Goal: Transaction & Acquisition: Purchase product/service

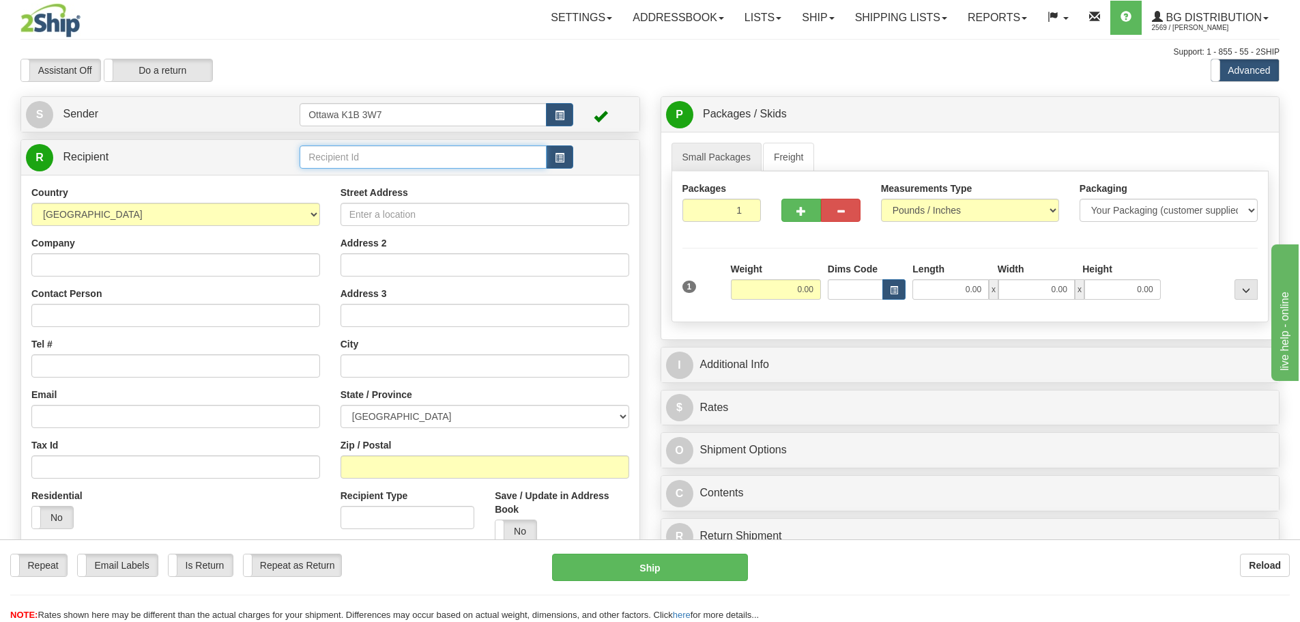
click at [437, 151] on input "text" at bounding box center [423, 156] width 247 height 23
type input "5580"
click at [490, 77] on div "Assistant On Assistant Off Do a return Do a return" at bounding box center [276, 70] width 533 height 23
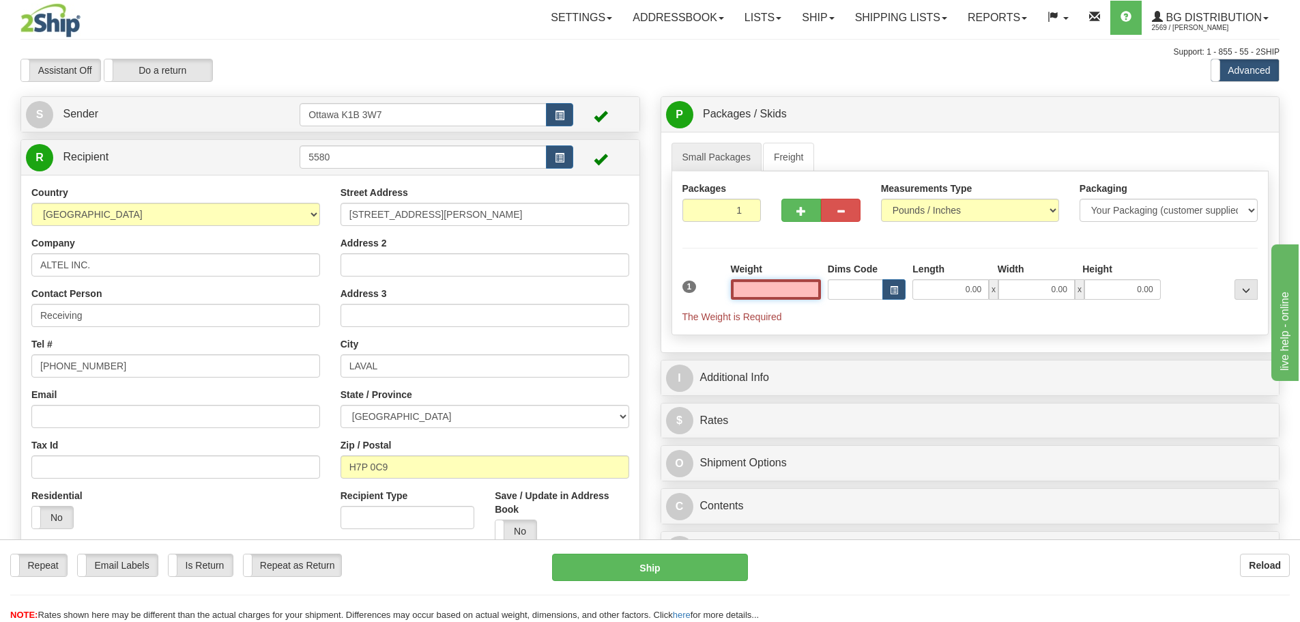
click at [795, 292] on input "text" at bounding box center [776, 289] width 90 height 20
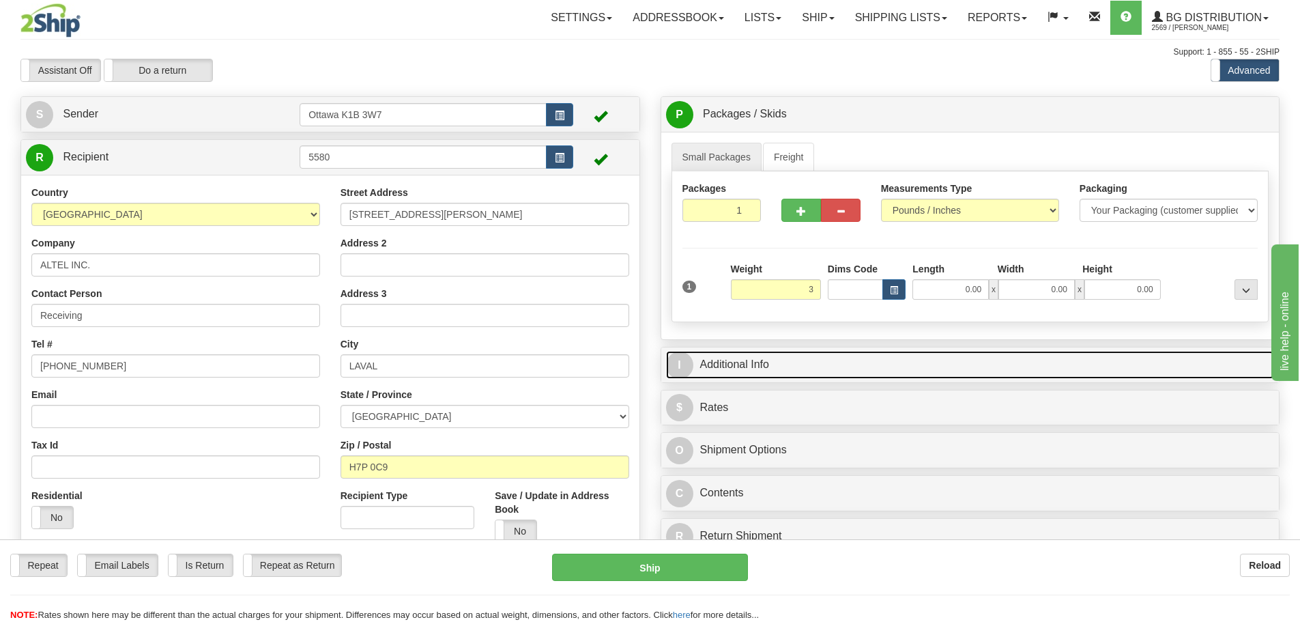
type input "3.00"
click at [853, 361] on link "I Additional Info" at bounding box center [970, 365] width 609 height 28
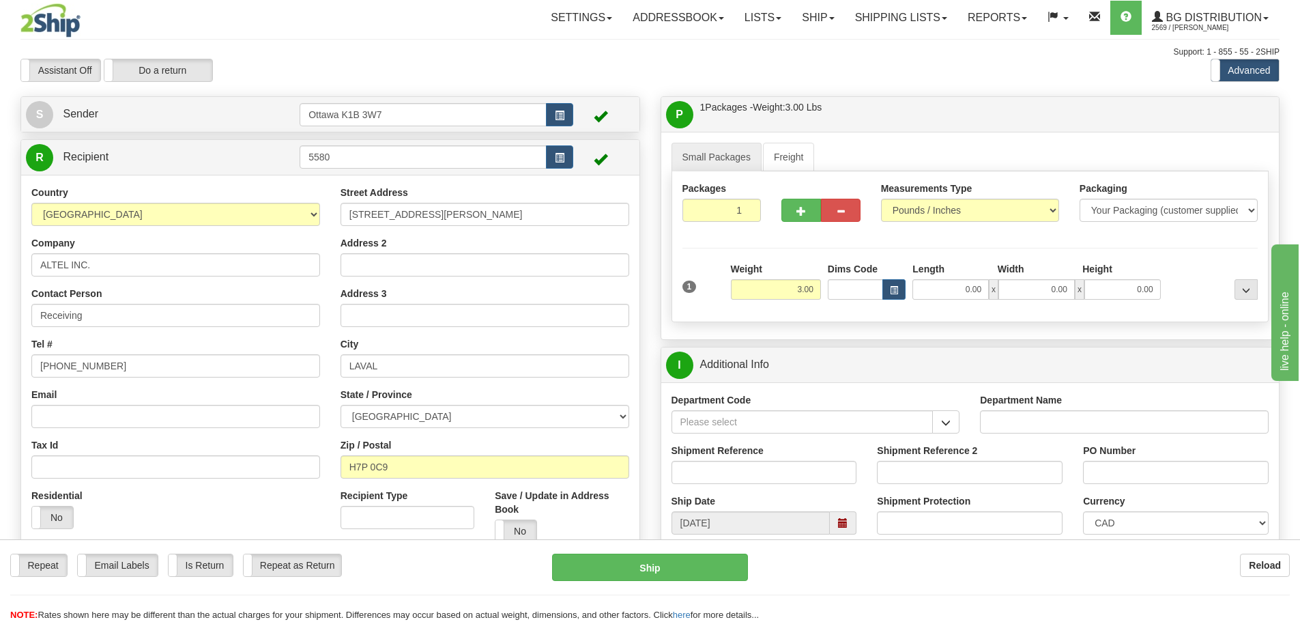
click at [961, 422] on div "Department Code" at bounding box center [815, 418] width 309 height 50
click at [953, 422] on button "button" at bounding box center [945, 421] width 27 height 23
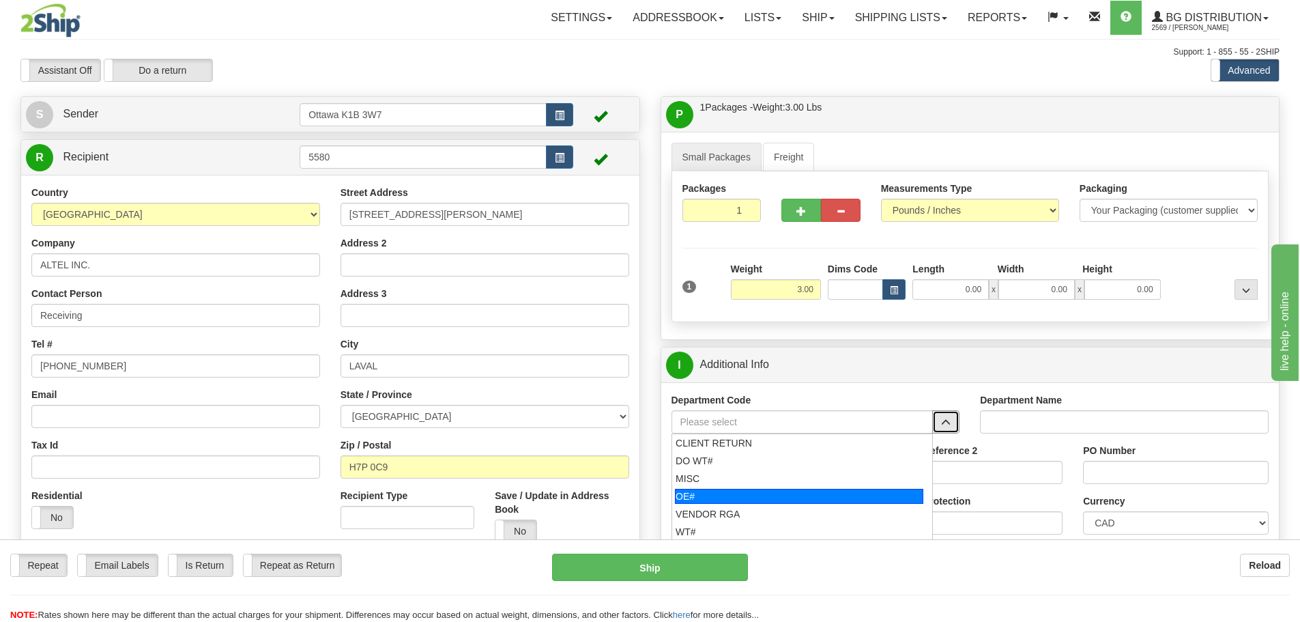
click at [751, 493] on div "OE#" at bounding box center [799, 496] width 248 height 15
type input "OE#"
type input "ORDERS"
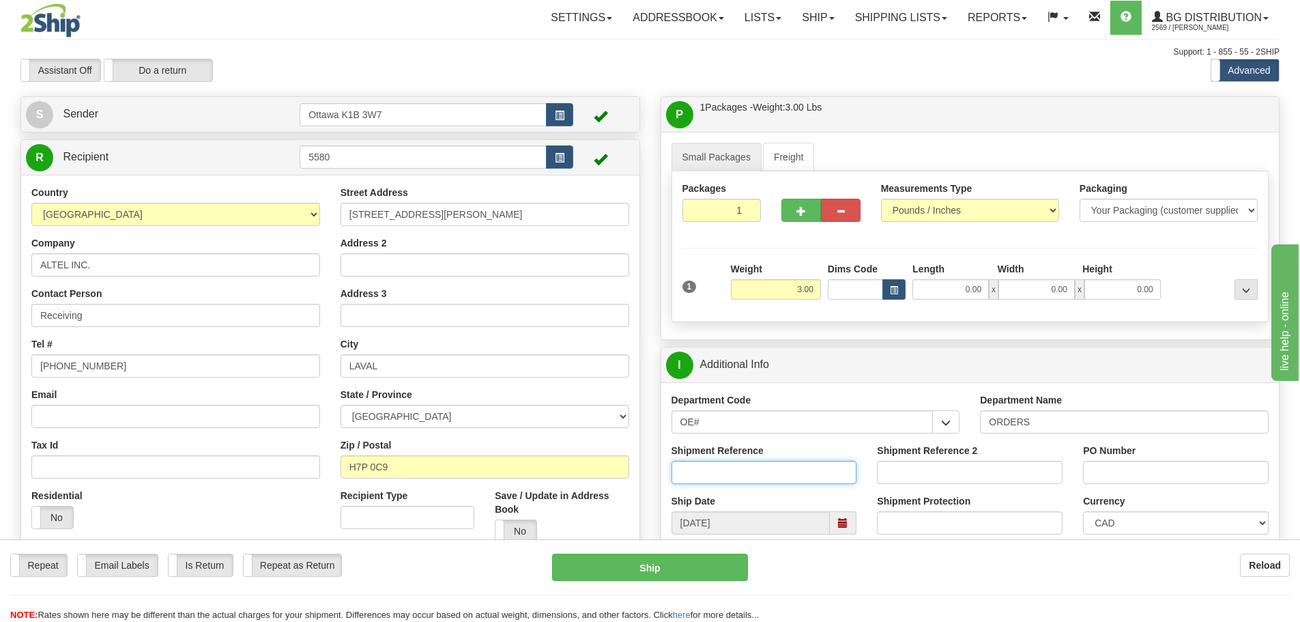
click at [756, 465] on input "Shipment Reference" at bounding box center [764, 472] width 186 height 23
type input "10204504-00"
type input "c"
type input "C04416306"
click at [953, 286] on input "0.00" at bounding box center [950, 289] width 76 height 20
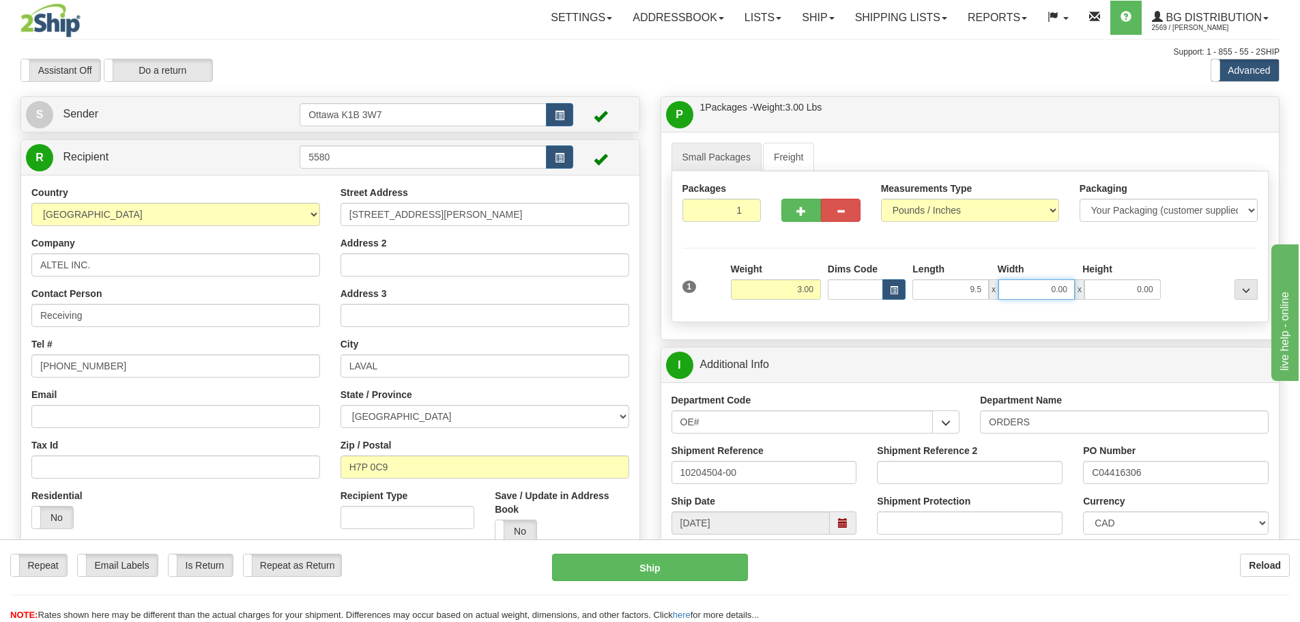
type input "9.50"
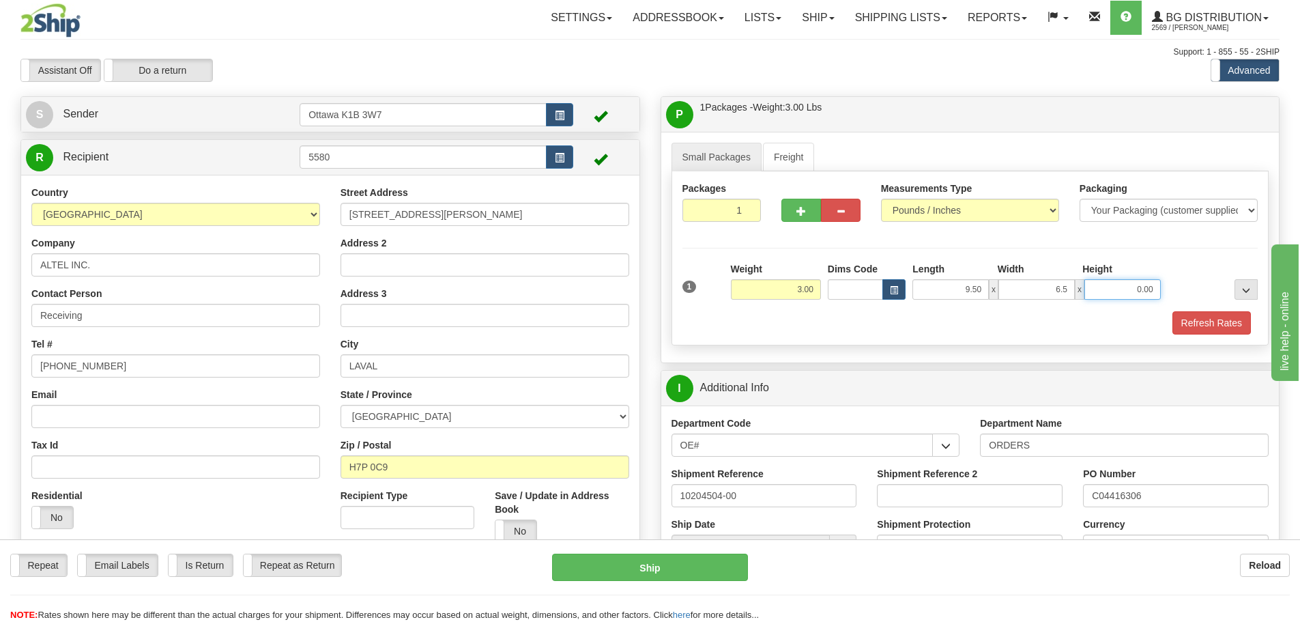
type input "6.50"
type input "5.00"
click at [1225, 317] on button "Refresh Rates" at bounding box center [1211, 322] width 78 height 23
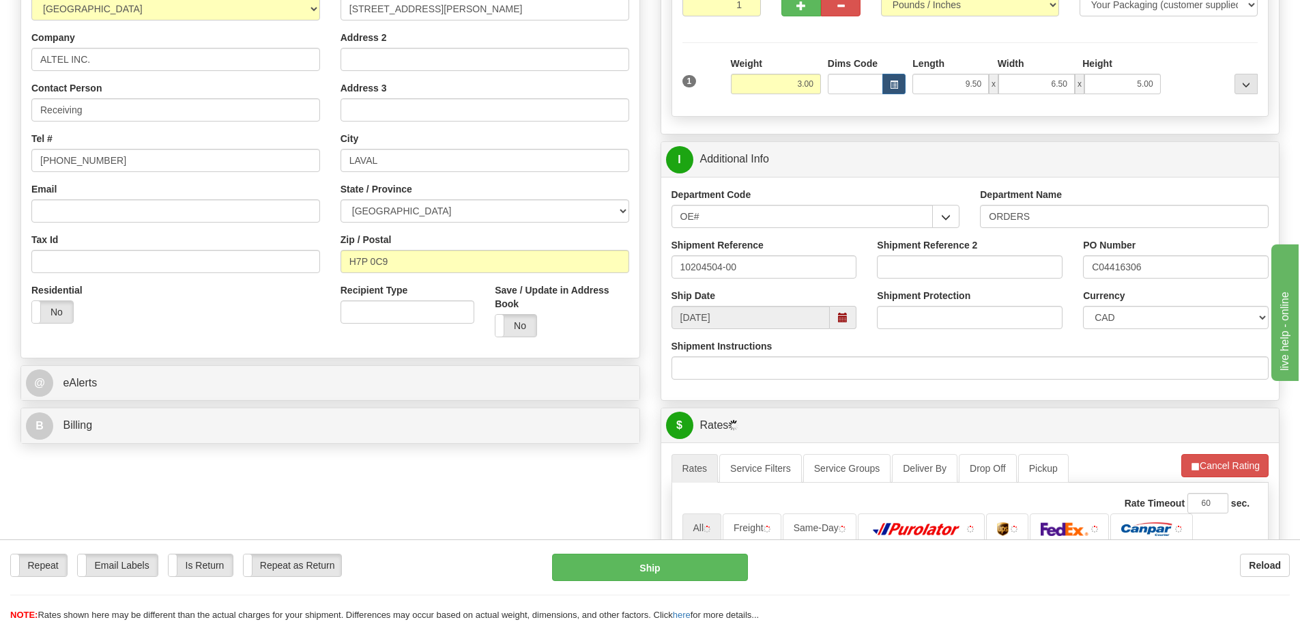
scroll to position [409, 0]
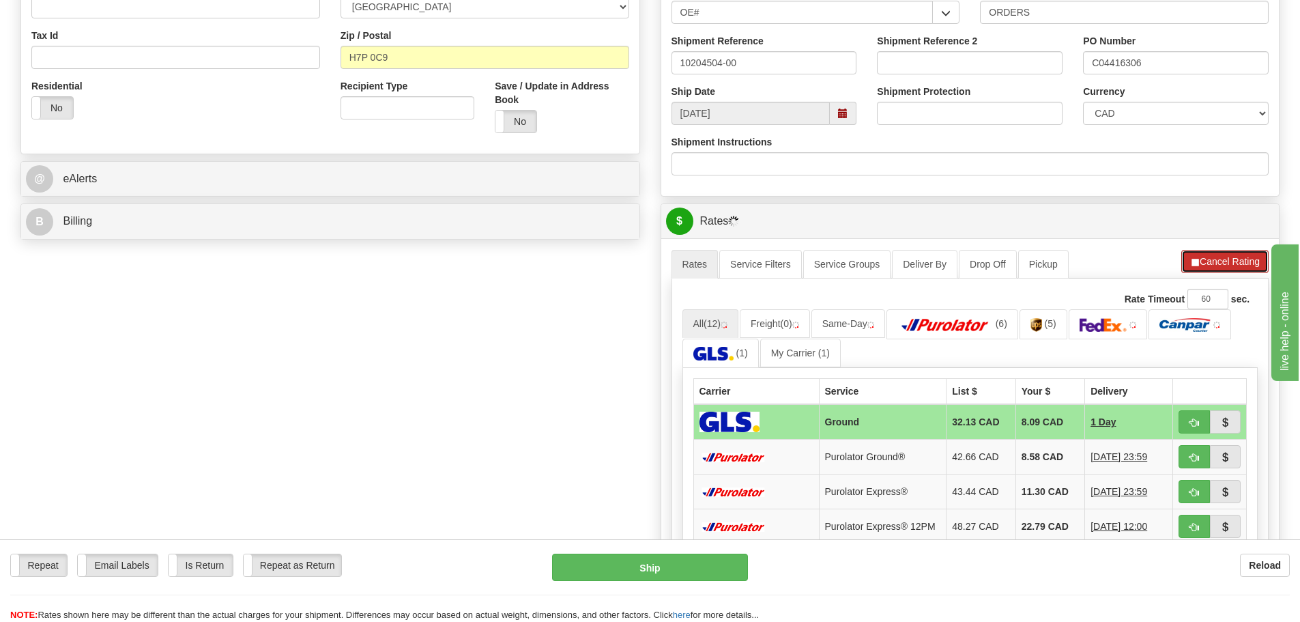
click at [1193, 260] on span "button" at bounding box center [1195, 262] width 10 height 9
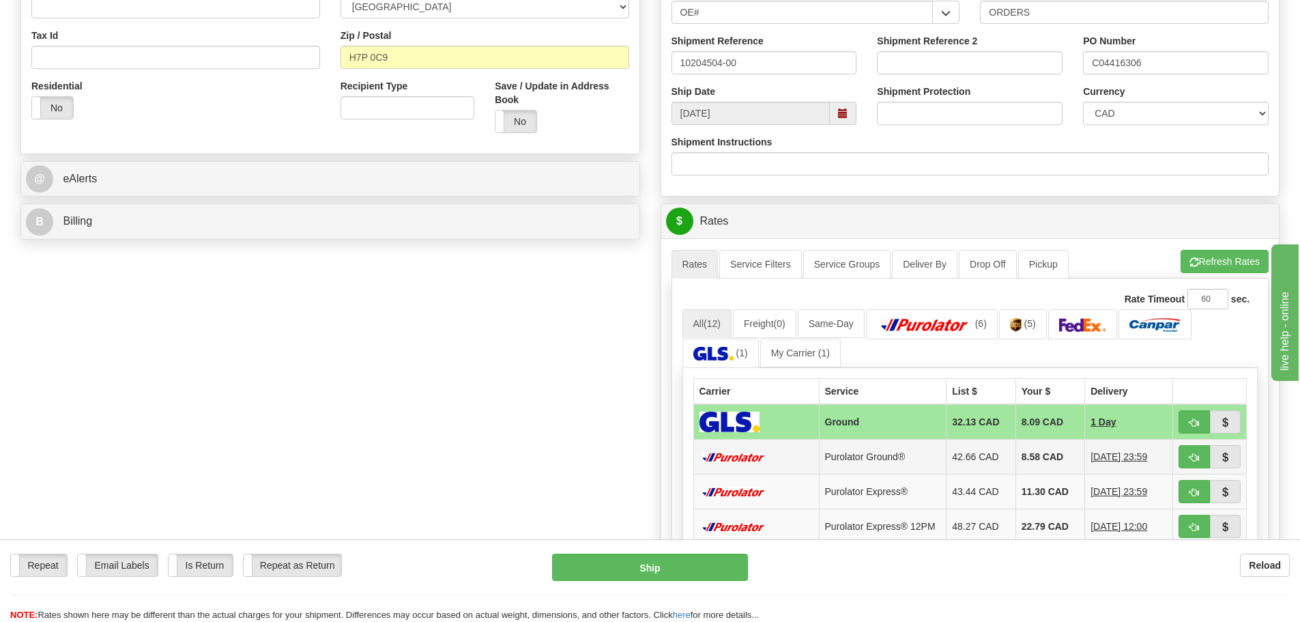
click at [1198, 471] on td at bounding box center [1210, 456] width 74 height 35
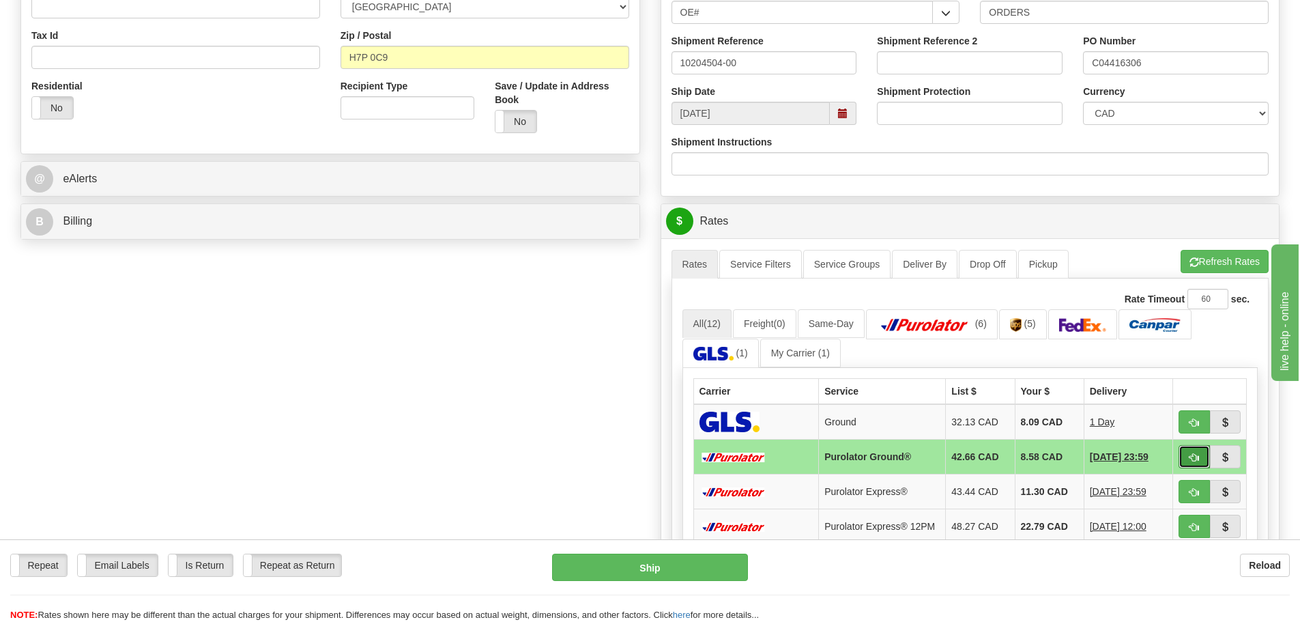
click at [1194, 461] on span "button" at bounding box center [1194, 457] width 10 height 9
type input "260"
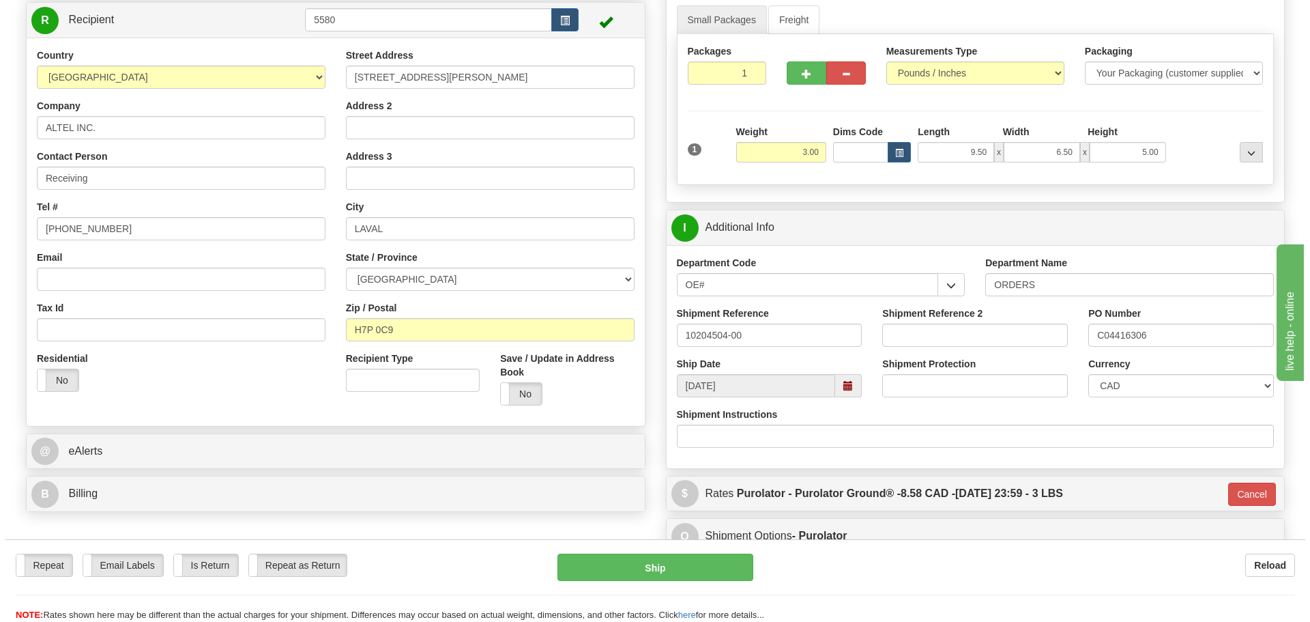
scroll to position [136, 0]
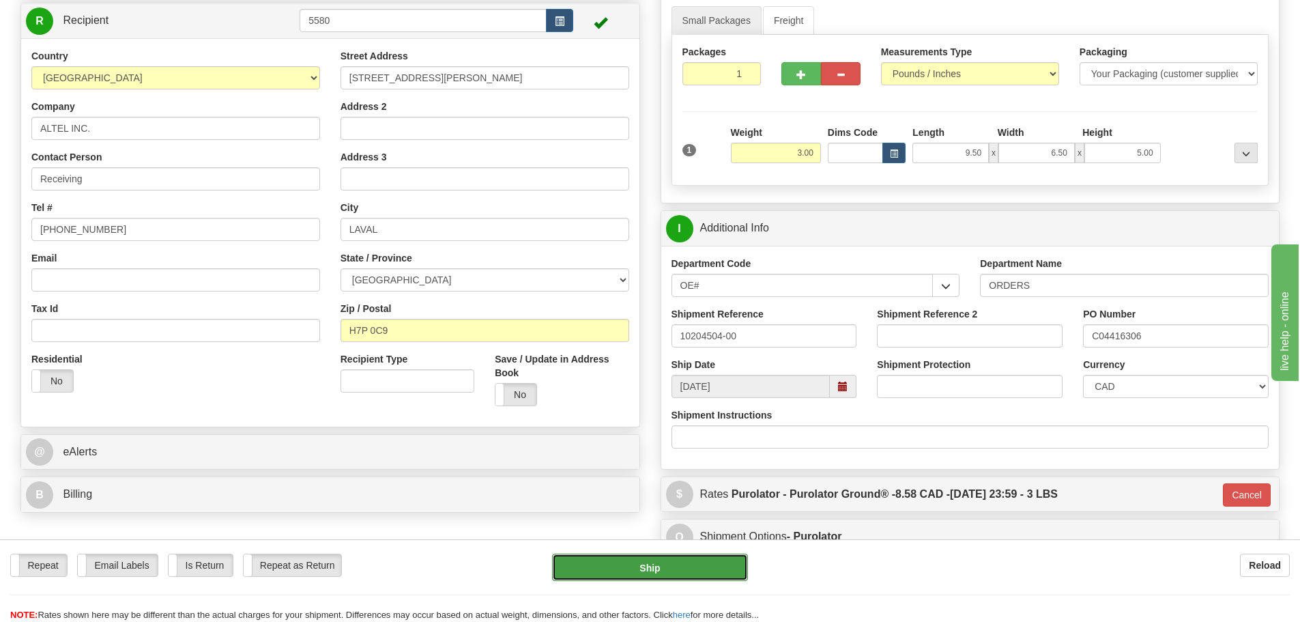
click at [714, 575] on button "Ship" at bounding box center [650, 566] width 196 height 27
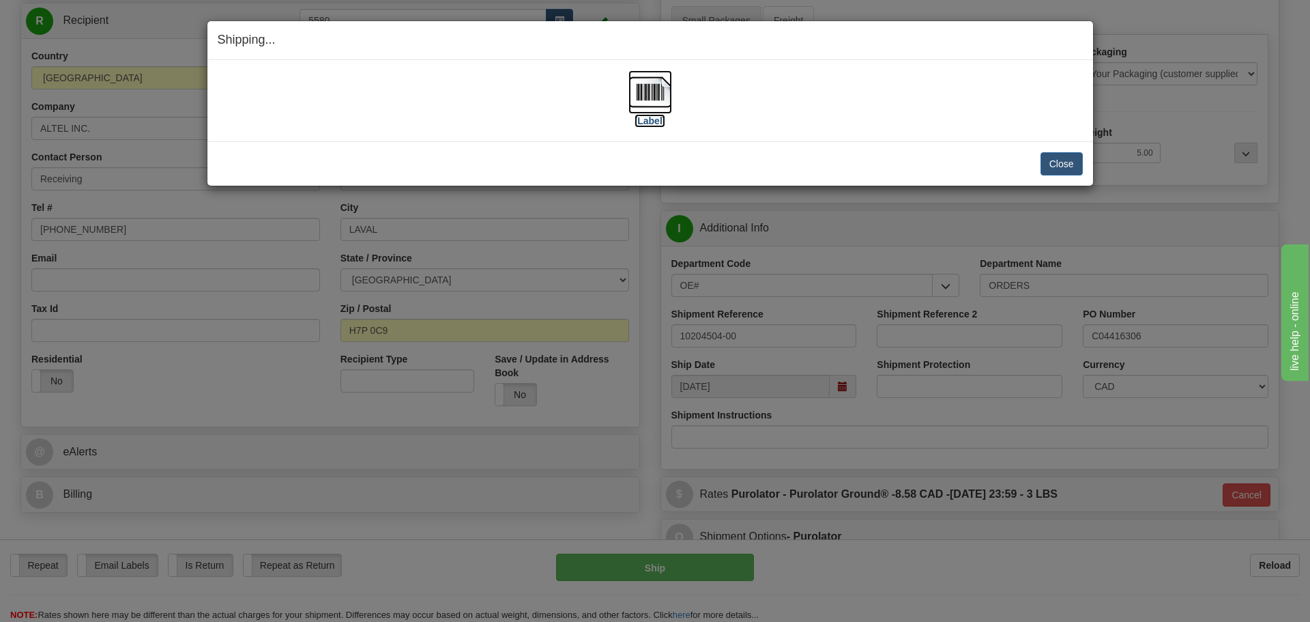
click at [651, 124] on label "[Label]" at bounding box center [650, 121] width 31 height 14
click at [1082, 156] on button "Close" at bounding box center [1062, 163] width 42 height 23
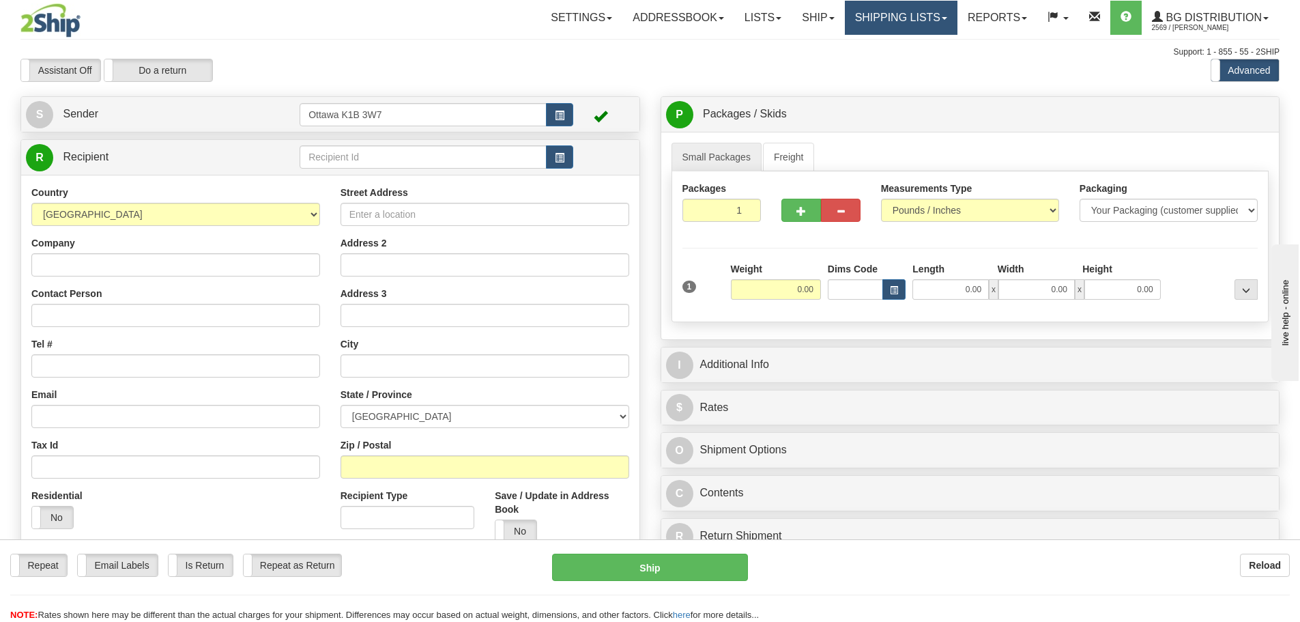
click at [872, 12] on link "Shipping lists" at bounding box center [901, 18] width 113 height 34
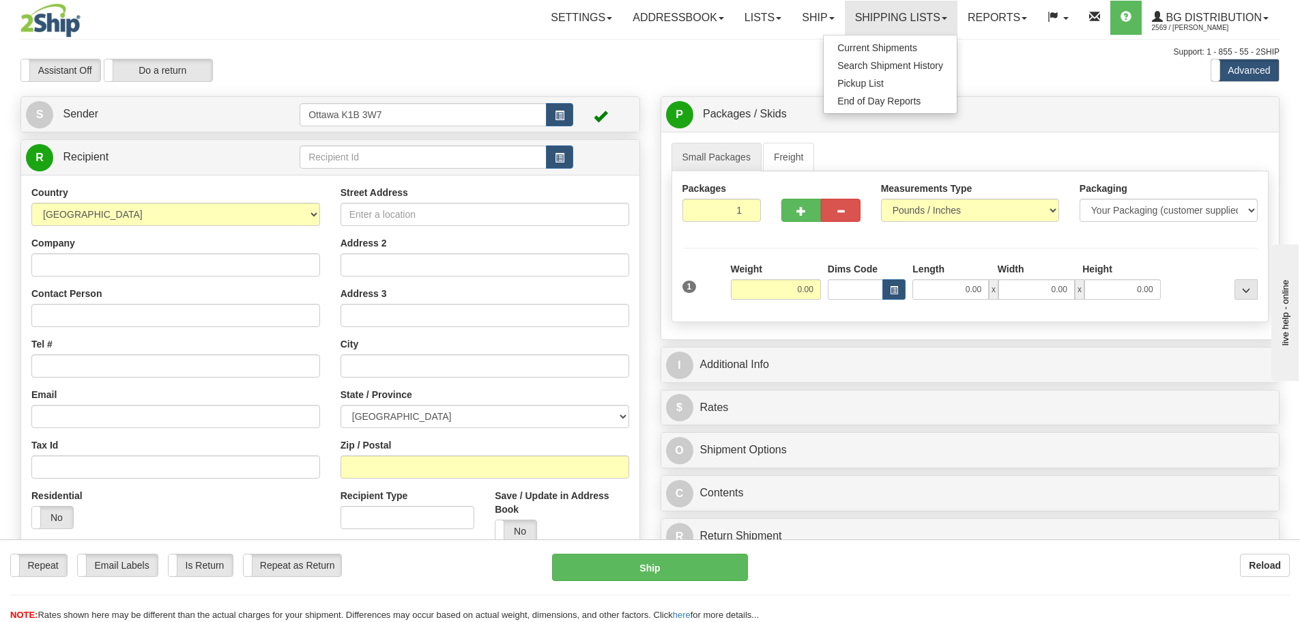
click at [742, 65] on div "Assistant On Assistant Off Do a return Do a return Previous Next Standard Advan…" at bounding box center [649, 70] width 1279 height 23
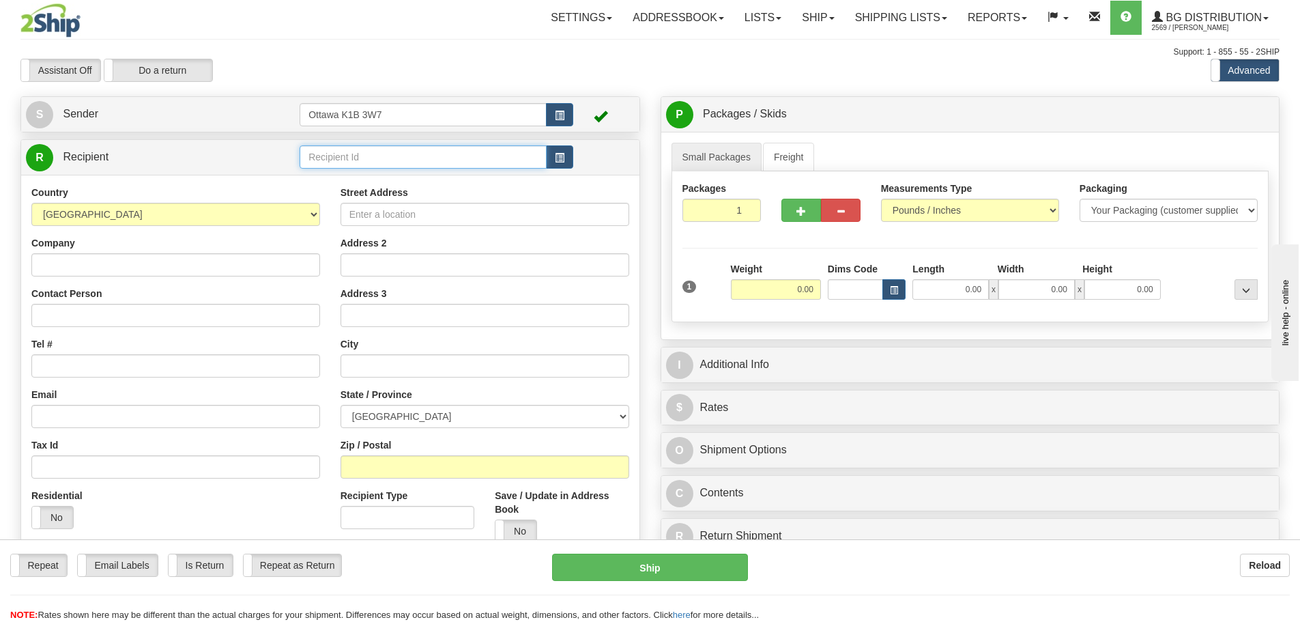
click at [375, 163] on input "text" at bounding box center [423, 156] width 247 height 23
type input "910331"
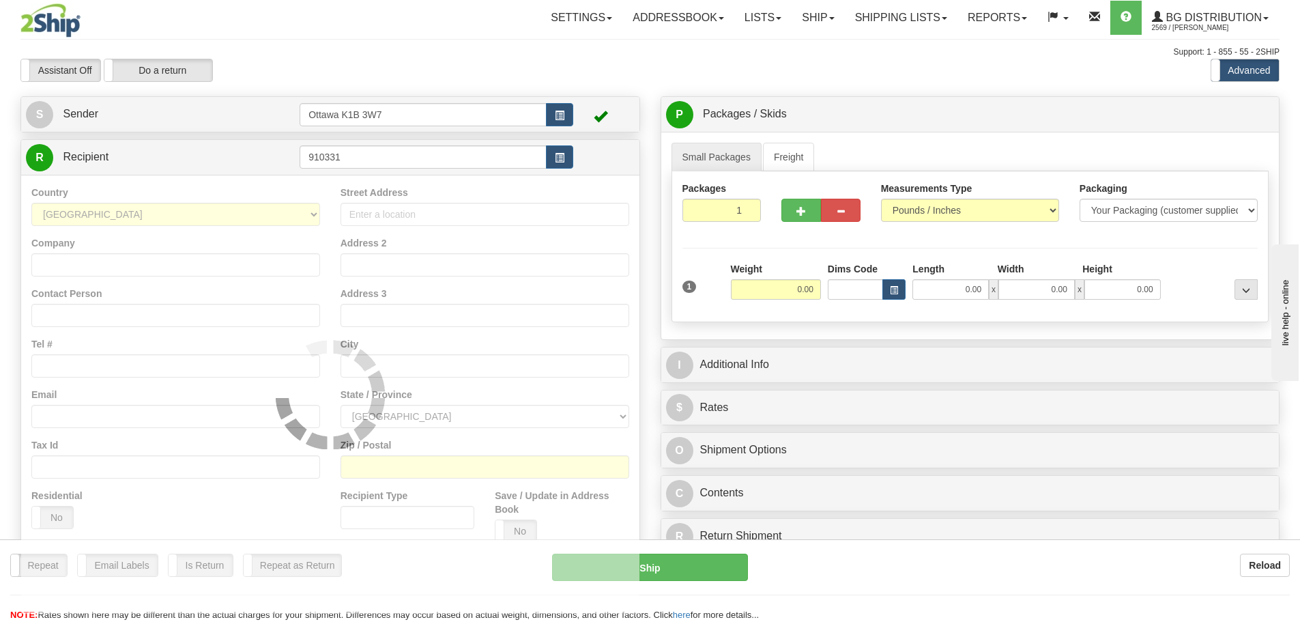
click at [493, 9] on div "Settings Shipping Preferences Fields Preferences New Store Connections Addressb…" at bounding box center [760, 18] width 1038 height 34
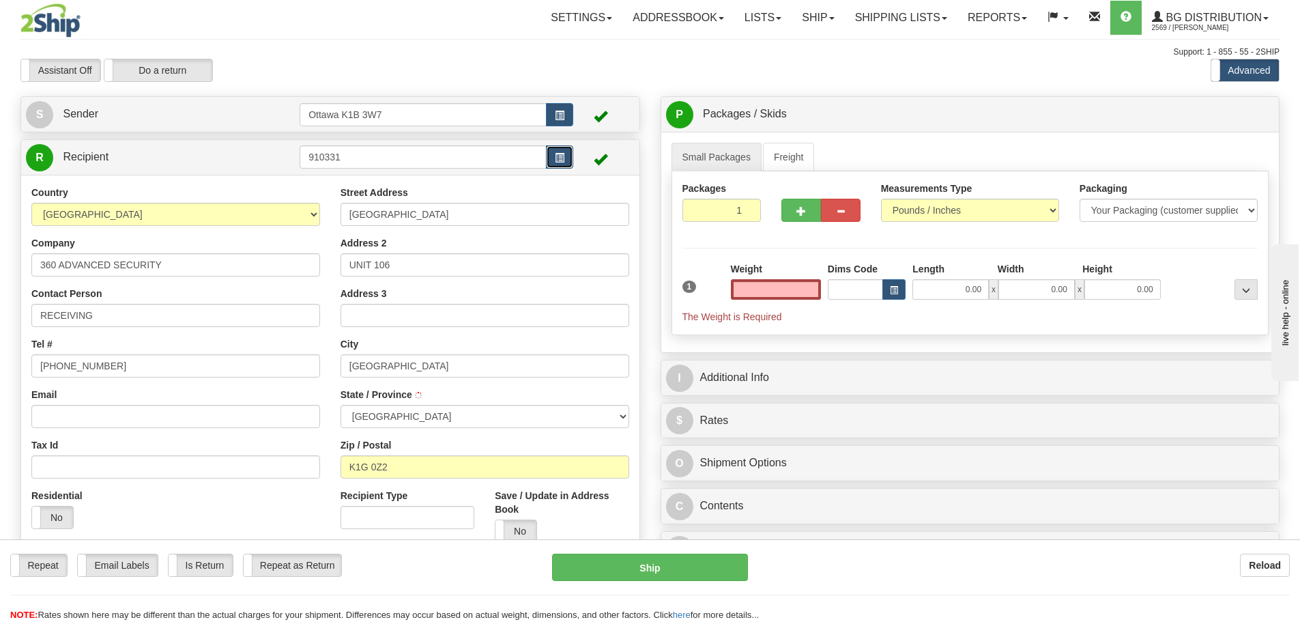
type input "0.00"
click at [572, 156] on button "button" at bounding box center [559, 156] width 27 height 23
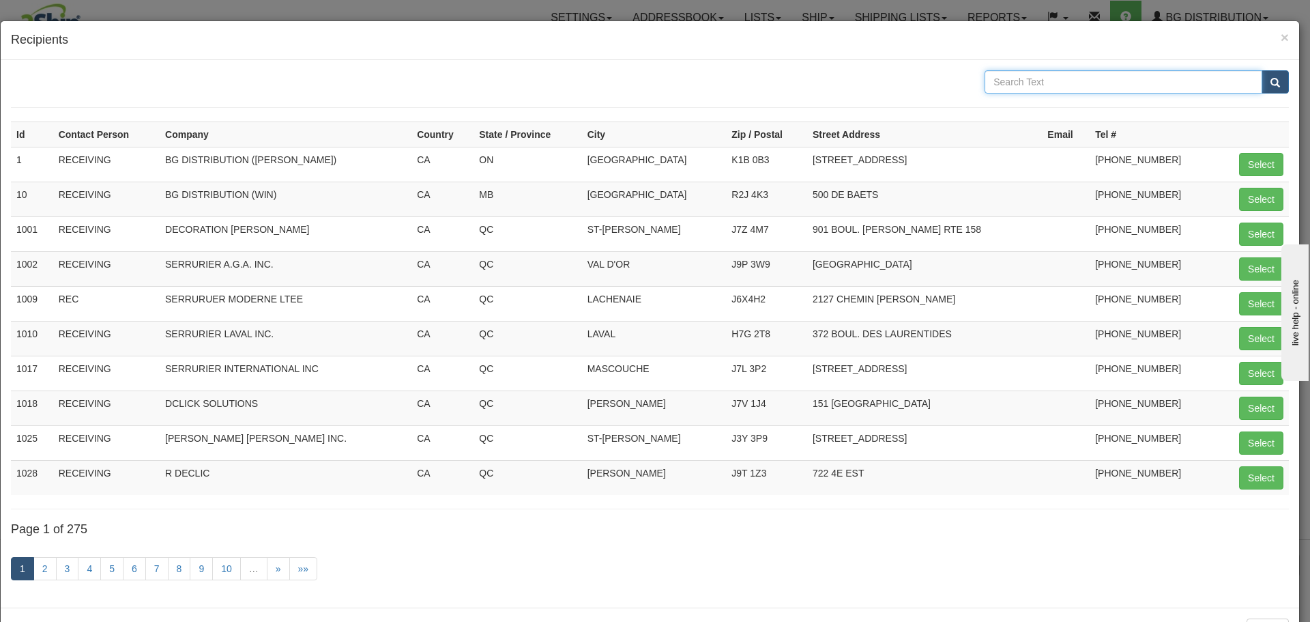
click at [1058, 90] on input "text" at bounding box center [1124, 81] width 278 height 23
type input "HOMESTEAD"
click at [1262, 70] on button "submit" at bounding box center [1275, 81] width 27 height 23
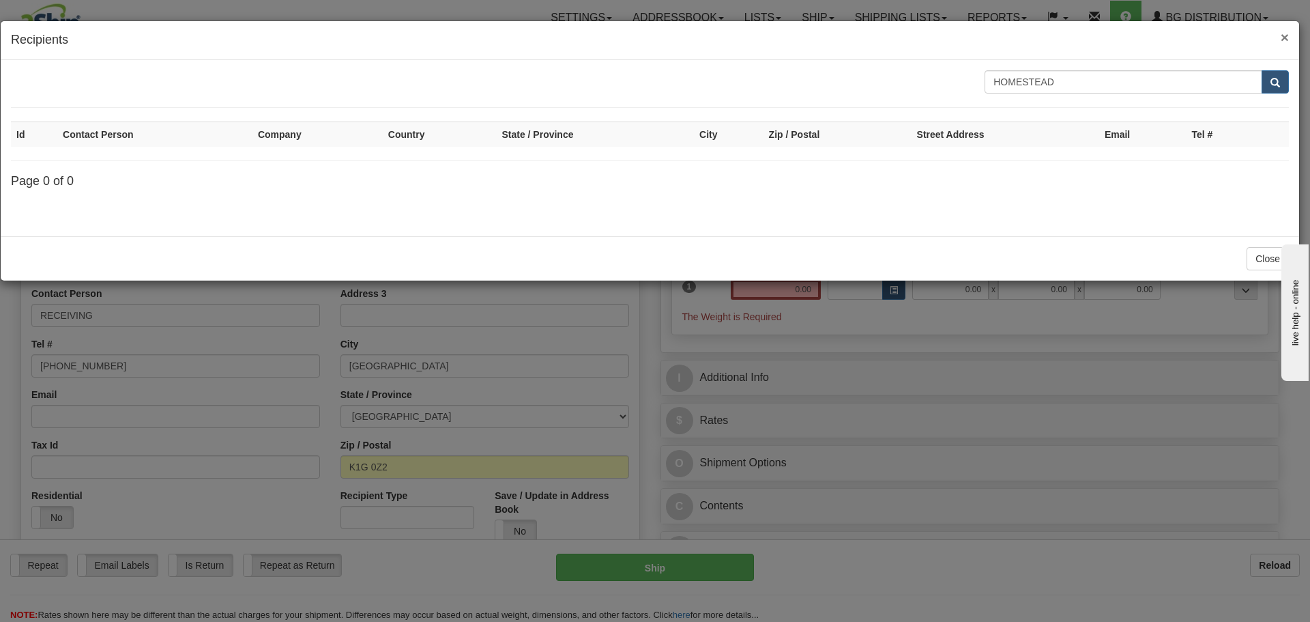
click at [1286, 35] on span "×" at bounding box center [1285, 37] width 8 height 16
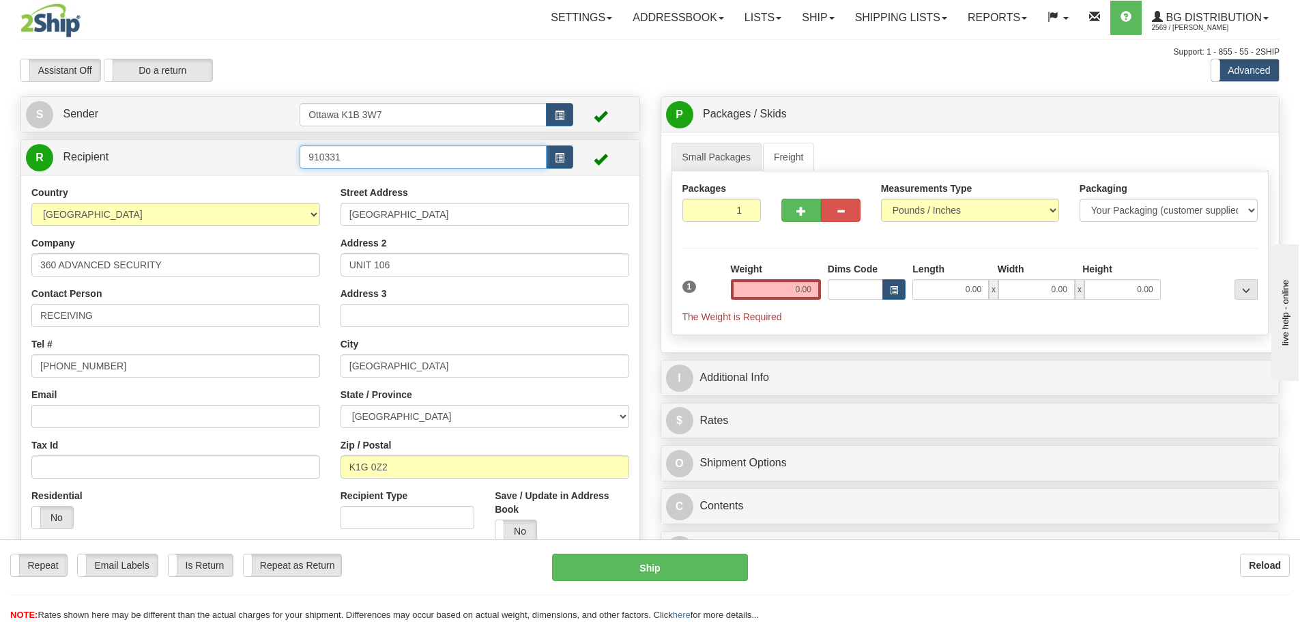
drag, startPoint x: 371, startPoint y: 162, endPoint x: 230, endPoint y: 173, distance: 141.0
click at [289, 163] on tr "R Recipient 910331" at bounding box center [330, 157] width 609 height 28
click at [792, 31] on link "Ship" at bounding box center [818, 18] width 53 height 34
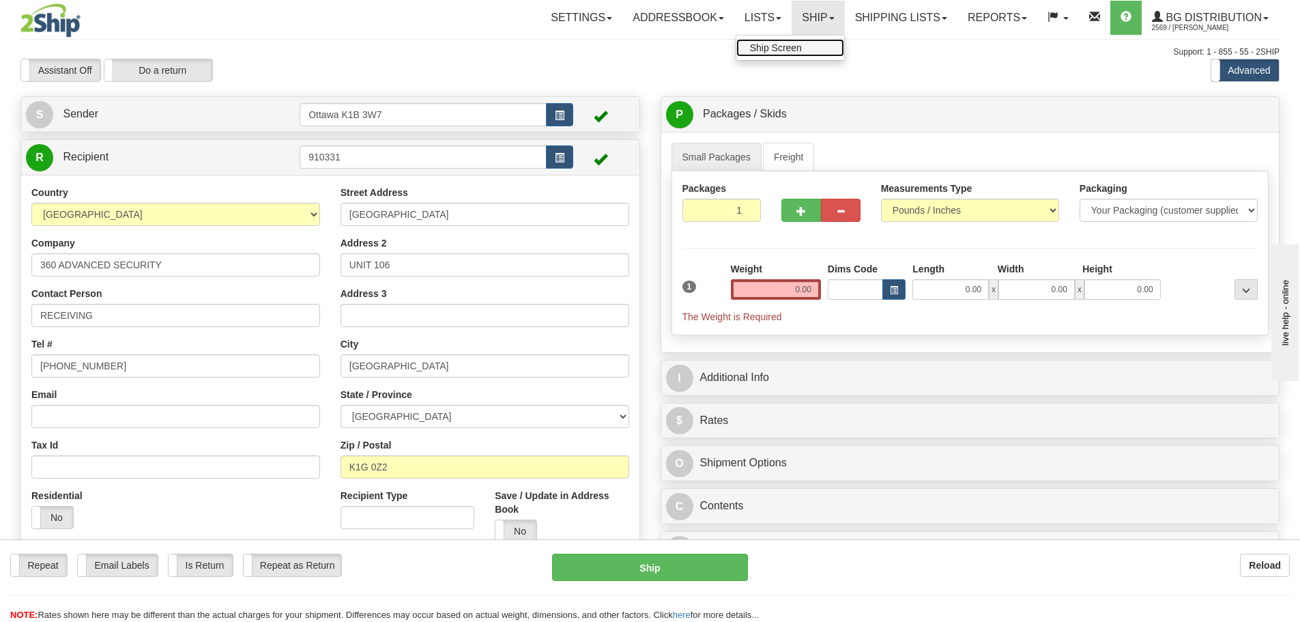
click at [783, 47] on span "Ship Screen" at bounding box center [776, 47] width 52 height 11
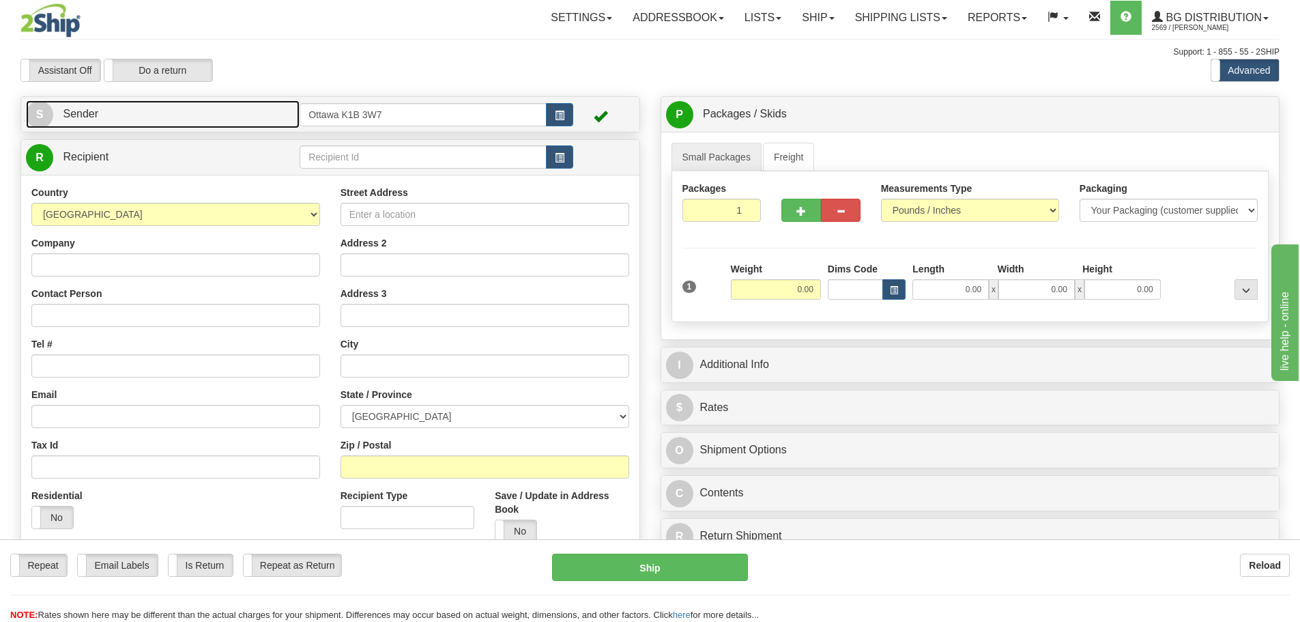
click at [205, 112] on link "S Sender" at bounding box center [163, 114] width 274 height 28
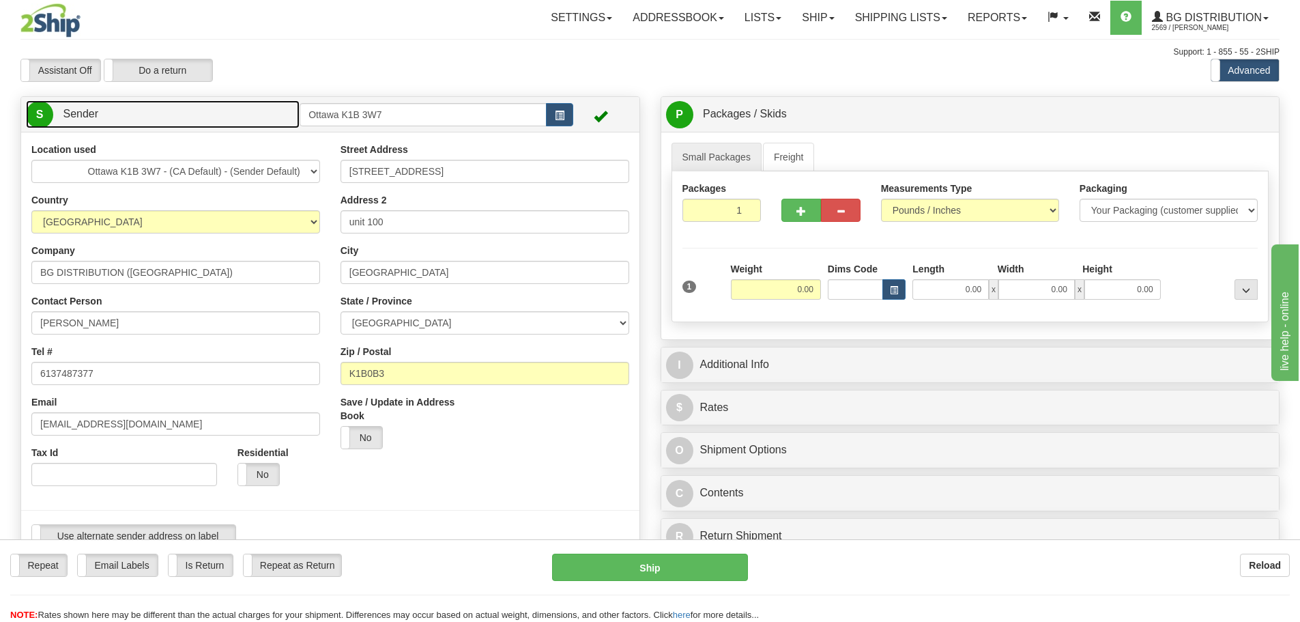
click at [205, 112] on link "S Sender" at bounding box center [163, 114] width 274 height 28
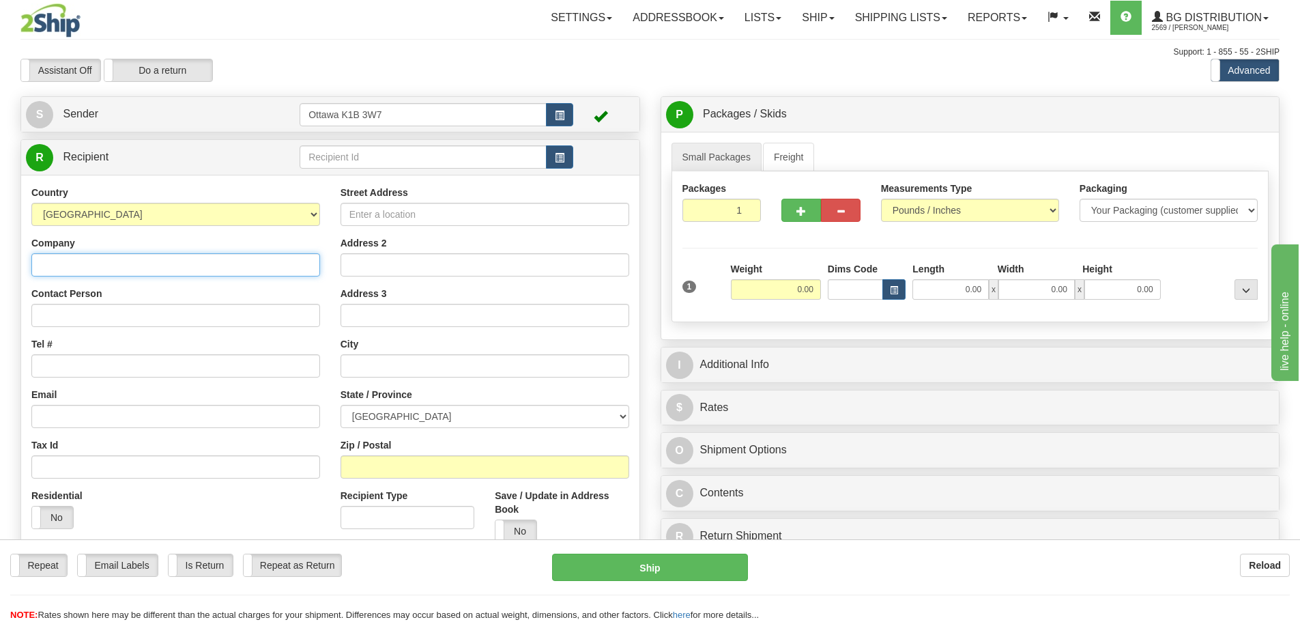
click at [200, 267] on input "Company" at bounding box center [175, 264] width 289 height 23
type input "HOMESTEAD LAND HOLDINGS"
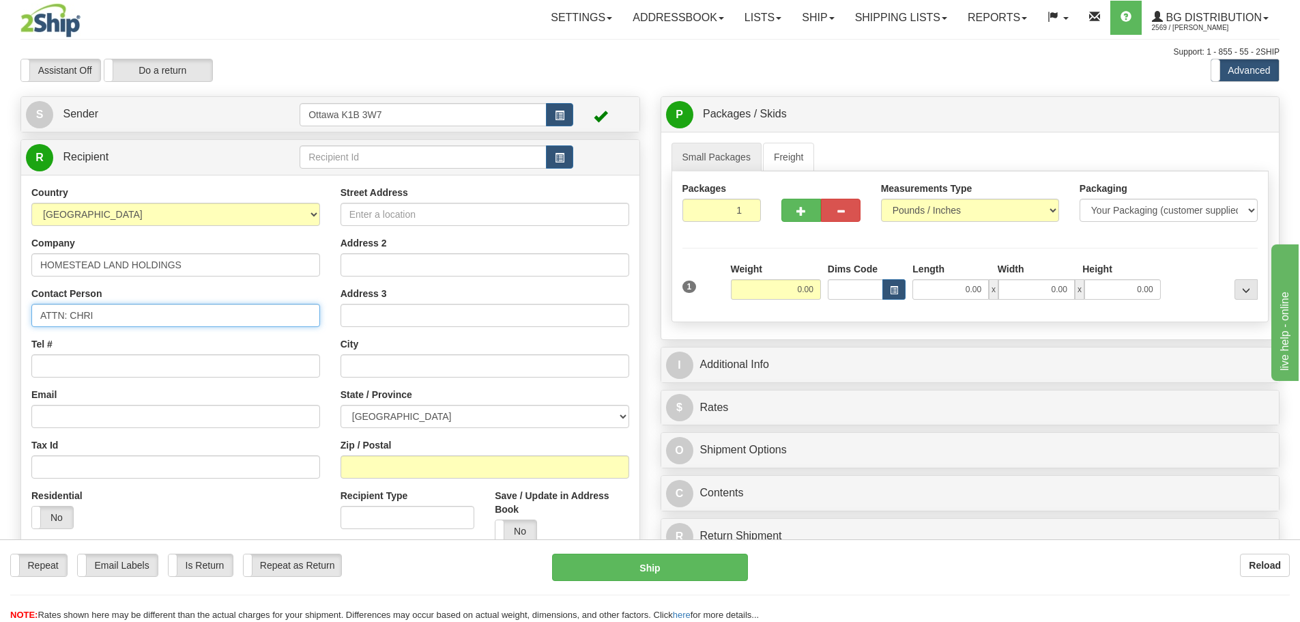
type input "ATTN: CHRIS MERKLEY"
type input "613-328-3175"
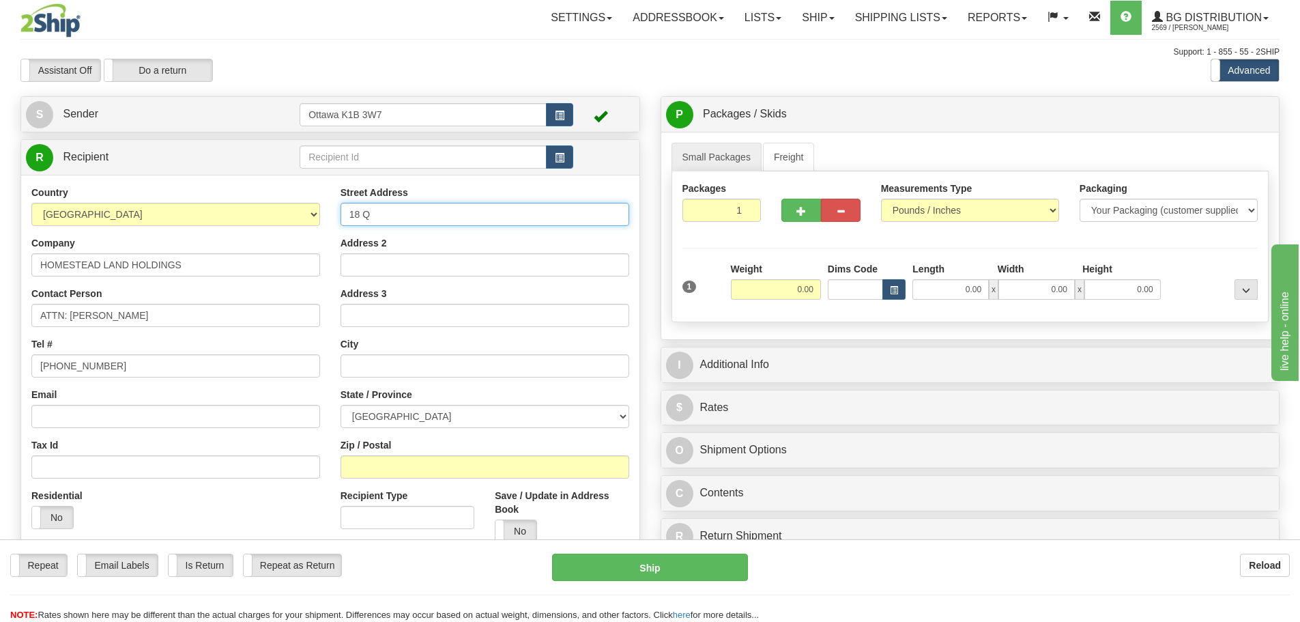
type input "18 QUEEN STREET"
type input "KINGSTON"
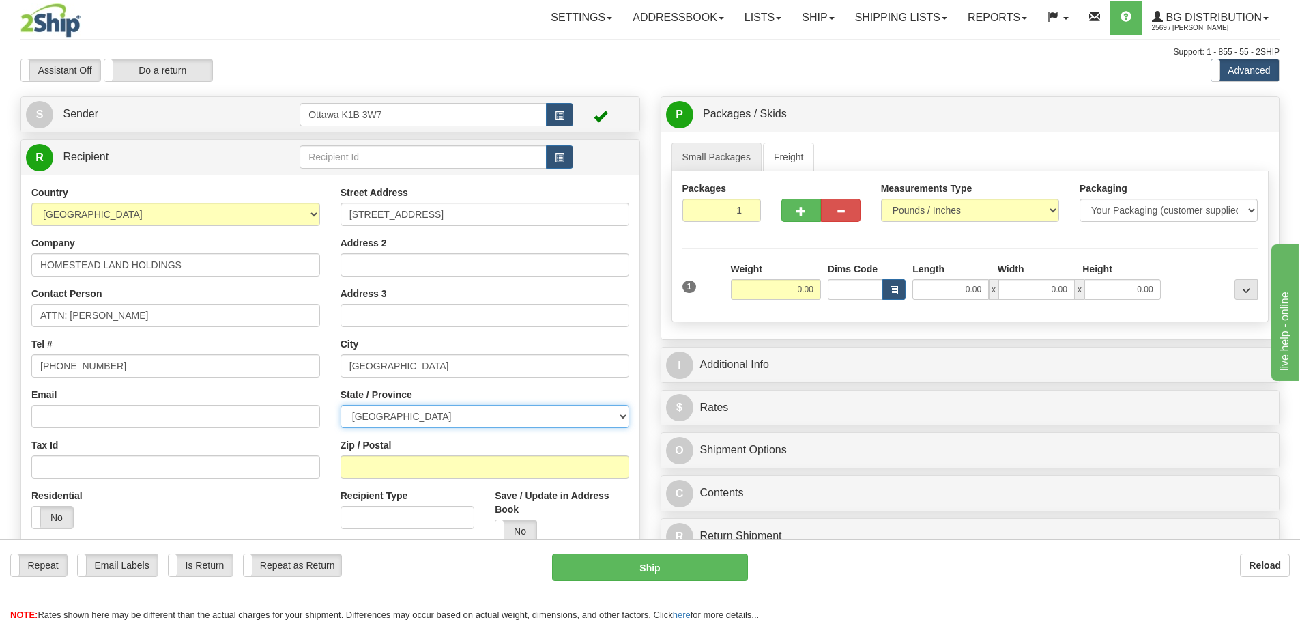
click at [396, 418] on select "ALBERTA BRITISH COLUMBIA MANITOBA NEW BRUNSWICK NEWFOUNDLAND NOVA SCOTIA NUNAVU…" at bounding box center [484, 416] width 289 height 23
select select "ON"
click at [340, 405] on select "ALBERTA BRITISH COLUMBIA MANITOBA NEW BRUNSWICK NEWFOUNDLAND NOVA SCOTIA NUNAVU…" at bounding box center [484, 416] width 289 height 23
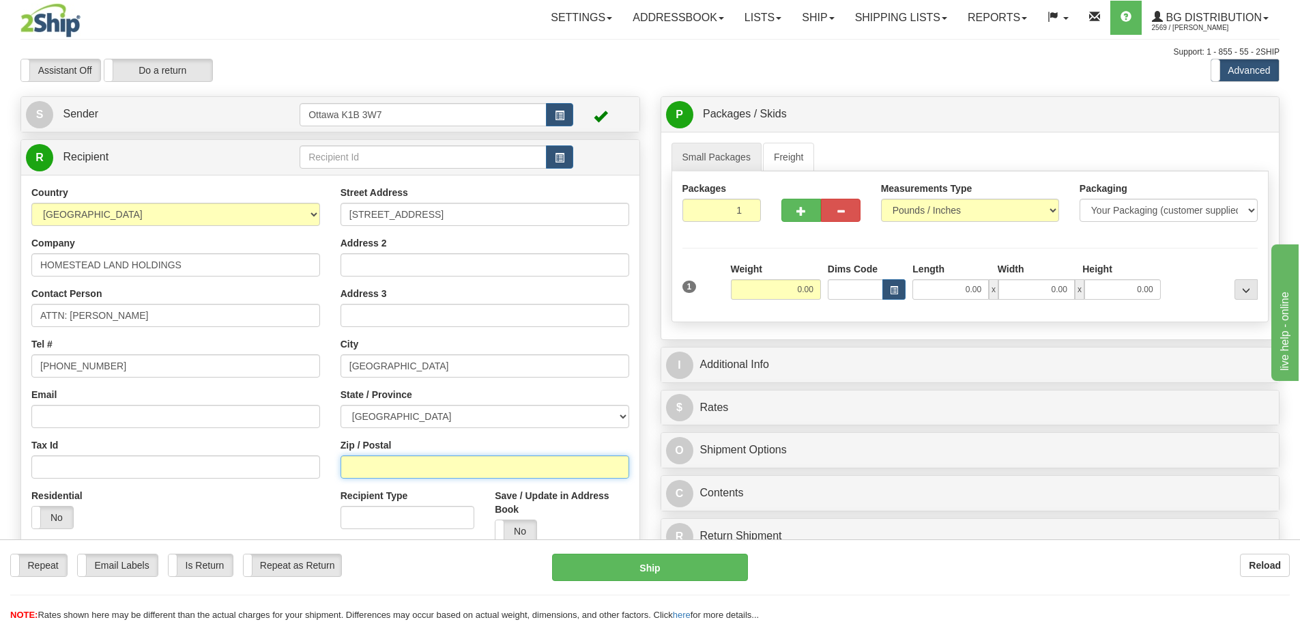
click at [421, 455] on input "Zip / Postal" at bounding box center [484, 466] width 289 height 23
type input "K7K 1A1"
click at [525, 529] on label "No" at bounding box center [515, 531] width 41 height 22
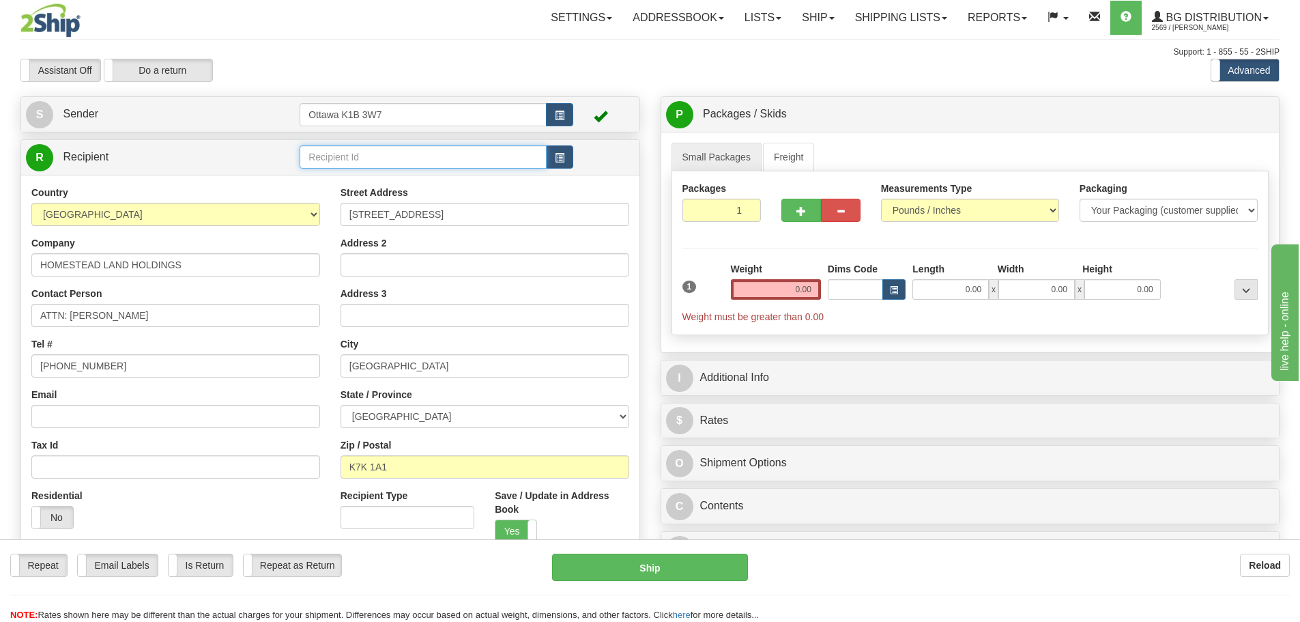
click at [399, 166] on input "text" at bounding box center [423, 156] width 247 height 23
type input "HOMESTEAD LAND HOLDINGS"
click at [796, 290] on input "0.00" at bounding box center [776, 289] width 90 height 20
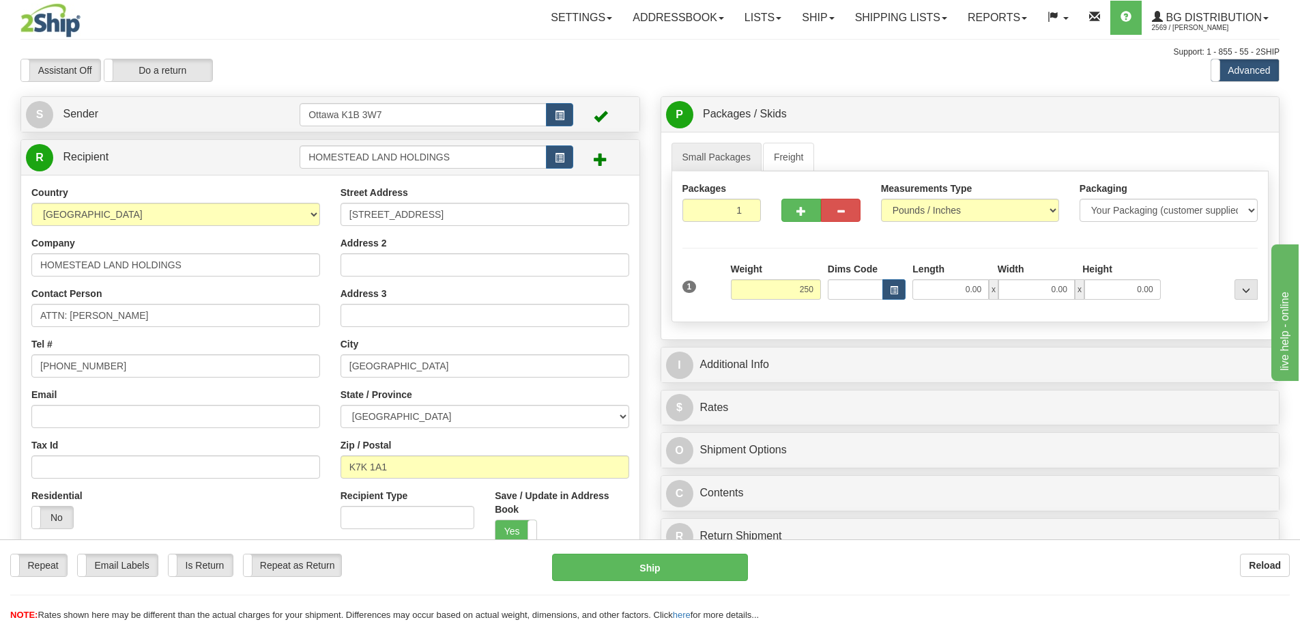
type input "250.00"
drag, startPoint x: 897, startPoint y: 347, endPoint x: 896, endPoint y: 359, distance: 11.7
click at [897, 349] on div "I Additional Info" at bounding box center [970, 364] width 618 height 35
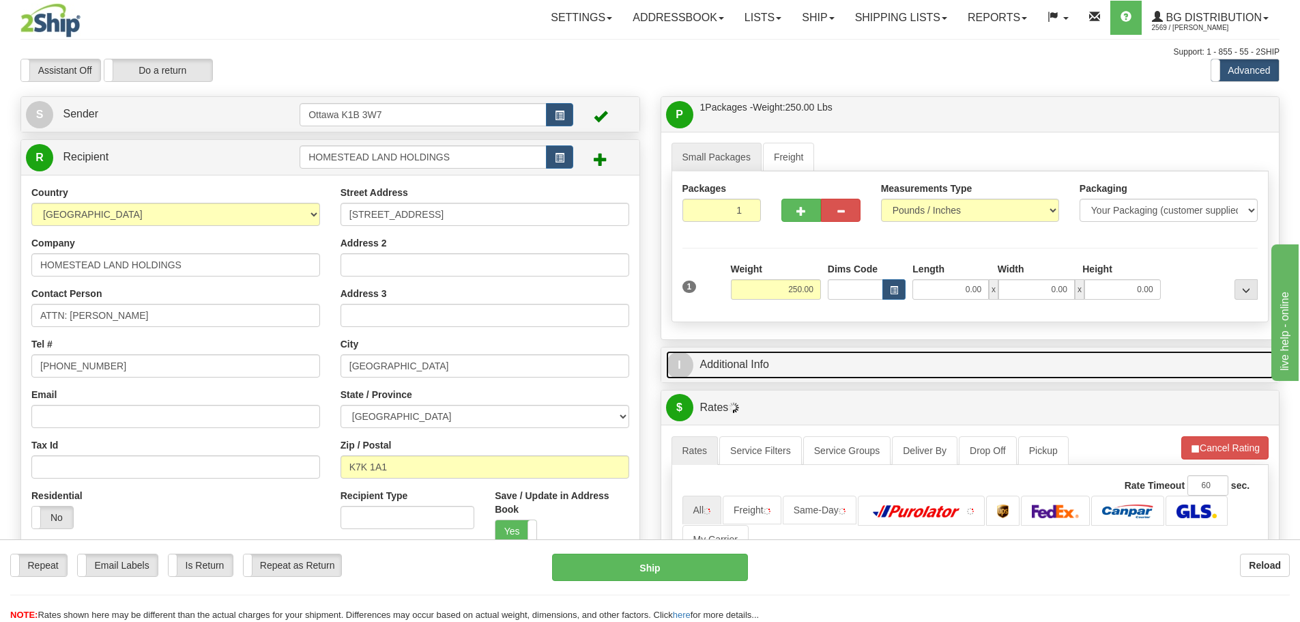
click at [895, 360] on link "I Additional Info" at bounding box center [970, 365] width 609 height 28
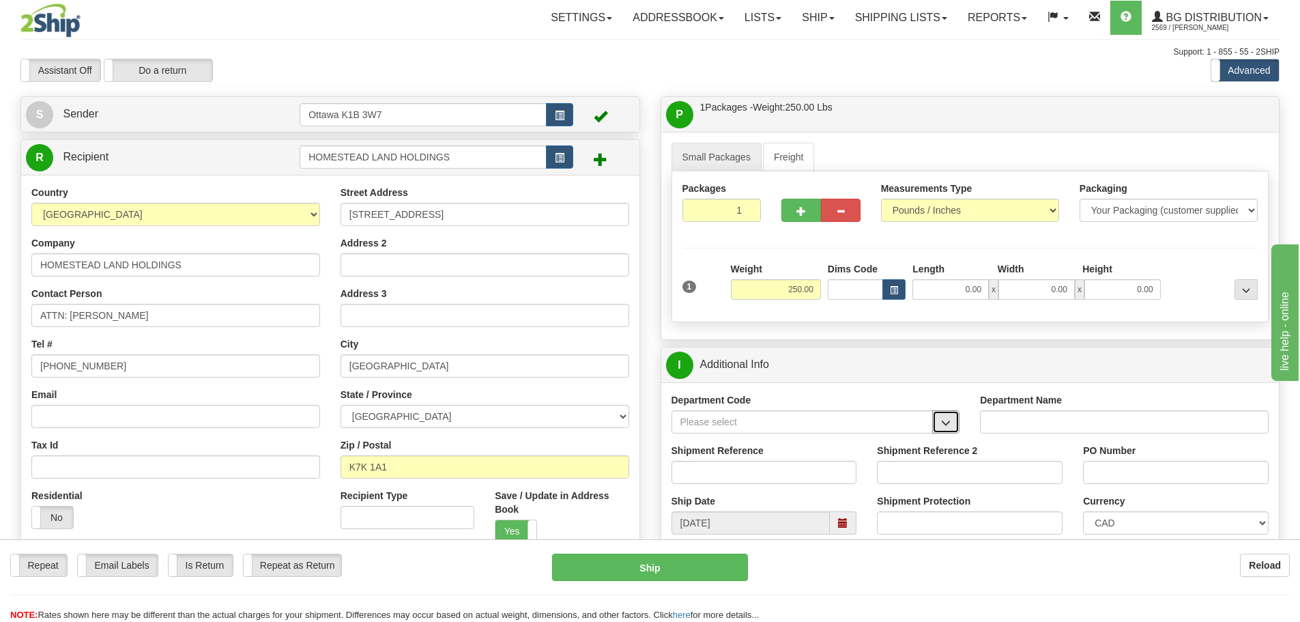
click at [950, 422] on span "button" at bounding box center [946, 422] width 10 height 9
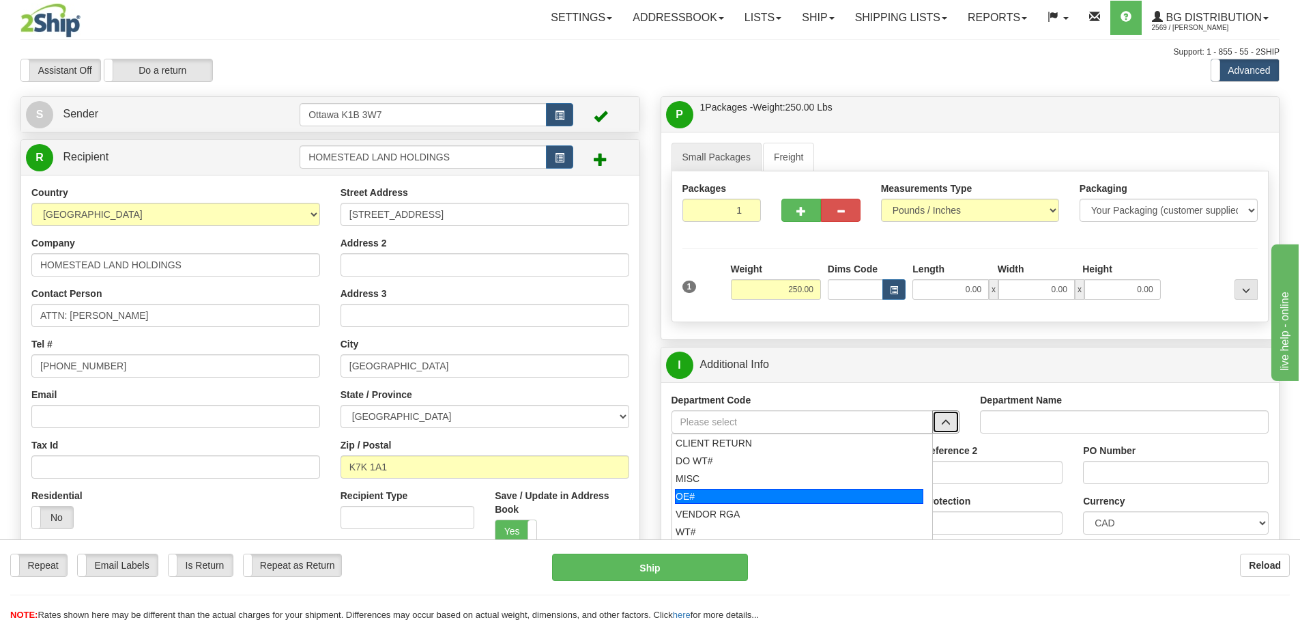
click at [794, 495] on div "OE#" at bounding box center [799, 496] width 248 height 15
type input "OE#"
type input "ORDERS"
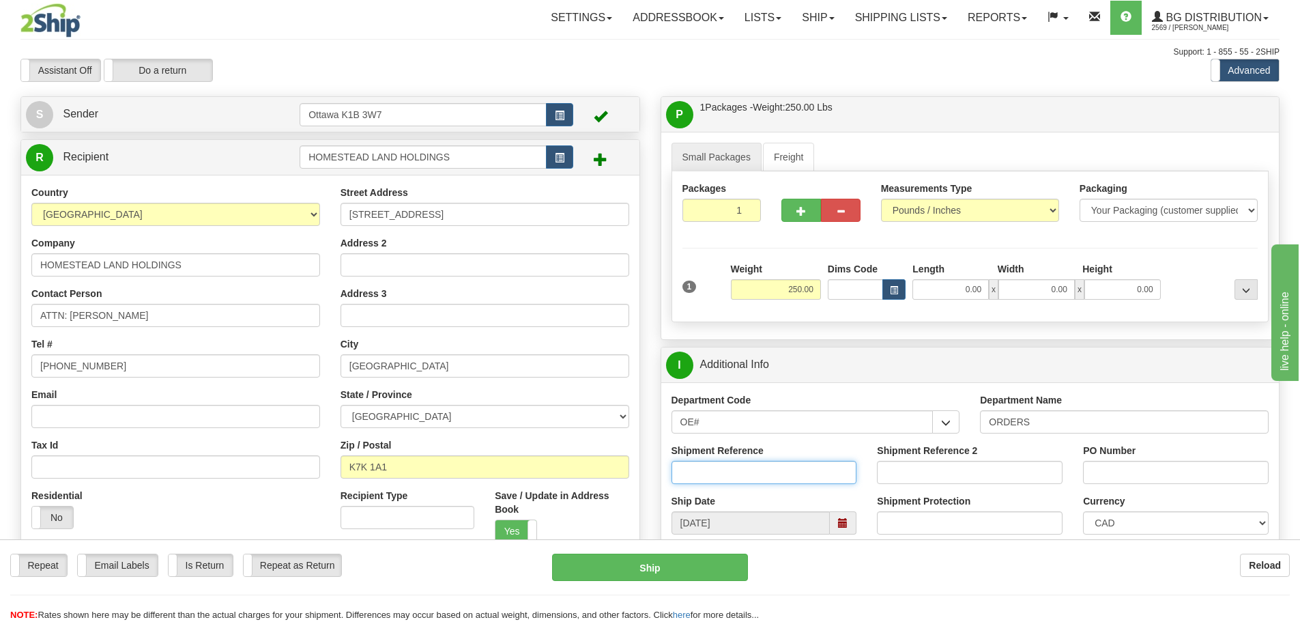
click at [789, 471] on input "Shipment Reference" at bounding box center [764, 472] width 186 height 23
type input "10203268-01"
click at [1093, 468] on input "PO Number" at bounding box center [1176, 472] width 186 height 23
type input "PO25154"
click at [942, 292] on input "0.00" at bounding box center [950, 289] width 76 height 20
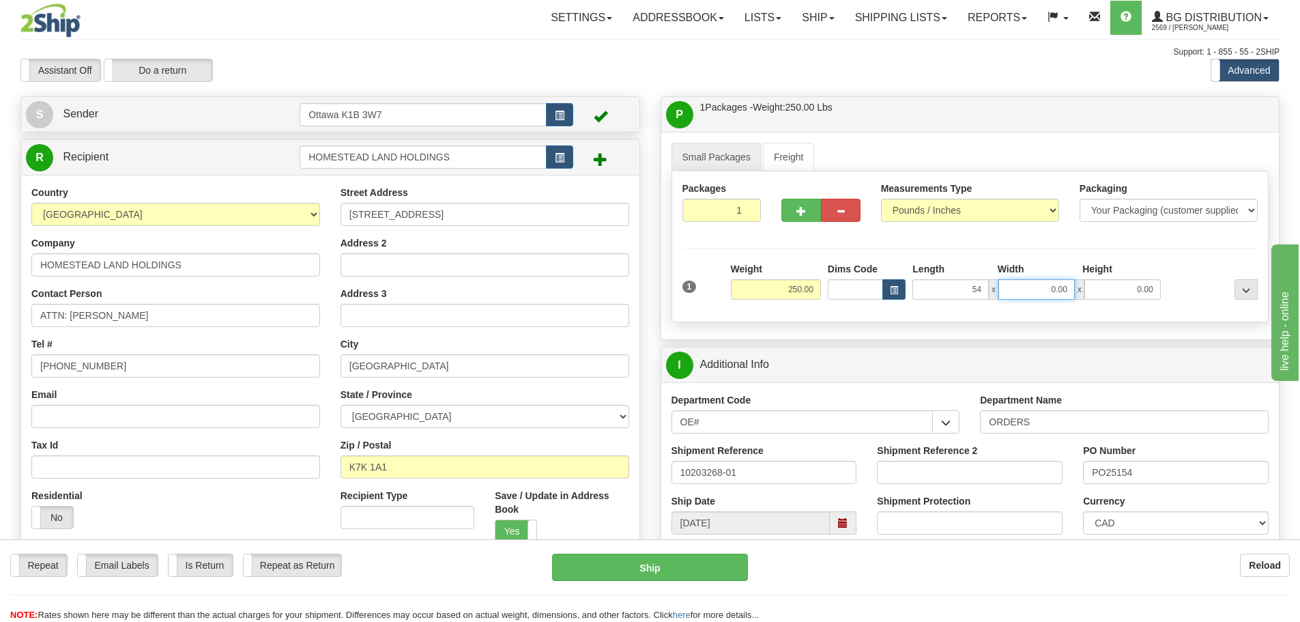
type input "54.00"
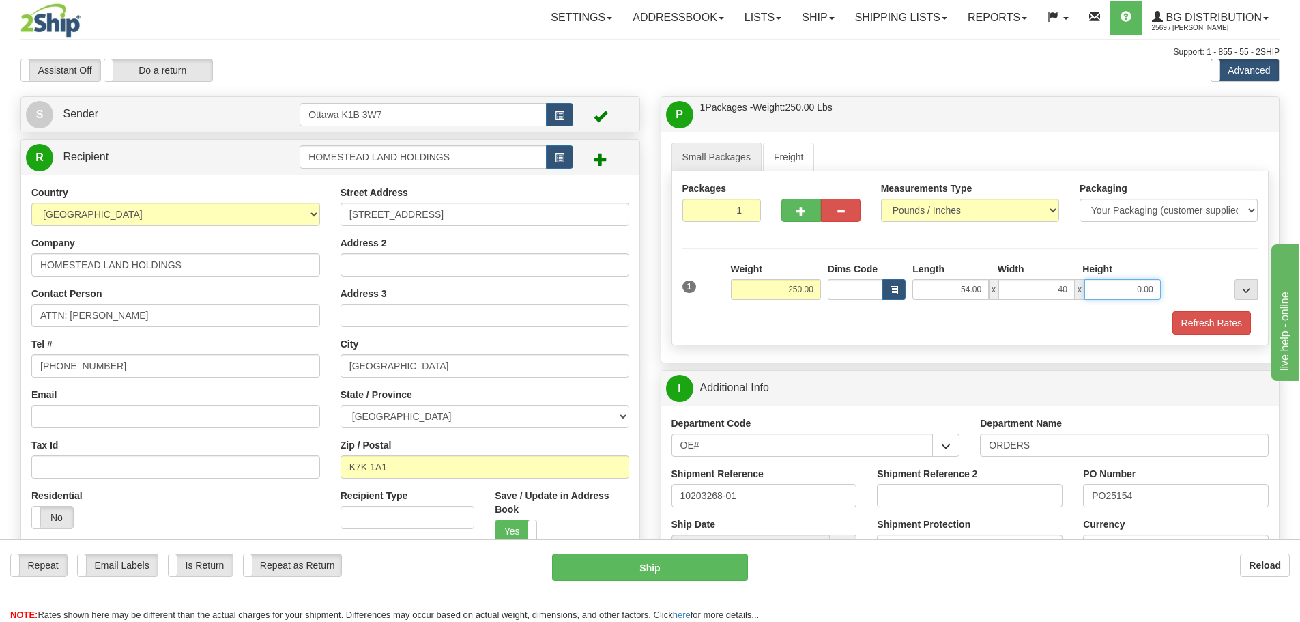
type input "40.00"
type input "25.00"
click at [1191, 321] on button "Refresh Rates" at bounding box center [1211, 322] width 78 height 23
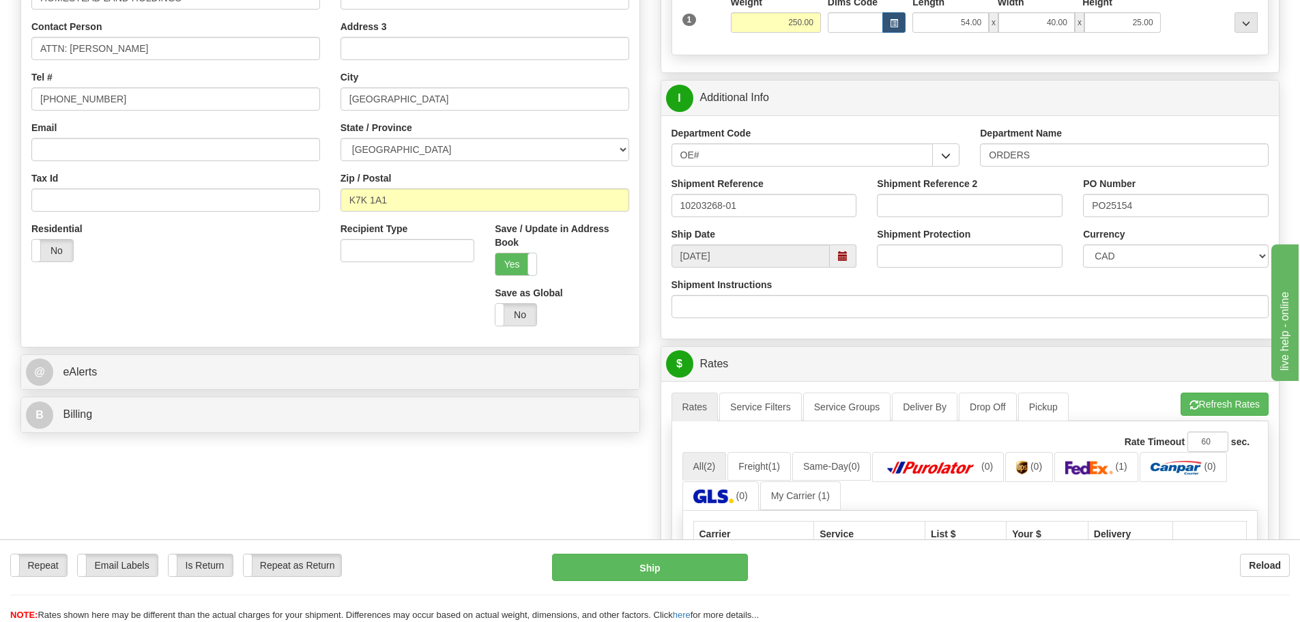
scroll to position [68, 0]
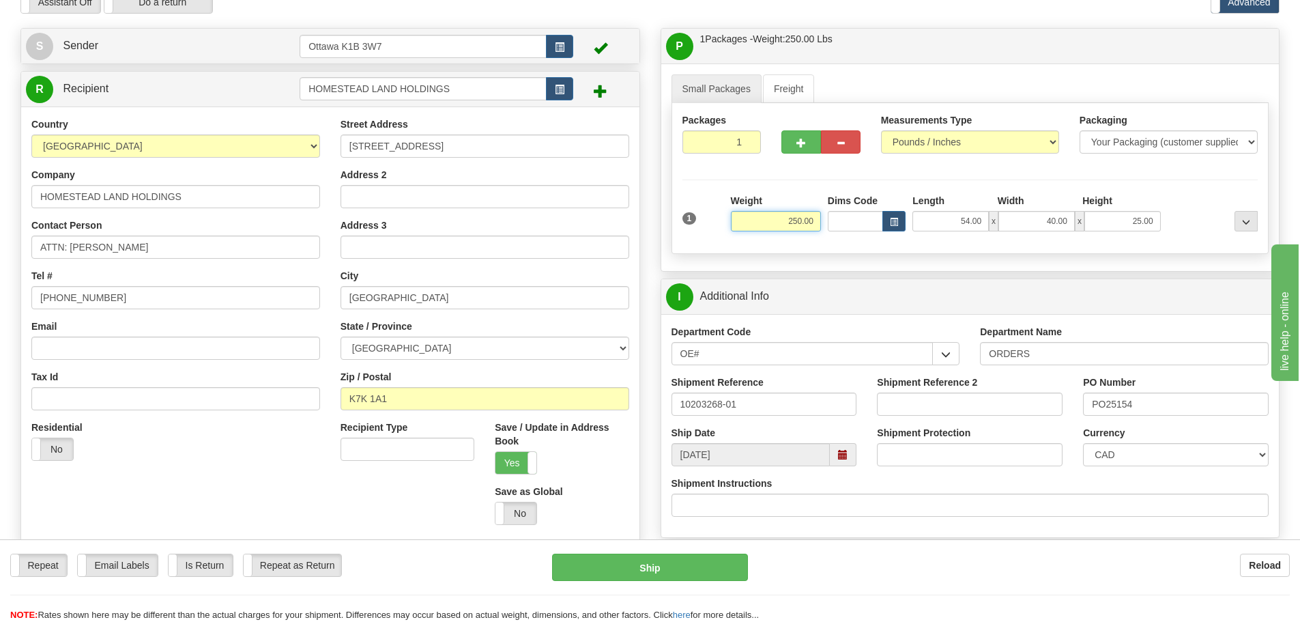
drag, startPoint x: 772, startPoint y: 220, endPoint x: 871, endPoint y: 224, distance: 99.0
click at [871, 224] on div "1 Weight 250.00 Dims Code x" at bounding box center [970, 218] width 583 height 48
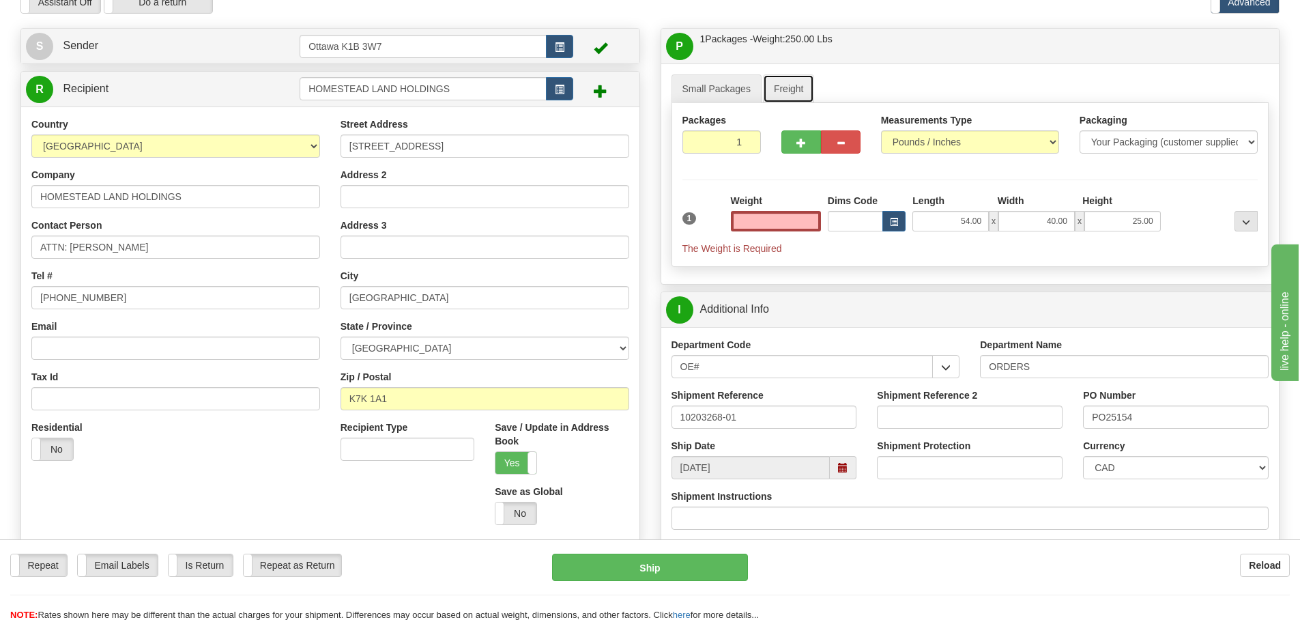
type input "0.00"
click at [776, 91] on link "Freight" at bounding box center [789, 88] width 52 height 29
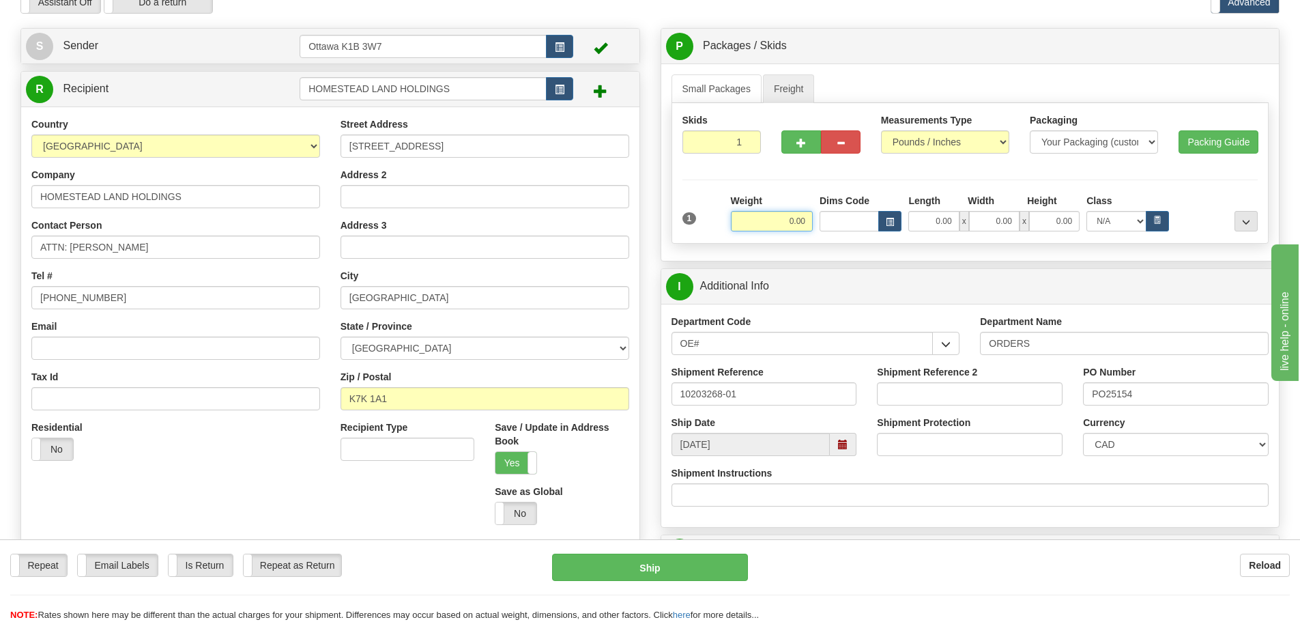
drag, startPoint x: 777, startPoint y: 226, endPoint x: 854, endPoint y: 235, distance: 77.6
click at [822, 232] on div "1 Weight 0.00 Dims Code Length" at bounding box center [970, 213] width 576 height 39
paste input "25"
type input "250.00"
click at [712, 89] on link "Small Packages" at bounding box center [716, 88] width 90 height 29
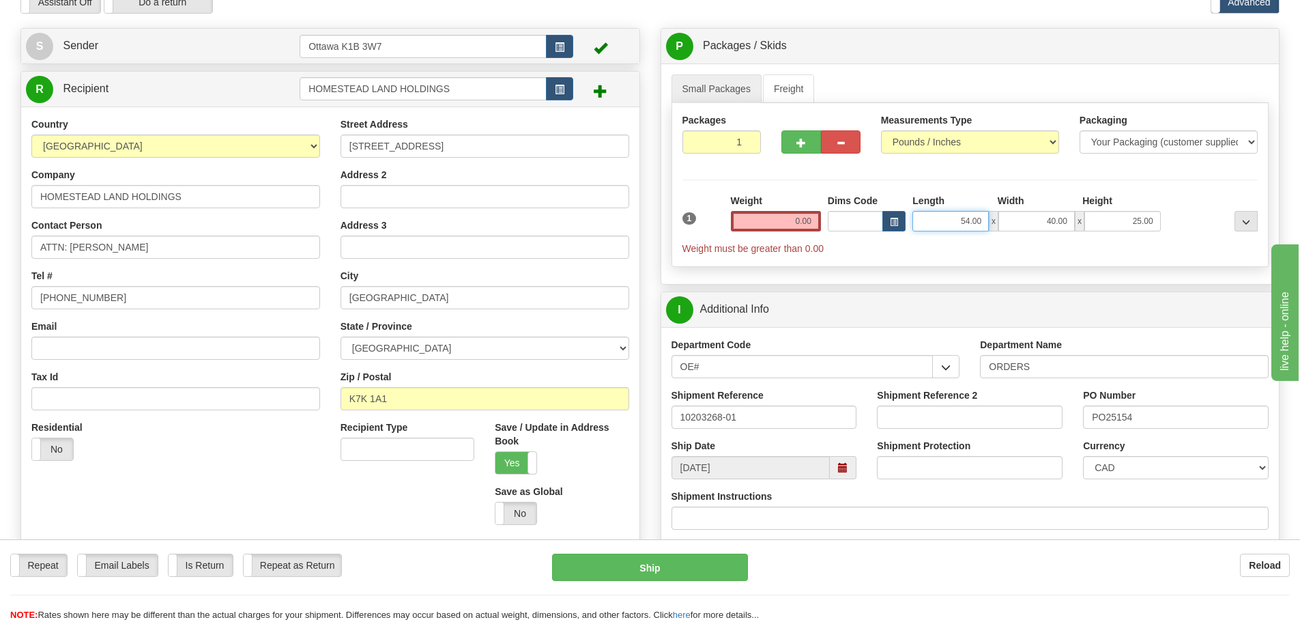
drag, startPoint x: 939, startPoint y: 226, endPoint x: 1055, endPoint y: 227, distance: 116.0
click at [1054, 227] on div "54.00 x 40.00 x 25.00" at bounding box center [1036, 221] width 248 height 20
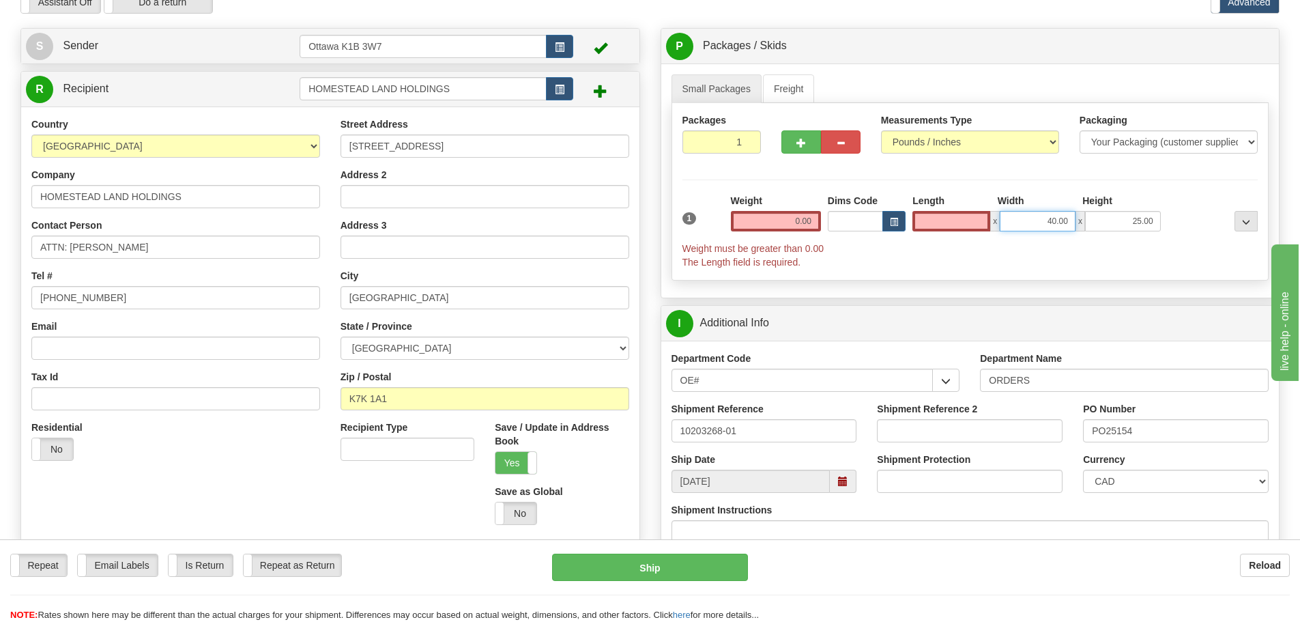
type input "0.00"
drag, startPoint x: 1043, startPoint y: 224, endPoint x: 1163, endPoint y: 227, distance: 120.8
click at [1164, 227] on div "1 Weight 0.00 Dims Code 0.00" at bounding box center [970, 231] width 583 height 75
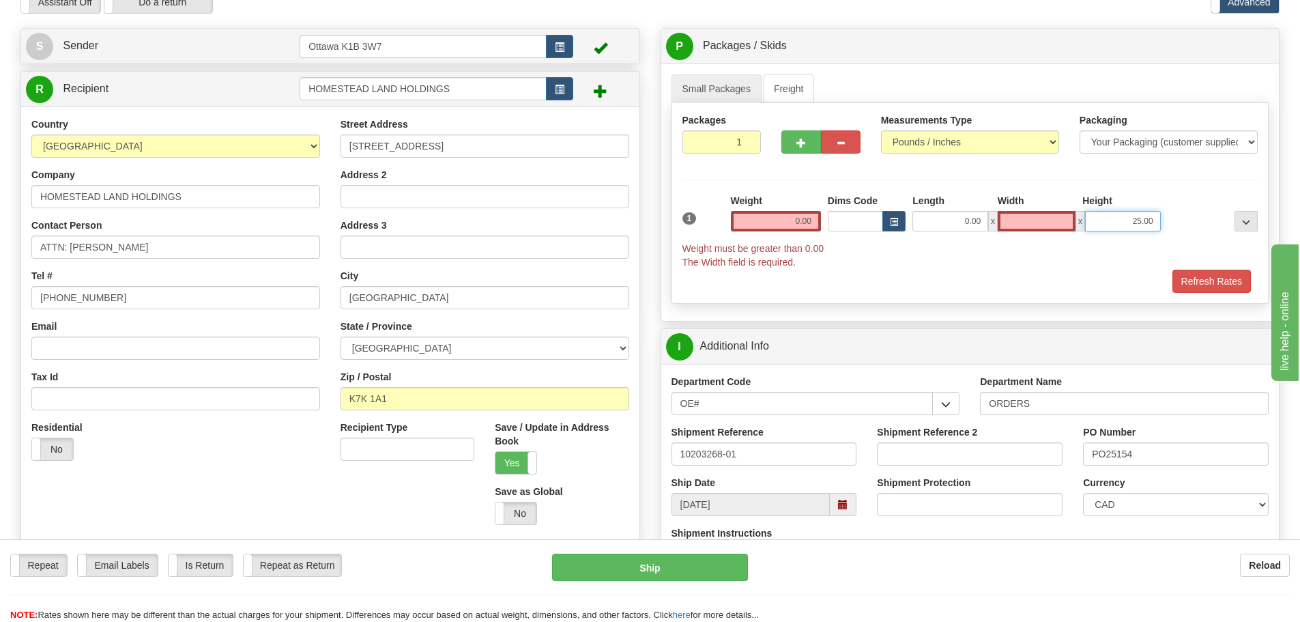
type input "0.00"
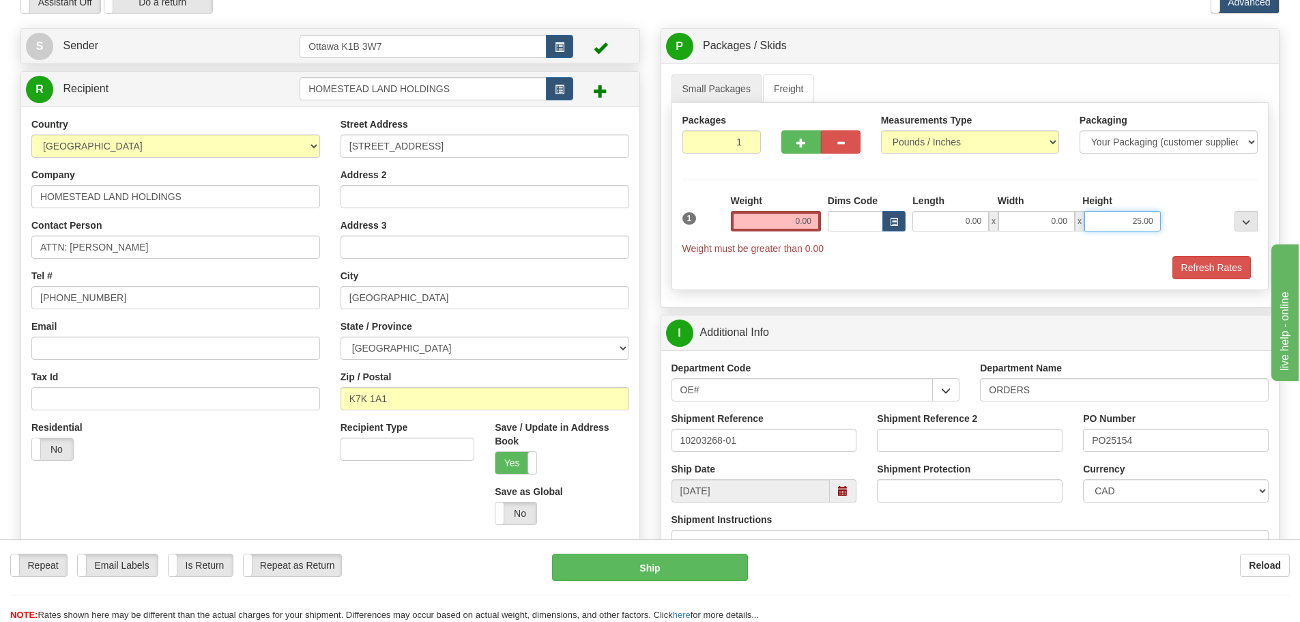
drag, startPoint x: 1118, startPoint y: 222, endPoint x: 1309, endPoint y: 235, distance: 191.5
click at [1299, 235] on html "Training Course Close Toggle navigation Settings Shipping Preferences New Sende…" at bounding box center [650, 243] width 1300 height 622
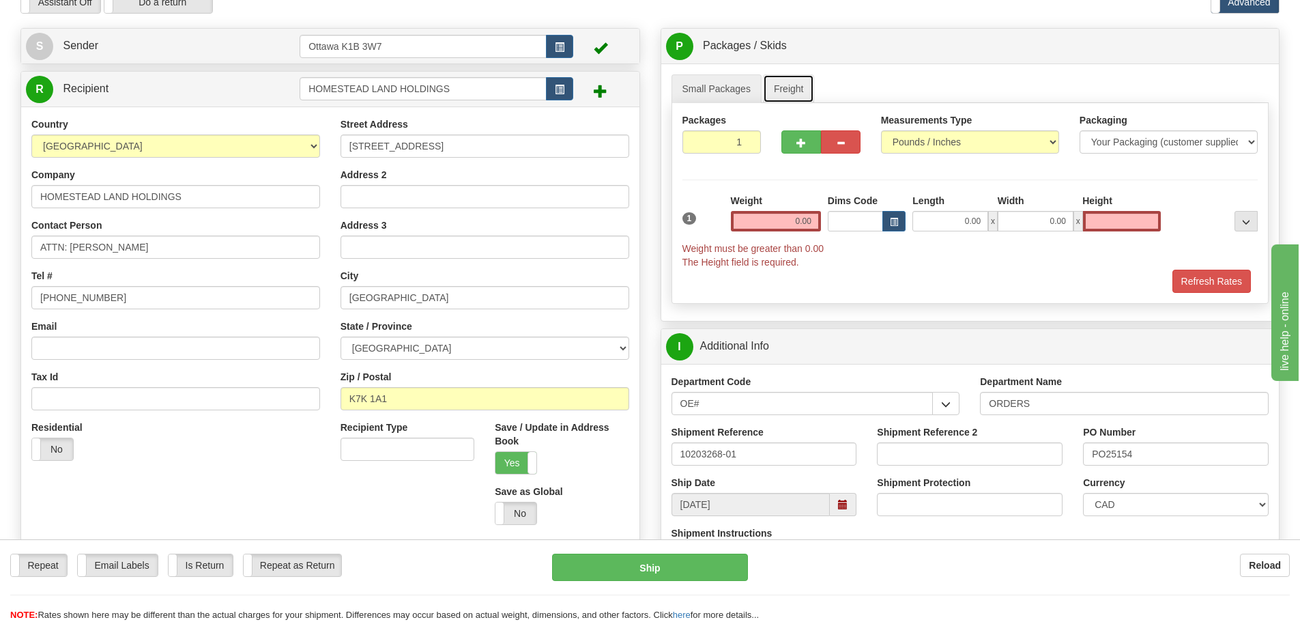
type input "0.00"
click at [773, 91] on link "Freight" at bounding box center [789, 88] width 52 height 29
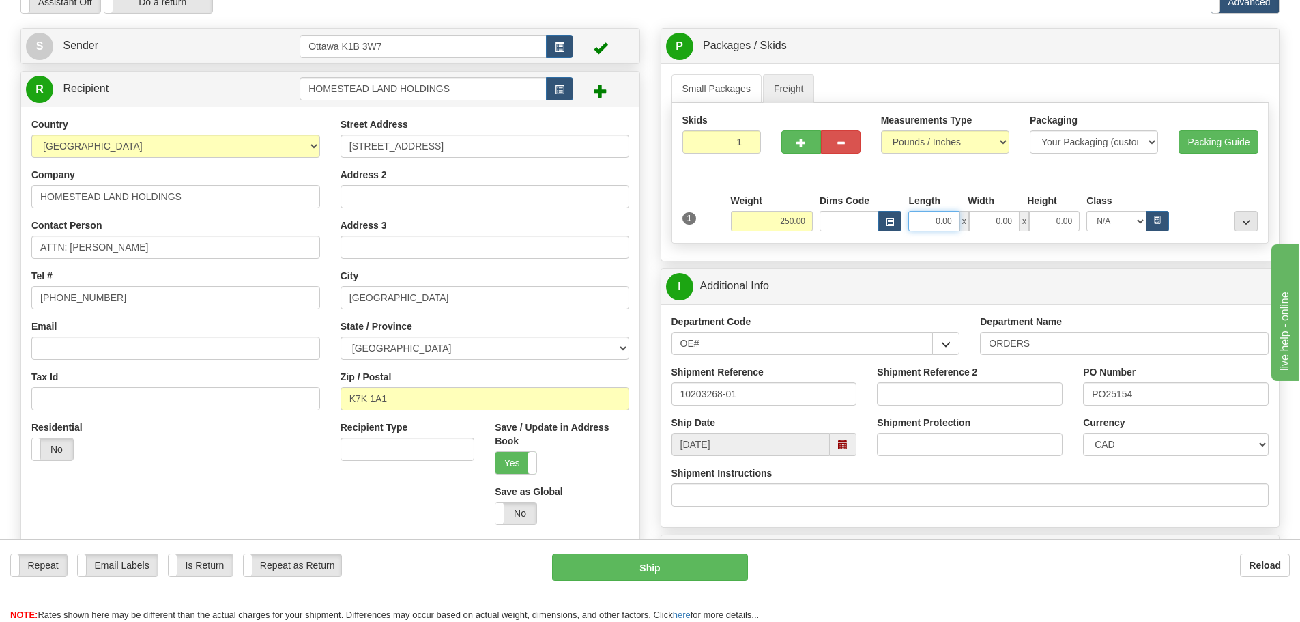
click at [942, 221] on input "0.00" at bounding box center [933, 221] width 50 height 20
type input "54.00"
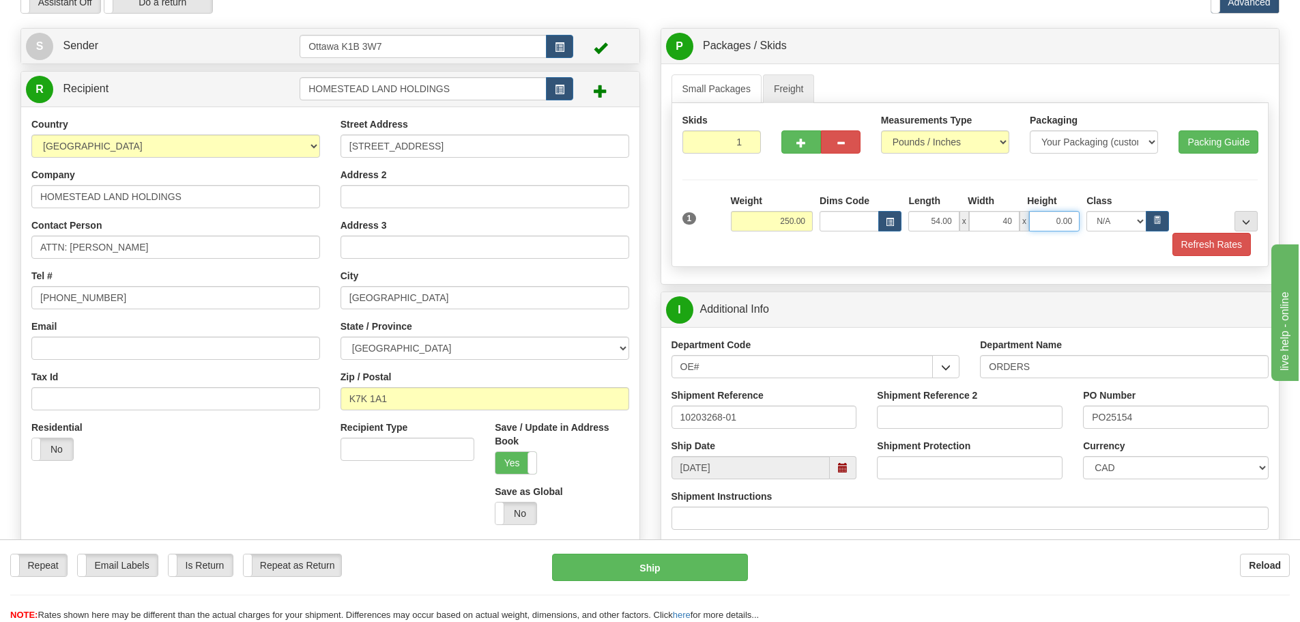
type input "40.00"
type input "25.00"
click at [1243, 224] on span "..." at bounding box center [1246, 222] width 8 height 8
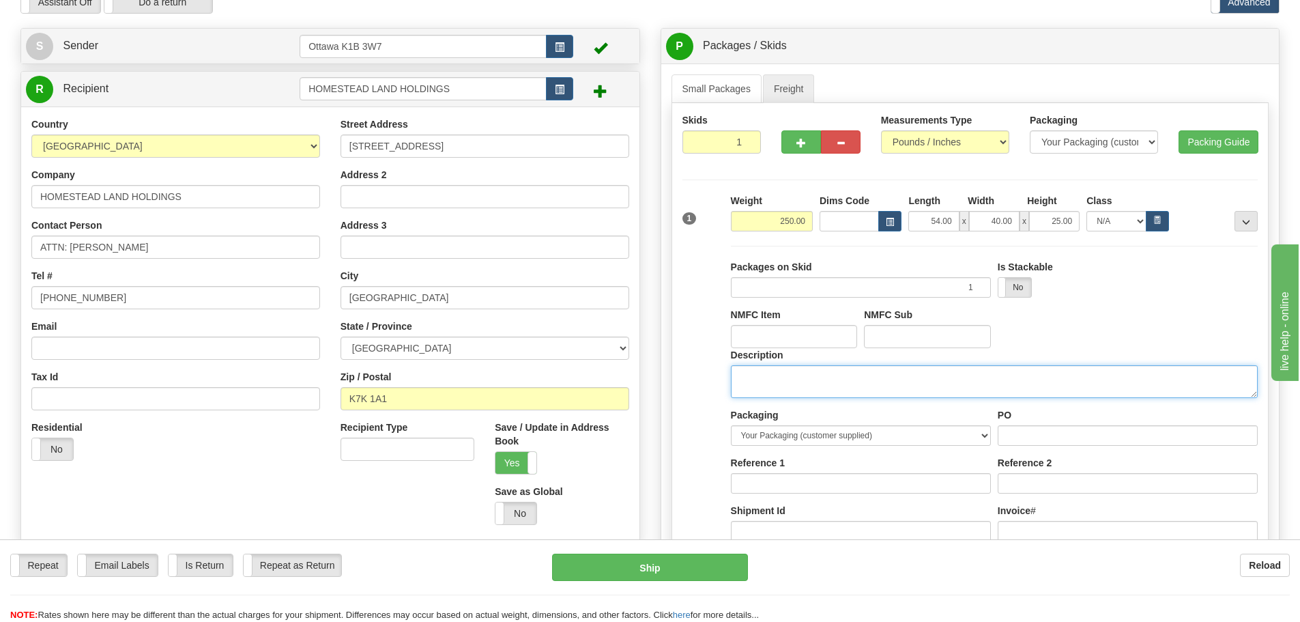
click at [943, 392] on textarea "Description" at bounding box center [994, 381] width 527 height 33
type textarea "DOOR HARDWARE"
click at [1253, 222] on button "..." at bounding box center [1245, 221] width 23 height 20
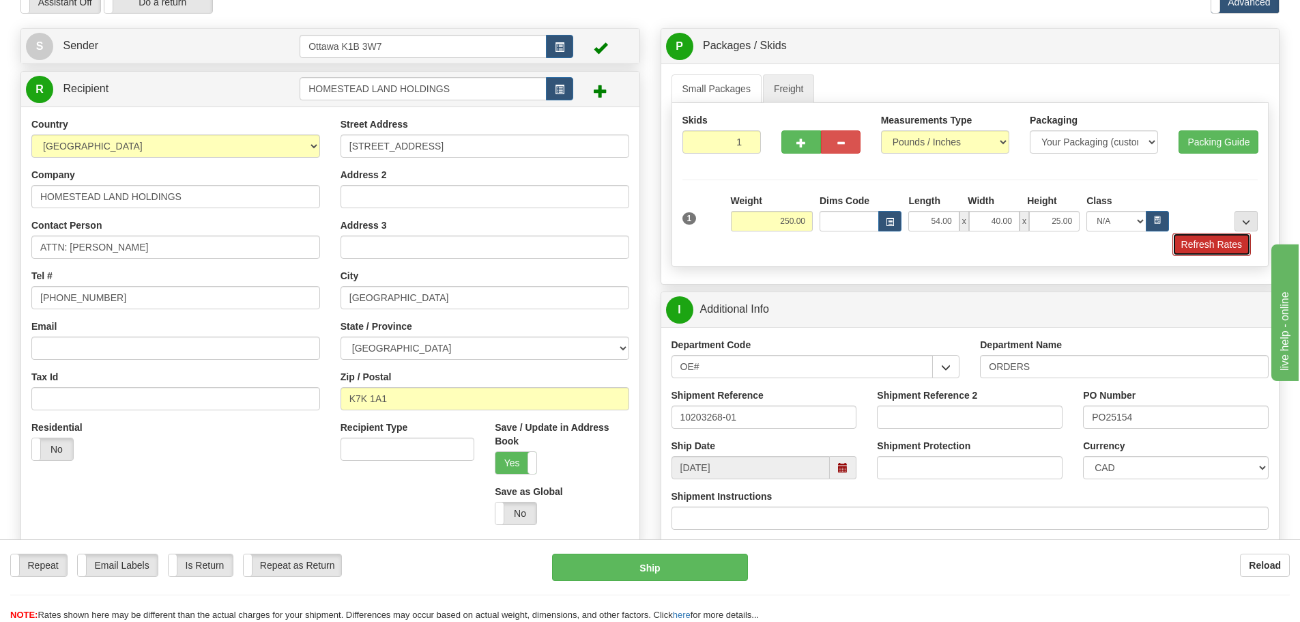
click at [1209, 250] on button "Refresh Rates" at bounding box center [1211, 244] width 78 height 23
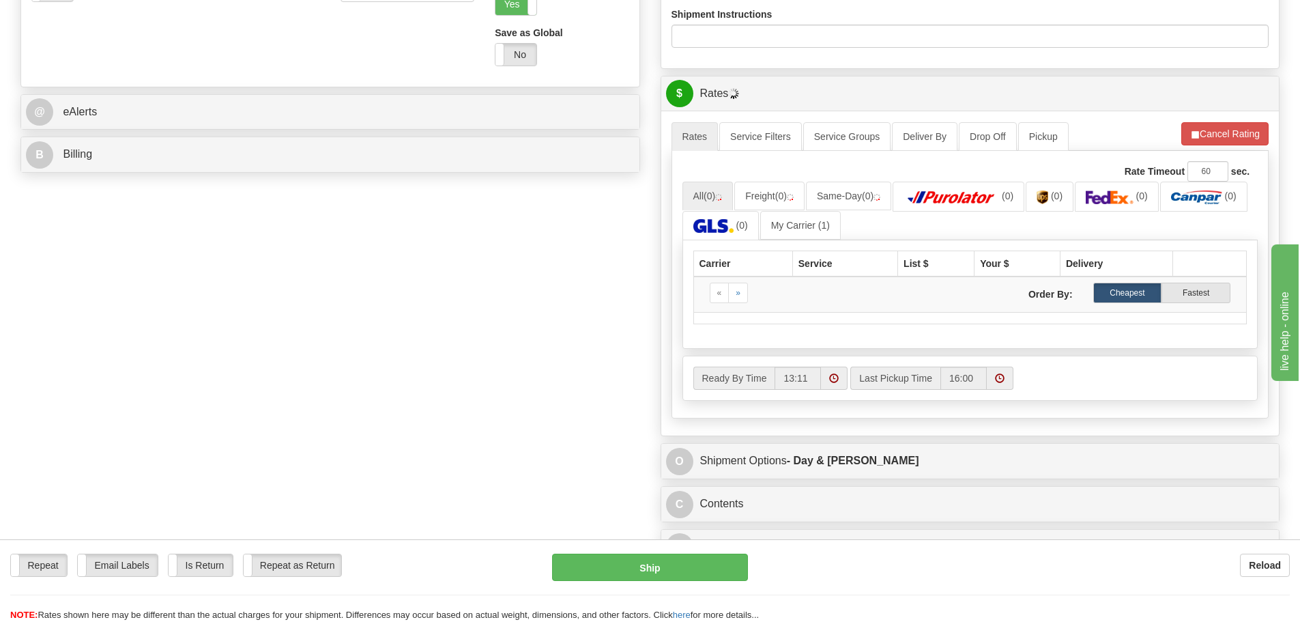
scroll to position [546, 0]
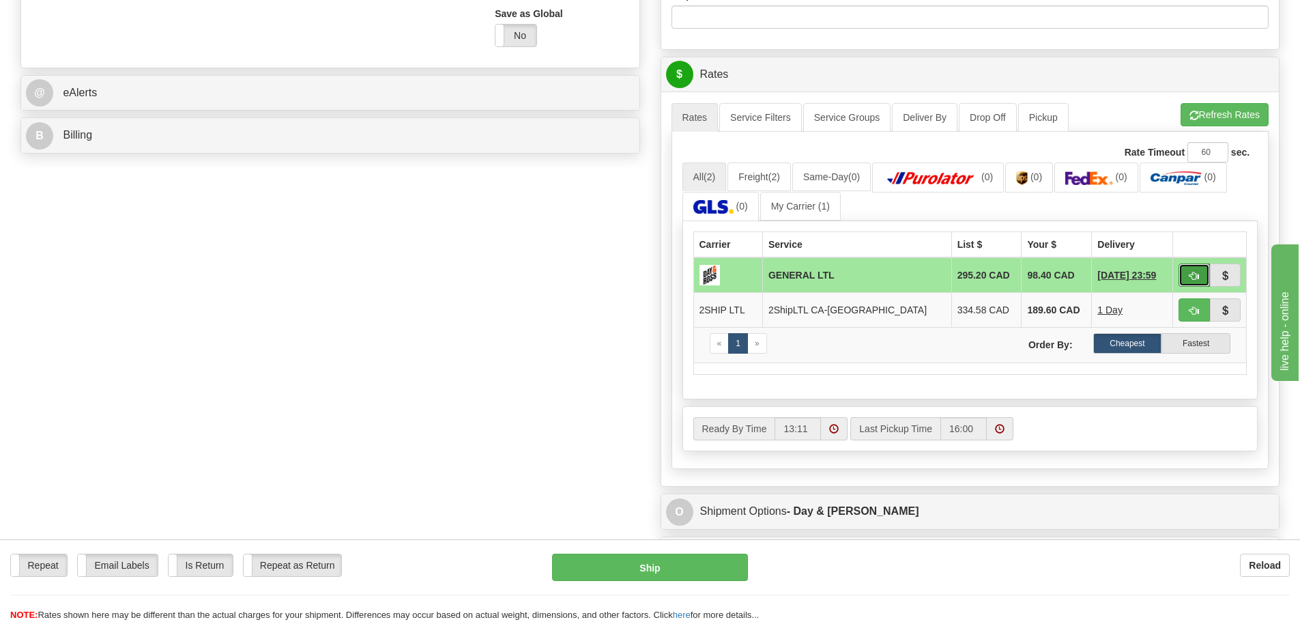
click at [1190, 272] on span "button" at bounding box center [1194, 276] width 10 height 9
type input "GL"
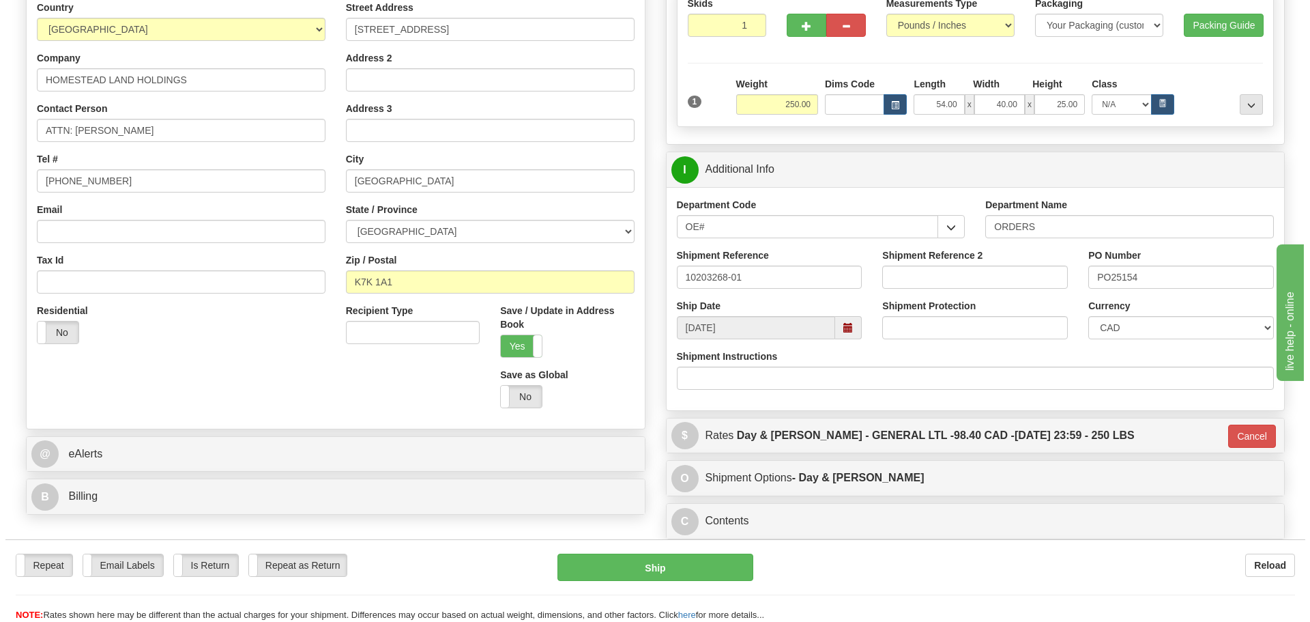
scroll to position [117, 0]
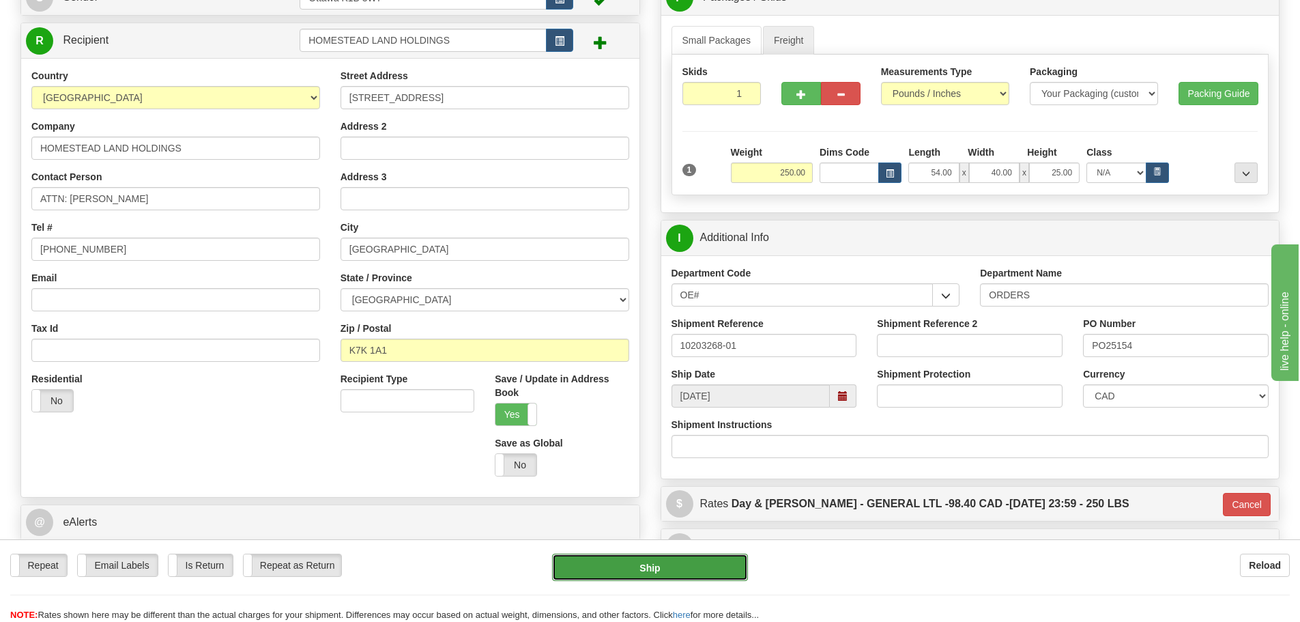
click at [690, 575] on button "Ship" at bounding box center [650, 566] width 196 height 27
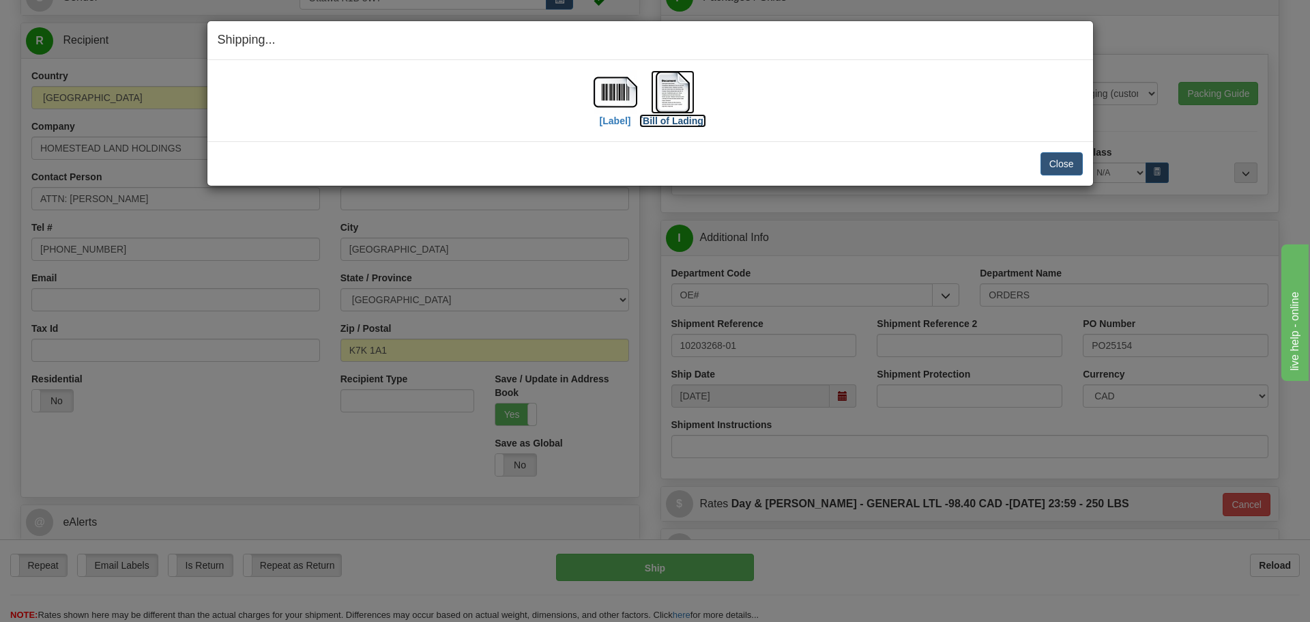
click at [693, 117] on label "[Bill of Lading]" at bounding box center [672, 121] width 67 height 14
click at [607, 97] on img at bounding box center [616, 92] width 44 height 44
click at [1070, 162] on button "Close" at bounding box center [1062, 163] width 42 height 23
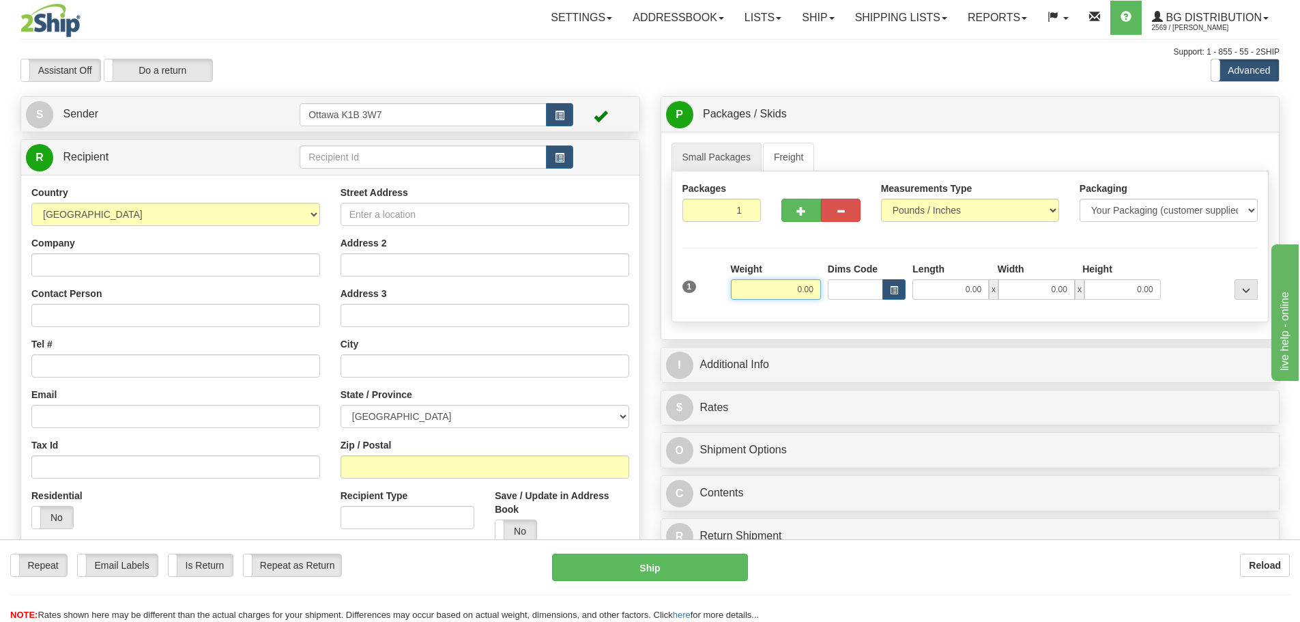
click at [773, 284] on input "0.00" at bounding box center [776, 289] width 90 height 20
type input "0.00"
drag, startPoint x: 471, startPoint y: 173, endPoint x: 464, endPoint y: 162, distance: 12.3
click at [467, 169] on div "R Recipient" at bounding box center [330, 157] width 618 height 35
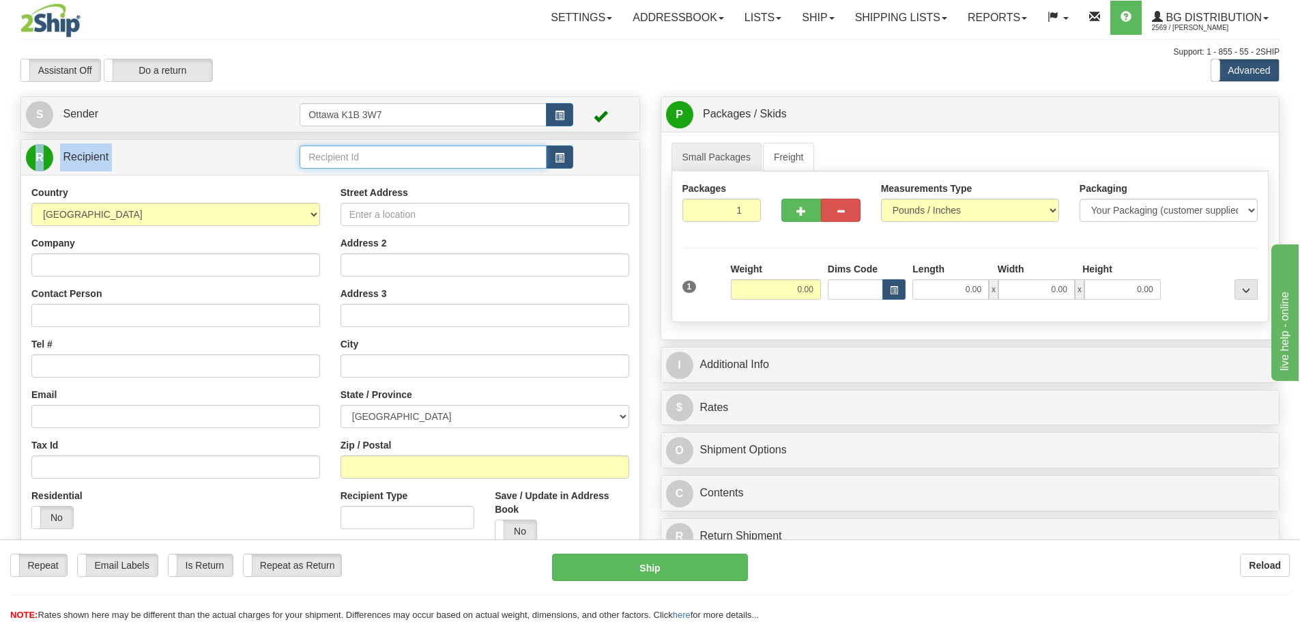
click at [463, 162] on input "text" at bounding box center [423, 156] width 247 height 23
click at [455, 152] on input "text" at bounding box center [423, 156] width 247 height 23
type input "910855"
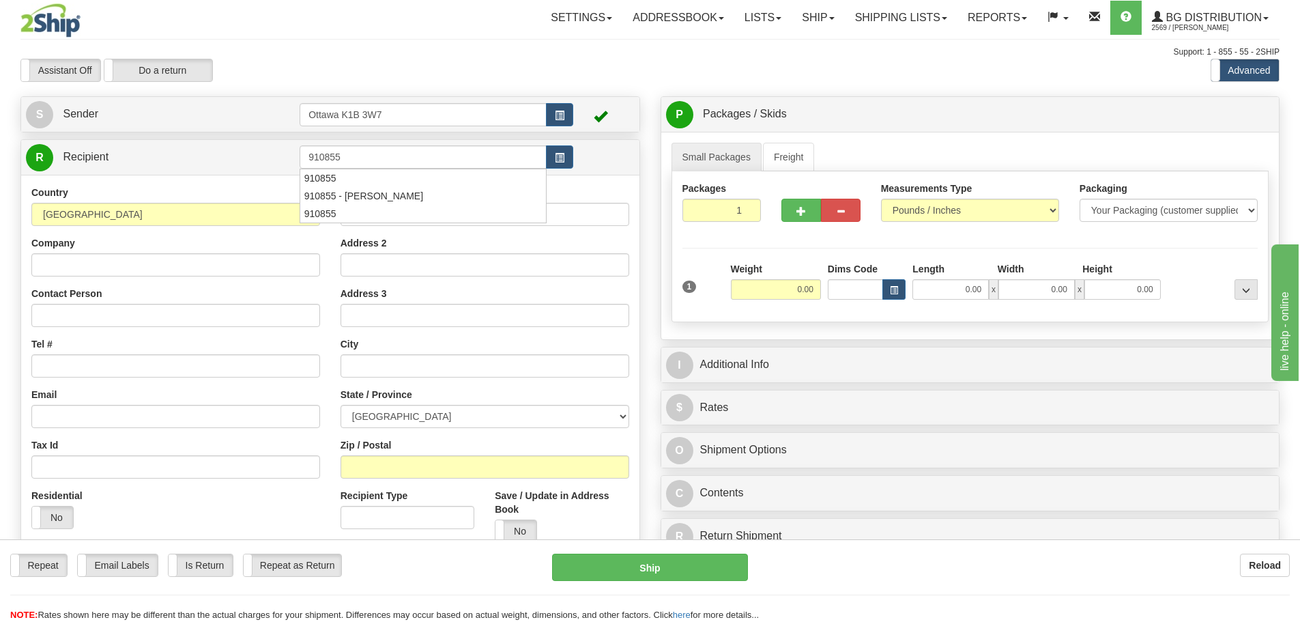
click at [450, 75] on div "Assistant On Assistant Off Do a return Do a return" at bounding box center [276, 70] width 533 height 23
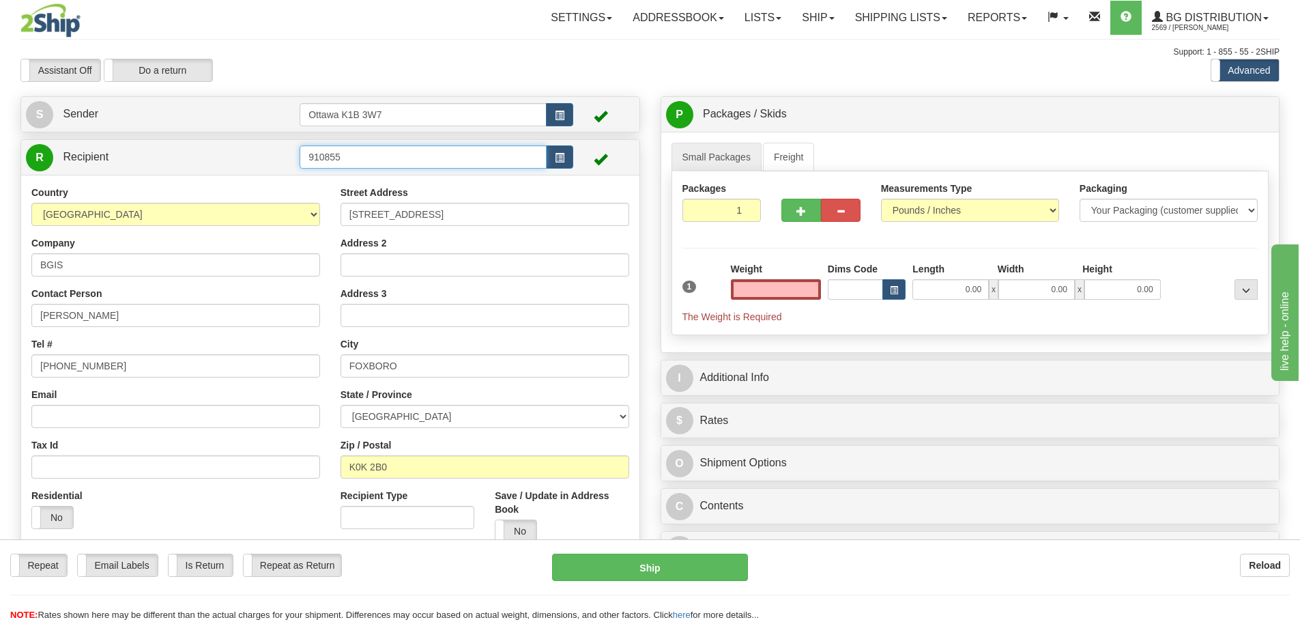
type input "0.00"
click at [461, 161] on input "910855" at bounding box center [423, 156] width 247 height 23
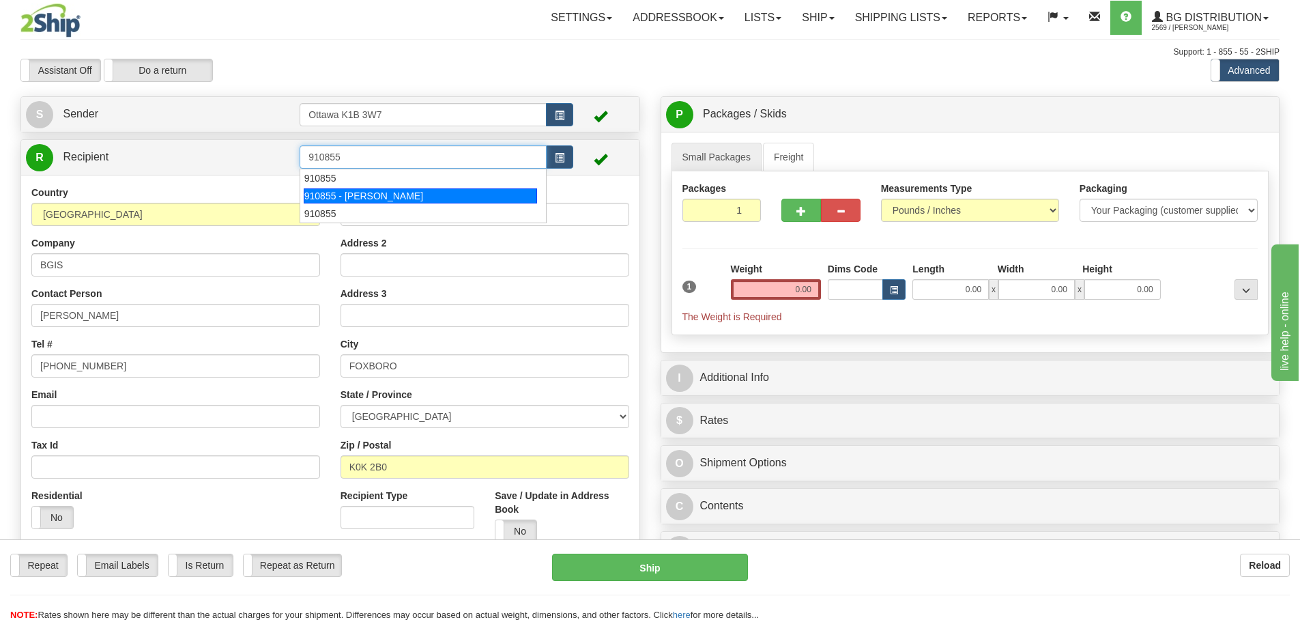
click at [465, 188] on li "910855 - [PERSON_NAME]" at bounding box center [423, 196] width 246 height 18
type input "910855 - [PERSON_NAME]"
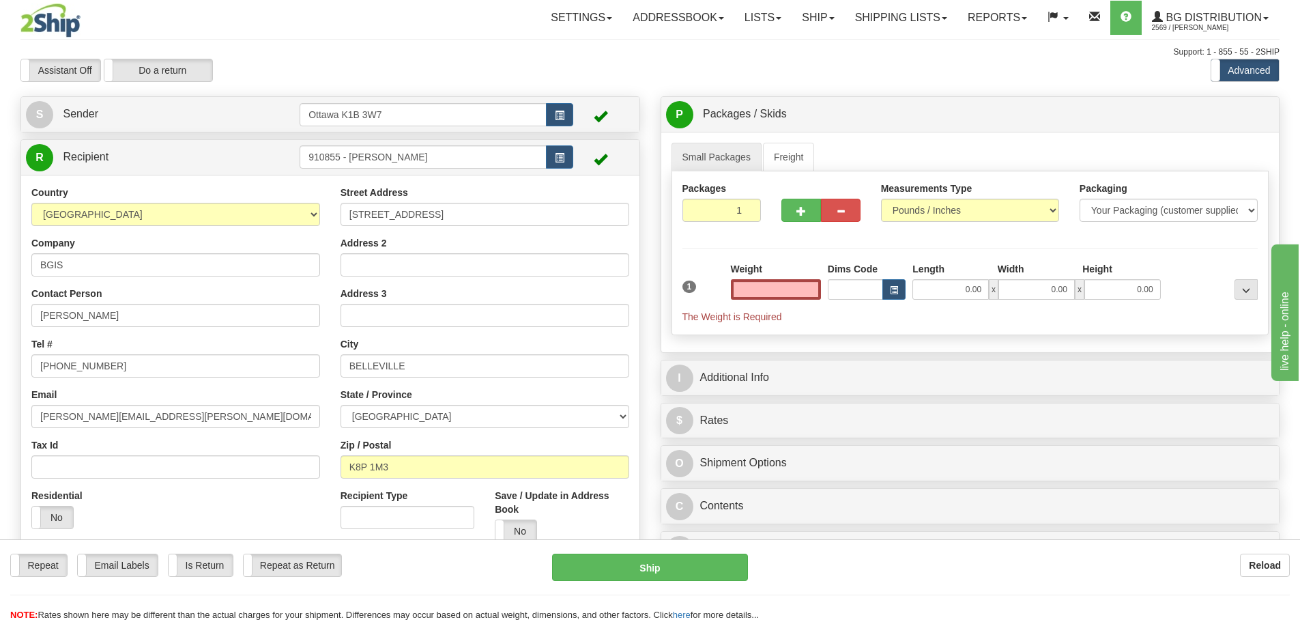
type input "0.00"
click at [480, 169] on td "910855 - ANDREW RUSHLOW" at bounding box center [437, 157] width 274 height 28
click at [481, 165] on input "910855 - ANDREW RUSHLOW" at bounding box center [423, 156] width 247 height 23
drag, startPoint x: 480, startPoint y: 161, endPoint x: 343, endPoint y: 162, distance: 136.5
click at [343, 162] on input "910855 - ANDREW RUSHLOW" at bounding box center [423, 156] width 247 height 23
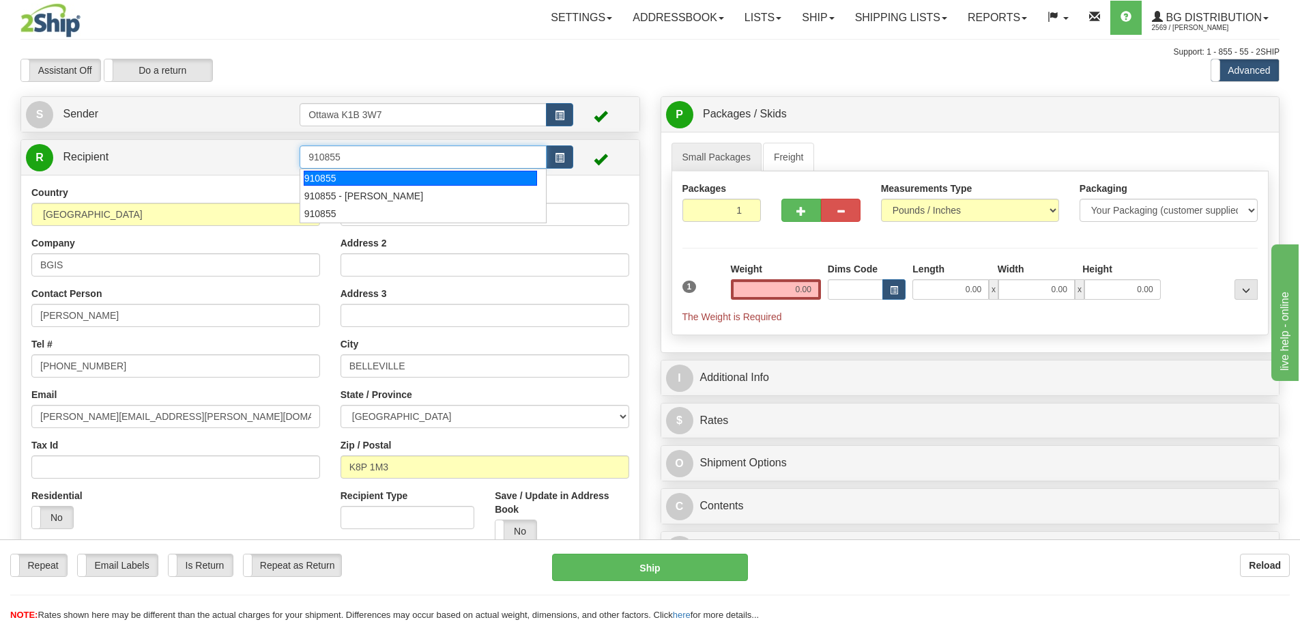
click at [392, 181] on div "910855" at bounding box center [421, 178] width 234 height 15
type input "910855"
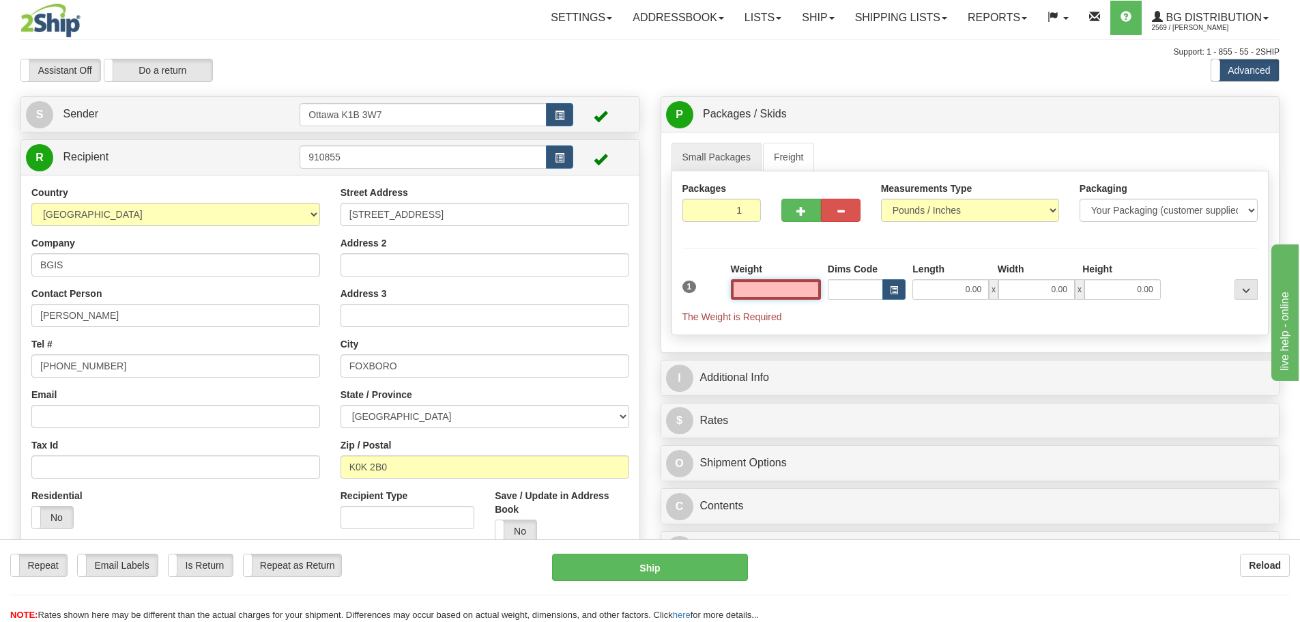
click at [787, 298] on input "text" at bounding box center [776, 289] width 90 height 20
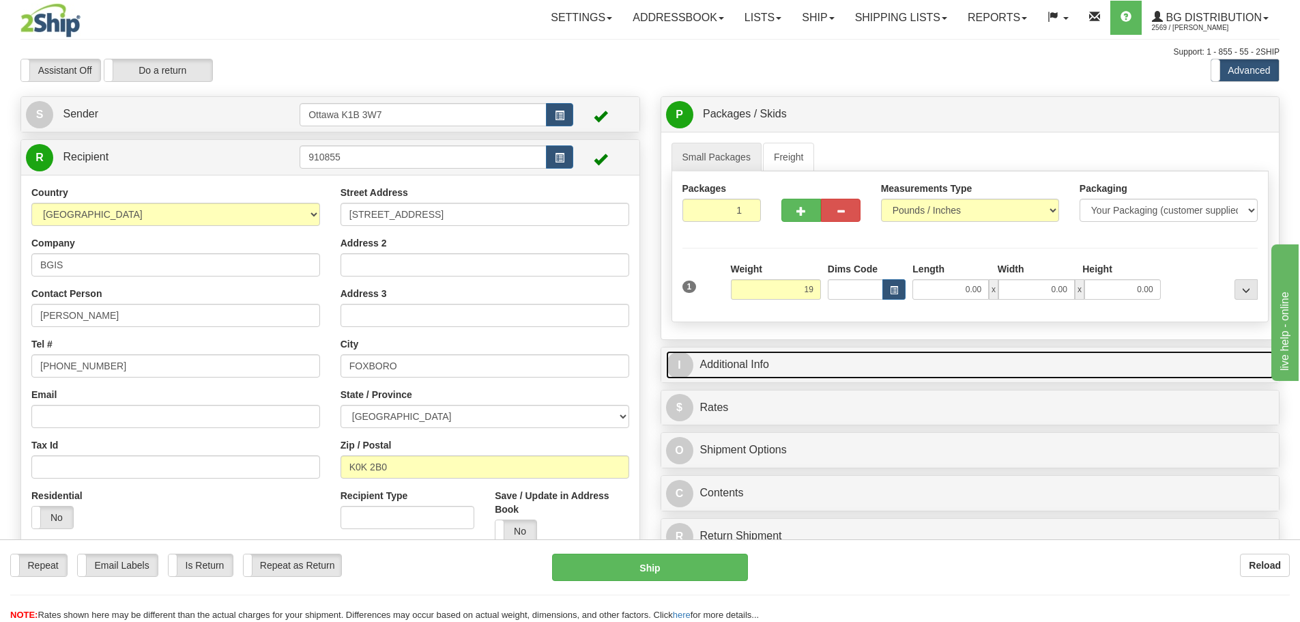
type input "19.00"
click at [1099, 353] on link "I Additional Info" at bounding box center [970, 365] width 609 height 28
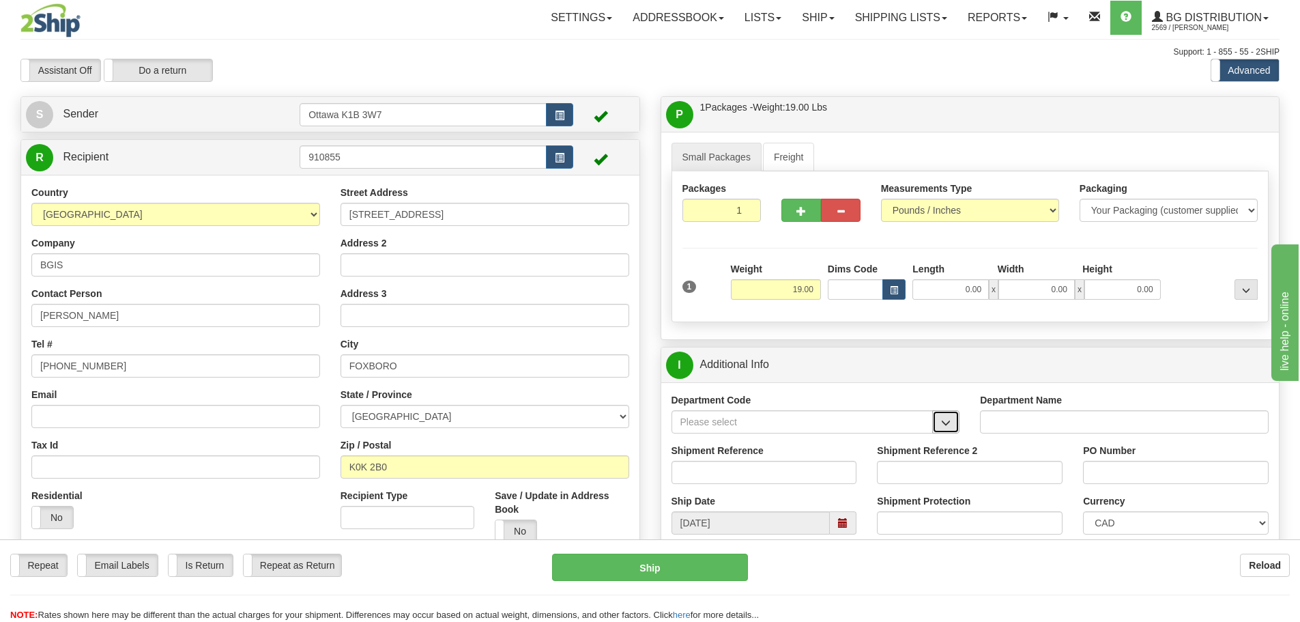
click at [944, 429] on button "button" at bounding box center [945, 421] width 27 height 23
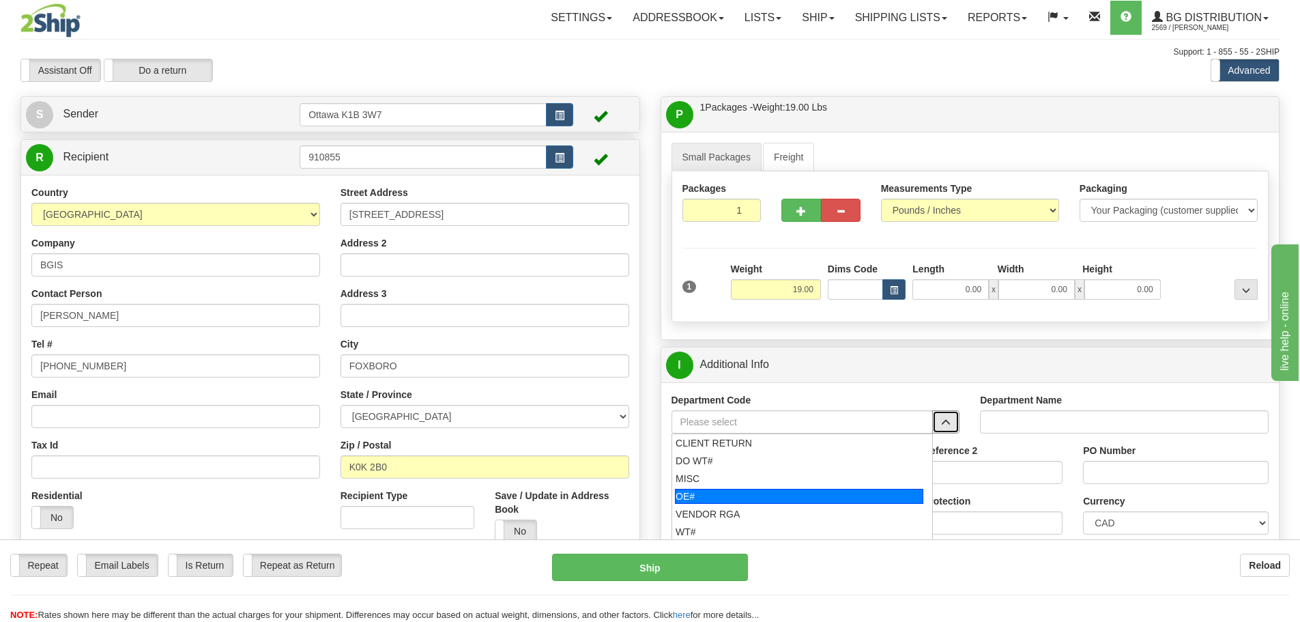
click at [794, 501] on div "OE#" at bounding box center [799, 496] width 248 height 15
type input "OE#"
type input "ORDERS"
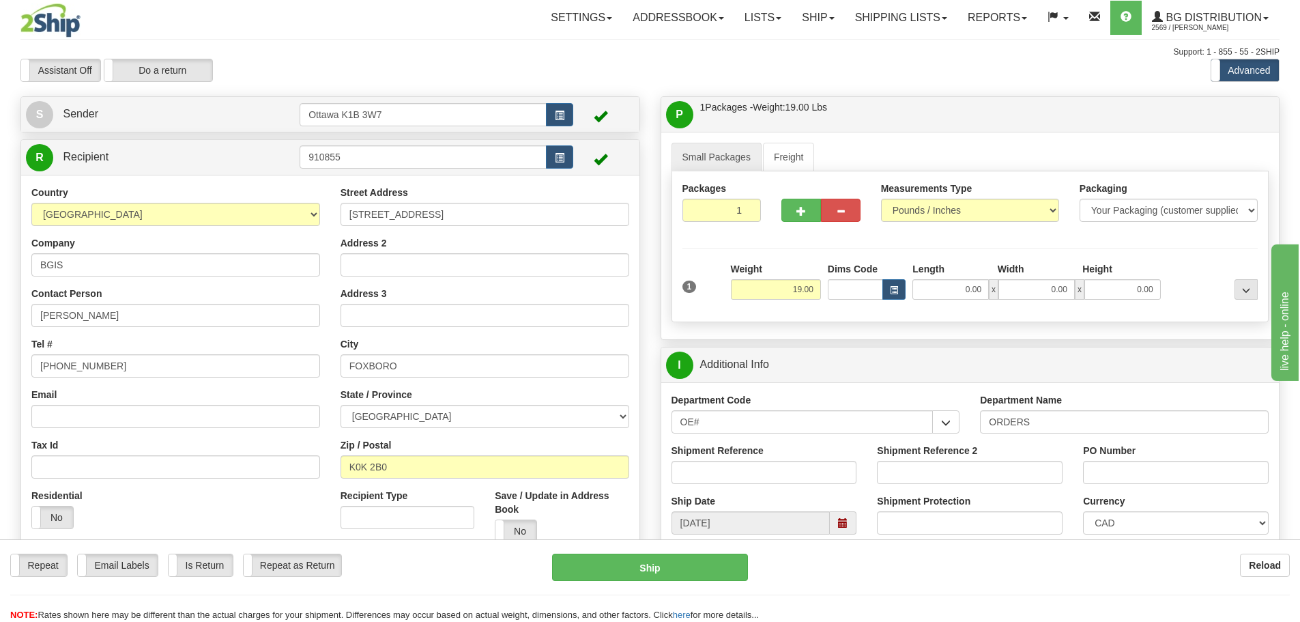
click at [757, 485] on div "Shipment Reference" at bounding box center [764, 469] width 206 height 50
click at [759, 474] on input "Shipment Reference" at bounding box center [764, 472] width 186 height 23
type input "10204448-00"
click at [1129, 473] on input "PO Number" at bounding box center [1176, 472] width 186 height 23
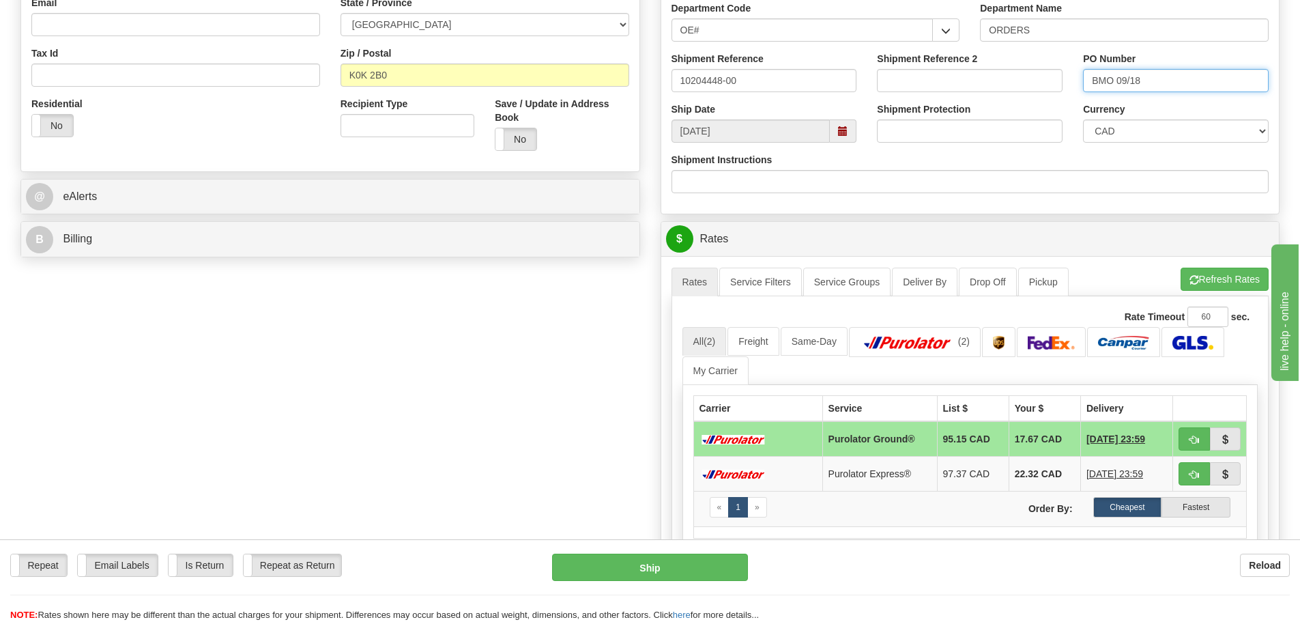
scroll to position [409, 0]
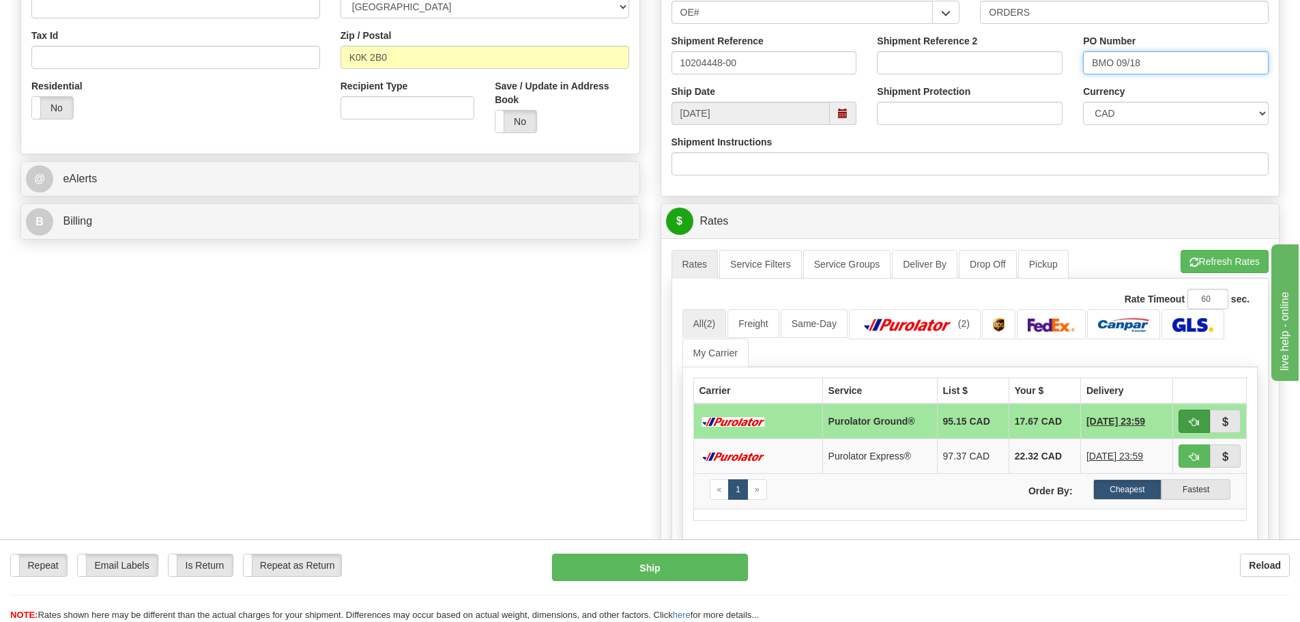
type input "BMO 09/18"
click at [1188, 420] on button "button" at bounding box center [1193, 420] width 31 height 23
type input "260"
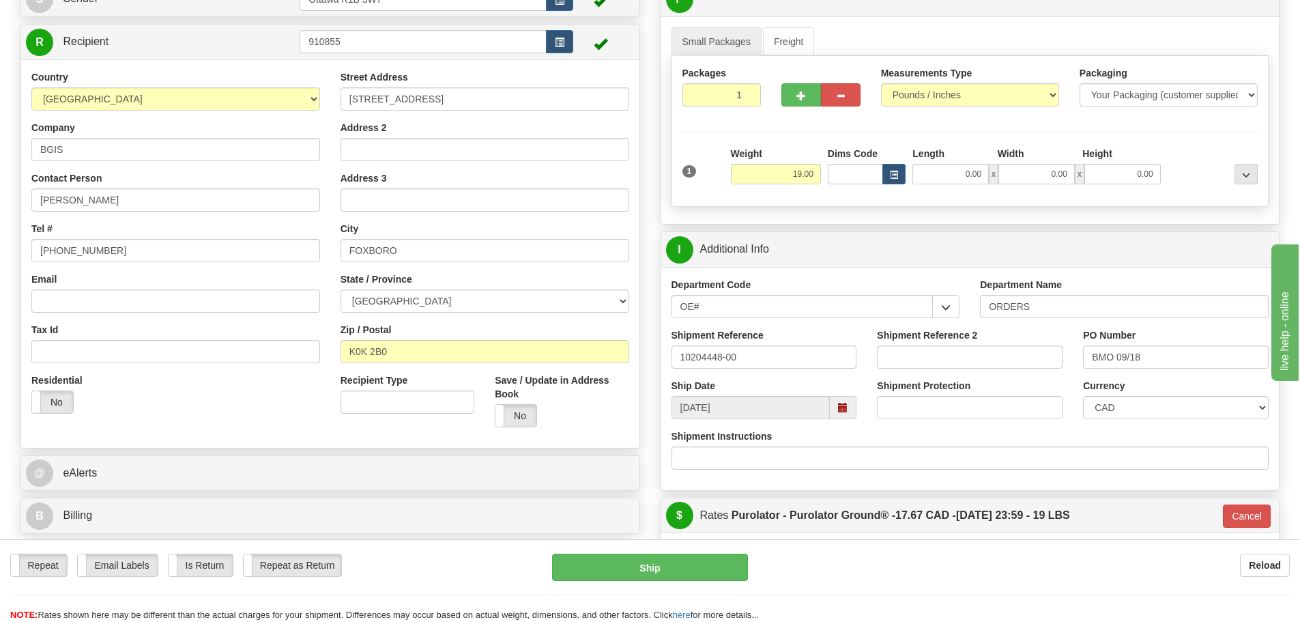
scroll to position [136, 0]
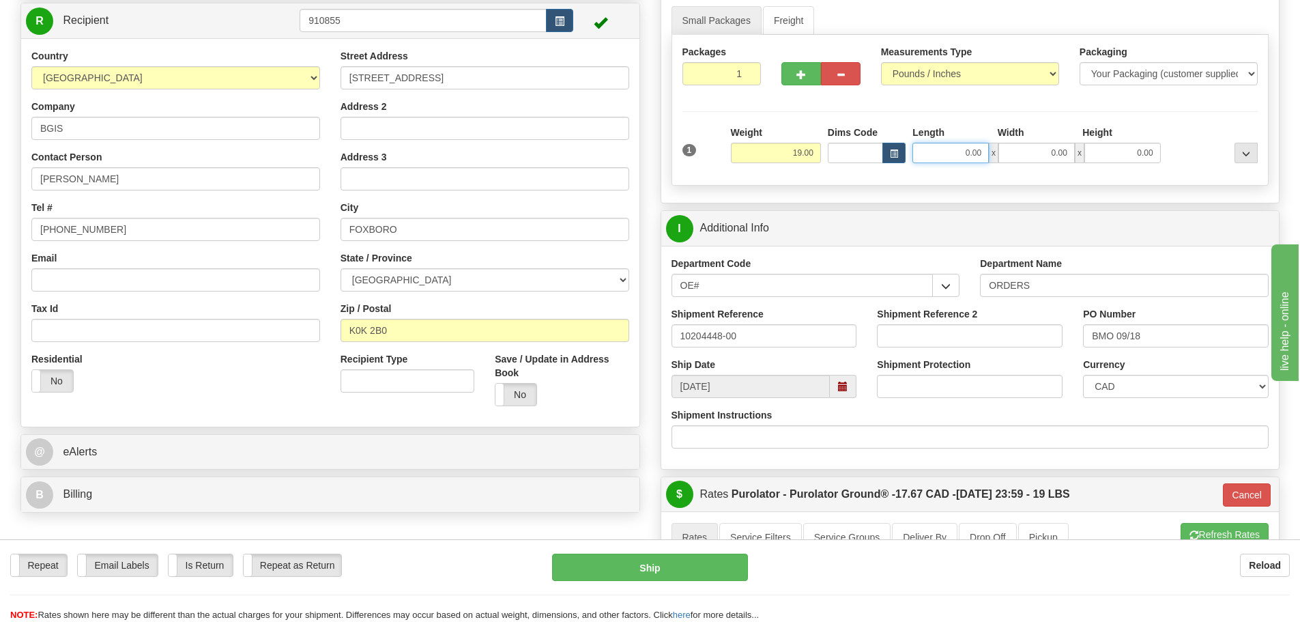
click at [943, 152] on input "0.00" at bounding box center [950, 153] width 76 height 20
type input "23.00"
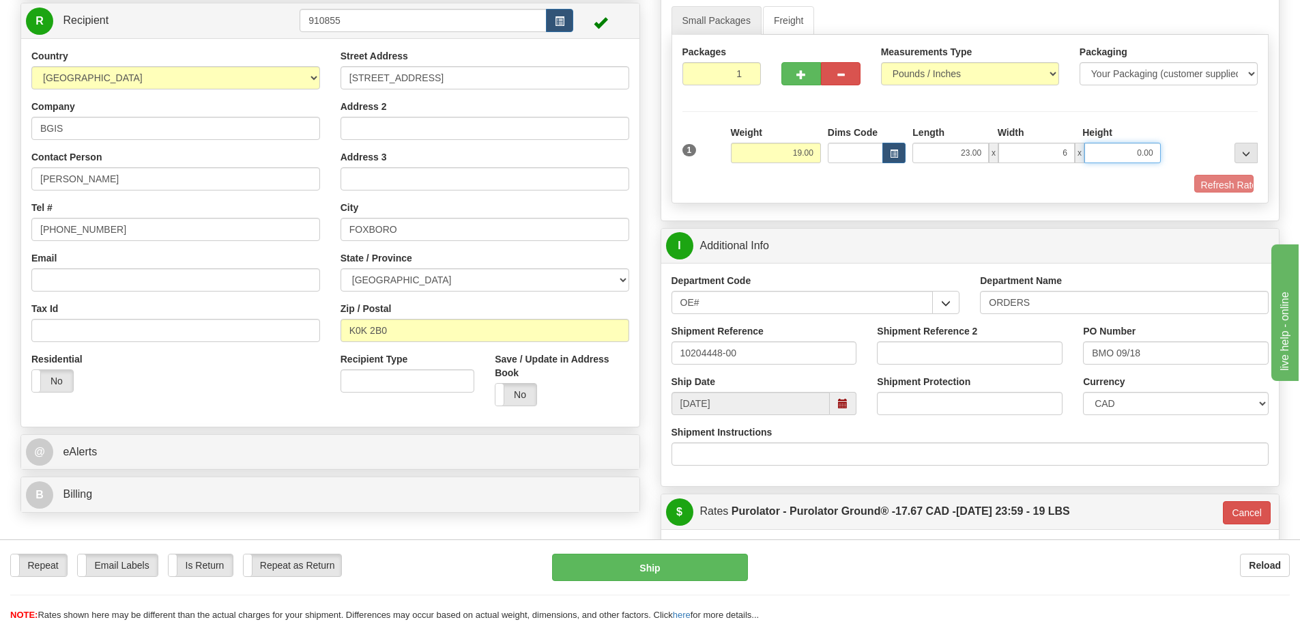
type input "6.00"
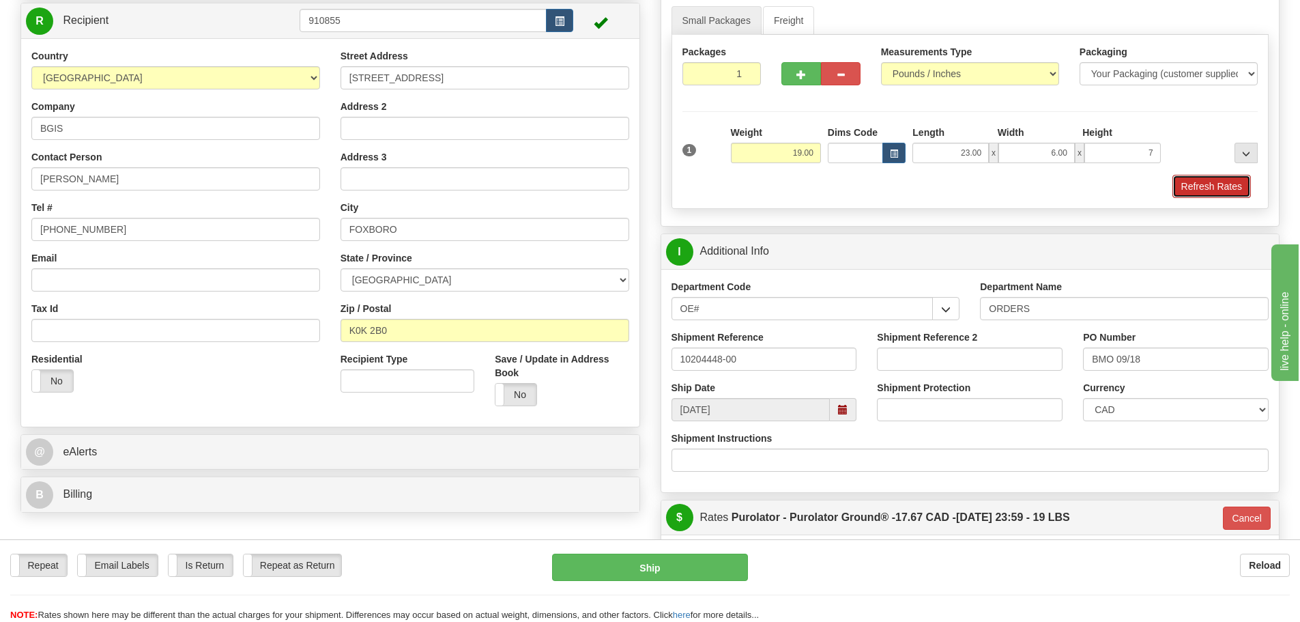
type input "7.00"
click at [1188, 190] on button "Refresh Rates" at bounding box center [1211, 186] width 78 height 23
type input "260"
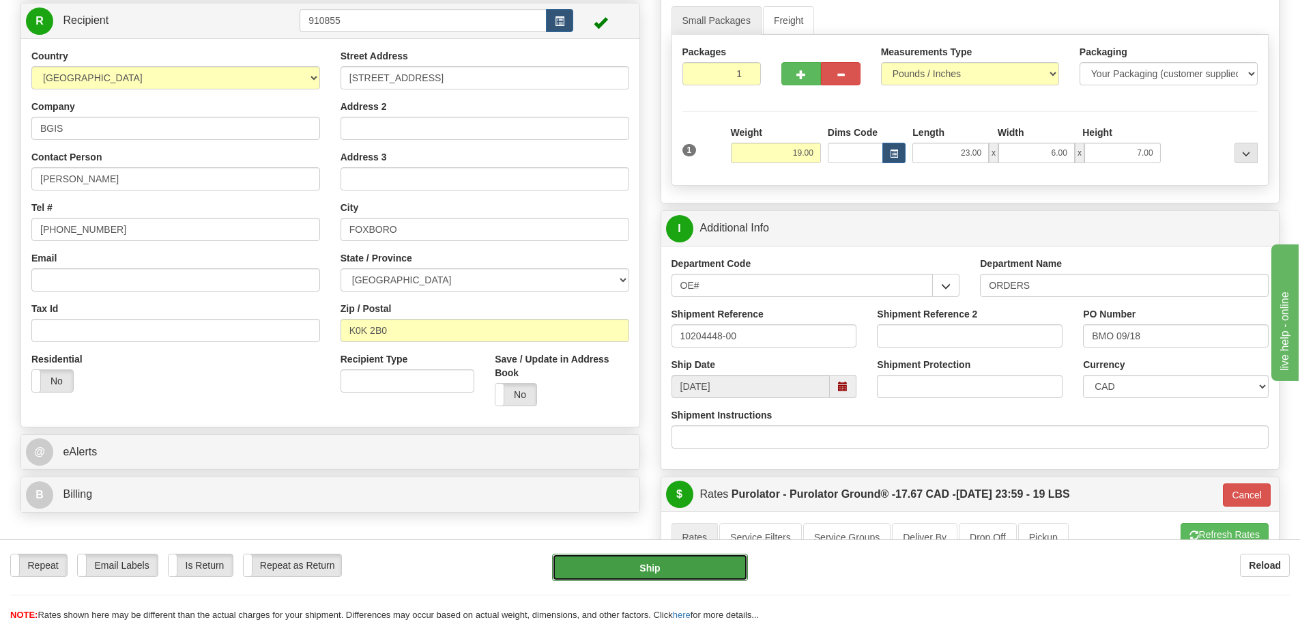
click at [647, 572] on button "Ship" at bounding box center [650, 566] width 196 height 27
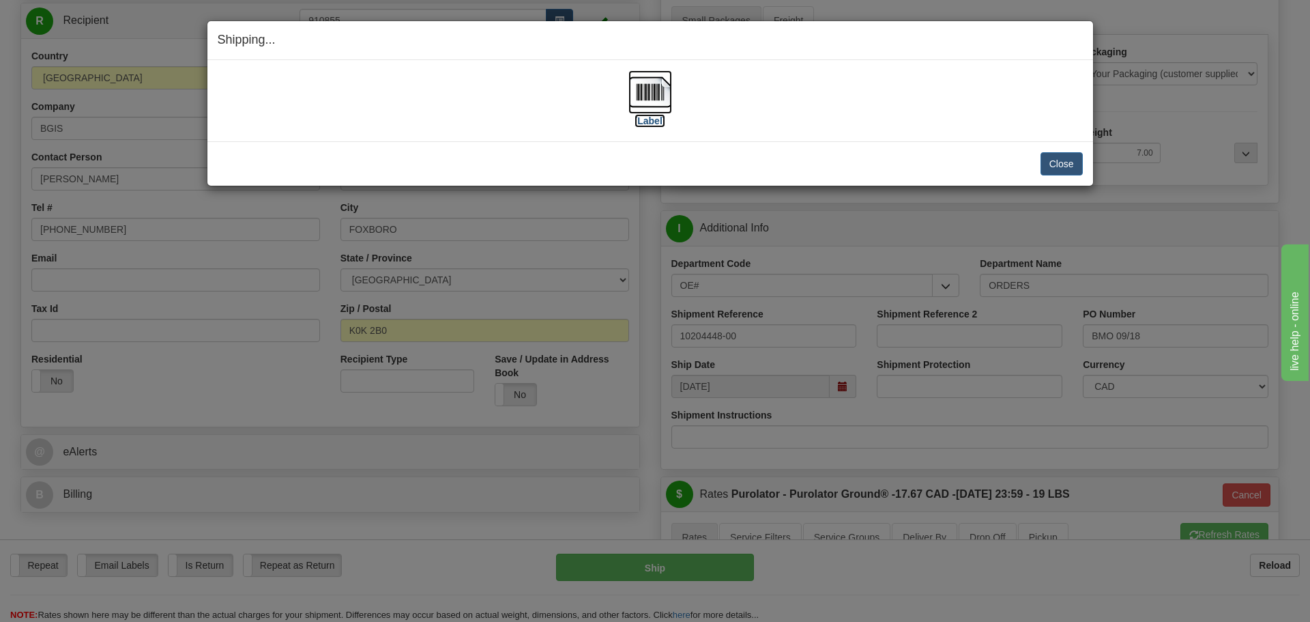
click at [649, 127] on label "[Label]" at bounding box center [650, 121] width 31 height 14
click at [1050, 161] on button "Close" at bounding box center [1062, 163] width 42 height 23
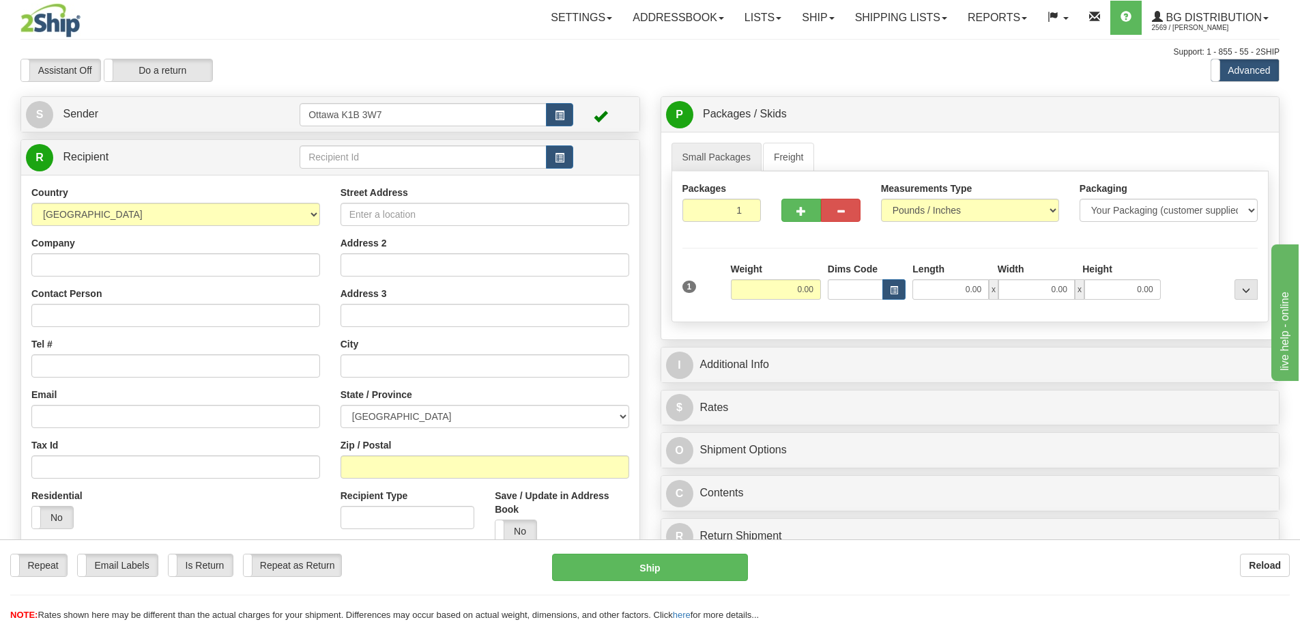
click at [408, 169] on td at bounding box center [437, 157] width 274 height 28
click at [409, 161] on input "text" at bounding box center [423, 156] width 247 height 23
click at [770, 285] on input "0.00" at bounding box center [776, 289] width 90 height 20
click at [376, 157] on input "text" at bounding box center [423, 156] width 247 height 23
type input "27.00"
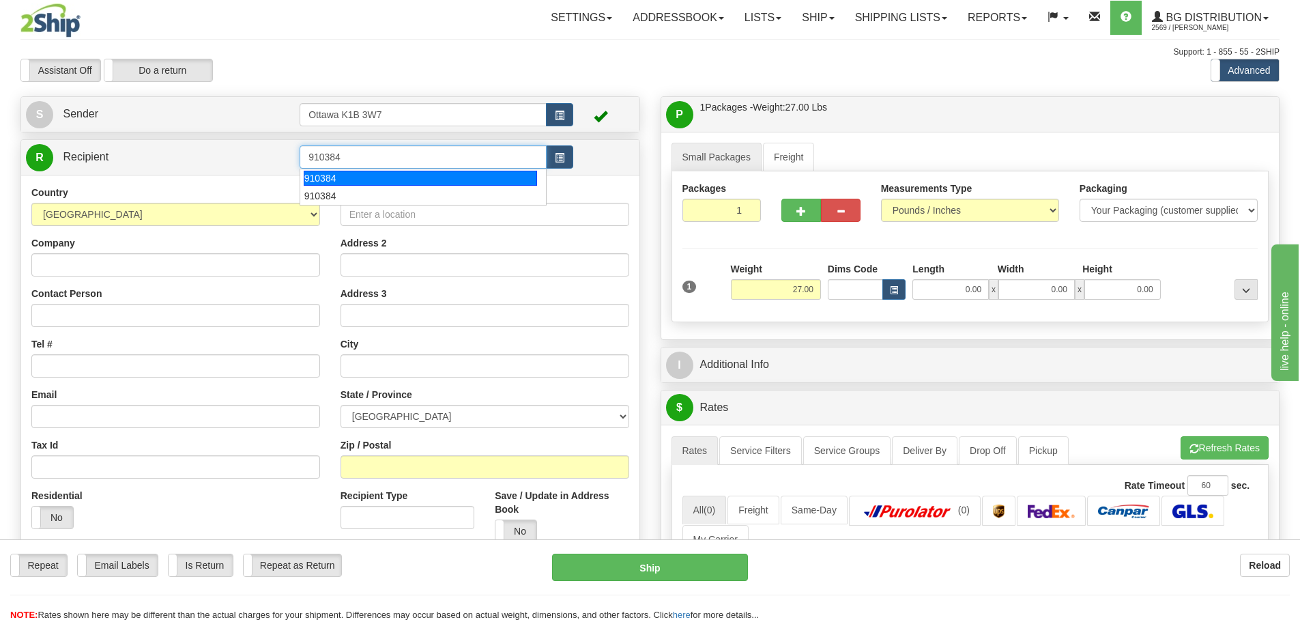
type input "910384"
click at [476, 83] on div "Toggle navigation Settings Shipping Preferences Fields Preferences New" at bounding box center [650, 477] width 1300 height 954
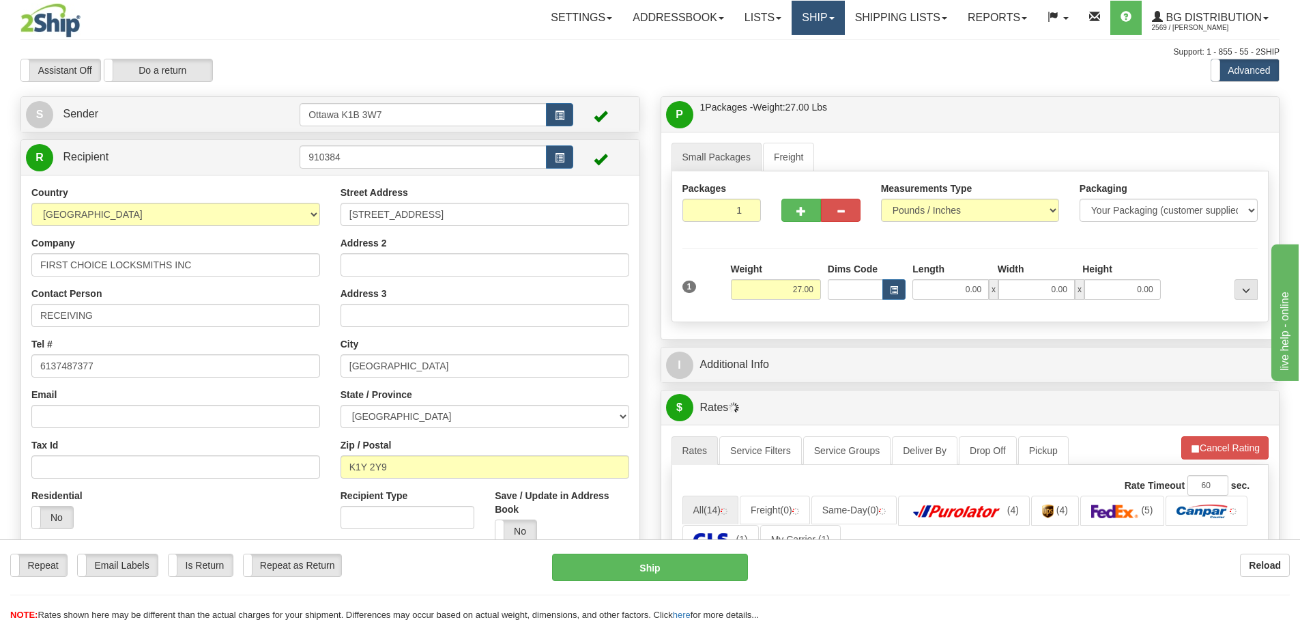
click at [817, 17] on link "Ship" at bounding box center [818, 18] width 53 height 34
click at [812, 48] on link "Ship Screen" at bounding box center [790, 48] width 108 height 18
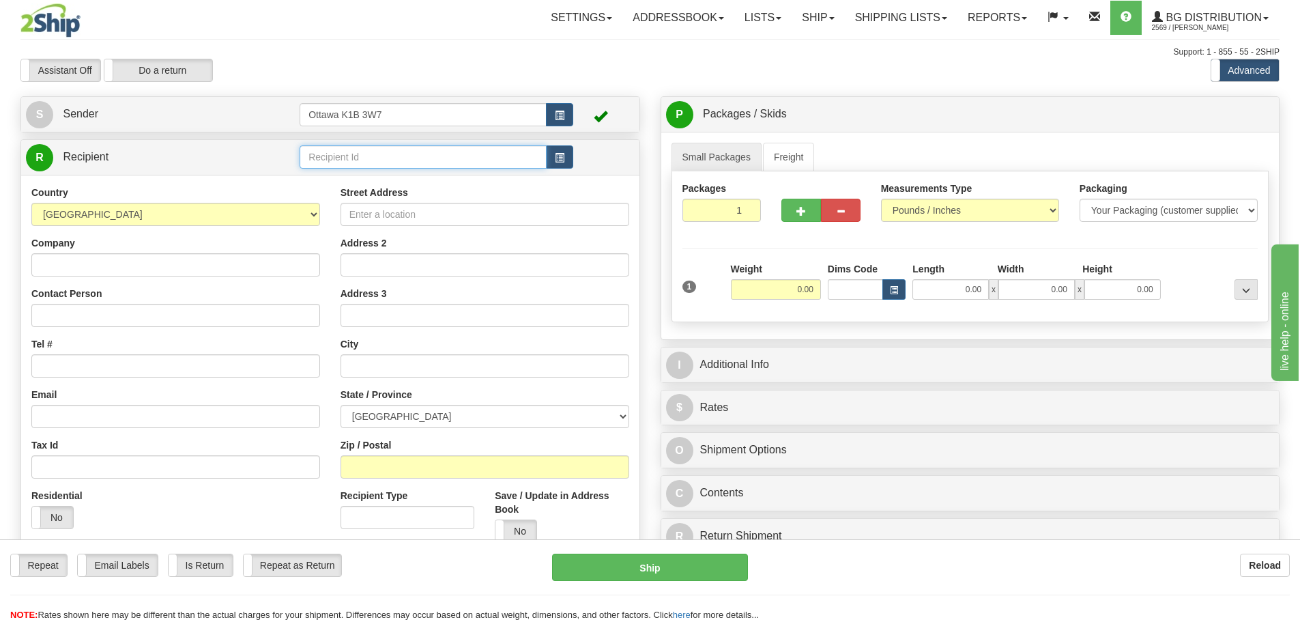
click at [405, 161] on input "text" at bounding box center [423, 156] width 247 height 23
type input "910336"
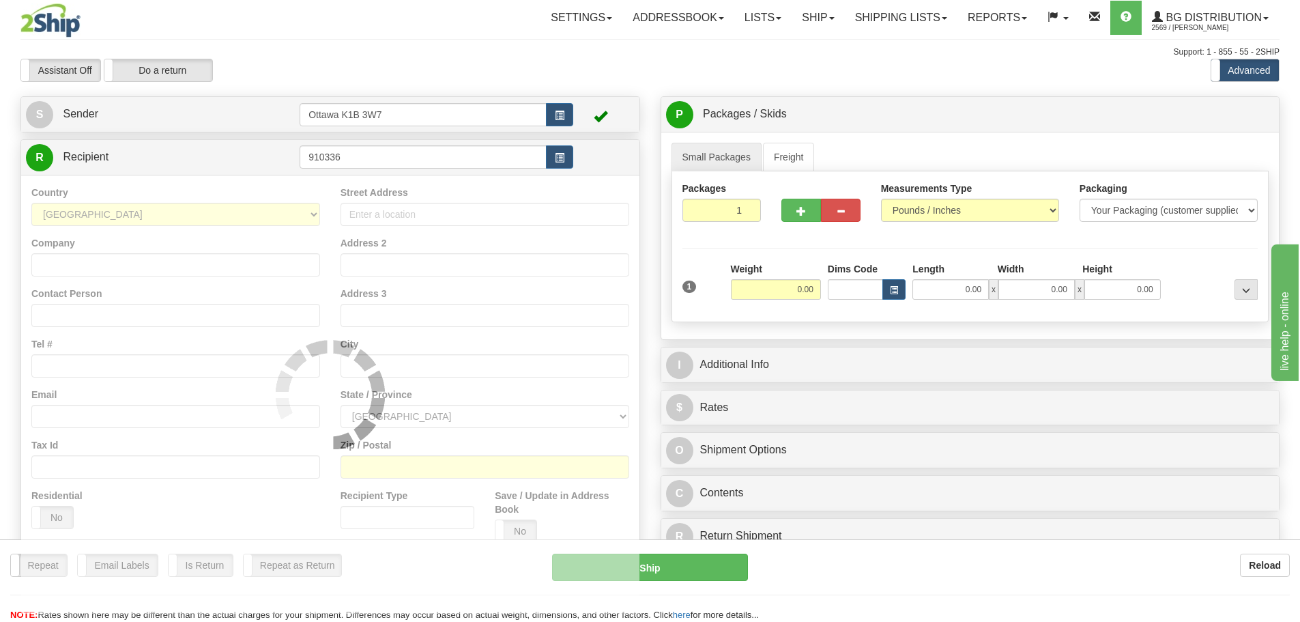
drag, startPoint x: 475, startPoint y: 48, endPoint x: 481, endPoint y: 60, distance: 13.7
click at [475, 48] on div "Support: 1 - 855 - 55 - 2SHIP" at bounding box center [649, 52] width 1259 height 12
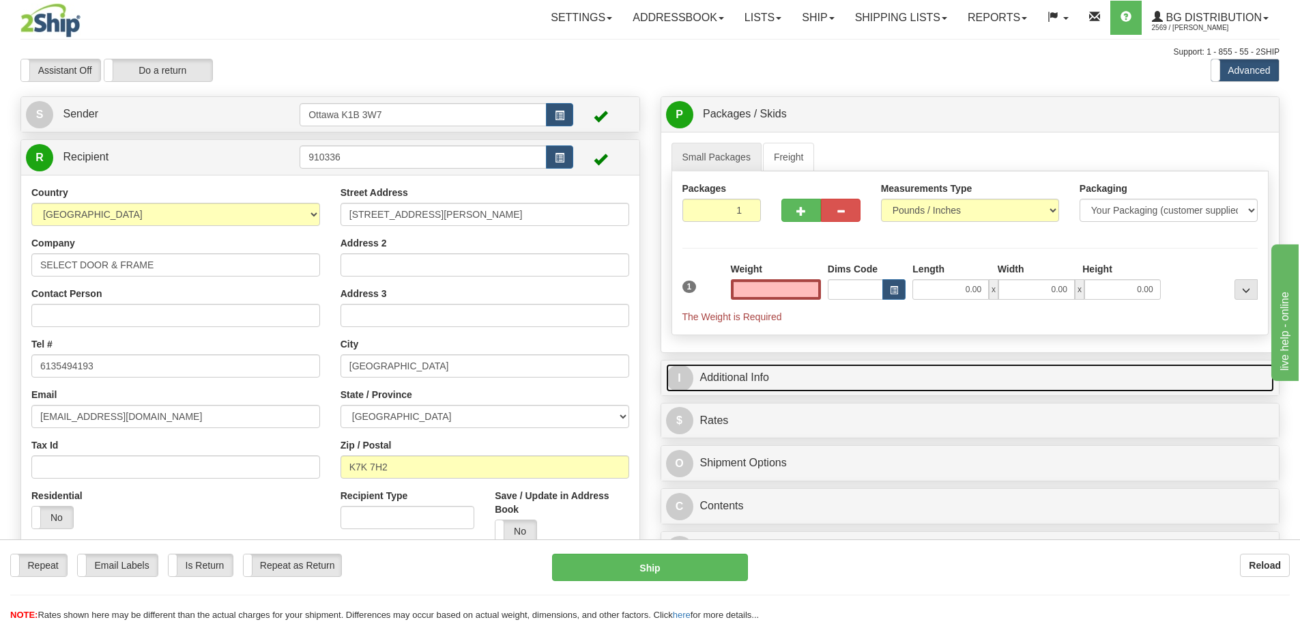
type input "0.00"
click at [831, 370] on link "I Additional Info" at bounding box center [970, 378] width 609 height 28
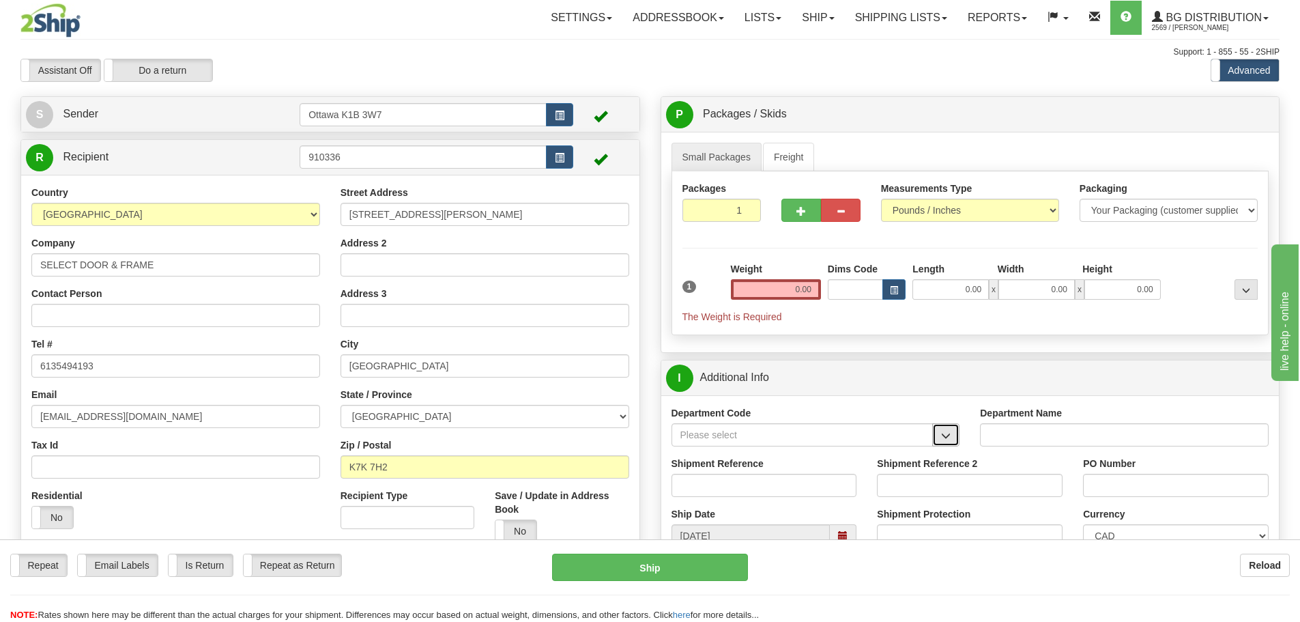
click at [949, 442] on button "button" at bounding box center [945, 434] width 27 height 23
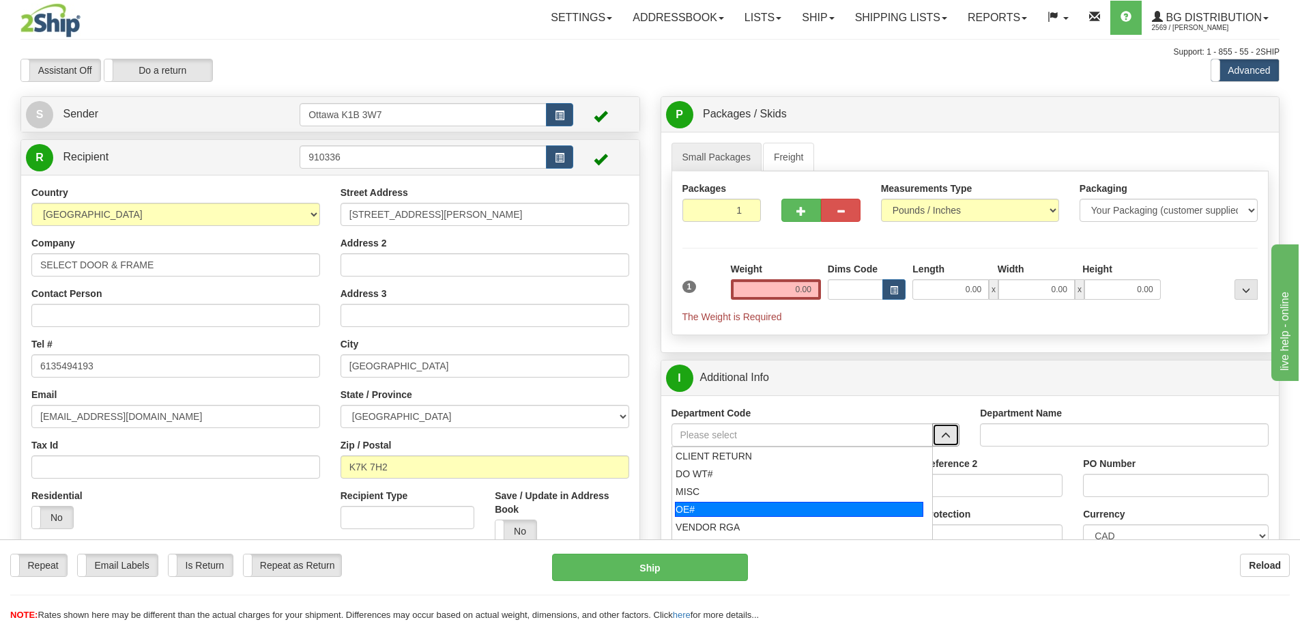
click at [846, 510] on div "OE#" at bounding box center [799, 509] width 248 height 15
type input "OE#"
type input "ORDERS"
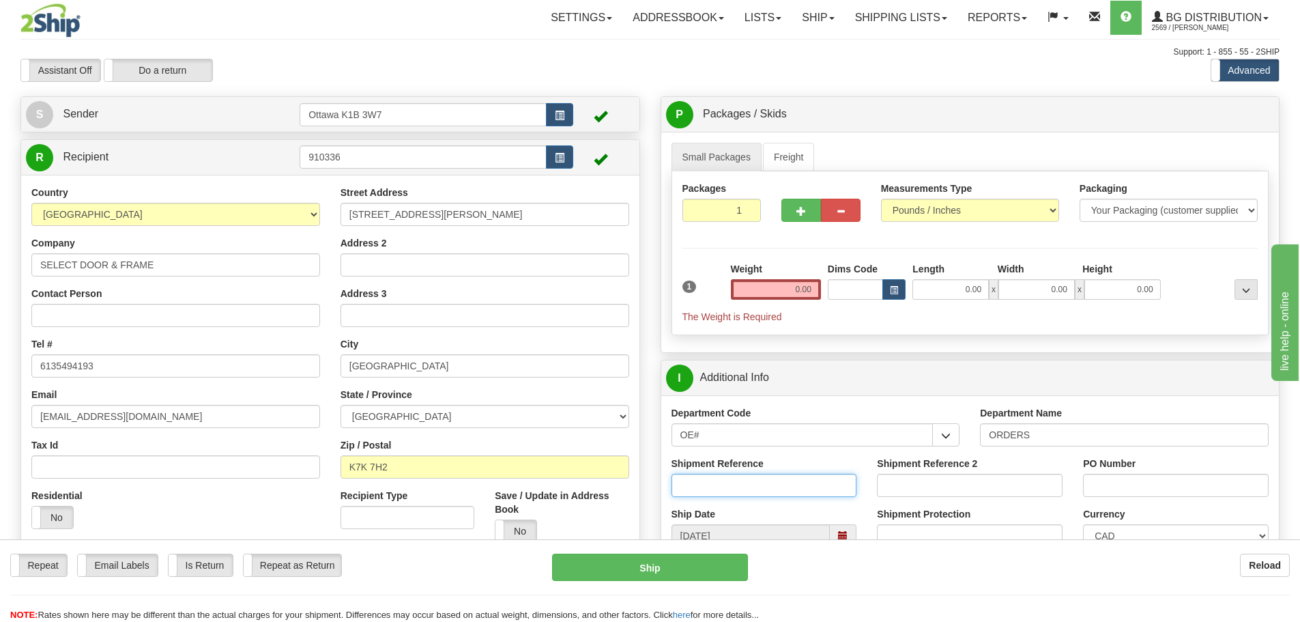
click at [766, 492] on input "Shipment Reference" at bounding box center [764, 485] width 186 height 23
type input "10202996-00"
click at [1150, 484] on input "PO Number" at bounding box center [1176, 485] width 186 height 23
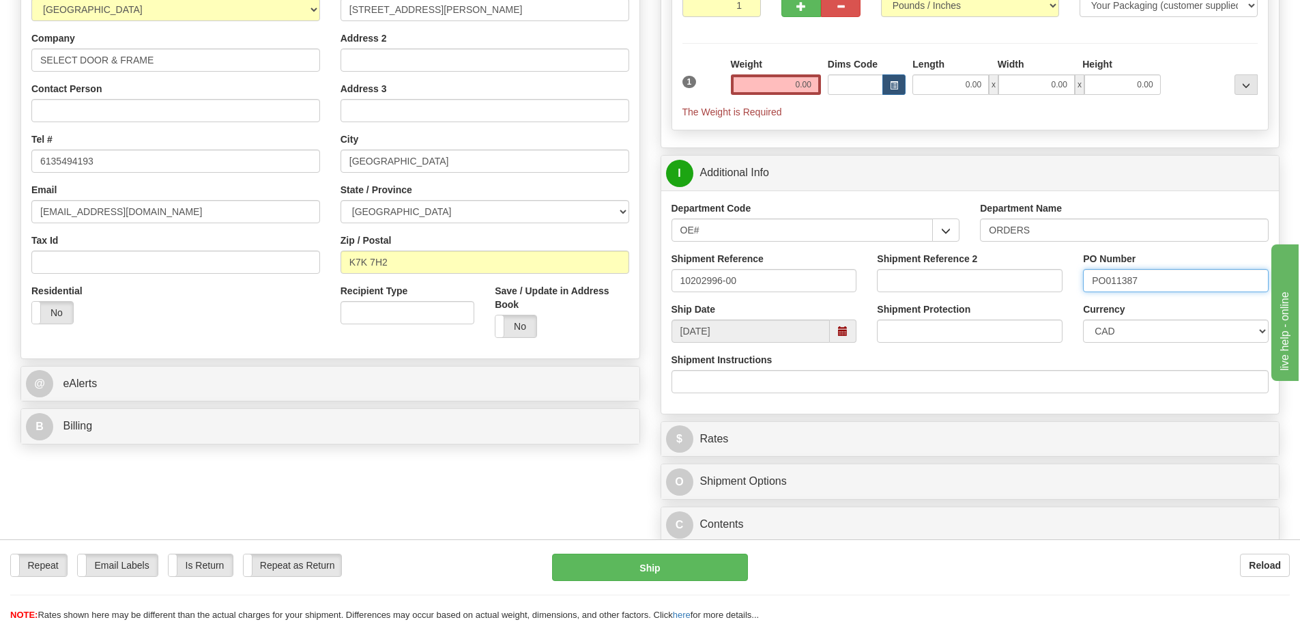
scroll to position [68, 0]
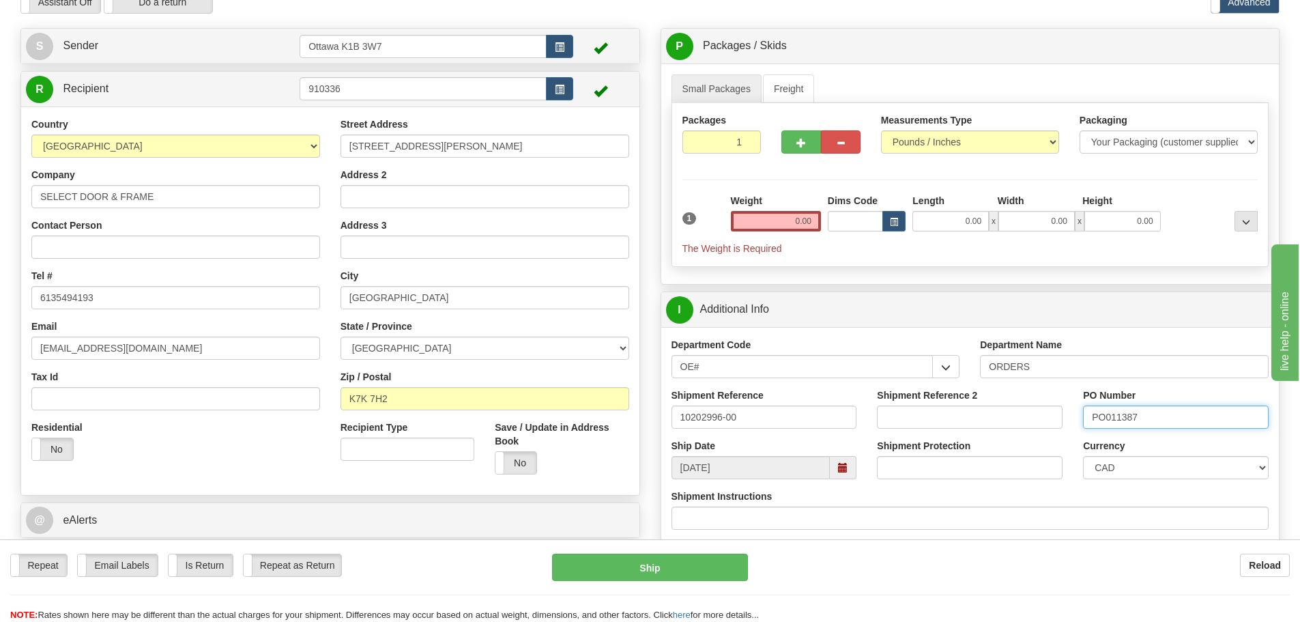
type input "PO011387"
click at [755, 218] on input "0.00" at bounding box center [776, 221] width 90 height 20
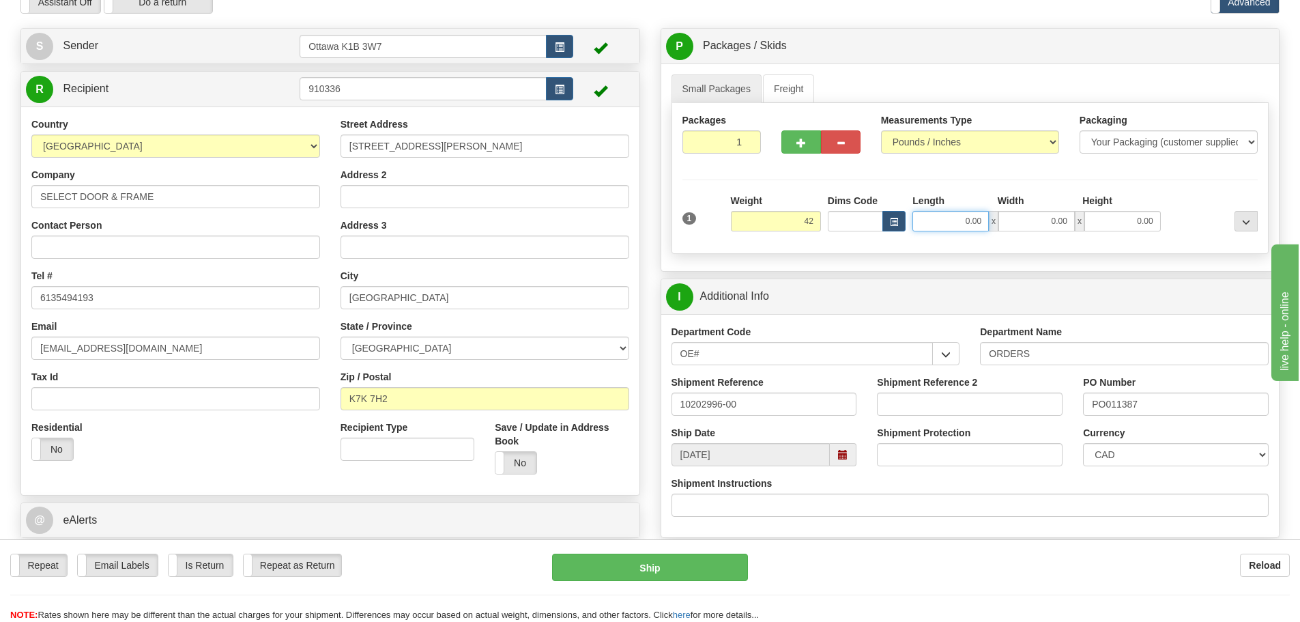
type input "42.00"
click at [948, 215] on input "0.00" at bounding box center [950, 221] width 76 height 20
type input "0.00"
drag, startPoint x: 734, startPoint y: 147, endPoint x: 770, endPoint y: 150, distance: 35.6
click at [763, 149] on div "Packages 1 1" at bounding box center [722, 138] width 100 height 50
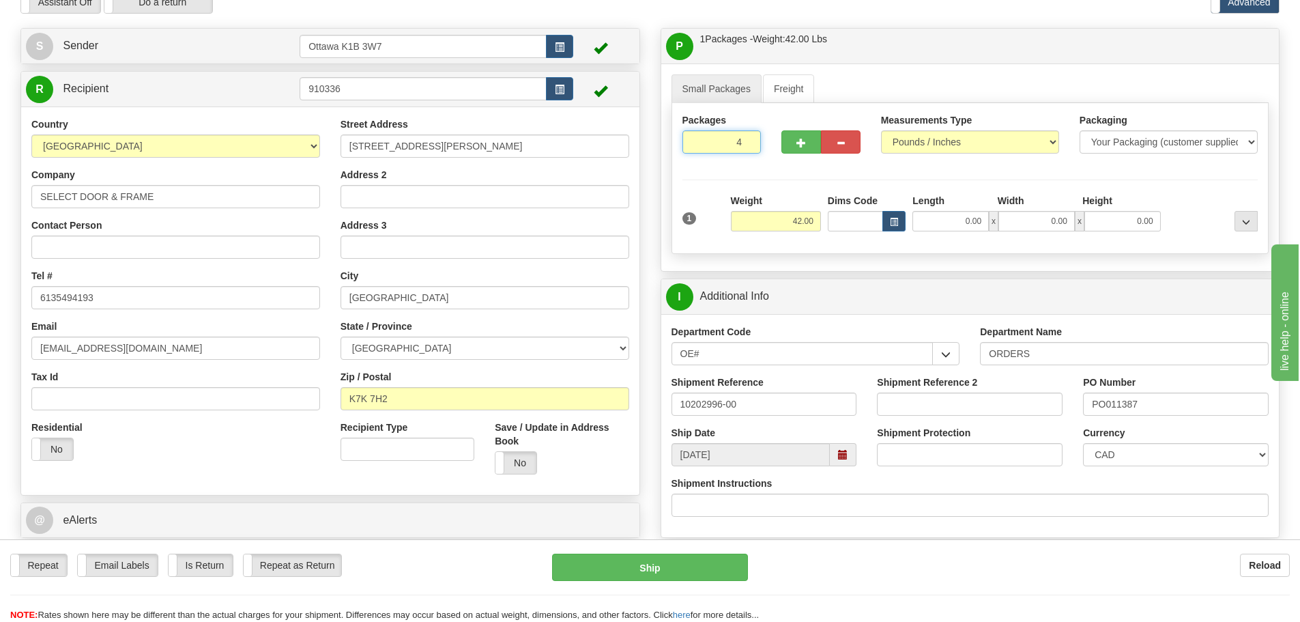
type input "4"
click at [936, 161] on div "Packages 4 1 Measurements Type" at bounding box center [970, 178] width 598 height 151
click at [1235, 54] on label "Pack / Skid Level Pack.." at bounding box center [1235, 46] width 78 height 20
radio input "true"
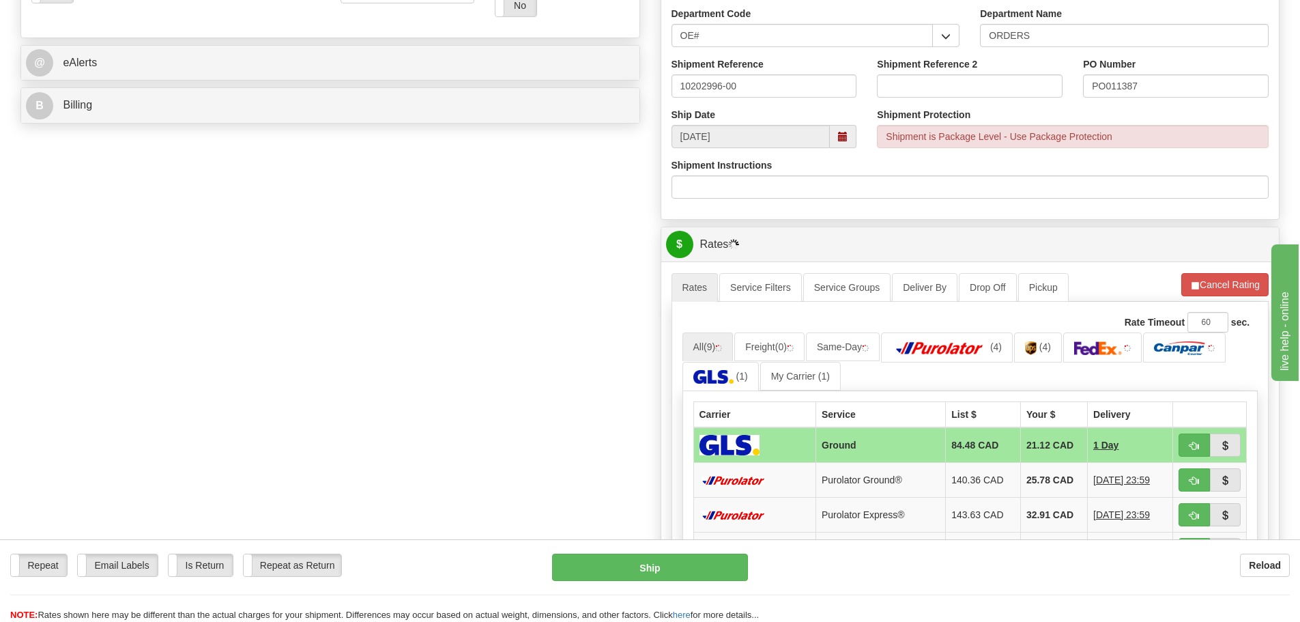
scroll to position [546, 0]
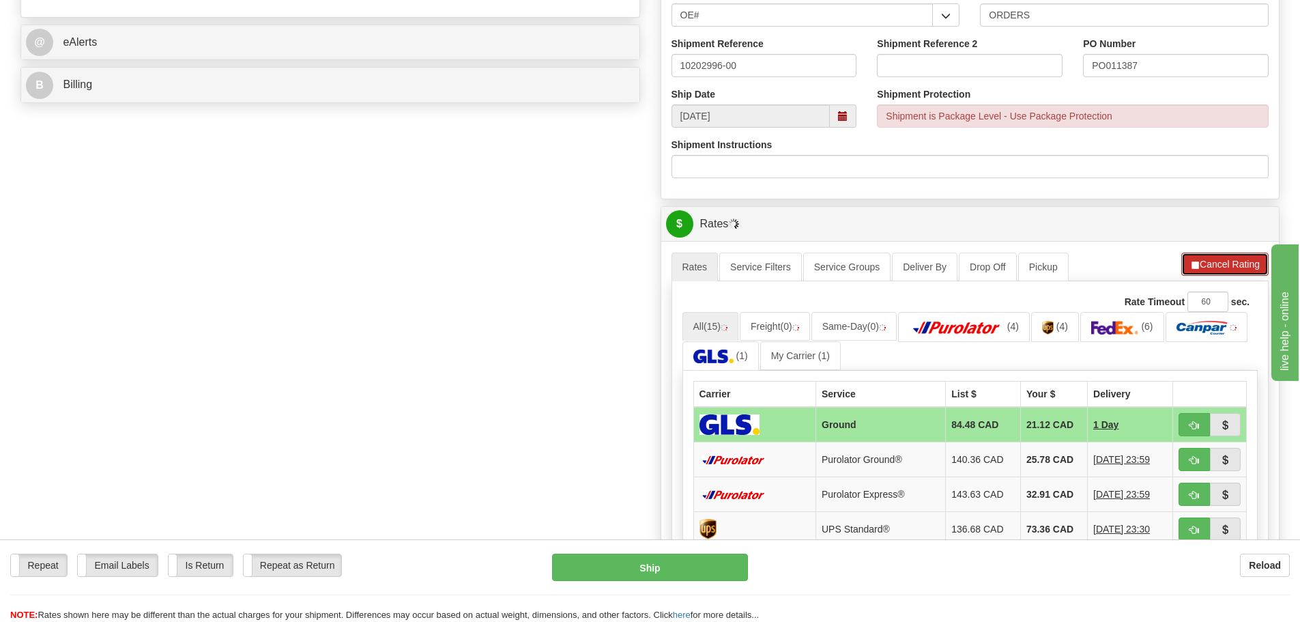
click at [1216, 258] on button "Cancel Rating" at bounding box center [1224, 263] width 87 height 23
click at [1216, 258] on button "Refresh Rates" at bounding box center [1224, 263] width 88 height 23
click at [1226, 265] on button "Cancel Rating" at bounding box center [1224, 263] width 87 height 23
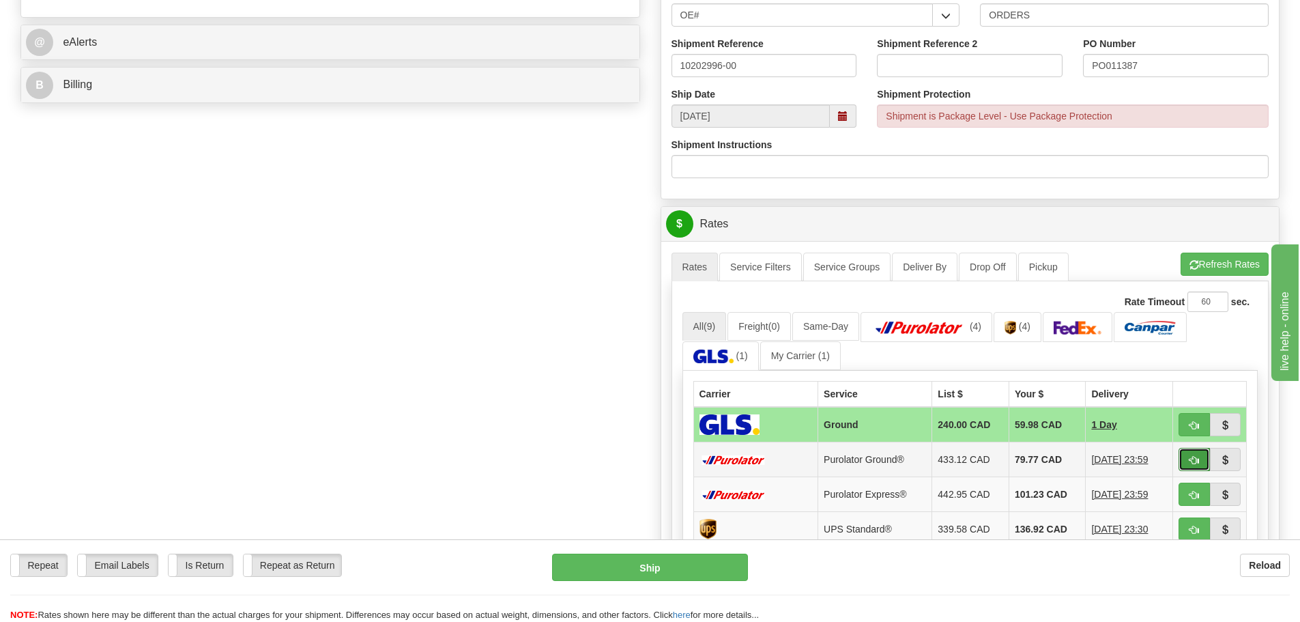
click at [1198, 462] on span "button" at bounding box center [1194, 460] width 10 height 9
type input "260"
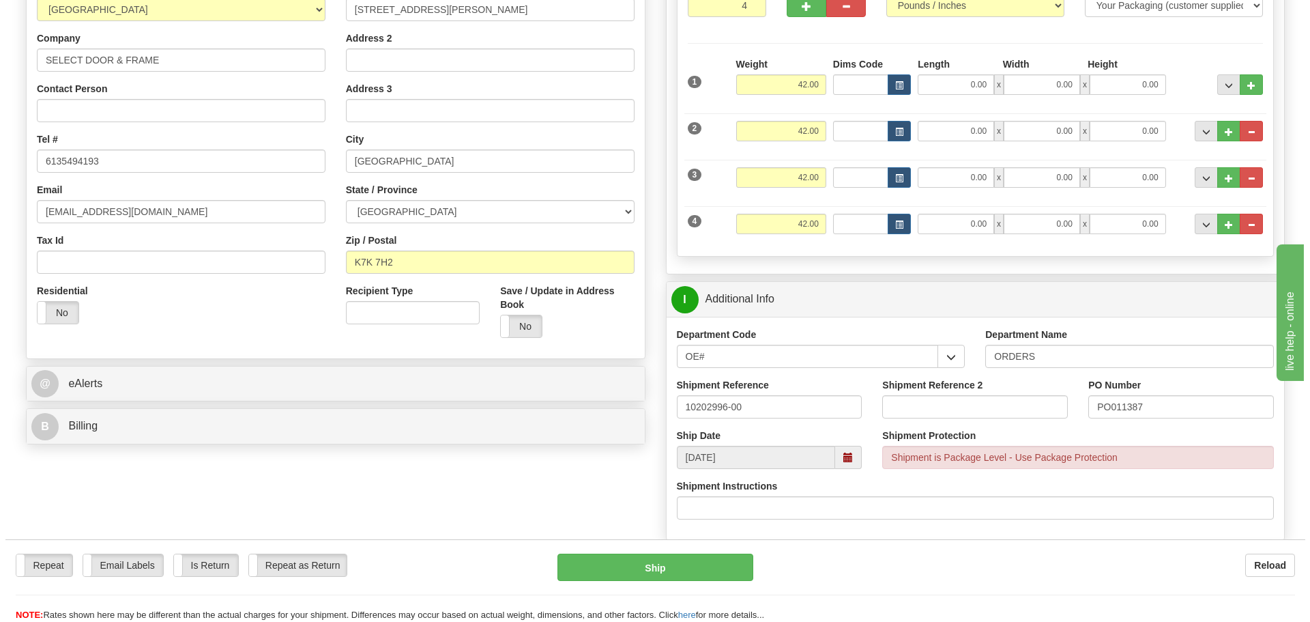
scroll to position [273, 0]
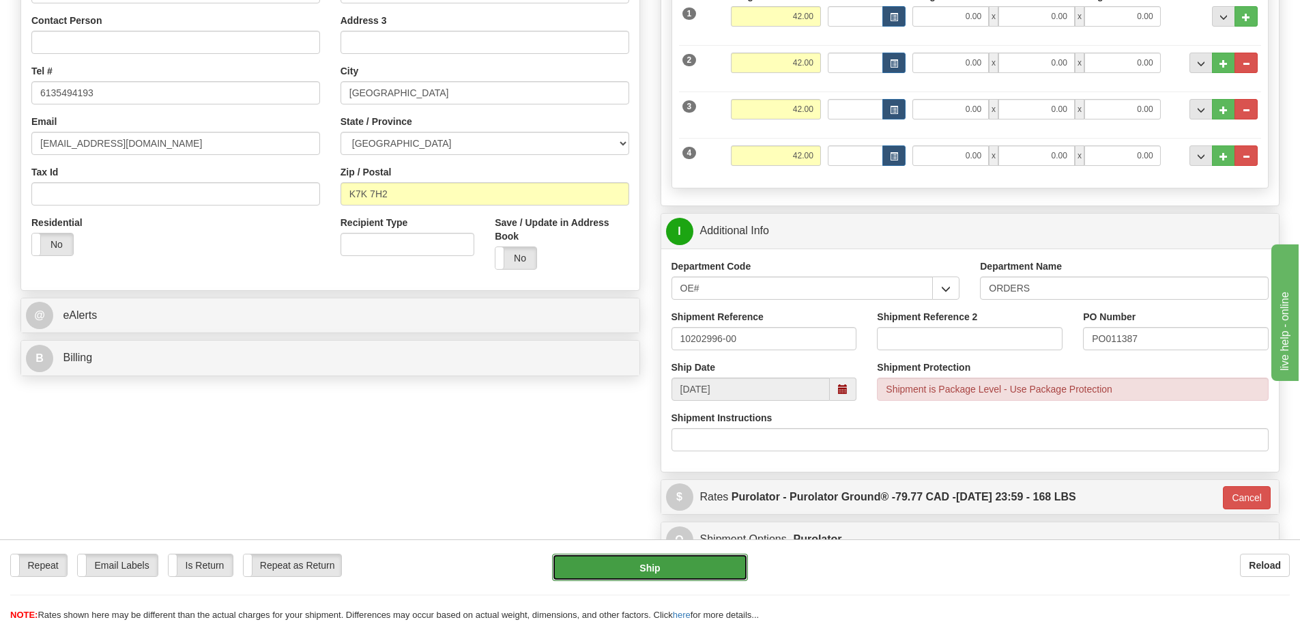
click at [712, 560] on button "Ship" at bounding box center [650, 566] width 196 height 27
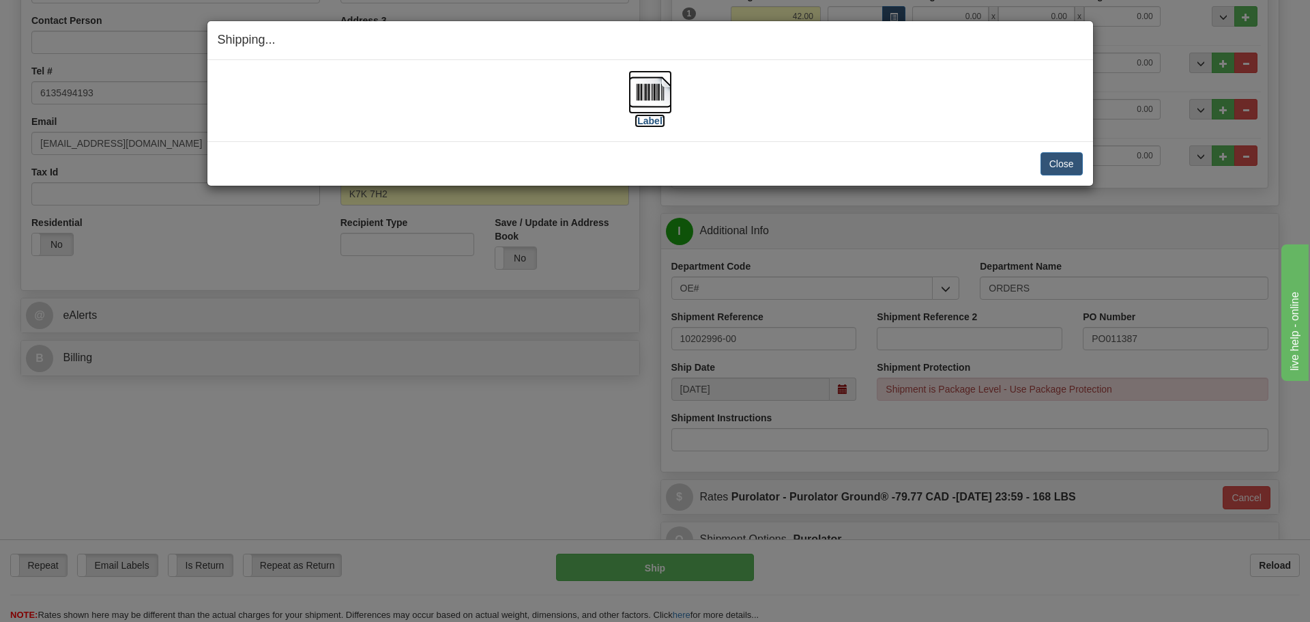
click at [643, 123] on label "[Label]" at bounding box center [650, 121] width 31 height 14
click at [655, 122] on label "[Label]" at bounding box center [650, 121] width 31 height 14
click at [1073, 158] on button "Close" at bounding box center [1062, 163] width 42 height 23
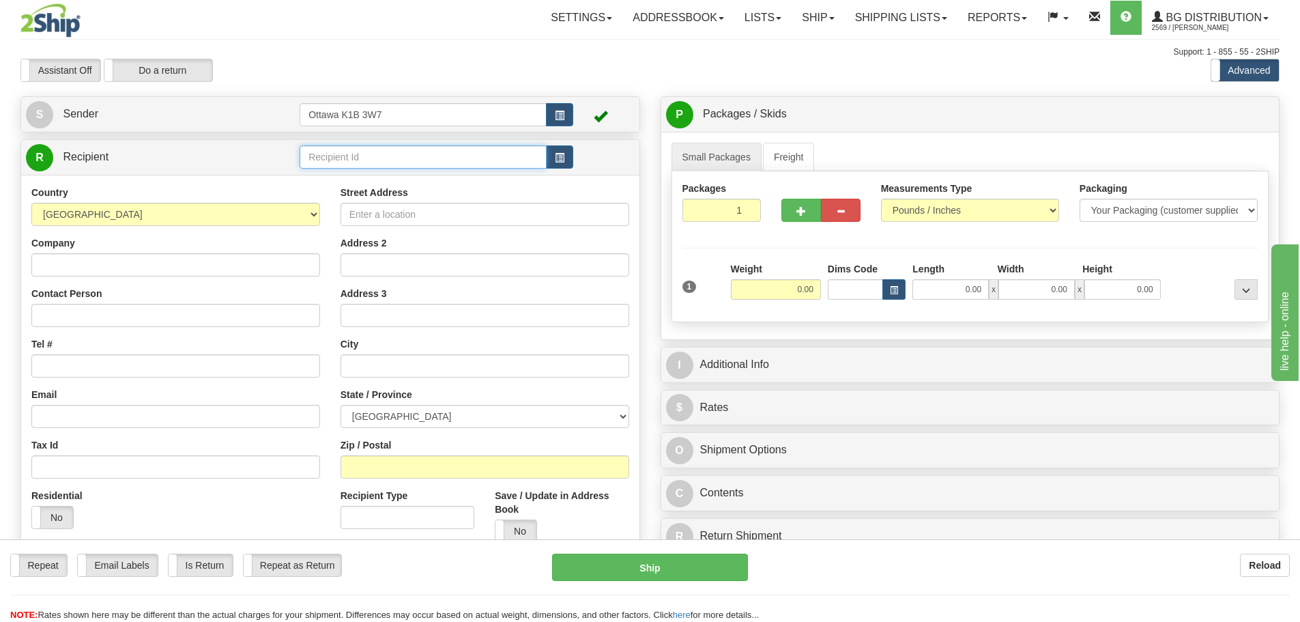
click at [429, 163] on input "text" at bounding box center [423, 156] width 247 height 23
type input "910594"
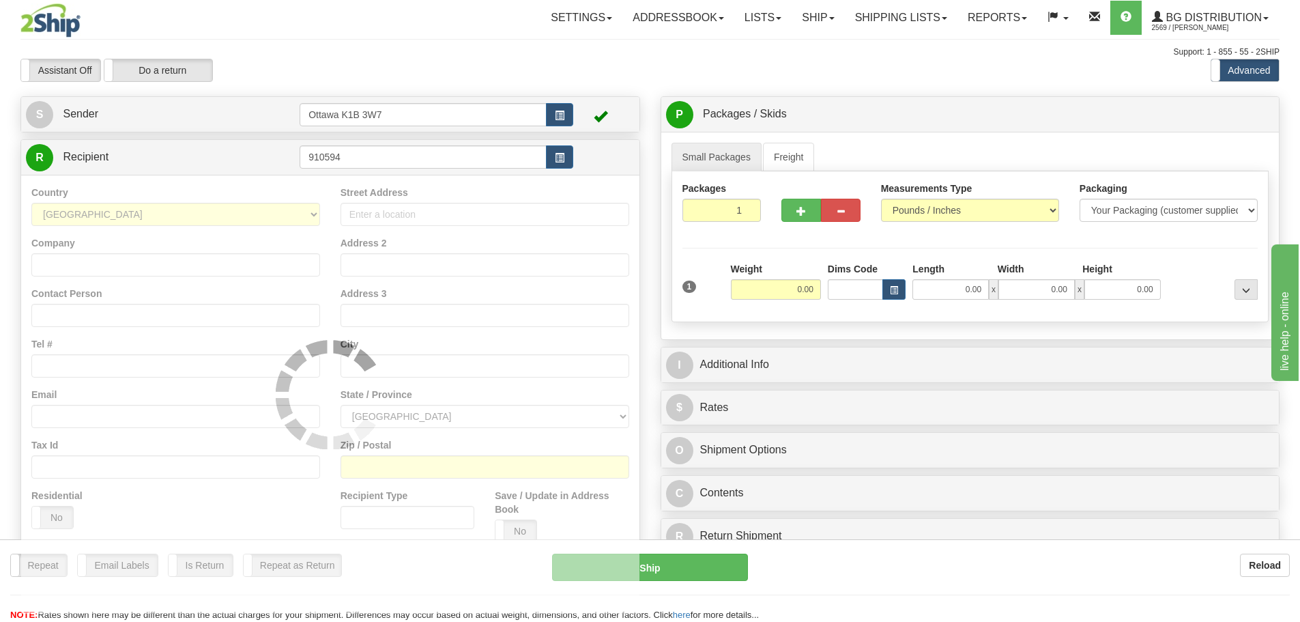
click at [478, 82] on div "Assistant On Assistant Off Do a return Do a return" at bounding box center [276, 70] width 533 height 23
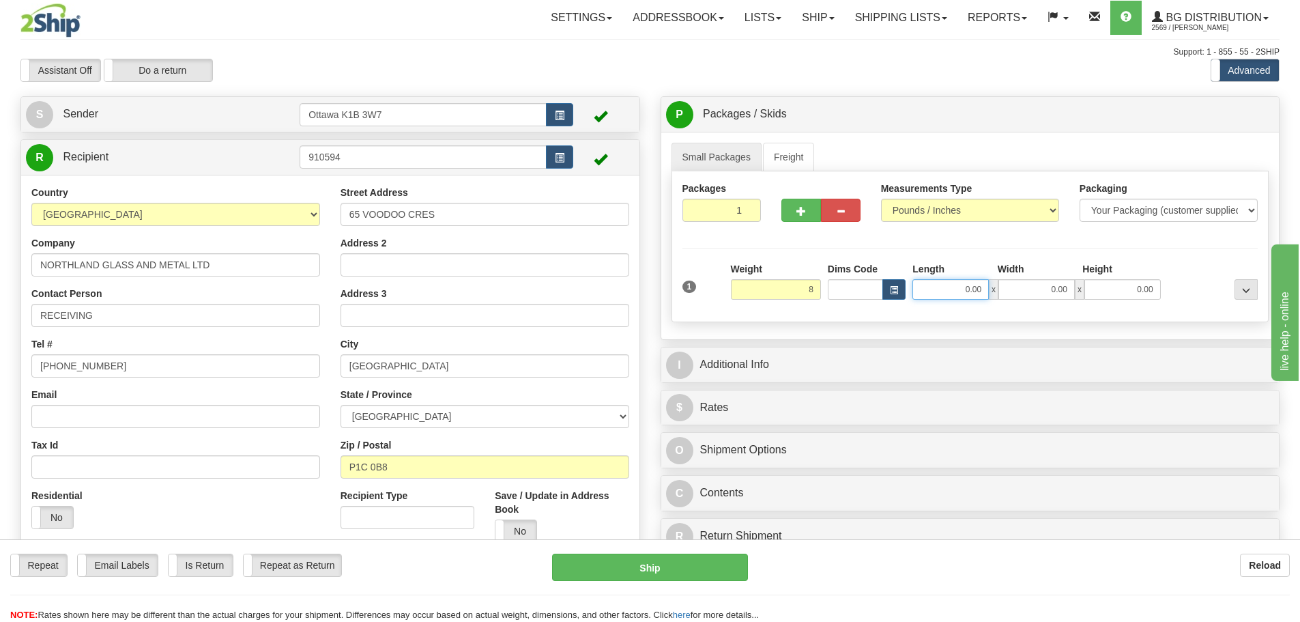
type input "8.00"
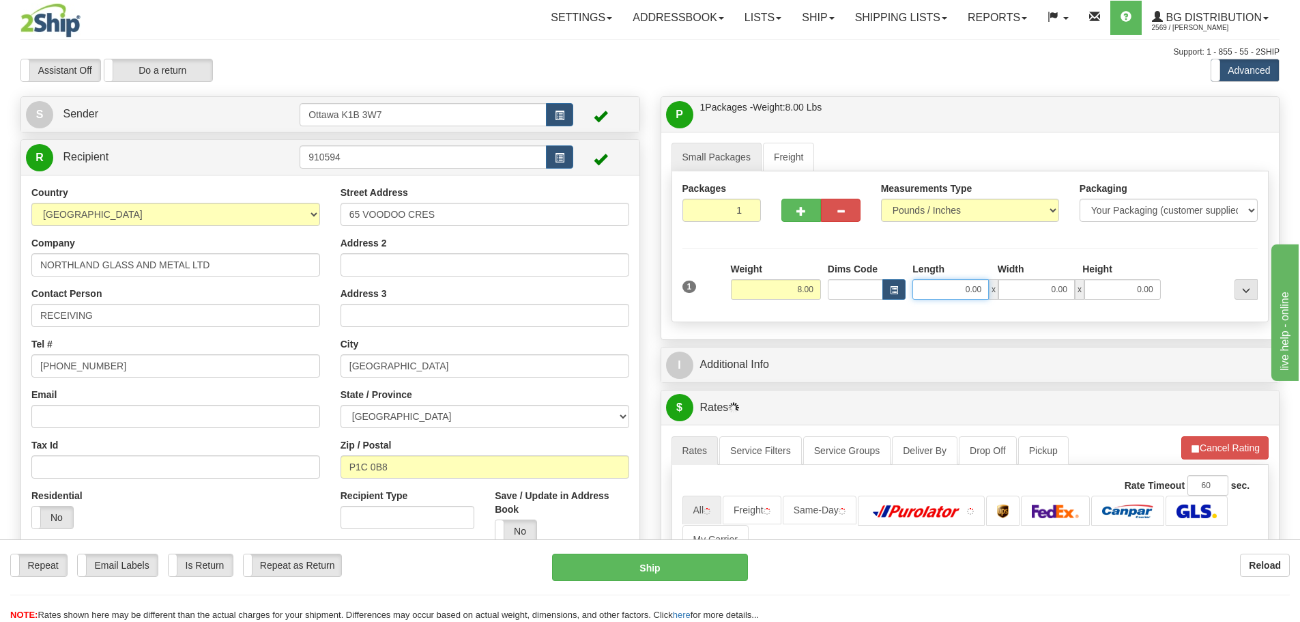
click at [955, 292] on input "0.00" at bounding box center [950, 289] width 76 height 20
type input "0.00"
click at [879, 386] on div "P Packages / Skids 1 Packages - Weight: 8.00 Lbs 1 Skids - Weight: NaN Lbs Ship…" at bounding box center [970, 472] width 640 height 753
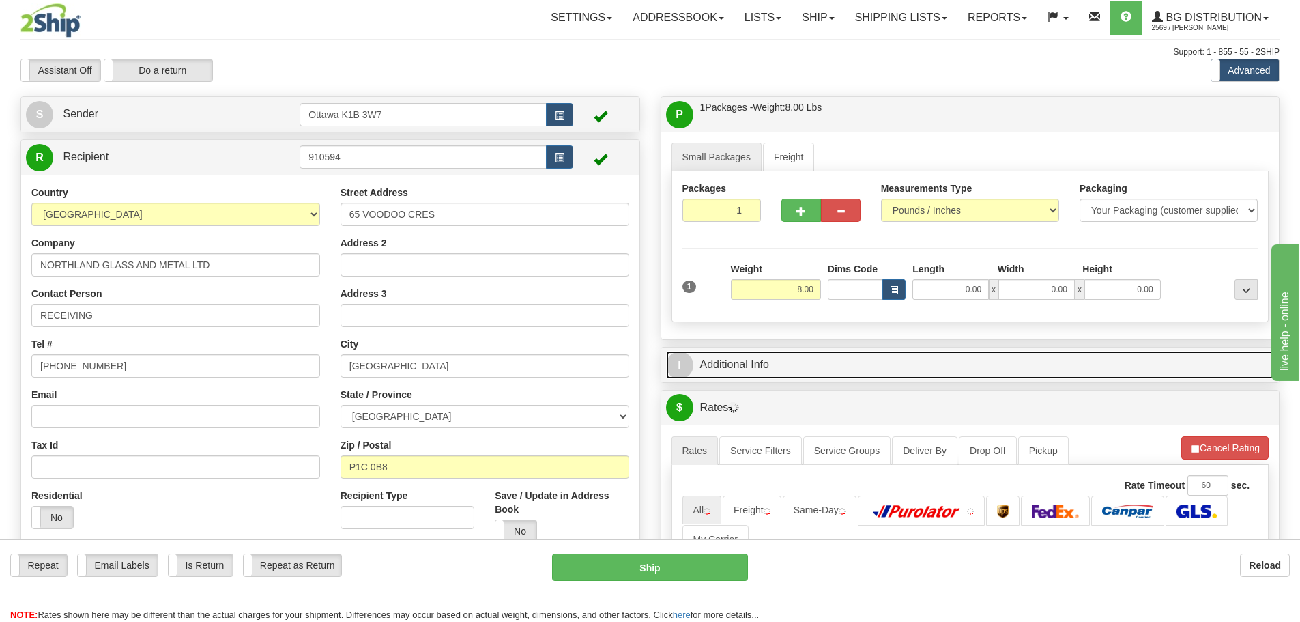
click at [875, 376] on link "I Additional Info" at bounding box center [970, 365] width 609 height 28
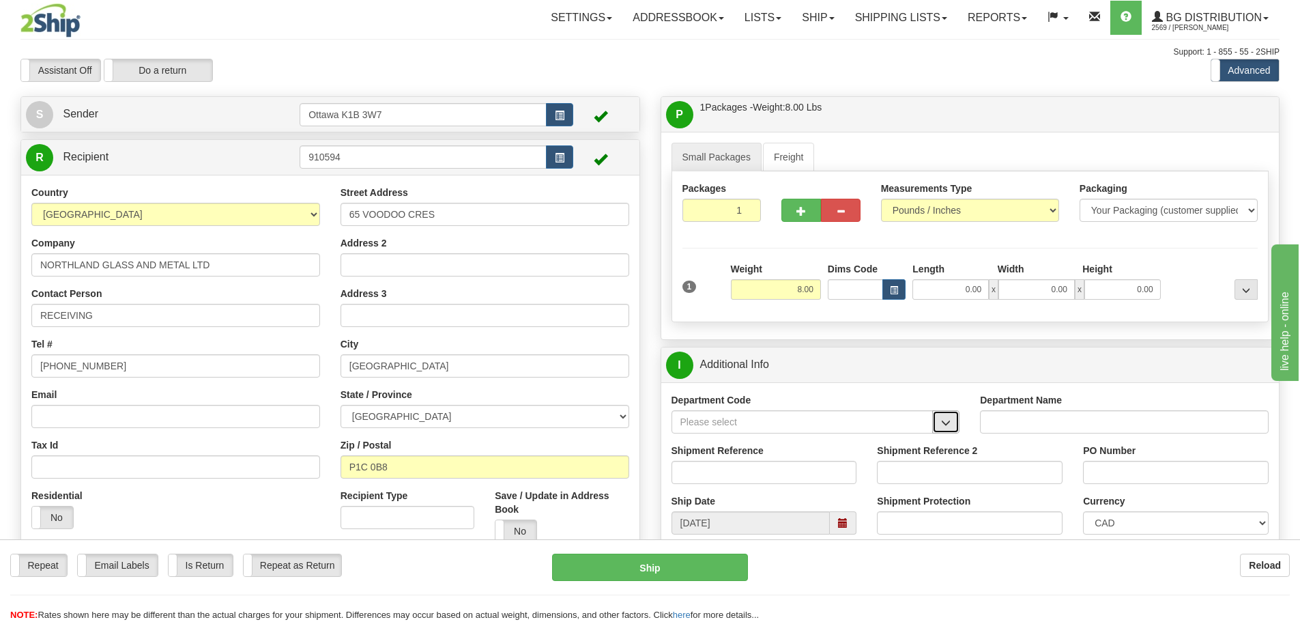
click at [939, 420] on button "button" at bounding box center [945, 421] width 27 height 23
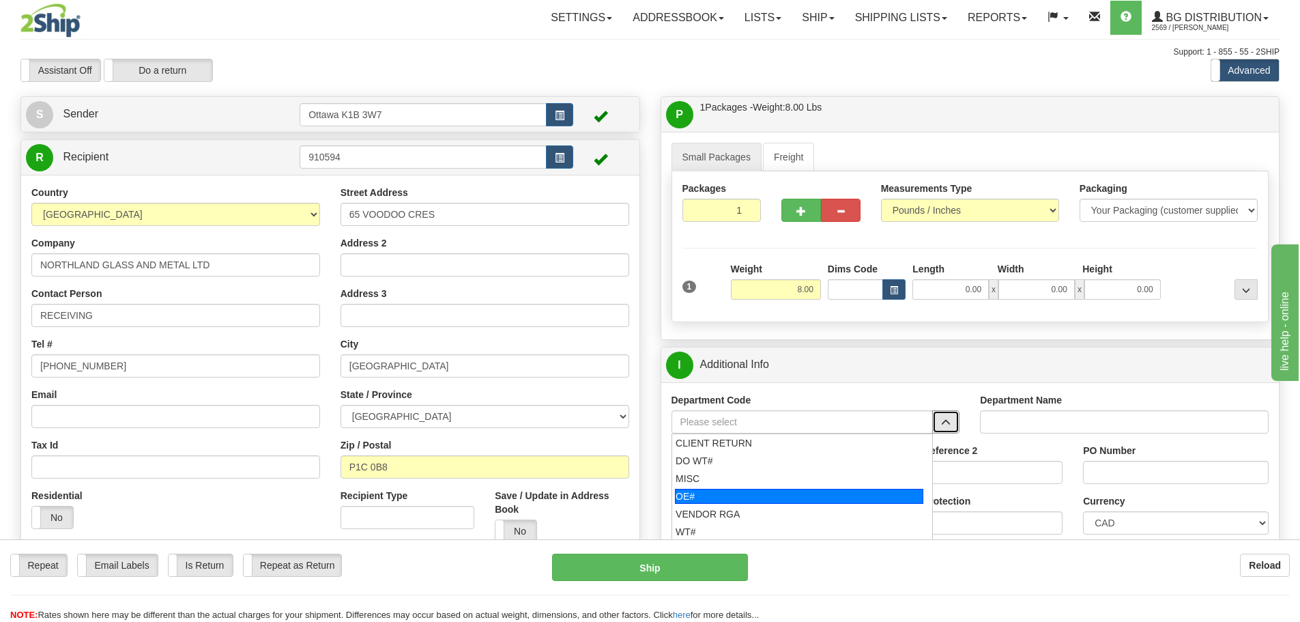
click at [804, 494] on div "OE#" at bounding box center [799, 496] width 248 height 15
type input "OE#"
type input "ORDERS"
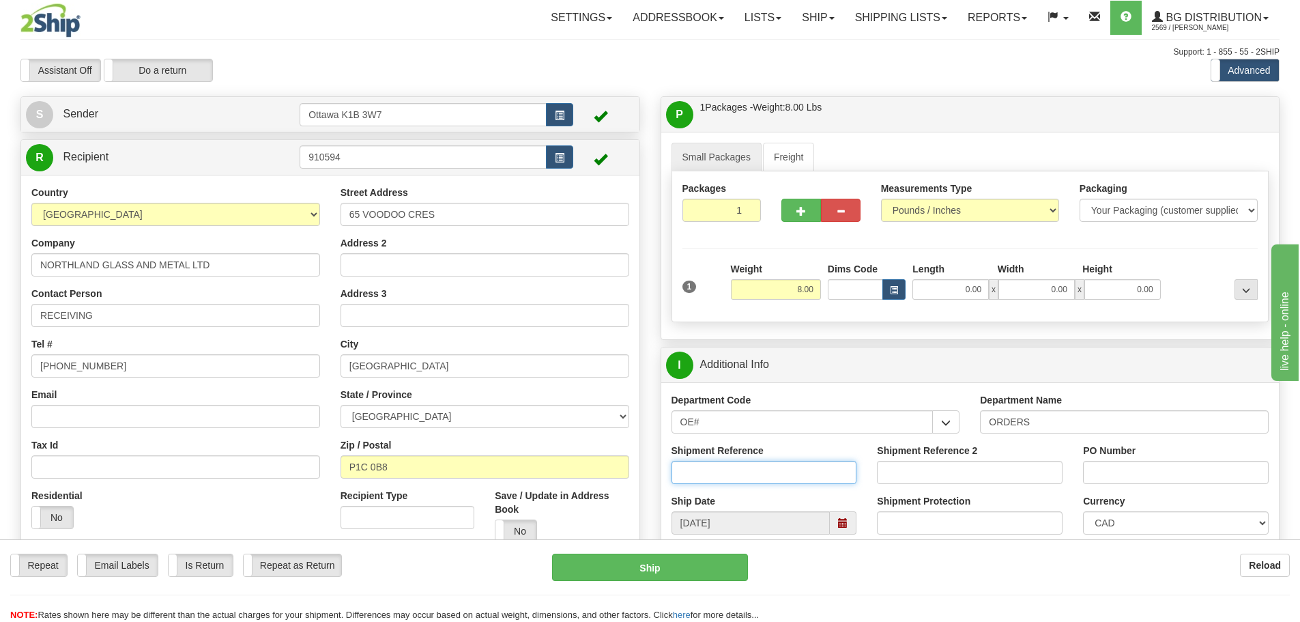
click at [783, 483] on input "Shipment Reference" at bounding box center [764, 472] width 186 height 23
type input "10204389-00"
click at [1185, 469] on input "PO Number" at bounding box center [1176, 472] width 186 height 23
type input "11283"
click at [955, 287] on input "0.00" at bounding box center [950, 289] width 76 height 20
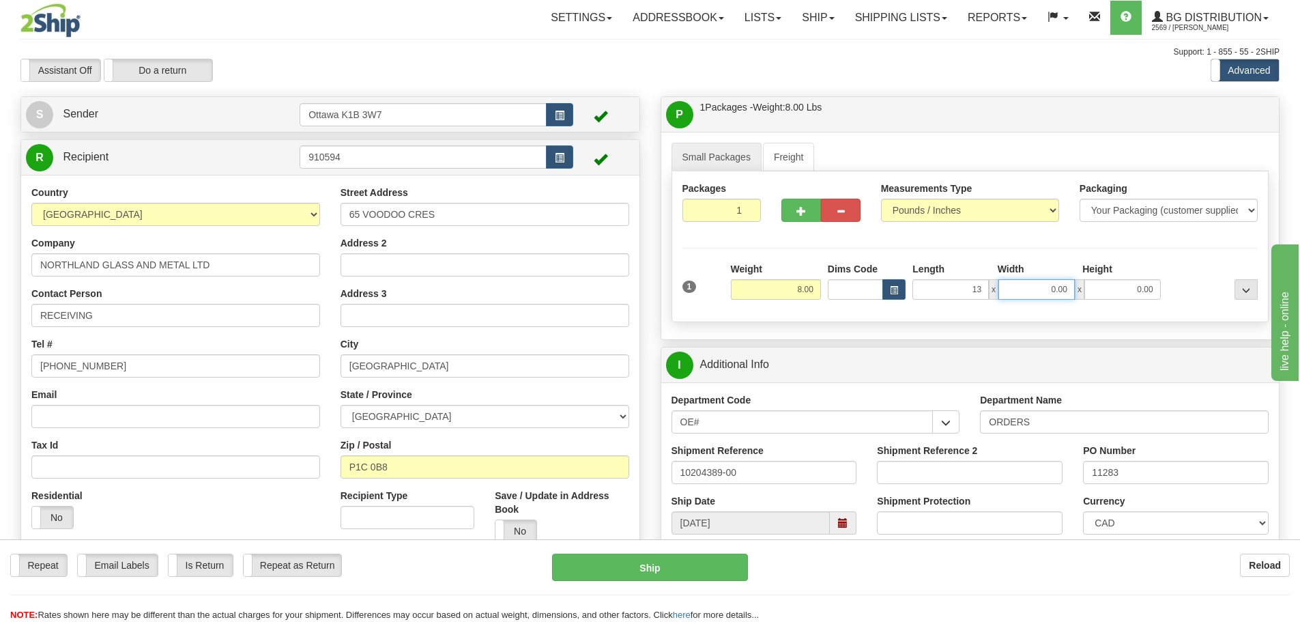
type input "13.00"
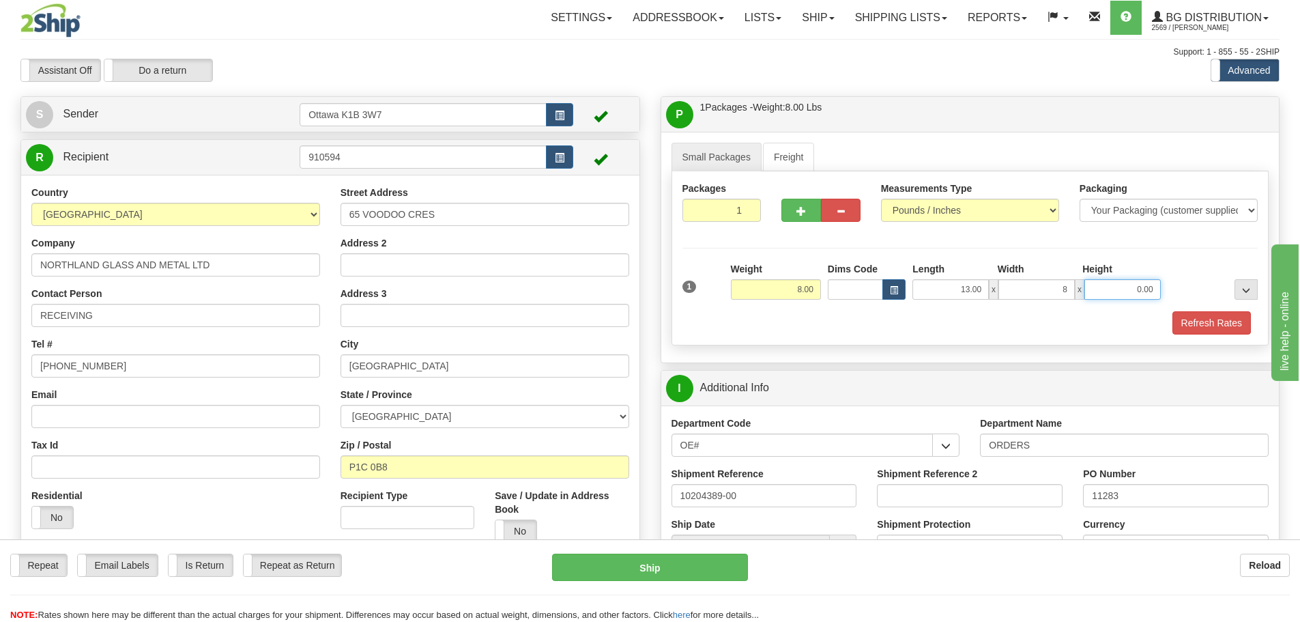
type input "8.00"
type input "7.00"
click at [1216, 321] on button "Refresh Rates" at bounding box center [1211, 322] width 78 height 23
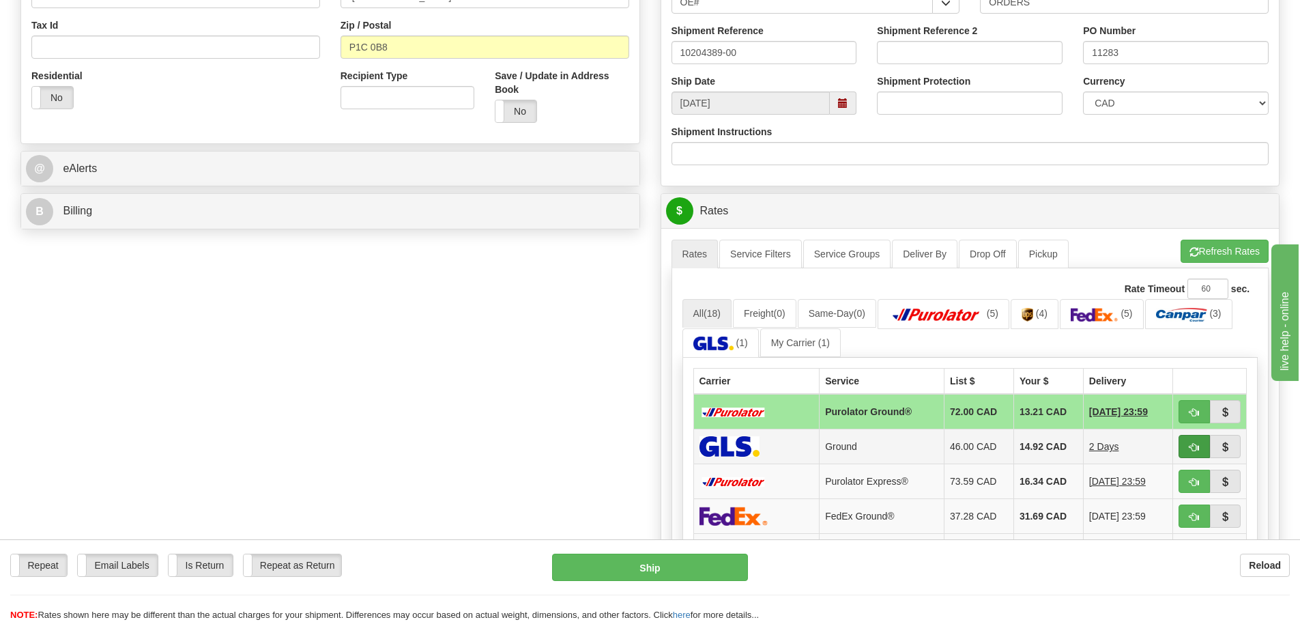
scroll to position [478, 0]
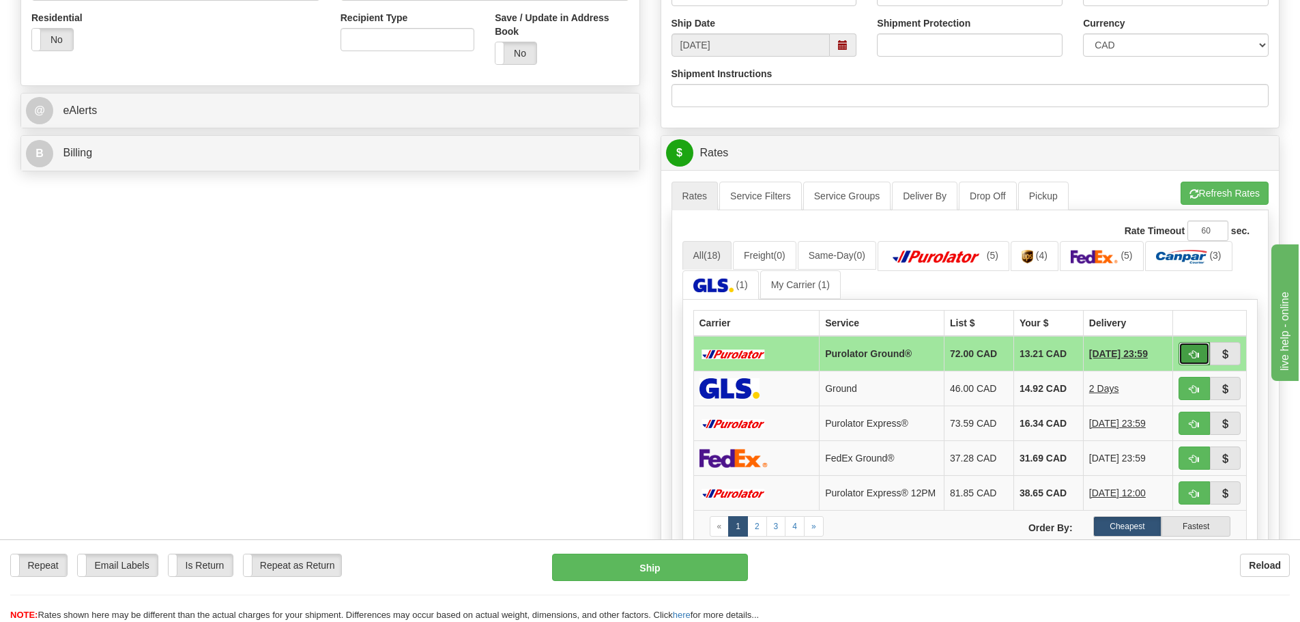
click at [1194, 364] on button "button" at bounding box center [1193, 353] width 31 height 23
type input "260"
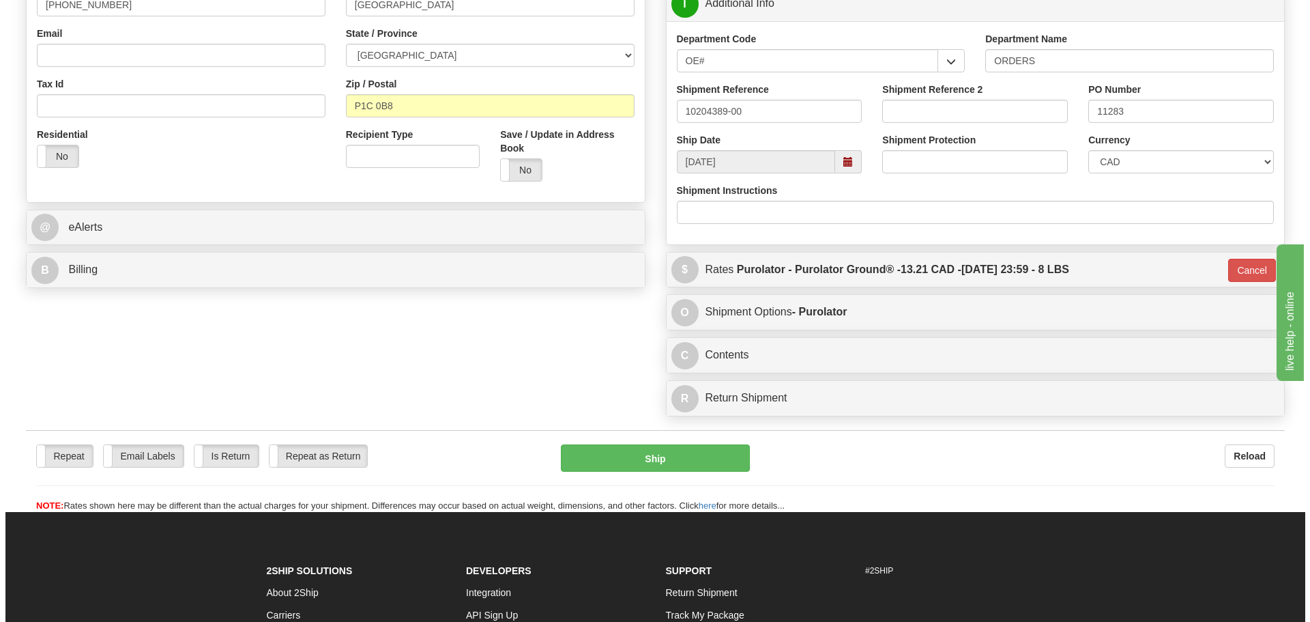
scroll to position [136, 0]
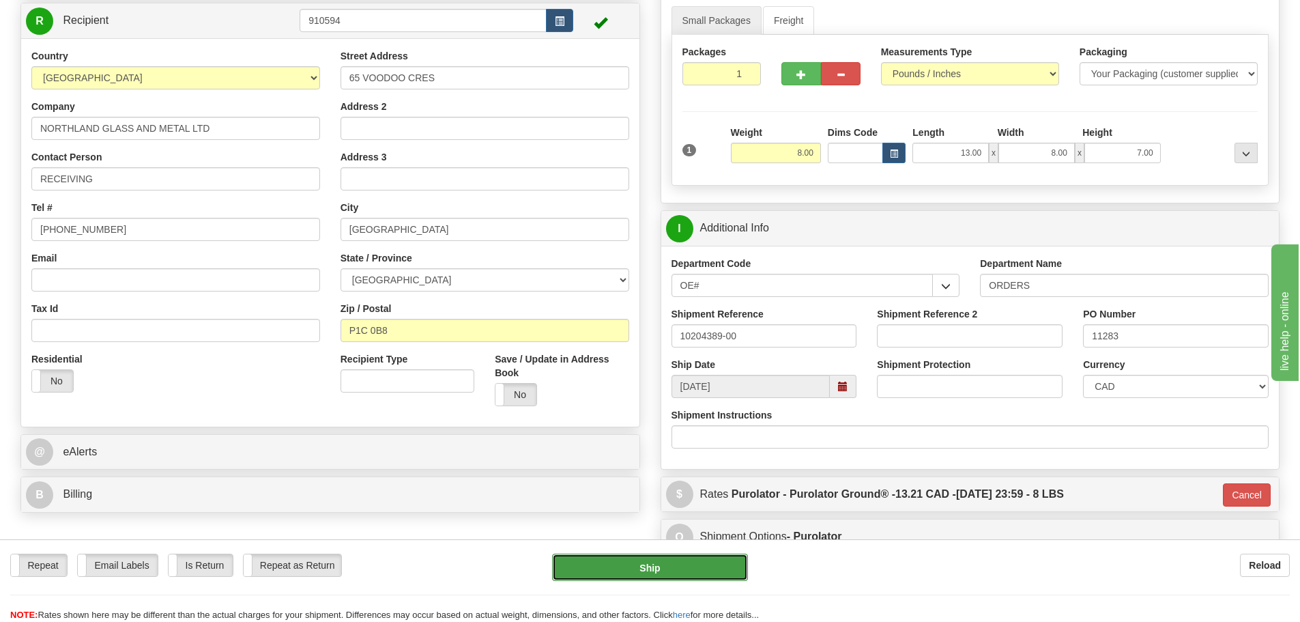
click at [659, 577] on button "Ship" at bounding box center [650, 566] width 196 height 27
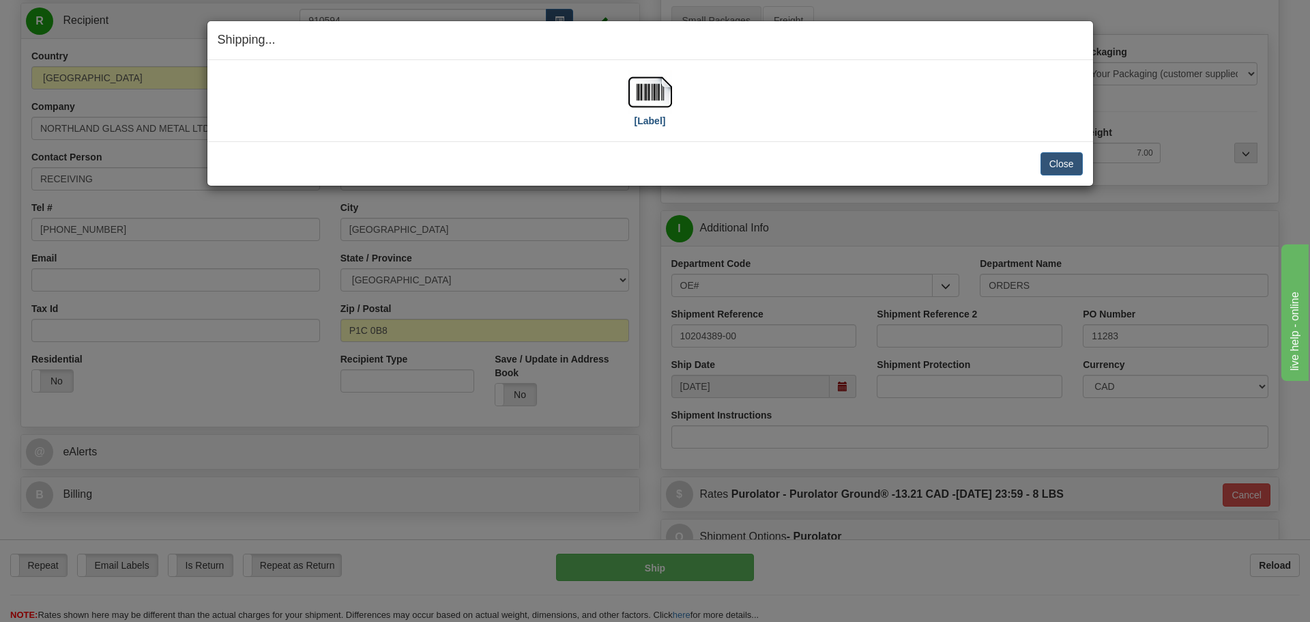
click at [658, 129] on div "[Label]" at bounding box center [650, 100] width 44 height 61
click at [656, 121] on label "[Label]" at bounding box center [650, 121] width 31 height 14
click at [1061, 166] on button "Close" at bounding box center [1062, 163] width 42 height 23
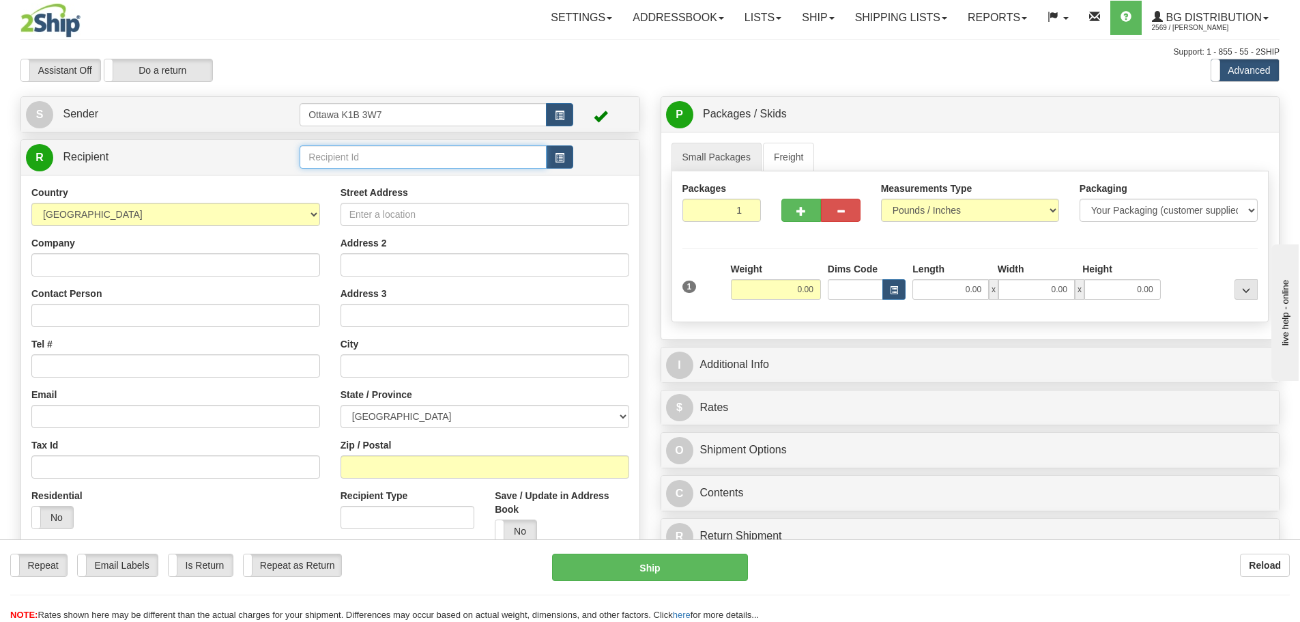
click at [429, 157] on input "text" at bounding box center [423, 156] width 247 height 23
type input "60595"
click at [411, 69] on div "Assistant On Assistant Off Do a return Do a return" at bounding box center [276, 70] width 533 height 23
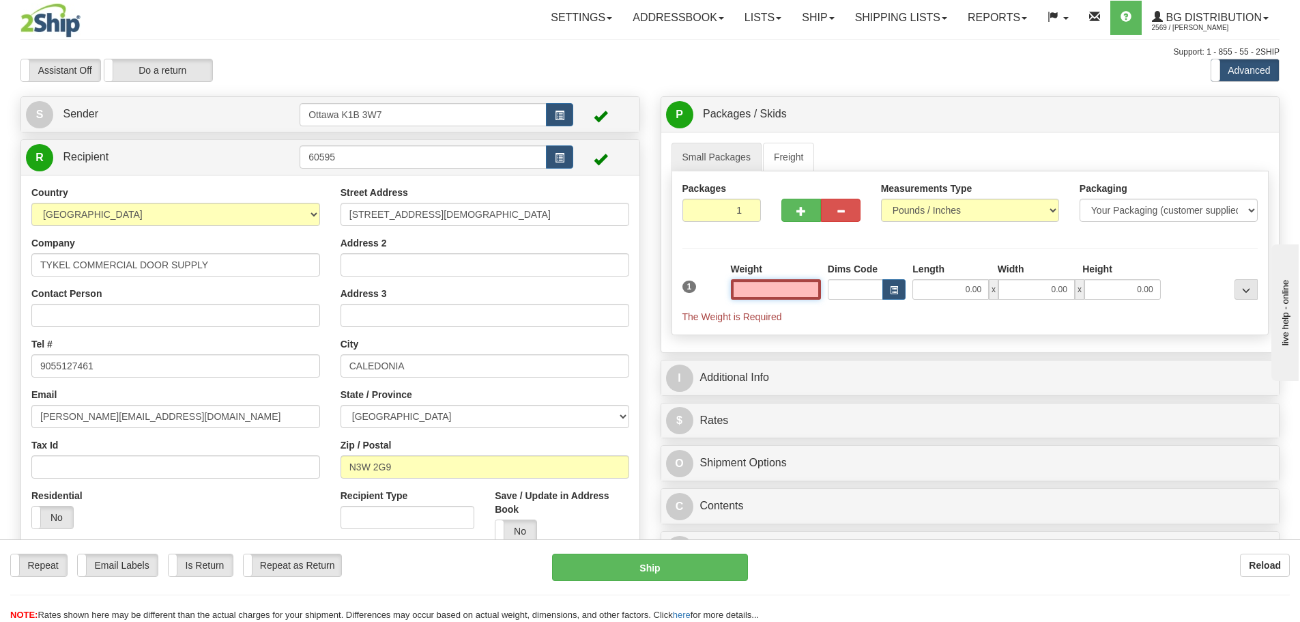
click at [751, 294] on input "text" at bounding box center [776, 289] width 90 height 20
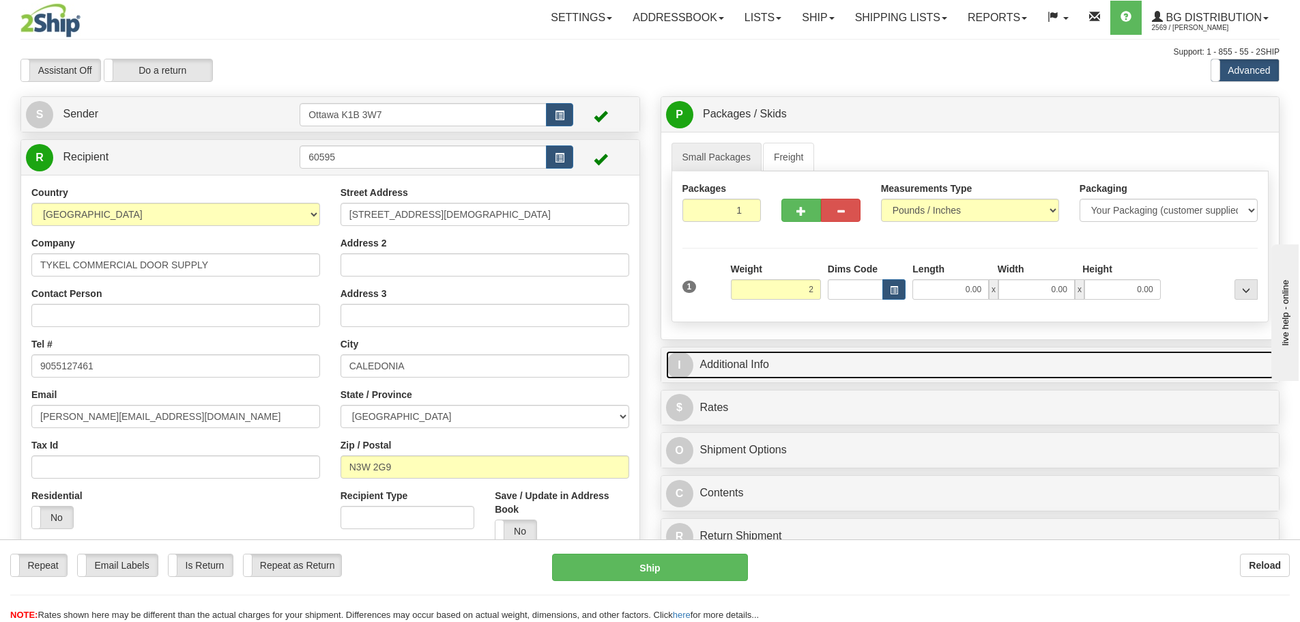
type input "2.00"
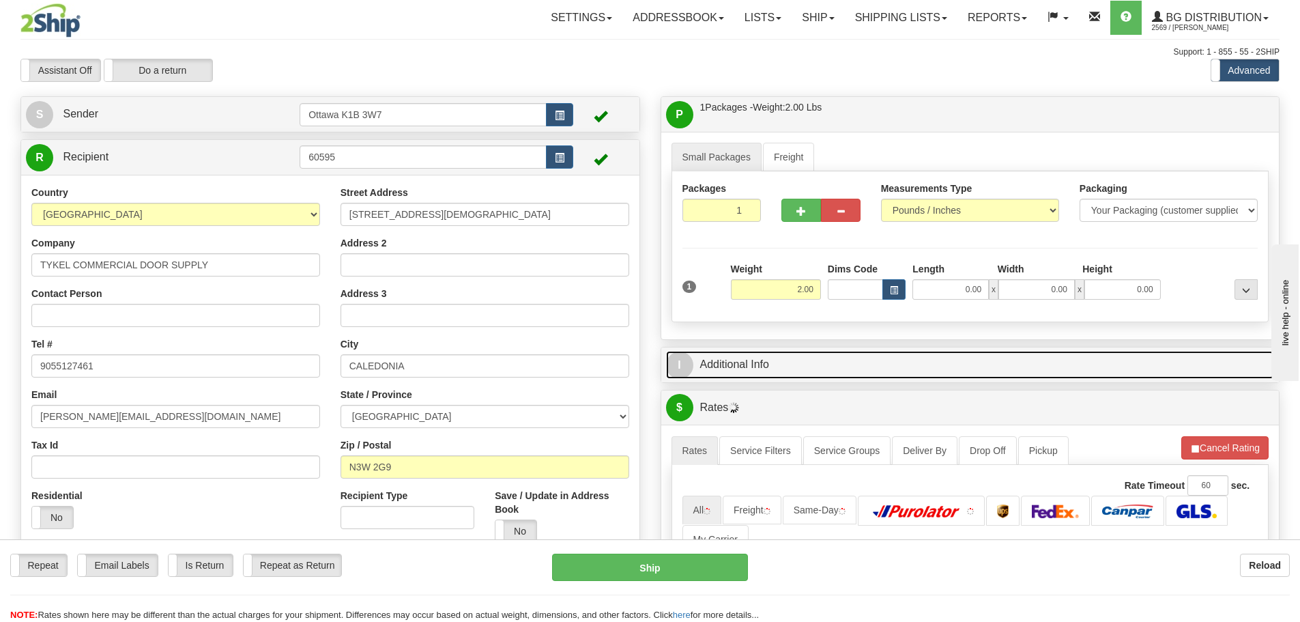
click at [1024, 373] on link "I Additional Info" at bounding box center [970, 365] width 609 height 28
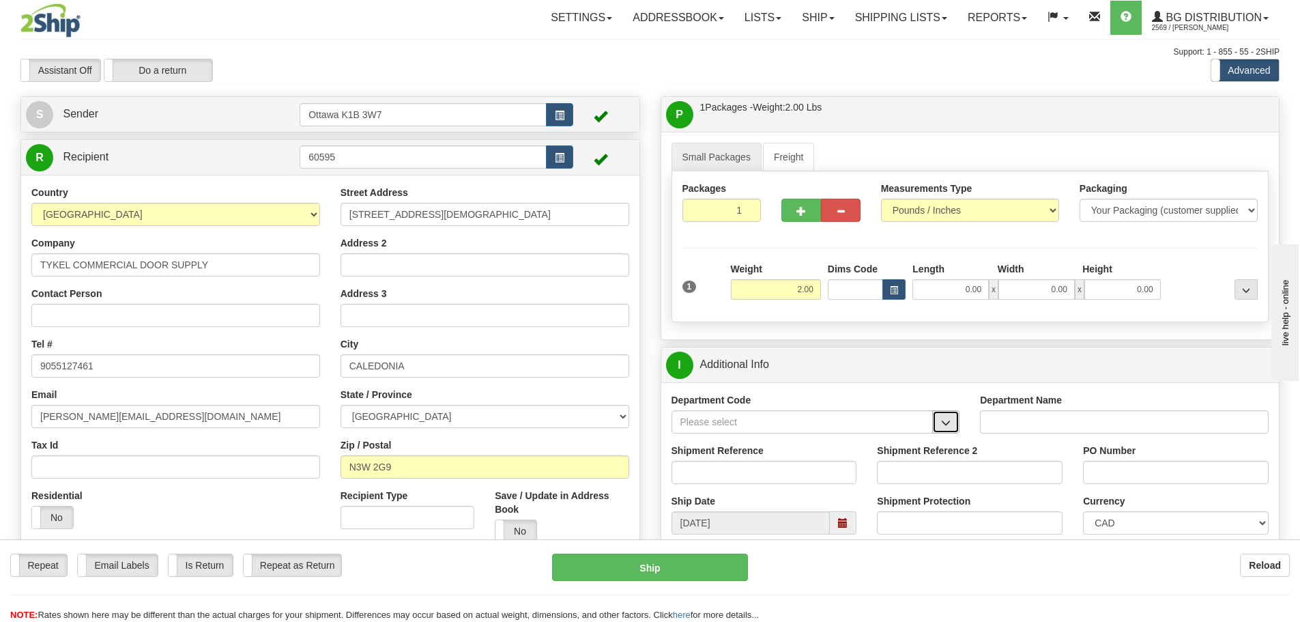
click at [948, 422] on span "button" at bounding box center [946, 422] width 10 height 9
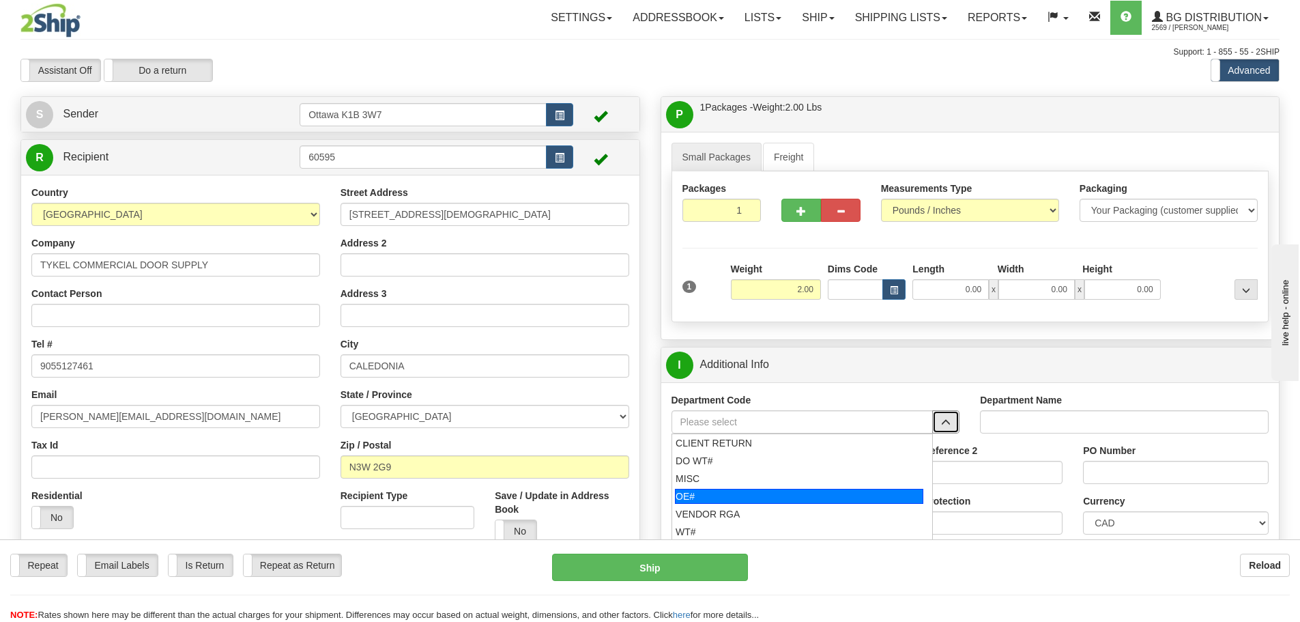
click at [798, 494] on div "OE#" at bounding box center [799, 496] width 248 height 15
type input "OE#"
type input "ORDERS"
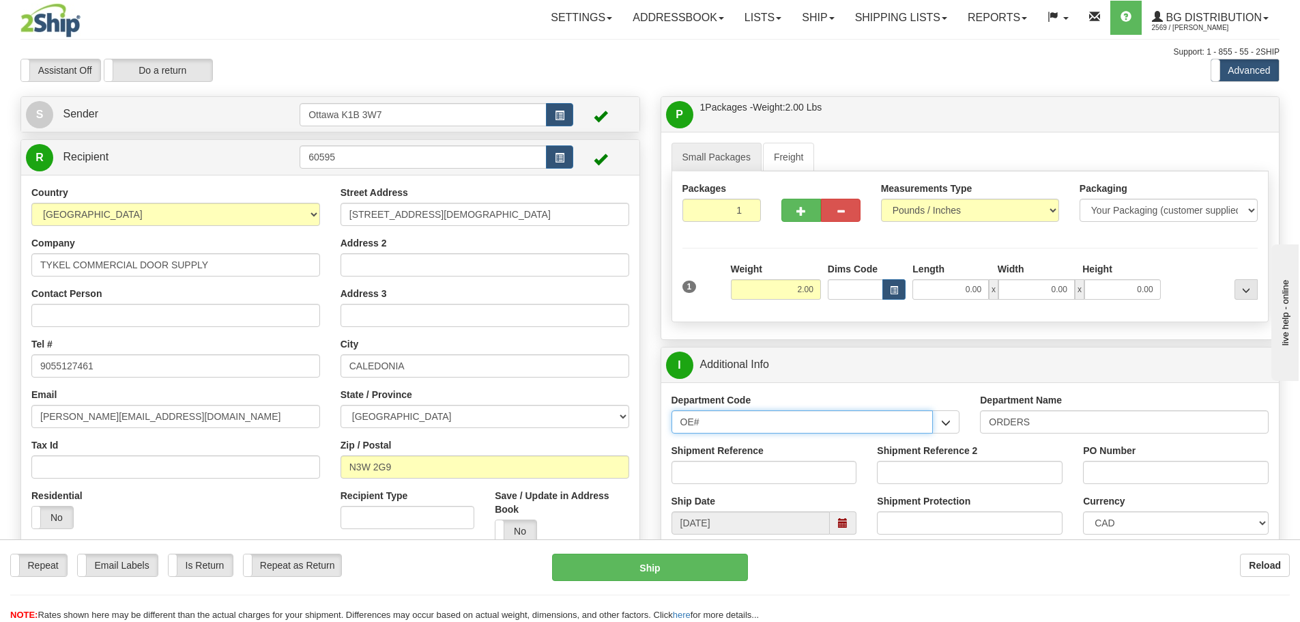
drag, startPoint x: 754, startPoint y: 427, endPoint x: 542, endPoint y: 422, distance: 211.6
click at [603, 96] on div "Create a label for the return Create Pickup Without Label S Sender" at bounding box center [649, 96] width 1279 height 0
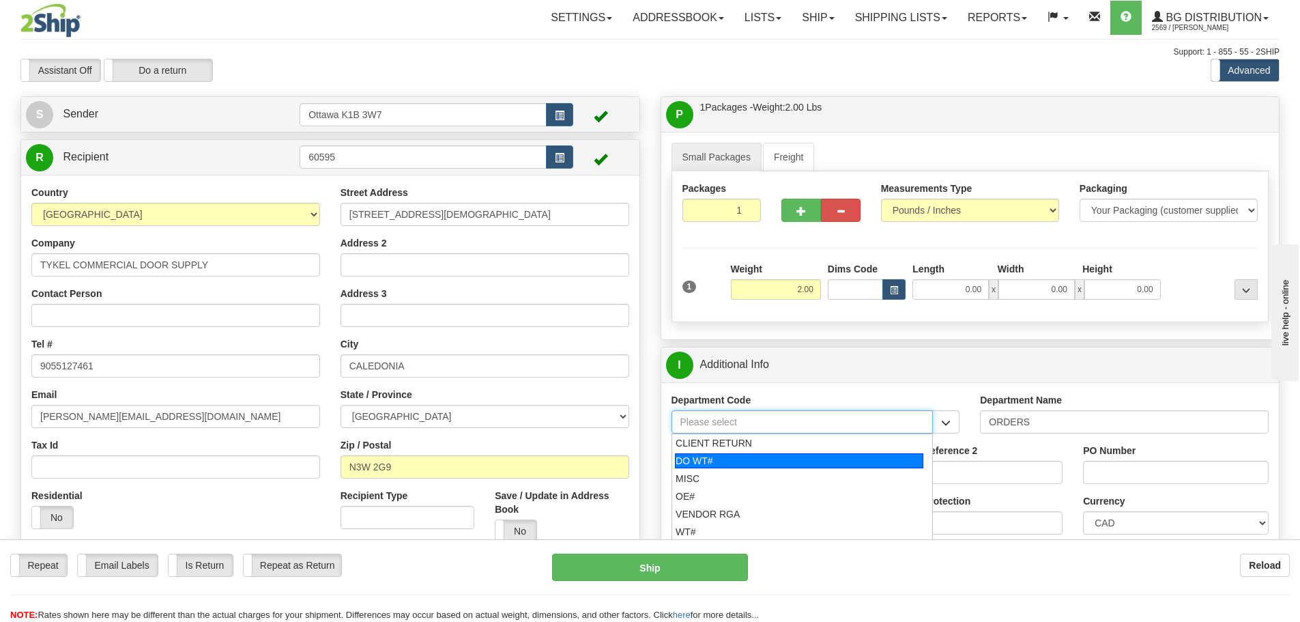
click at [703, 465] on div "DO WT#" at bounding box center [799, 460] width 248 height 15
type input "DO WT#"
type input "DIRECT ORDERS"
type input "DO WT#"
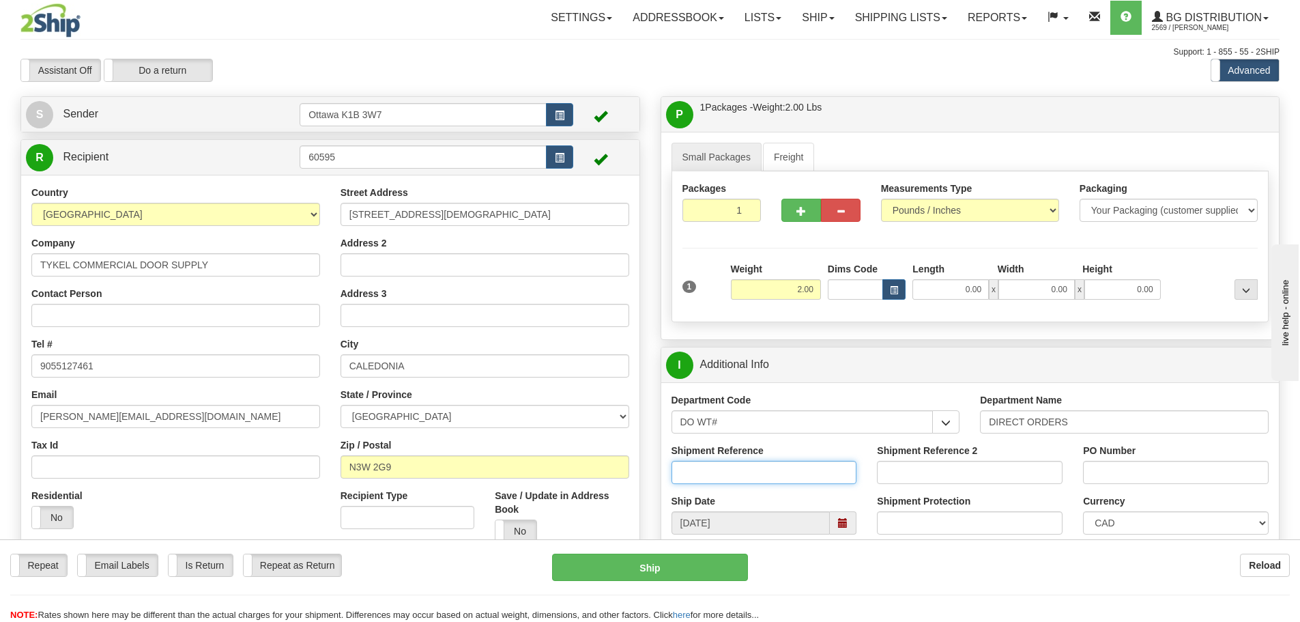
click at [723, 475] on input "Shipment Reference" at bounding box center [764, 472] width 186 height 23
type input "165390-00"
click at [1218, 479] on input "PO Number" at bounding box center [1176, 472] width 186 height 23
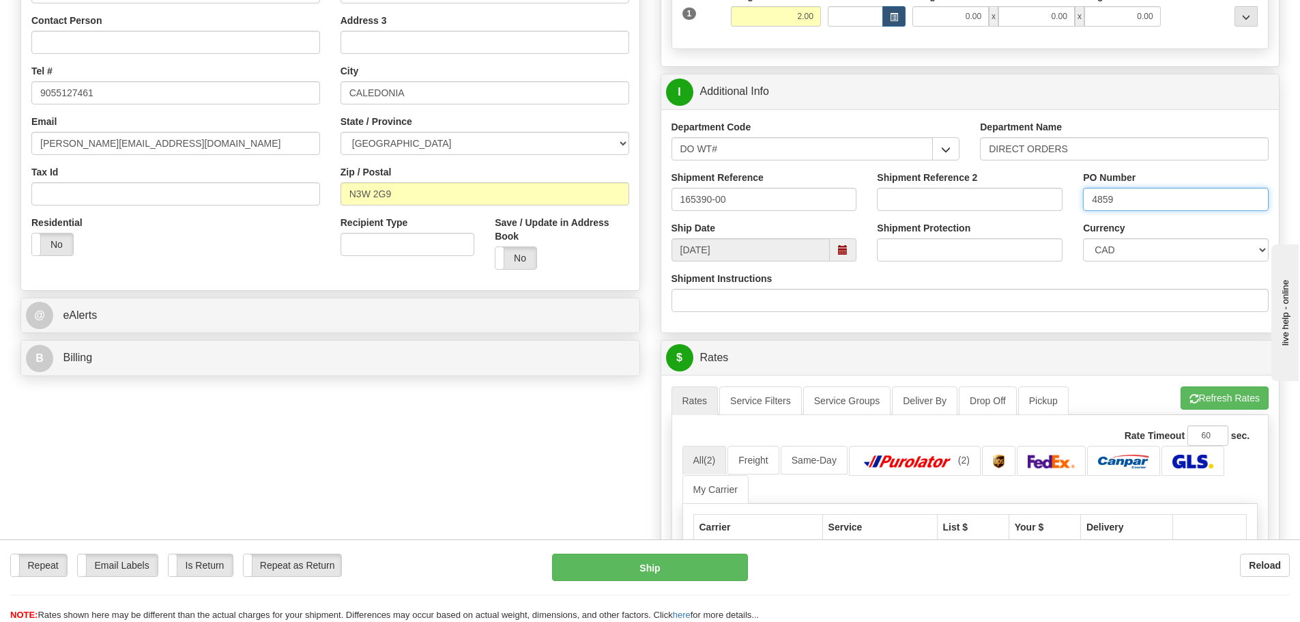
scroll to position [341, 0]
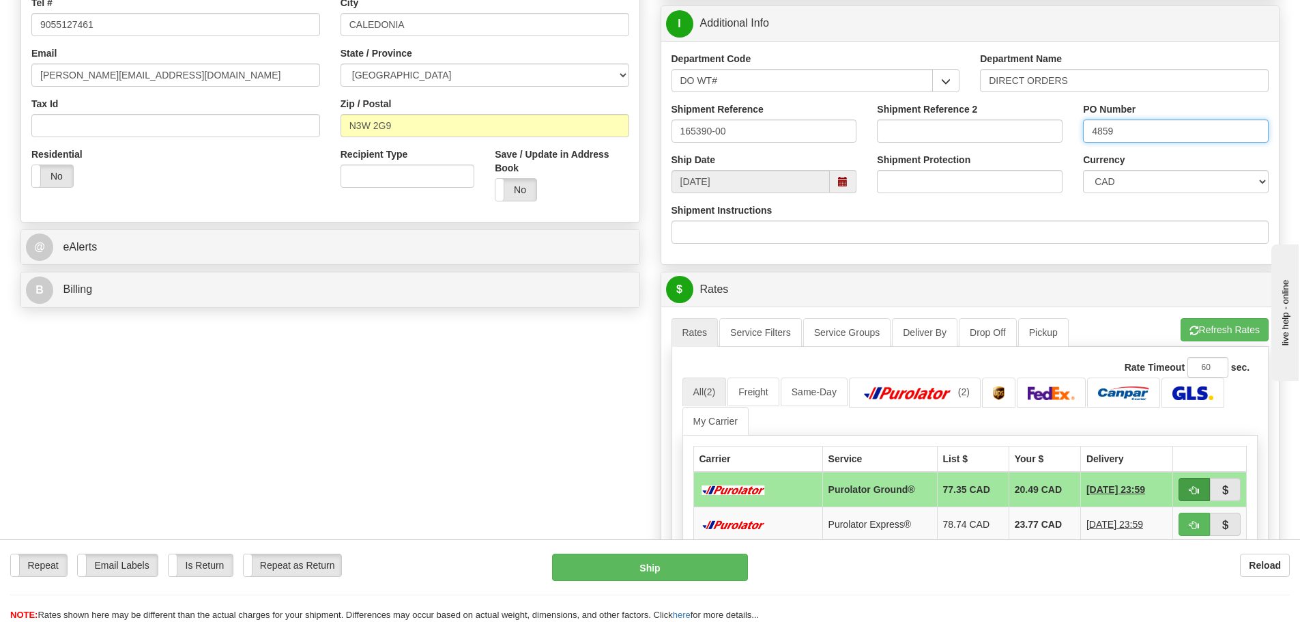
type input "4859"
click at [1196, 491] on span "button" at bounding box center [1194, 490] width 10 height 9
type input "260"
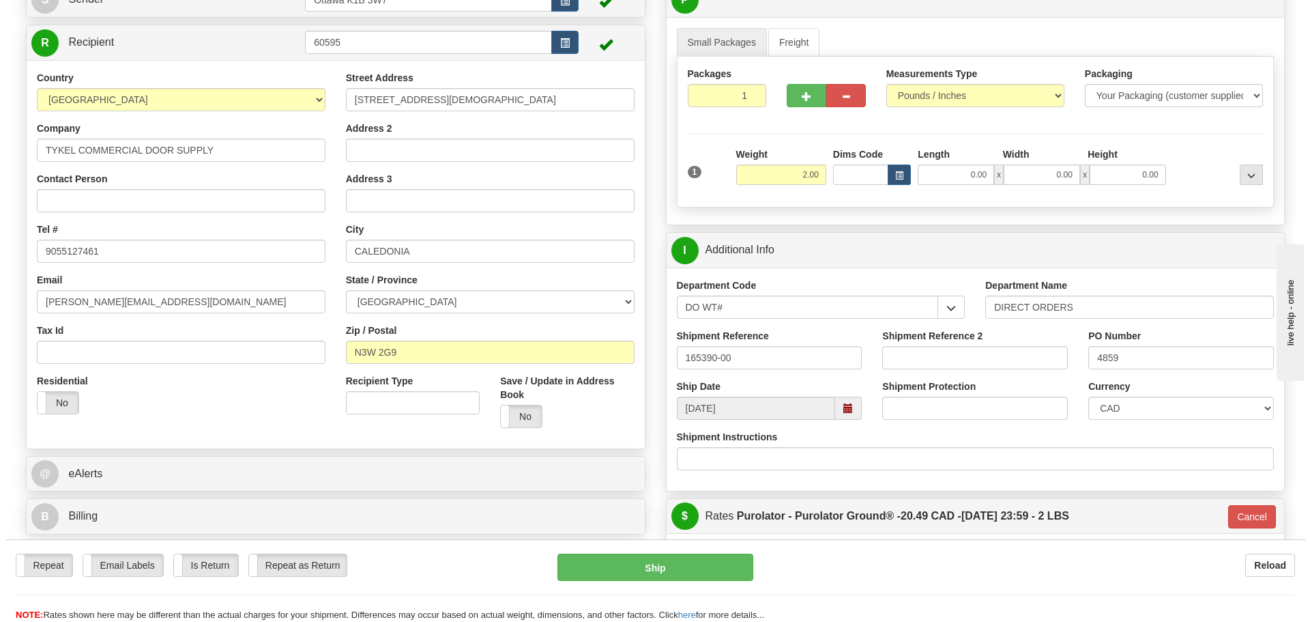
scroll to position [136, 0]
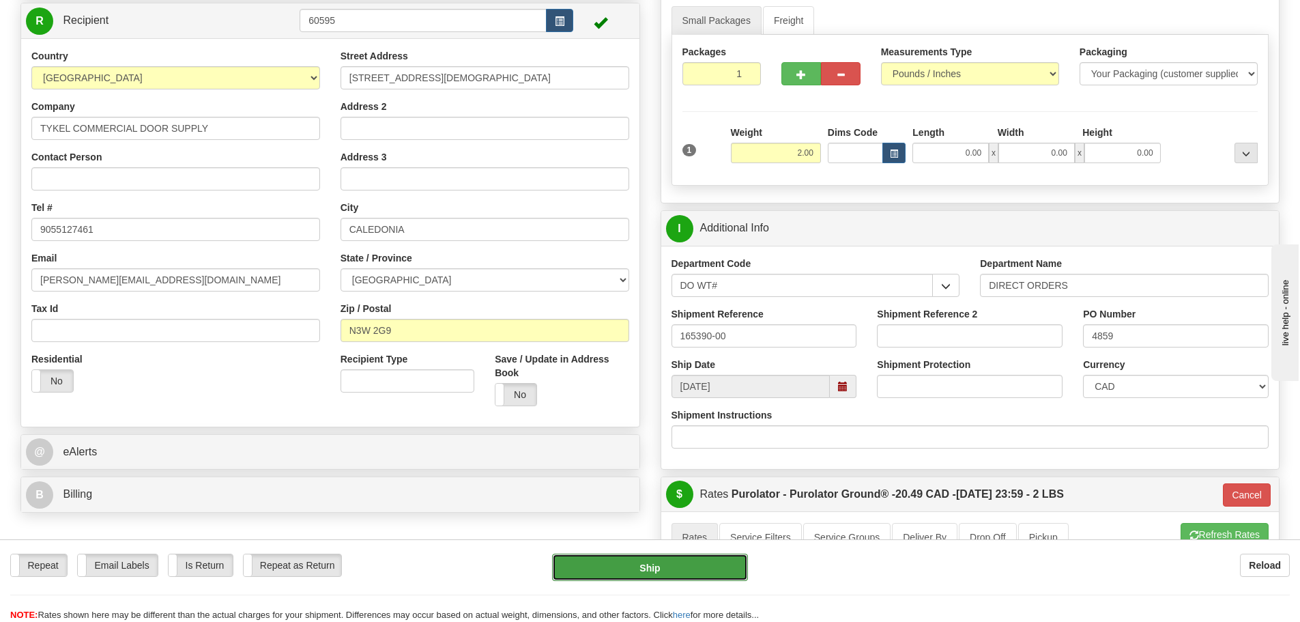
click at [716, 572] on button "Ship" at bounding box center [650, 566] width 196 height 27
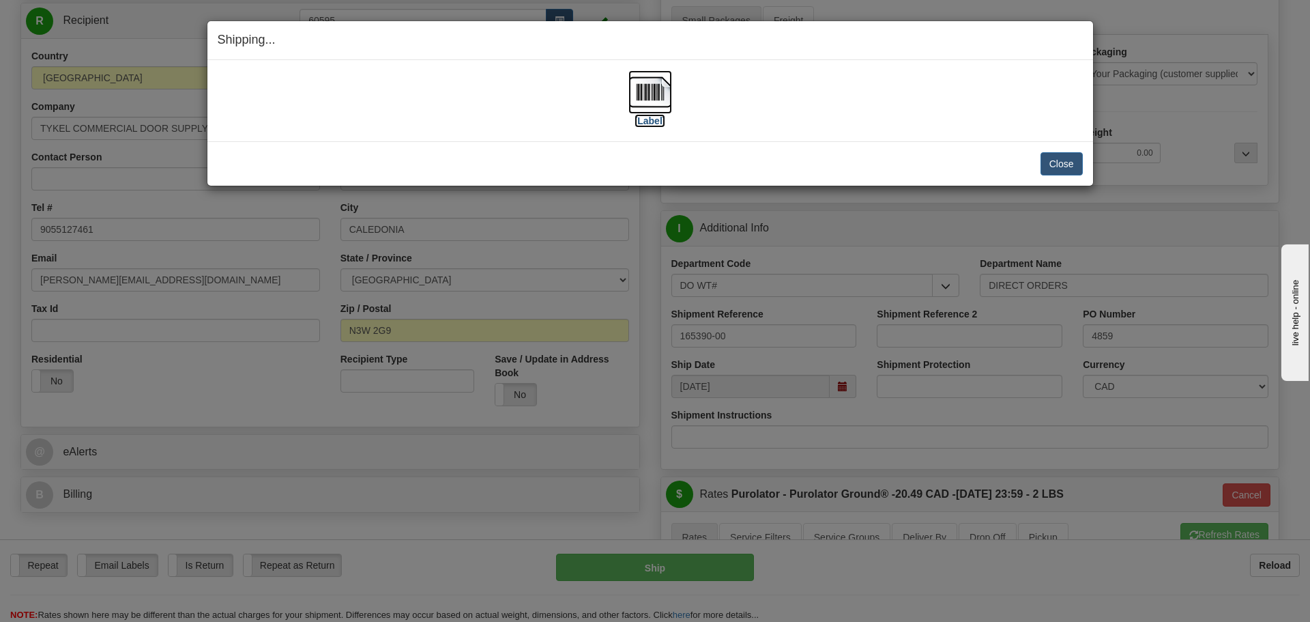
click at [658, 124] on label "[Label]" at bounding box center [650, 121] width 31 height 14
click at [1064, 160] on button "Close" at bounding box center [1062, 163] width 42 height 23
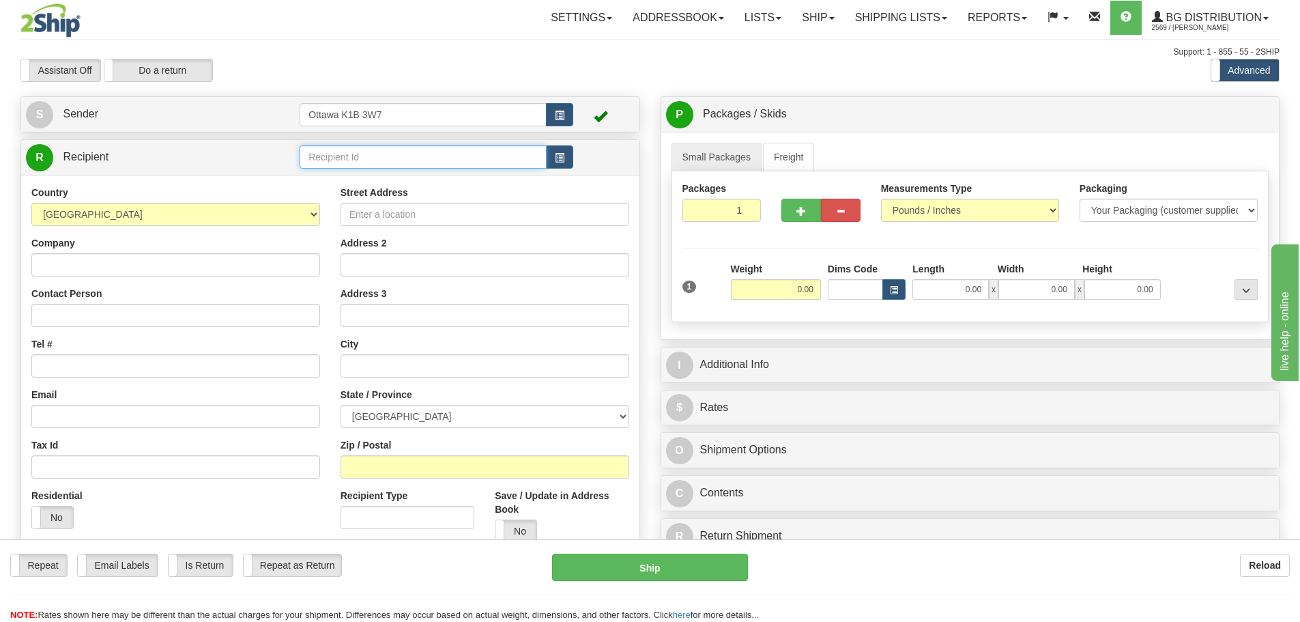
click at [452, 160] on input "text" at bounding box center [423, 156] width 247 height 23
type input "910891"
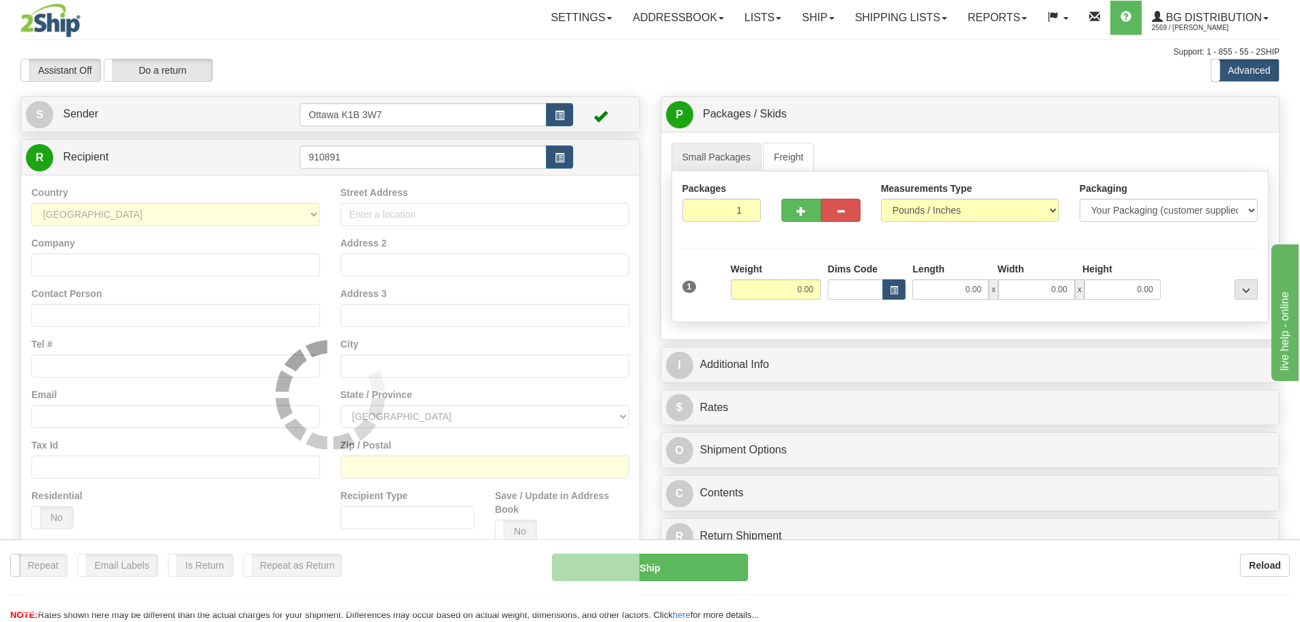
click at [447, 76] on div "Assistant On Assistant Off Do a return Do a return" at bounding box center [276, 70] width 533 height 23
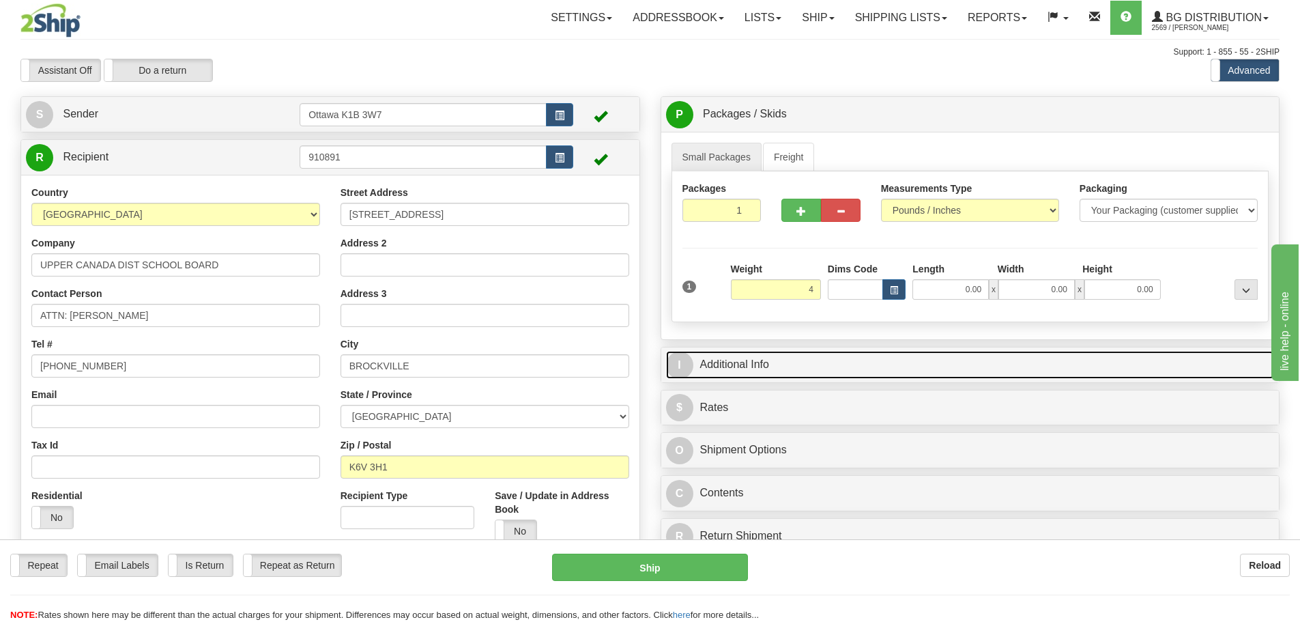
type input "4.00"
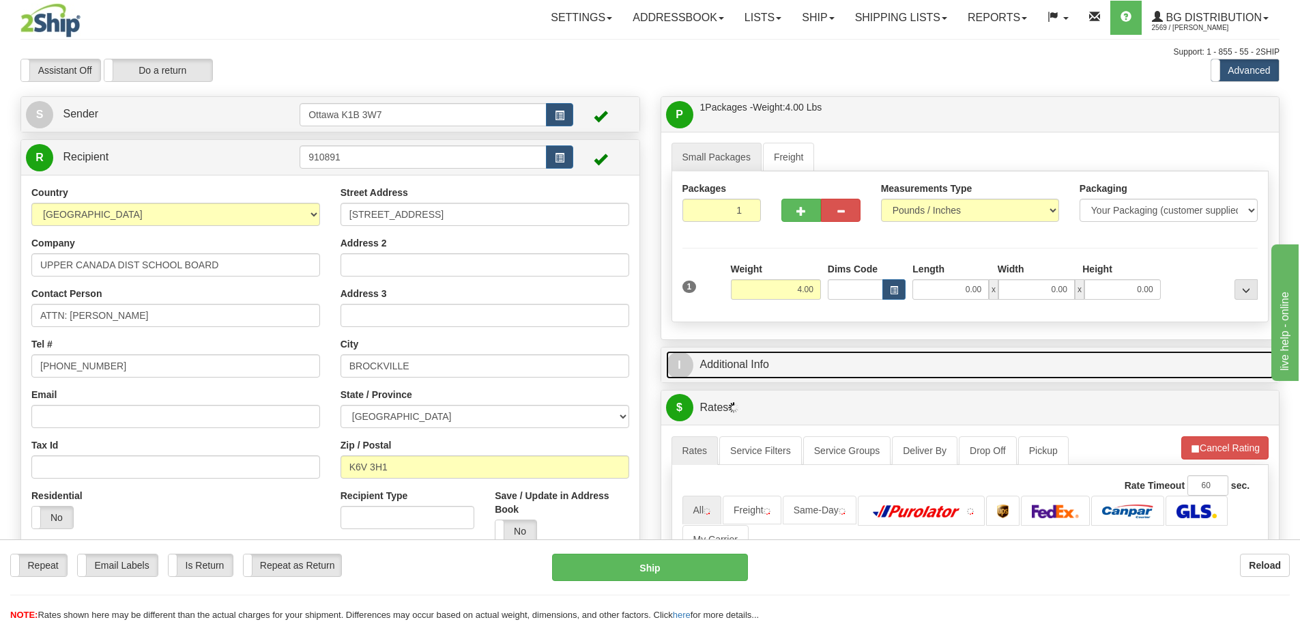
click at [943, 358] on link "I Additional Info" at bounding box center [970, 365] width 609 height 28
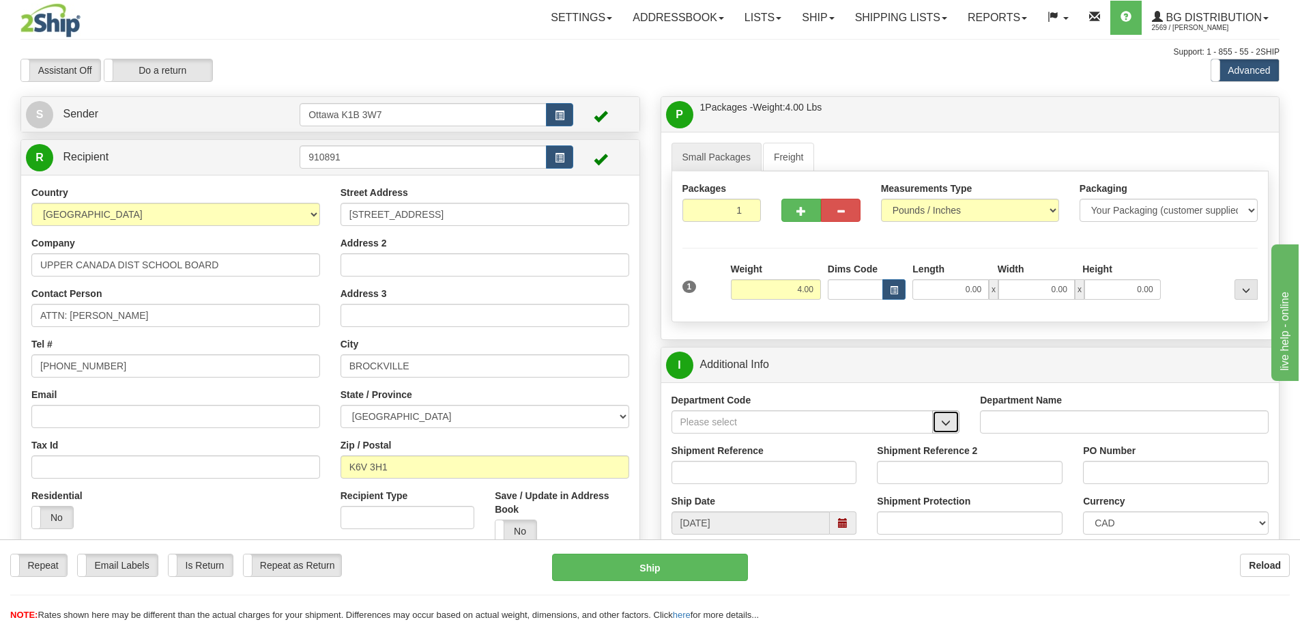
click at [942, 422] on span "button" at bounding box center [946, 422] width 10 height 9
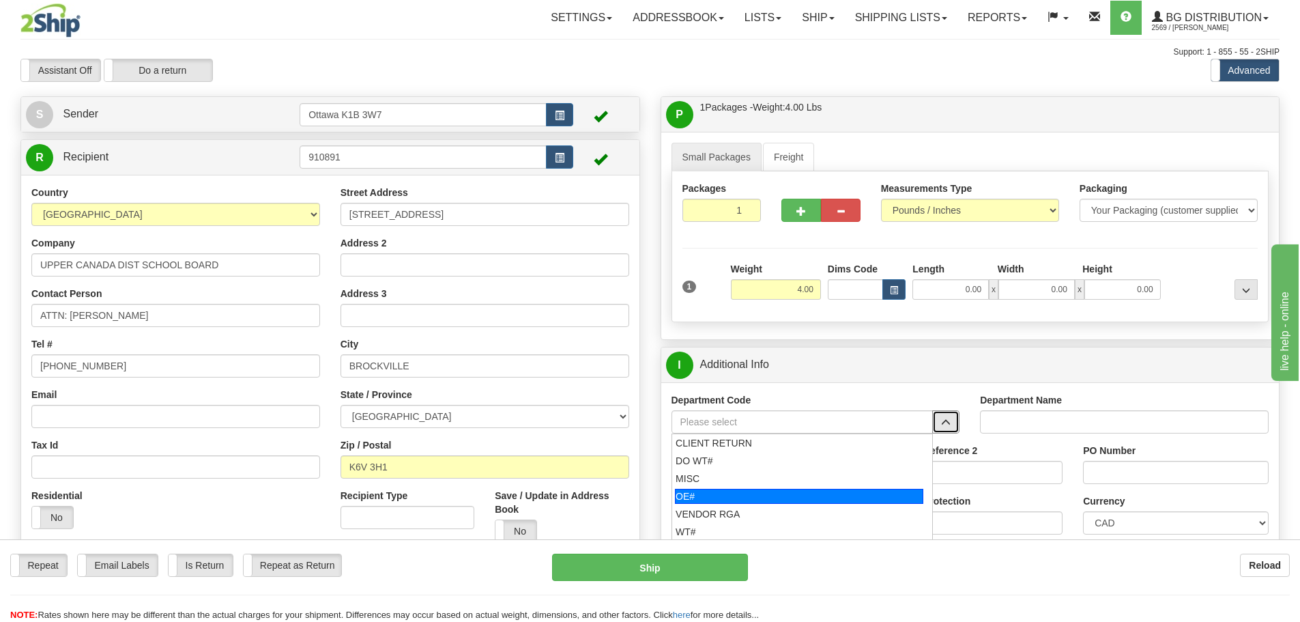
click at [801, 499] on div "OE#" at bounding box center [799, 496] width 248 height 15
type input "OE#"
type input "ORDERS"
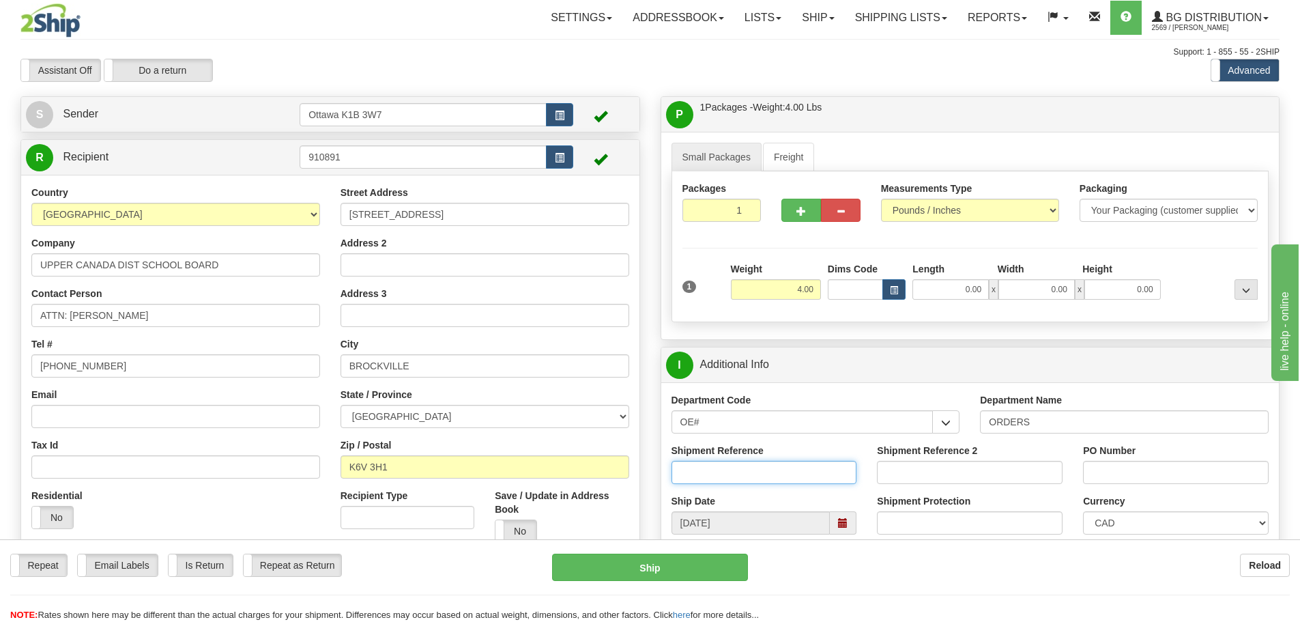
click at [793, 478] on input "Shipment Reference" at bounding box center [764, 472] width 186 height 23
type input "10203965-00"
click at [1127, 478] on input "PO Number" at bounding box center [1176, 472] width 186 height 23
type input "TISS 08/09"
click at [957, 289] on input "0.00" at bounding box center [950, 289] width 76 height 20
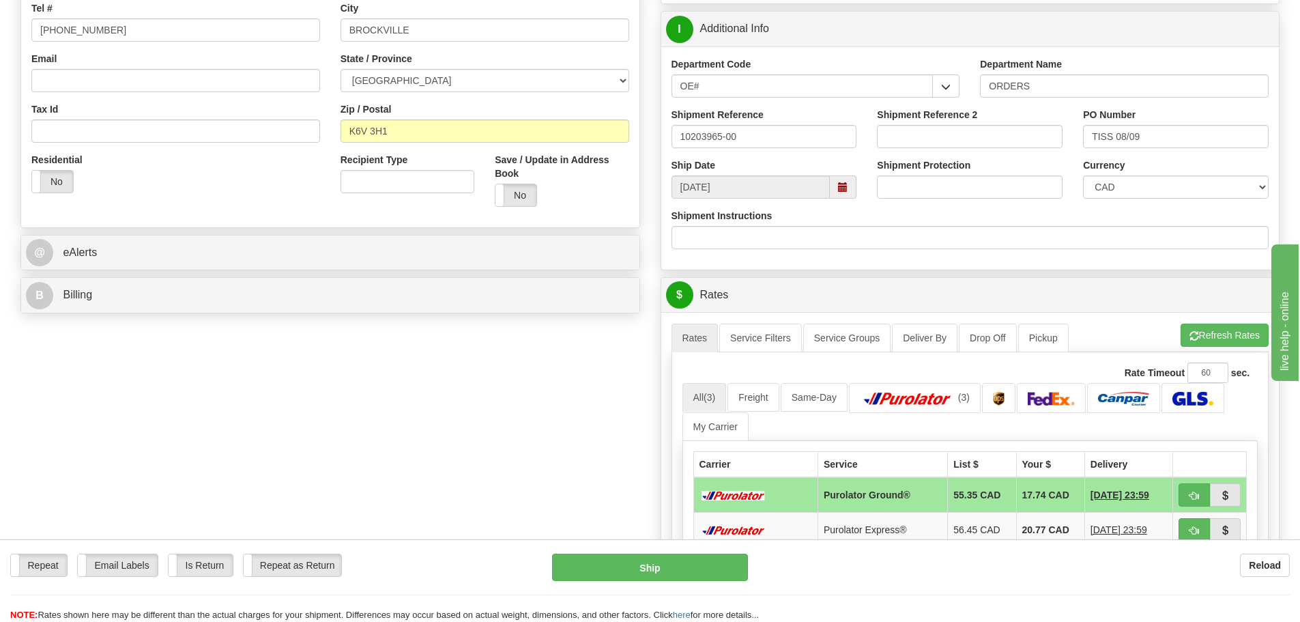
scroll to position [341, 0]
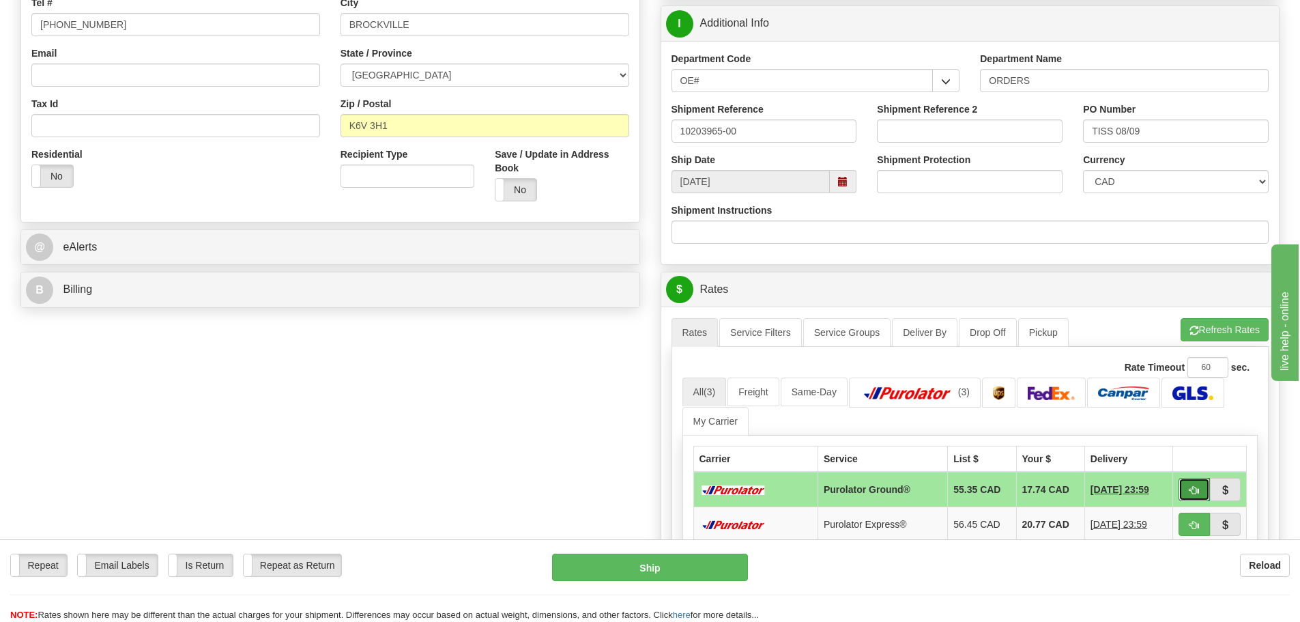
type input "0.00"
click at [1187, 484] on button "button" at bounding box center [1193, 489] width 31 height 23
type input "260"
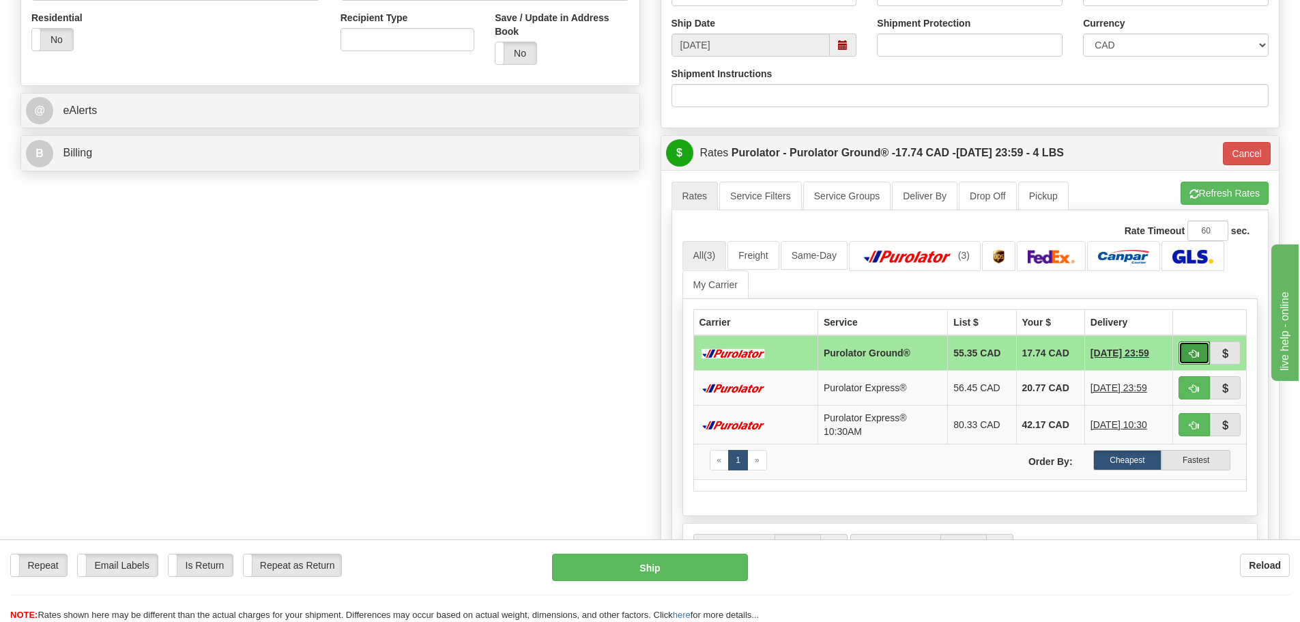
click at [1195, 351] on span "button" at bounding box center [1194, 353] width 10 height 9
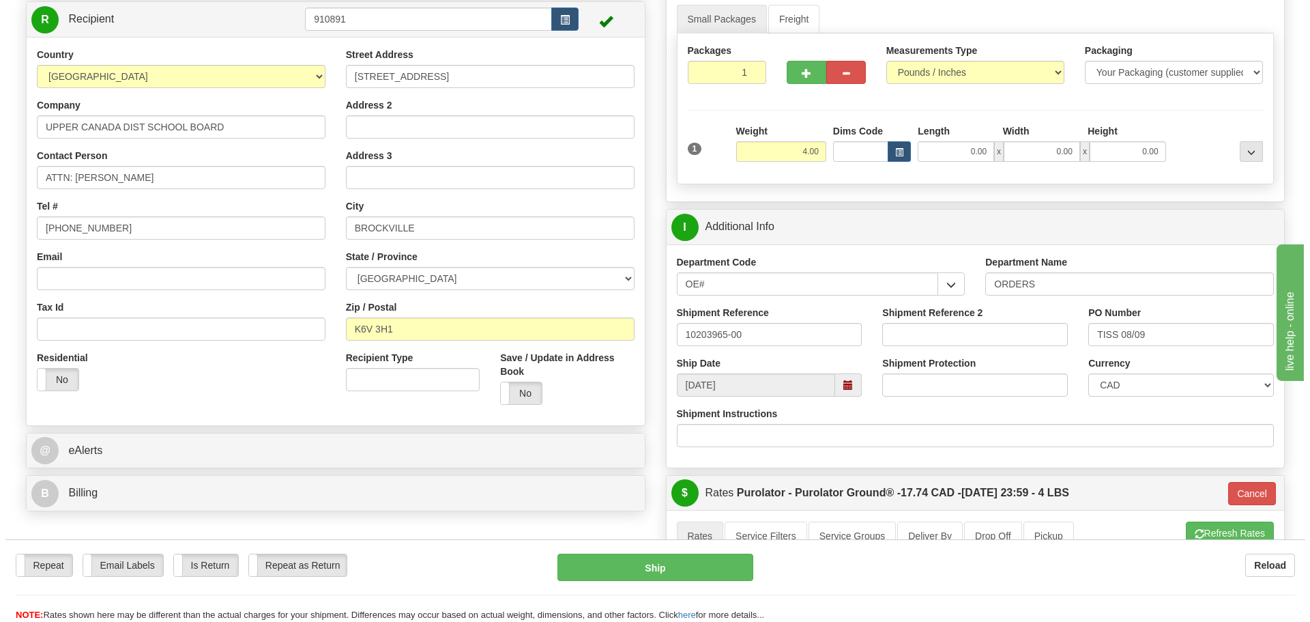
scroll to position [136, 0]
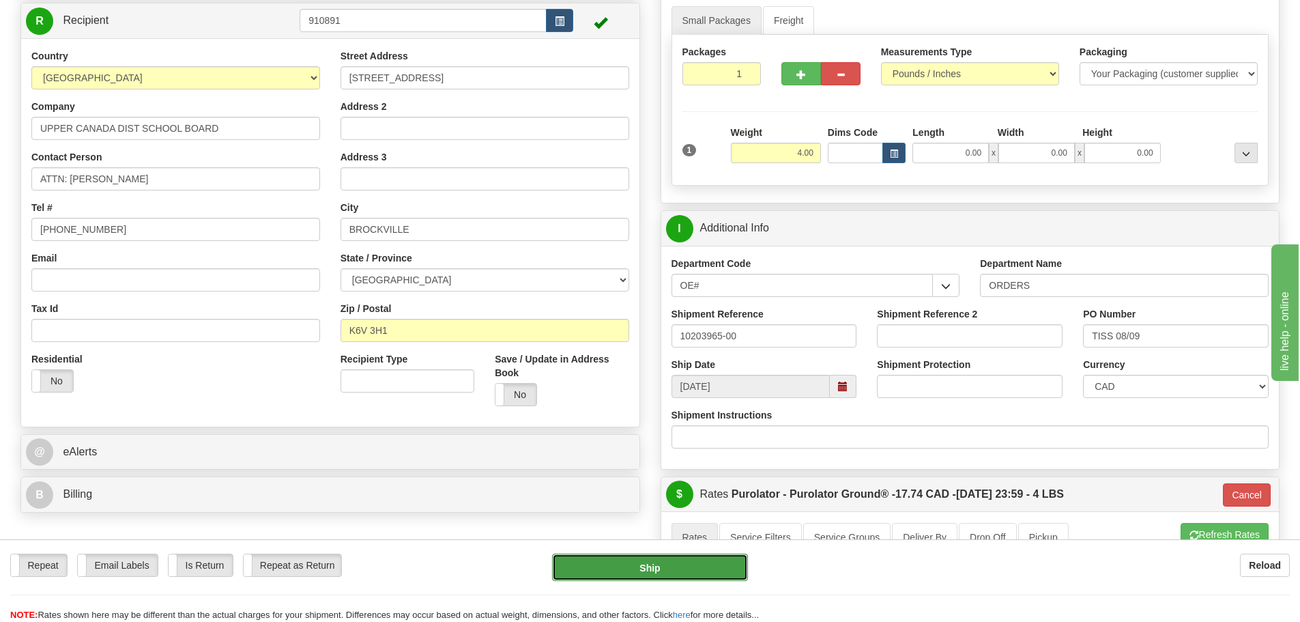
click at [729, 559] on button "Ship" at bounding box center [650, 566] width 196 height 27
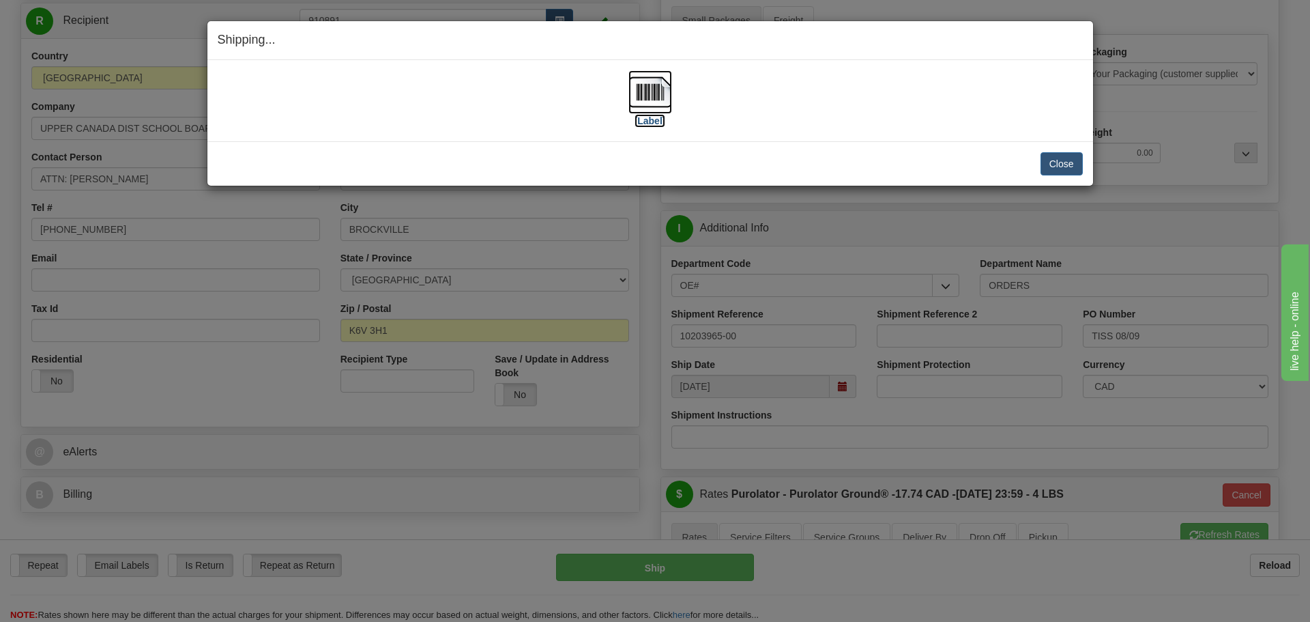
click at [648, 120] on label "[Label]" at bounding box center [650, 121] width 31 height 14
click at [1059, 168] on button "Close" at bounding box center [1062, 163] width 42 height 23
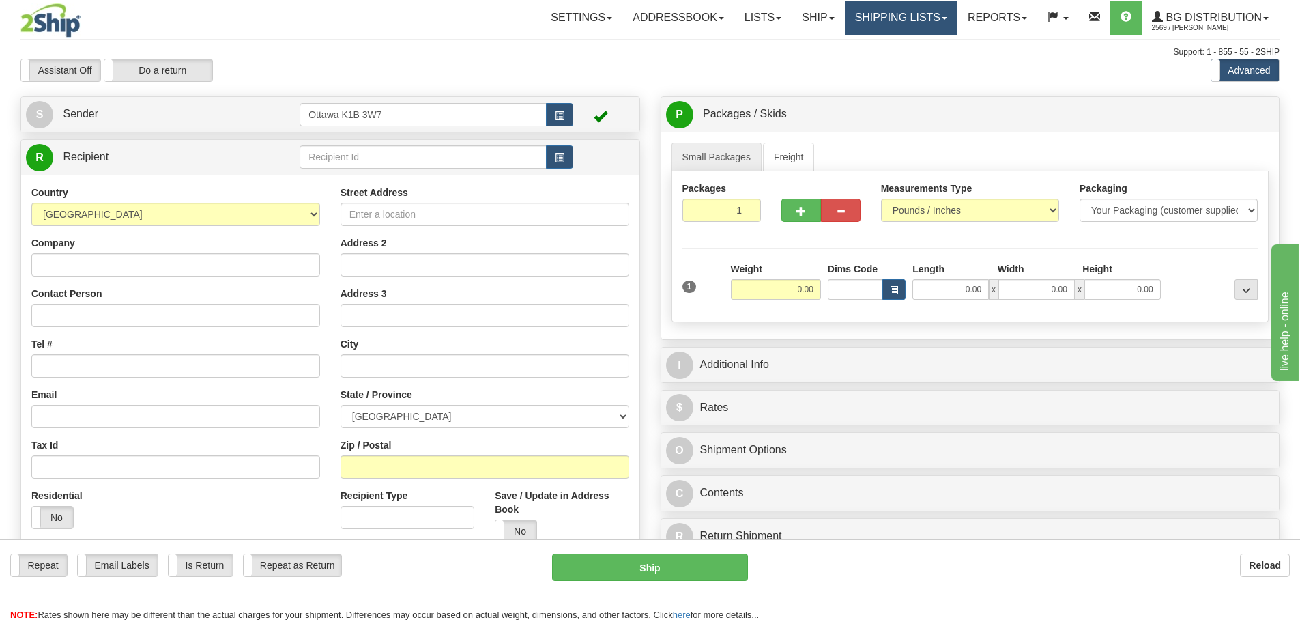
click at [895, 13] on link "Shipping lists" at bounding box center [901, 18] width 113 height 34
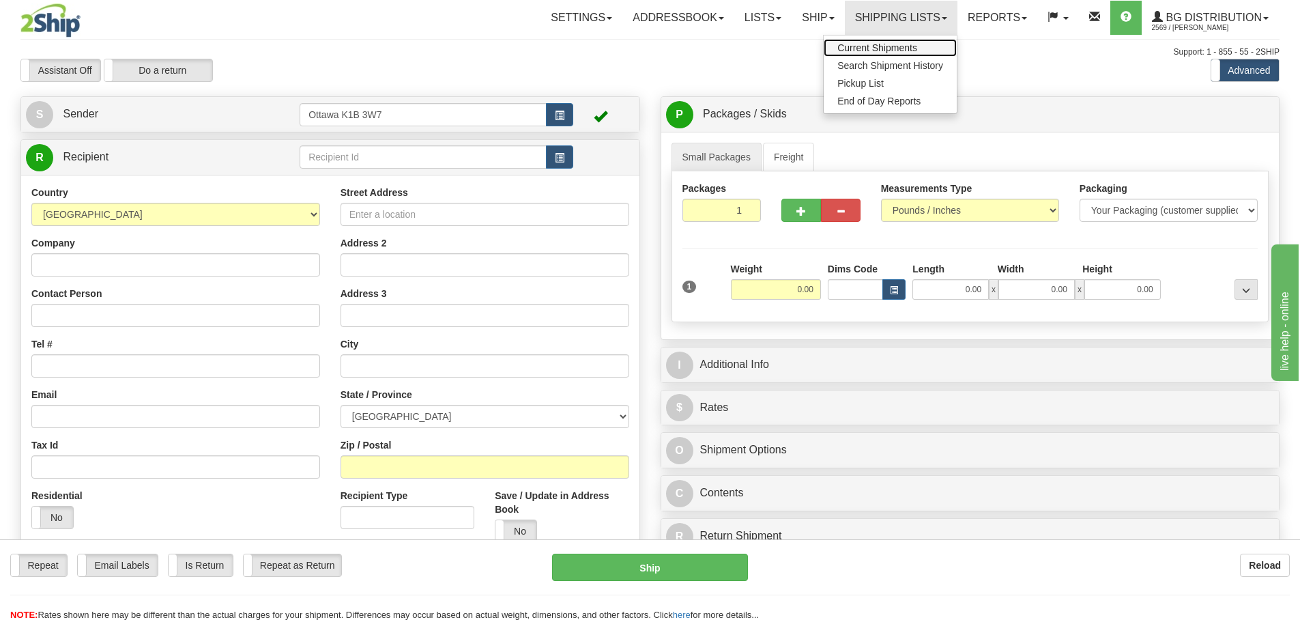
click at [885, 50] on span "Current Shipments" at bounding box center [877, 47] width 80 height 11
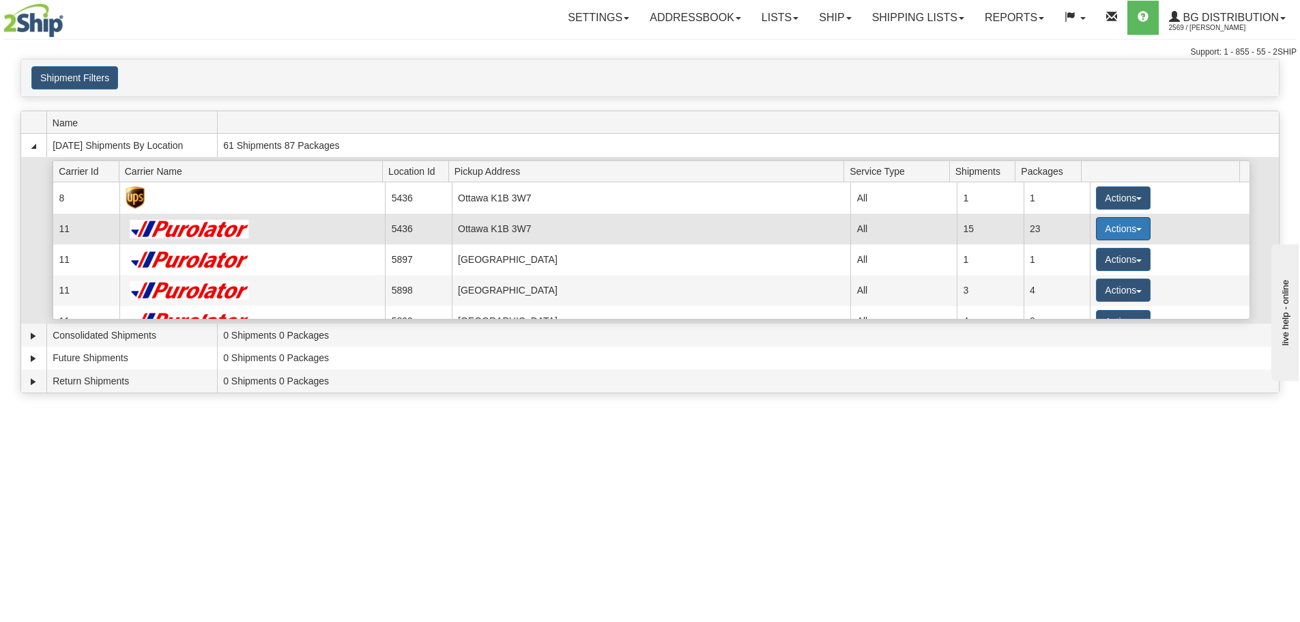
click at [1136, 230] on span "button" at bounding box center [1138, 229] width 5 height 3
click at [1111, 252] on link "Details" at bounding box center [1095, 255] width 109 height 18
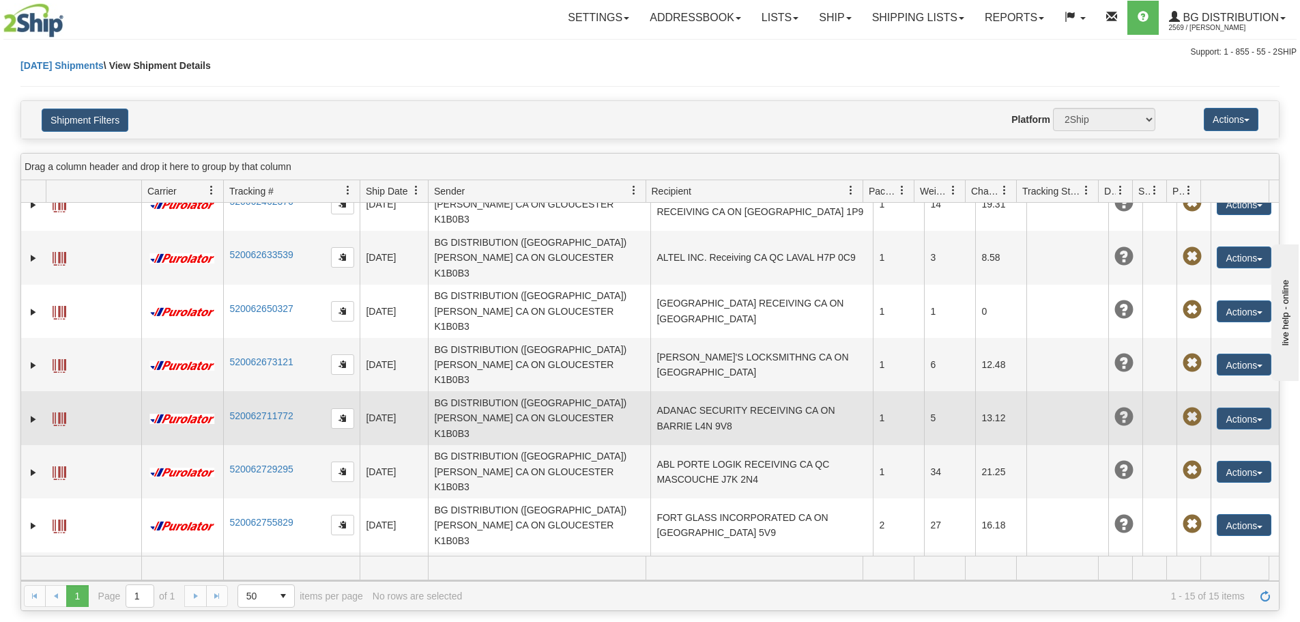
scroll to position [235, 0]
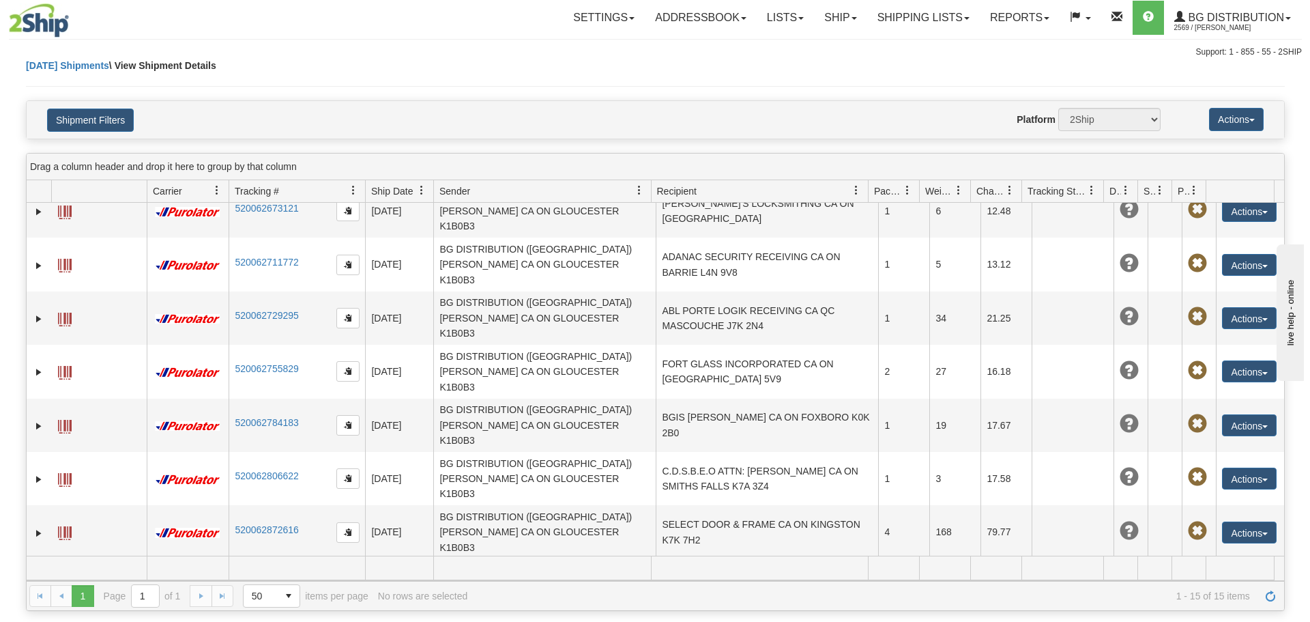
scroll to position [371, 0]
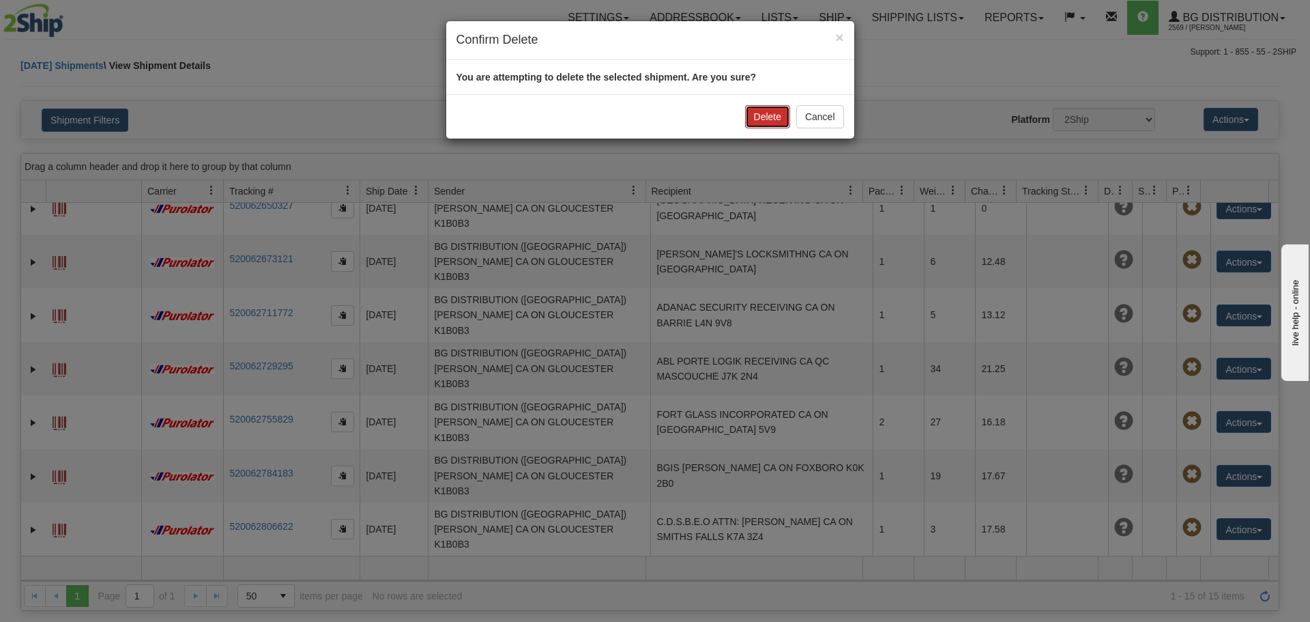
click at [781, 114] on button "Delete" at bounding box center [767, 116] width 45 height 23
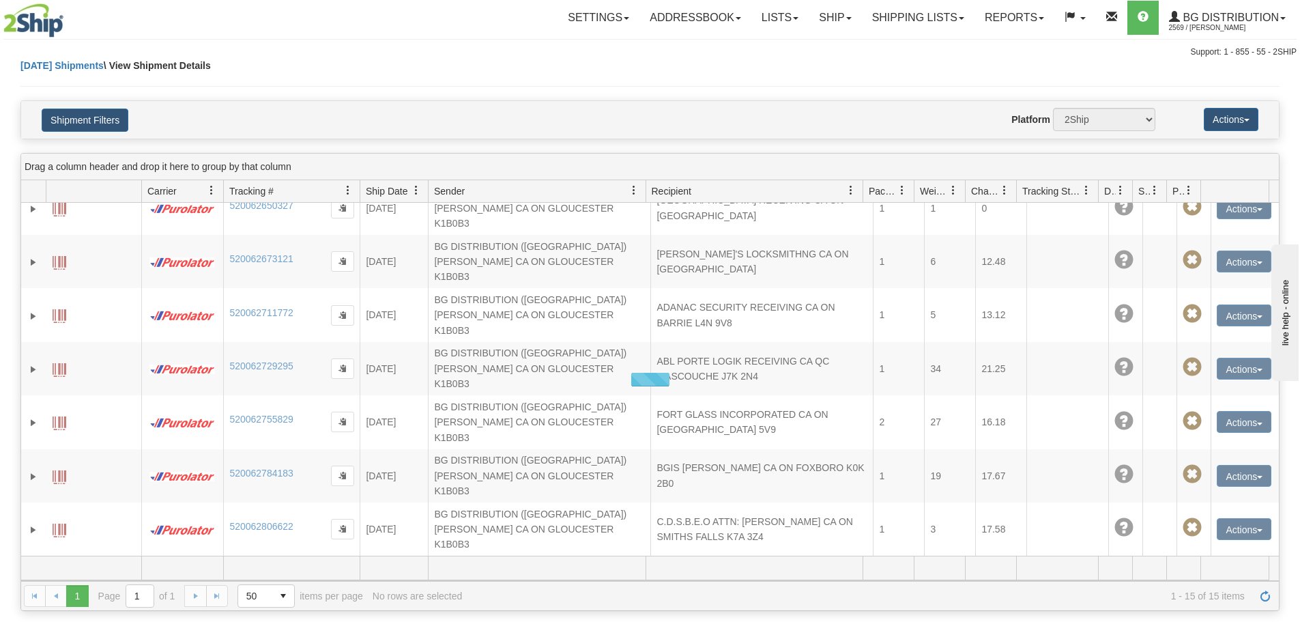
scroll to position [182, 0]
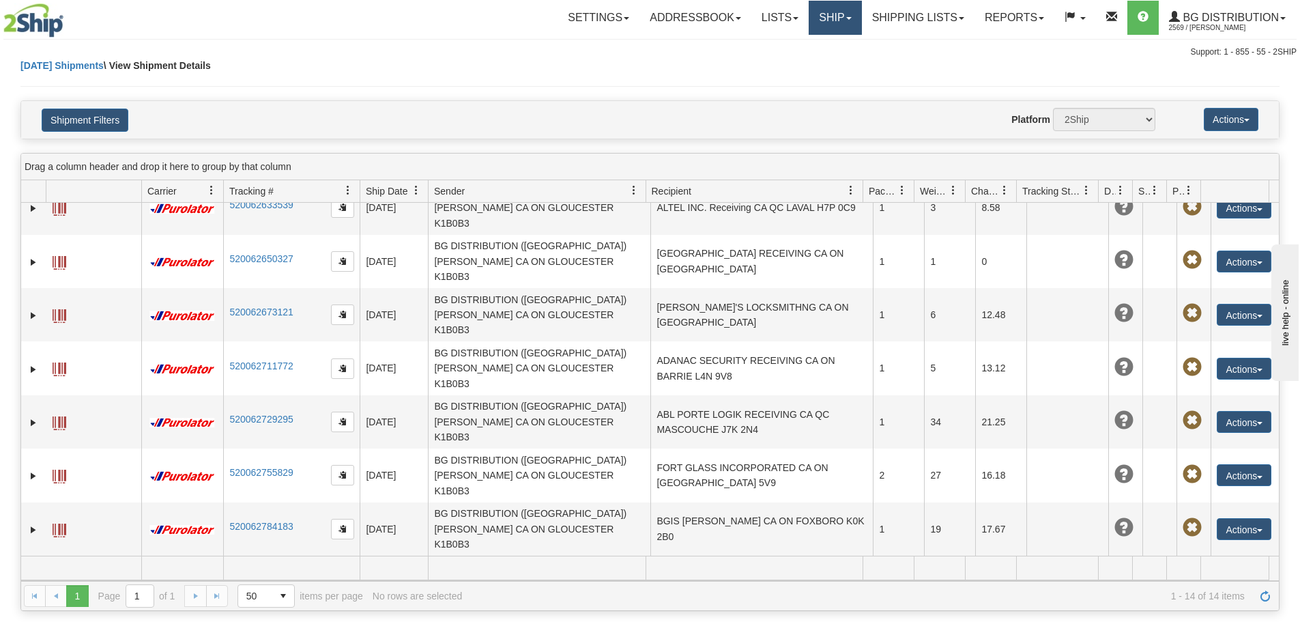
drag, startPoint x: 839, startPoint y: 17, endPoint x: 837, endPoint y: 25, distance: 8.0
click at [846, 17] on span at bounding box center [848, 18] width 5 height 3
click at [822, 55] on link "Ship Screen" at bounding box center [807, 48] width 108 height 18
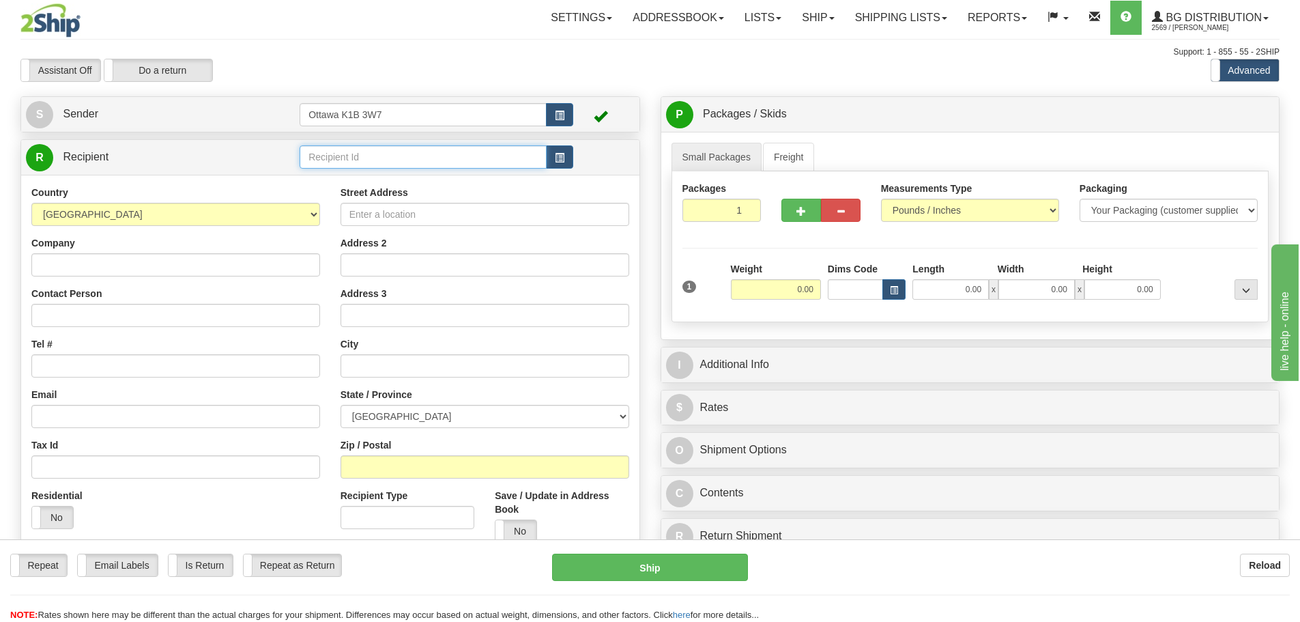
click at [421, 151] on input "text" at bounding box center [423, 156] width 247 height 23
type input "910891"
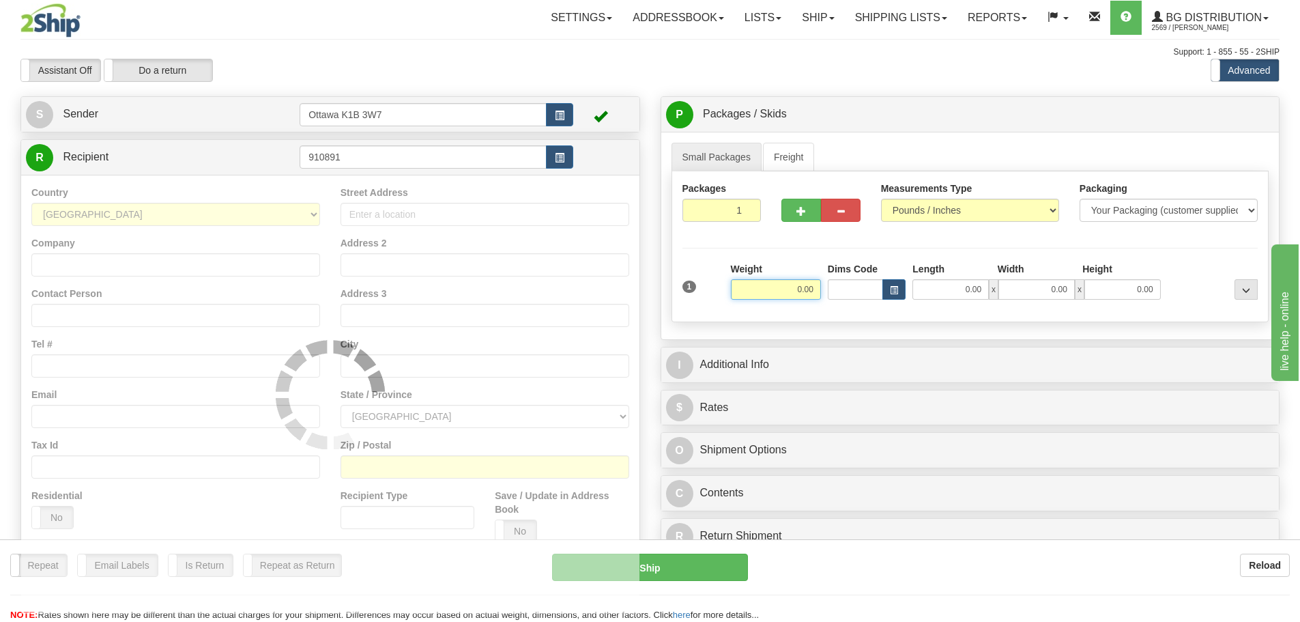
click at [476, 95] on div "Toggle navigation Settings Shipping Preferences Fields Preferences New" at bounding box center [650, 388] width 1300 height 776
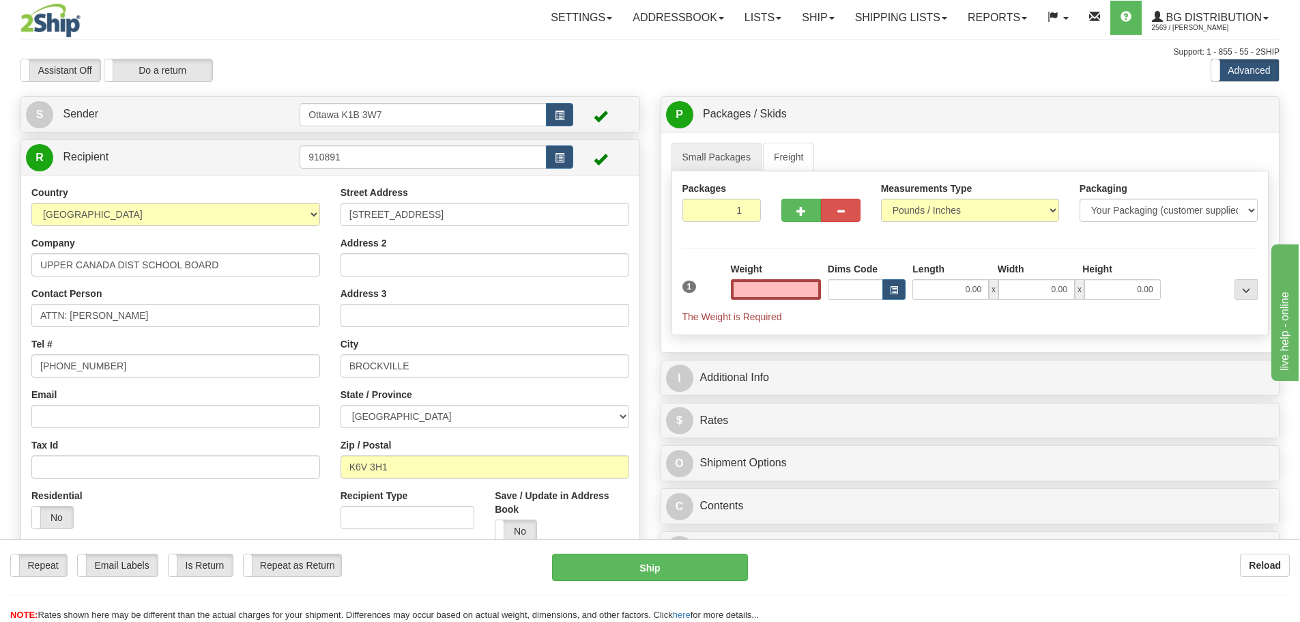
type input "0.00"
click at [552, 144] on td "910891" at bounding box center [437, 157] width 274 height 28
click at [553, 155] on button "button" at bounding box center [559, 156] width 27 height 23
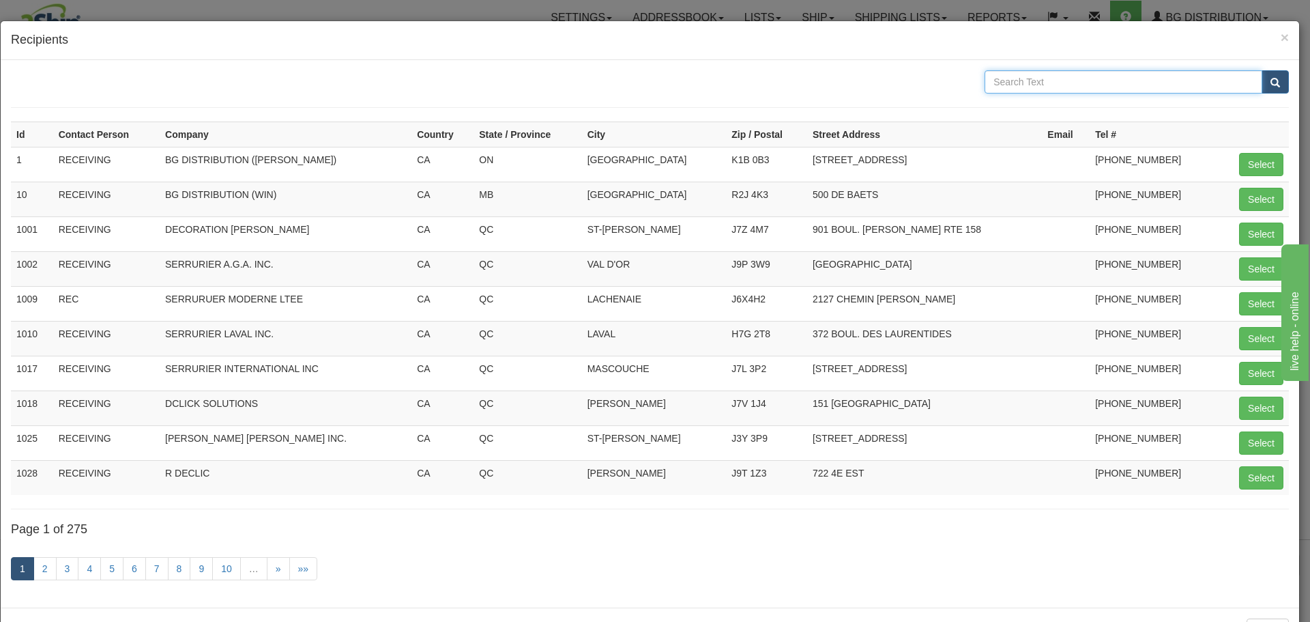
click at [1092, 78] on input "text" at bounding box center [1124, 81] width 278 height 23
type input "UPPER CANADA"
click at [1275, 72] on button "submit" at bounding box center [1275, 81] width 27 height 23
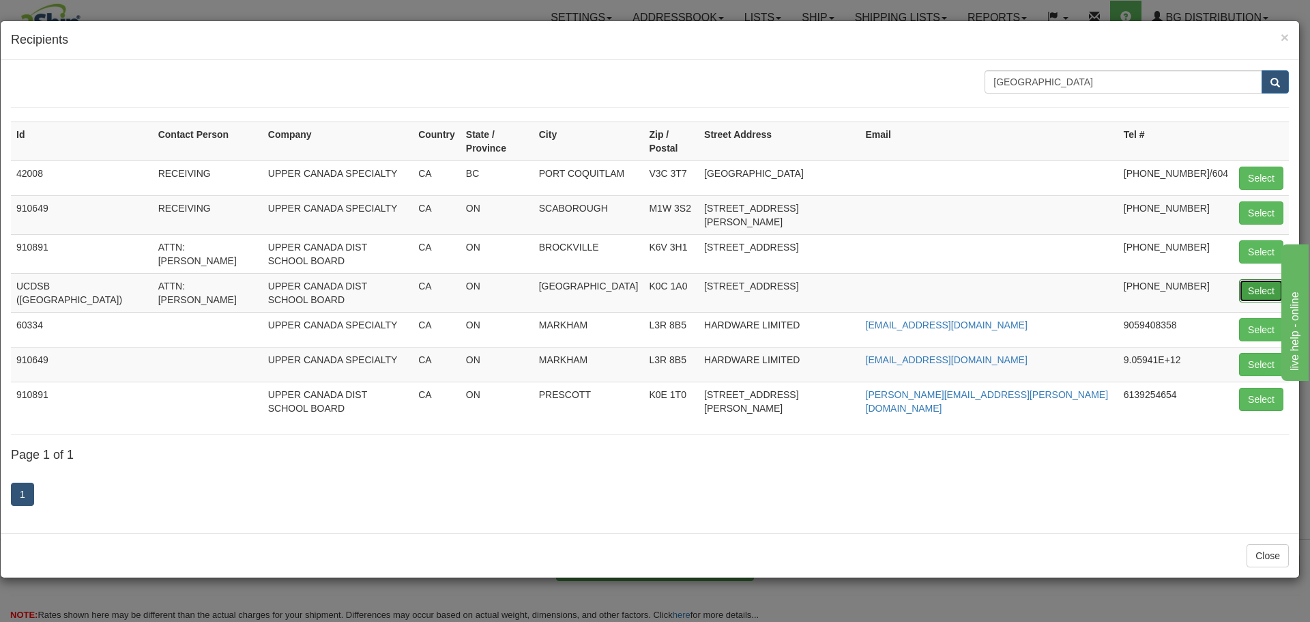
click at [1247, 279] on button "Select" at bounding box center [1261, 290] width 44 height 23
type input "UCDSB (ALEXANDRIA)"
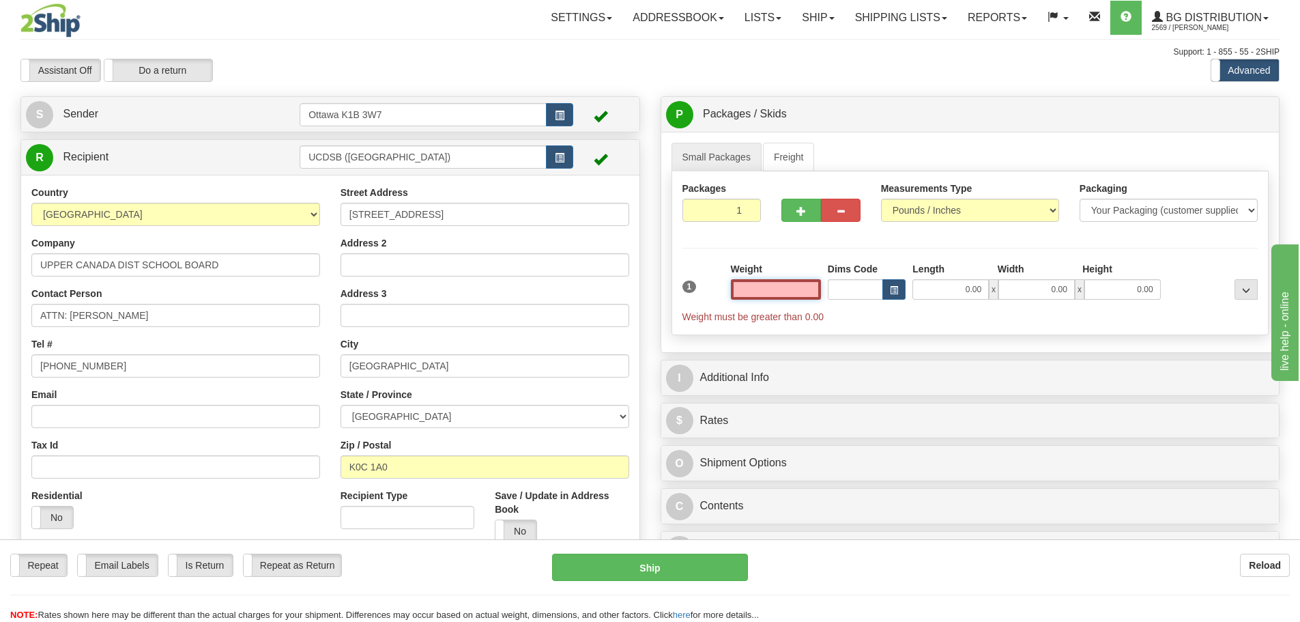
click at [752, 290] on input "text" at bounding box center [776, 289] width 90 height 20
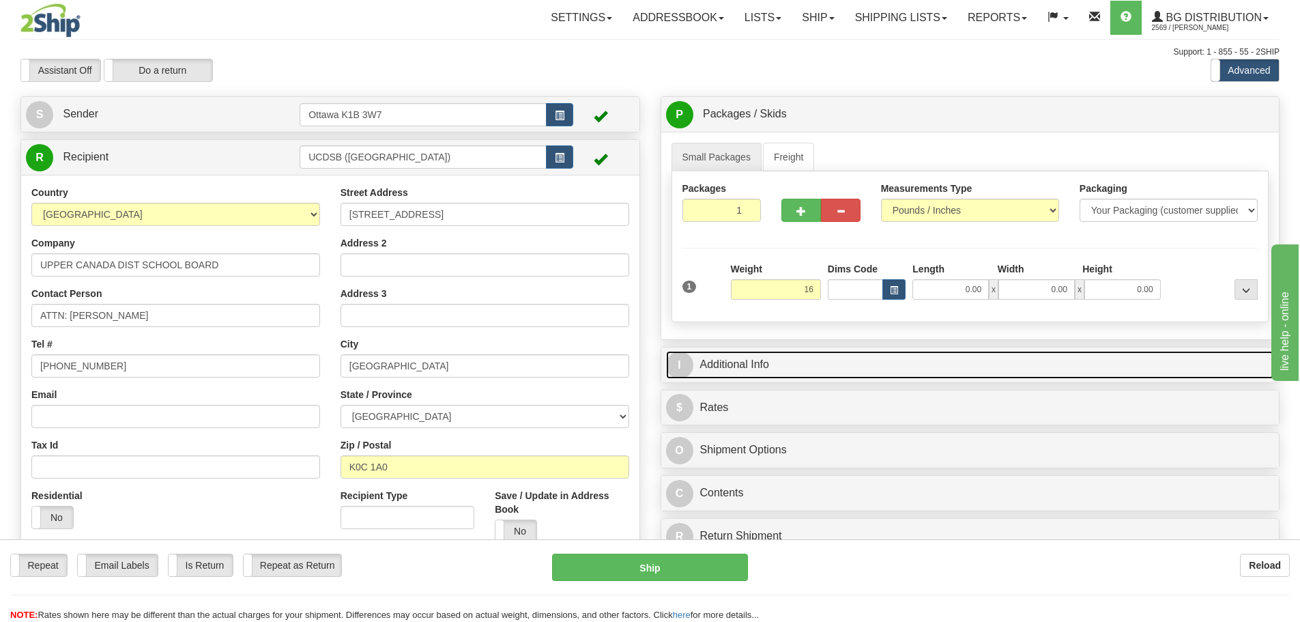
type input "16.00"
click at [940, 360] on link "I Additional Info" at bounding box center [970, 365] width 609 height 28
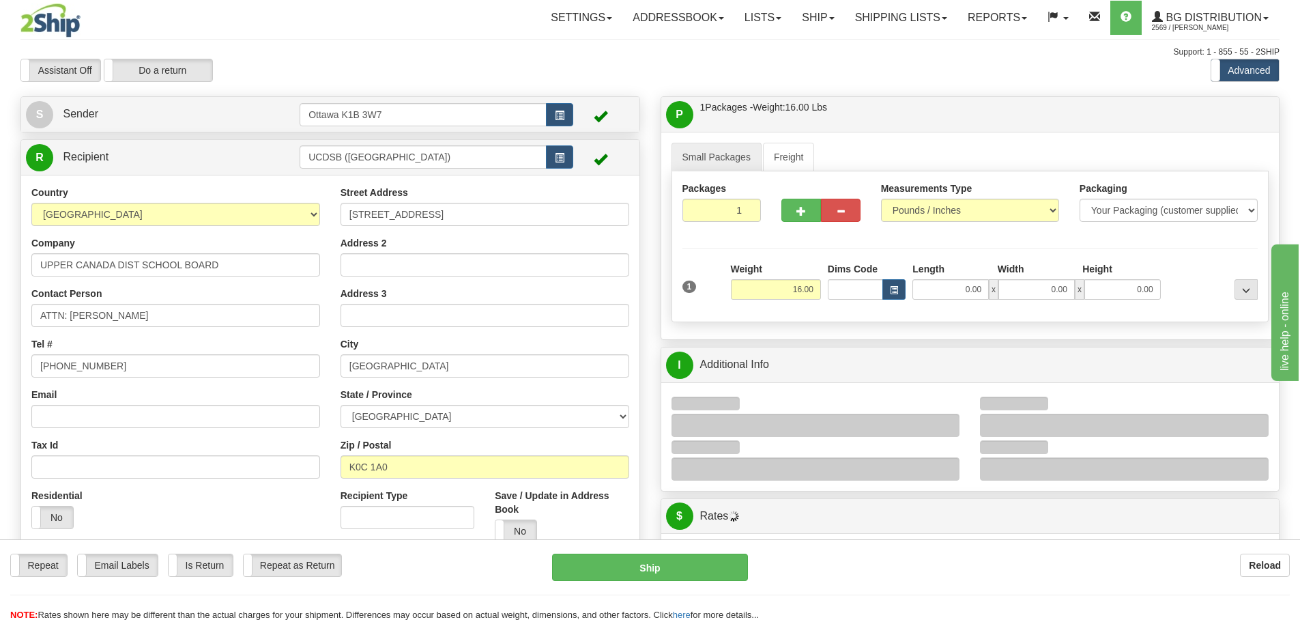
click at [951, 421] on div at bounding box center [815, 424] width 289 height 23
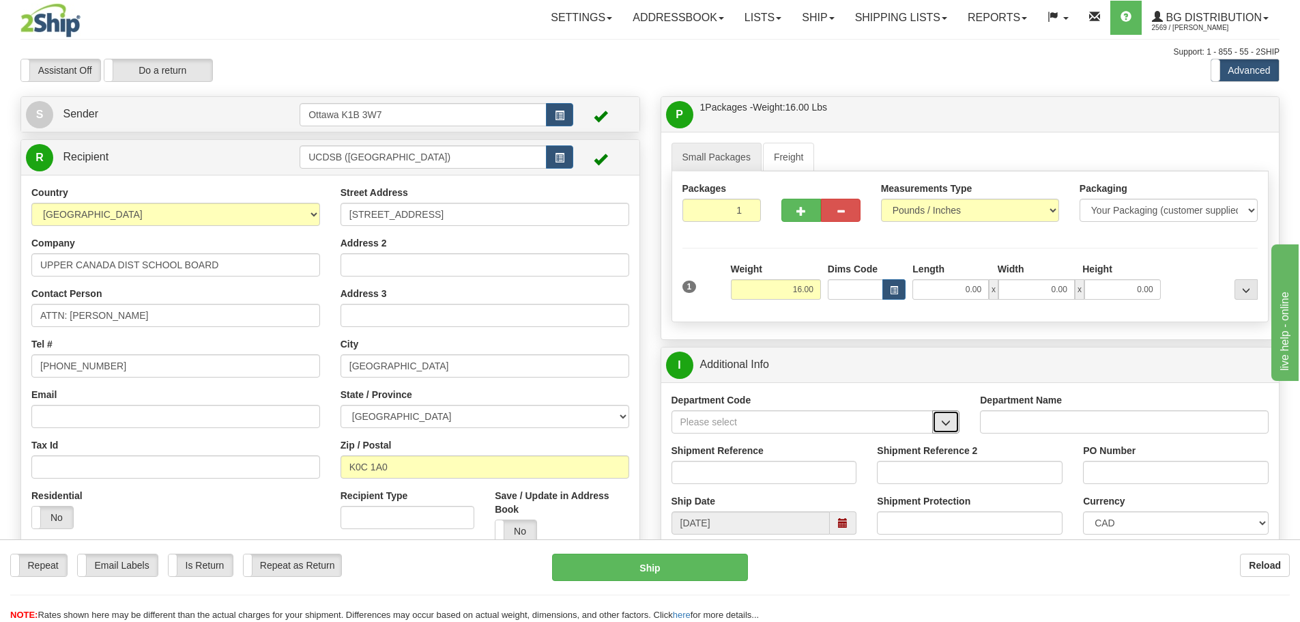
click at [951, 421] on span "button" at bounding box center [946, 422] width 10 height 9
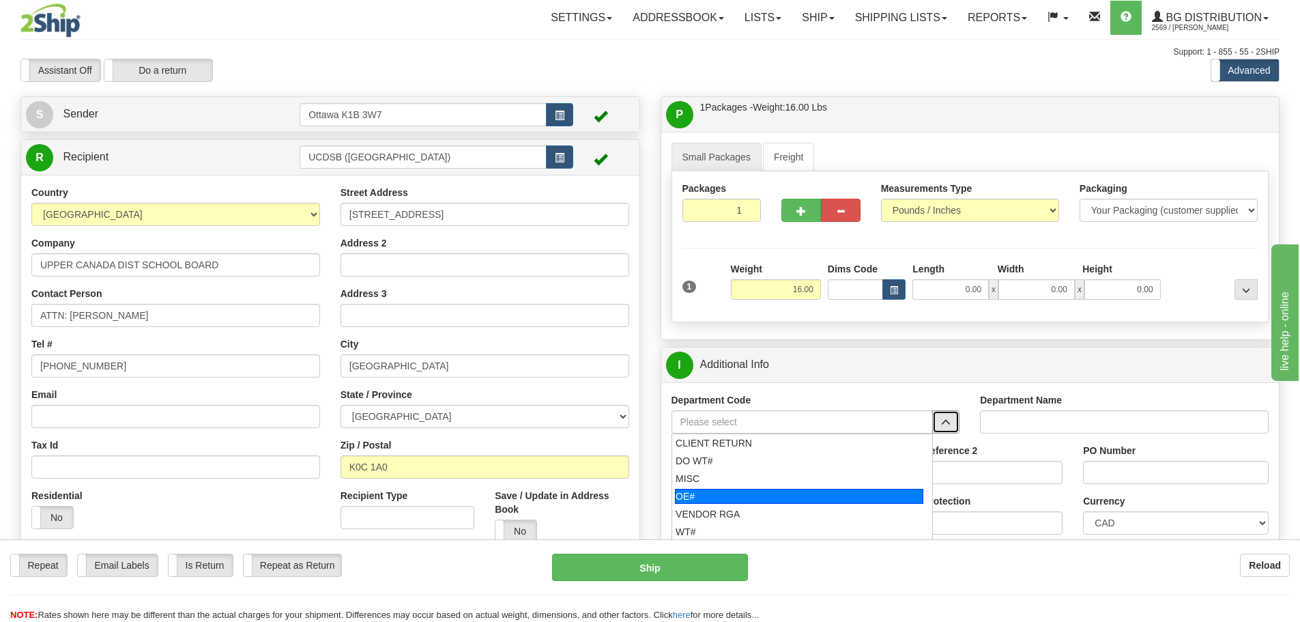
click at [807, 493] on div "OE#" at bounding box center [799, 496] width 248 height 15
type input "OE#"
type input "ORDERS"
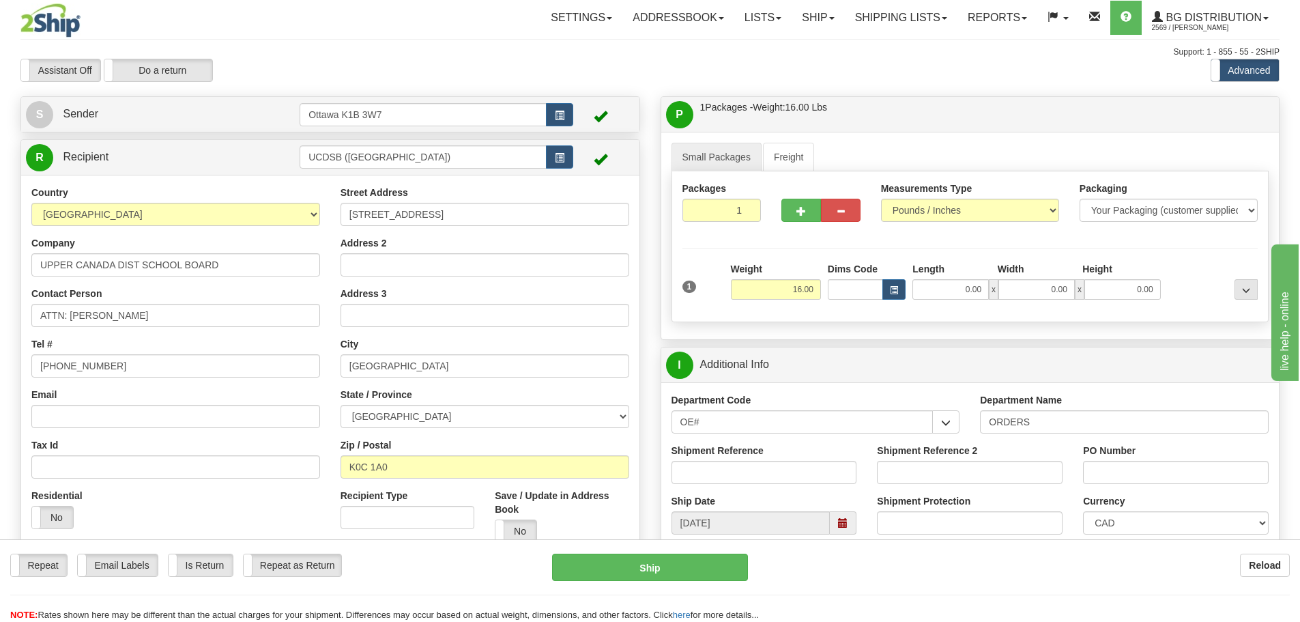
click at [665, 467] on div "Shipment Reference" at bounding box center [764, 469] width 206 height 50
click at [689, 470] on input "Shipment Reference" at bounding box center [764, 472] width 186 height 23
type input "10204291-00"
type input "4300-00-408-000-40"
click at [965, 293] on input "0.00" at bounding box center [950, 289] width 76 height 20
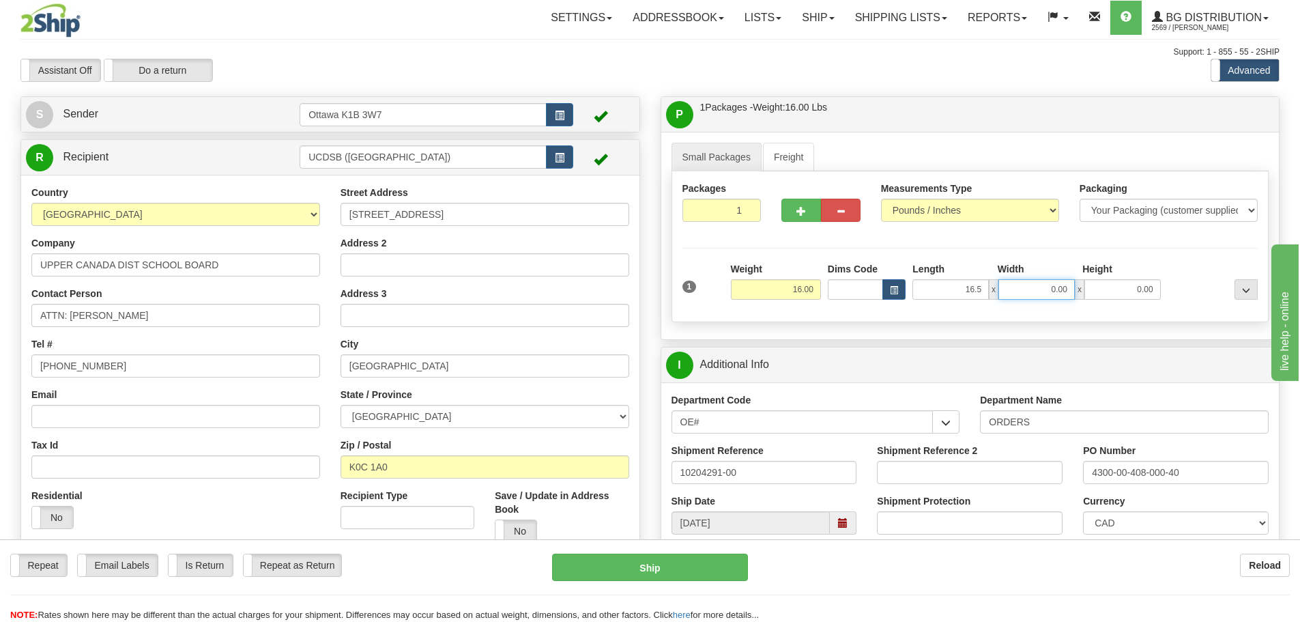
type input "16.50"
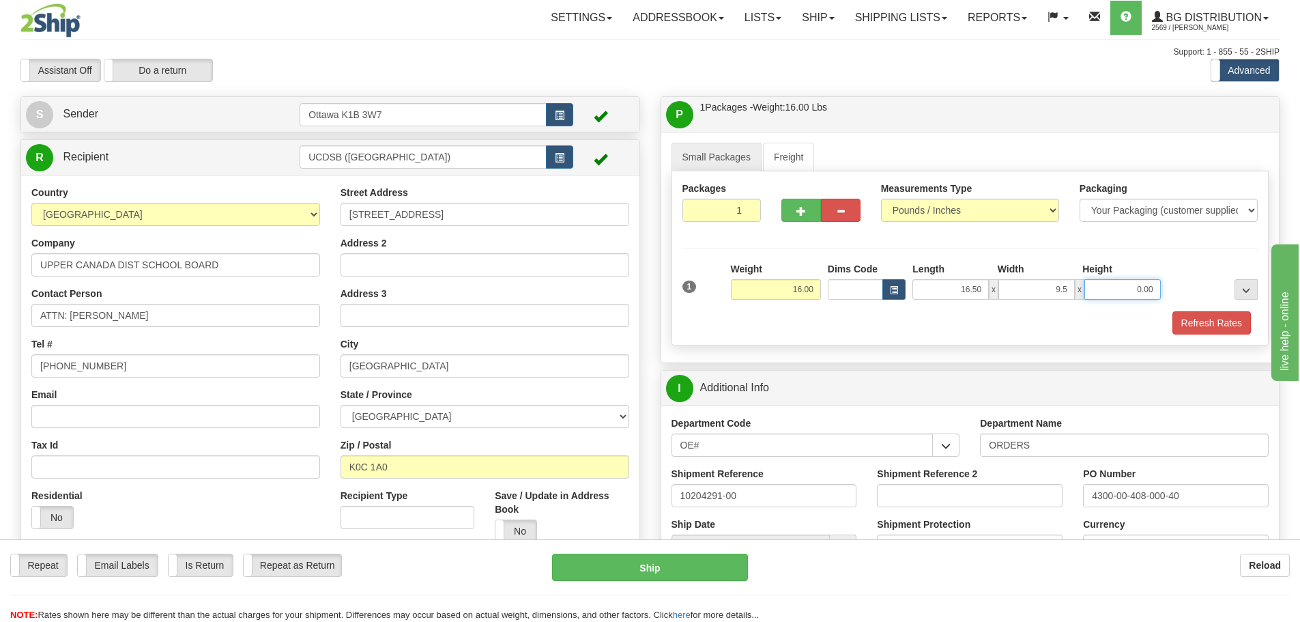
type input "9.50"
type input "9.00"
click at [1221, 325] on button "Refresh Rates" at bounding box center [1211, 322] width 78 height 23
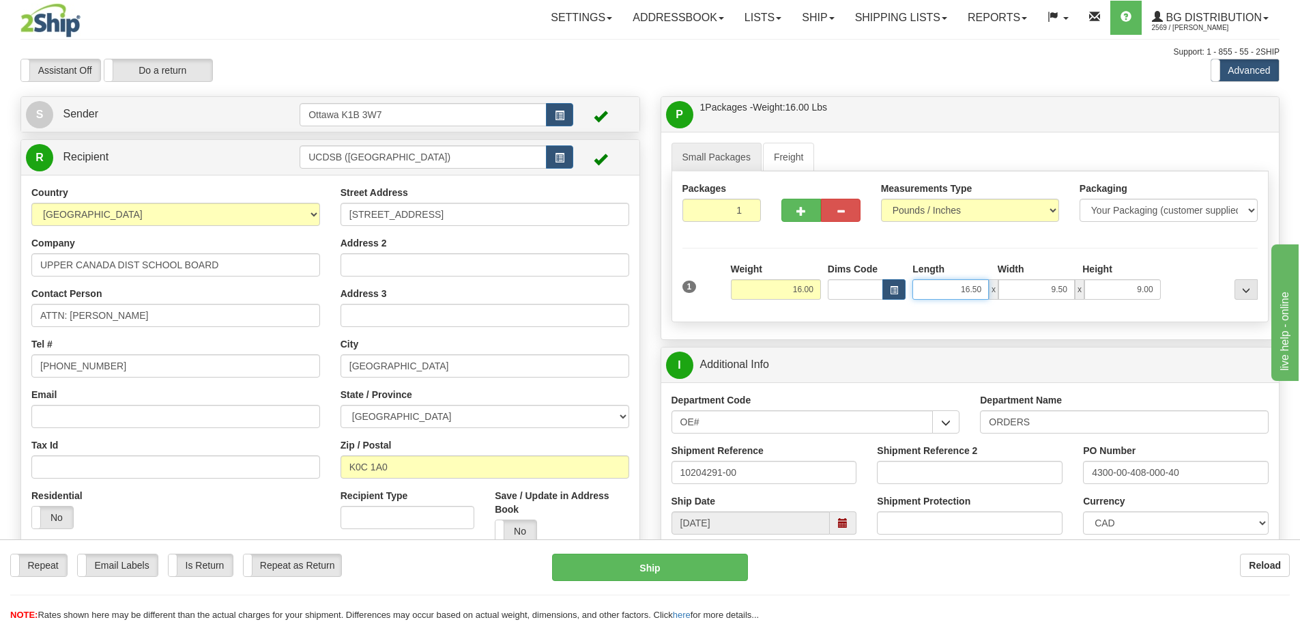
drag, startPoint x: 970, startPoint y: 290, endPoint x: 1212, endPoint y: 305, distance: 242.7
click at [1200, 300] on div "1 Weight 16.00 Dims Code x x" at bounding box center [970, 286] width 583 height 48
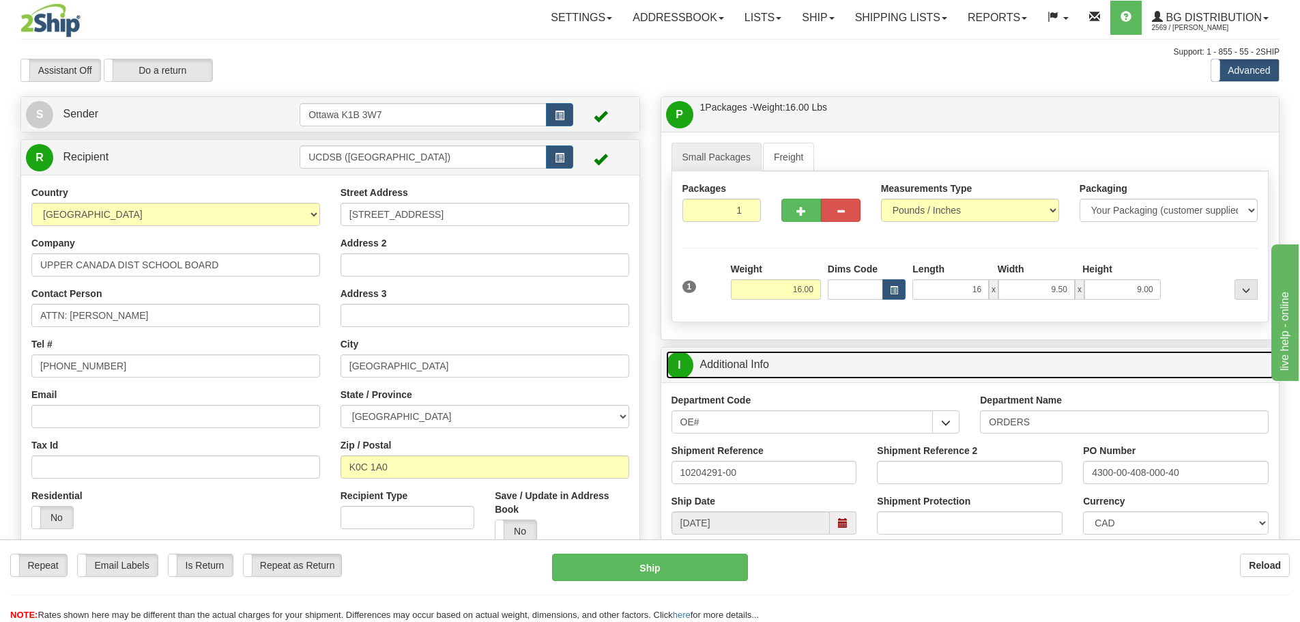
type input "16.00"
drag, startPoint x: 766, startPoint y: 354, endPoint x: 867, endPoint y: 359, distance: 100.4
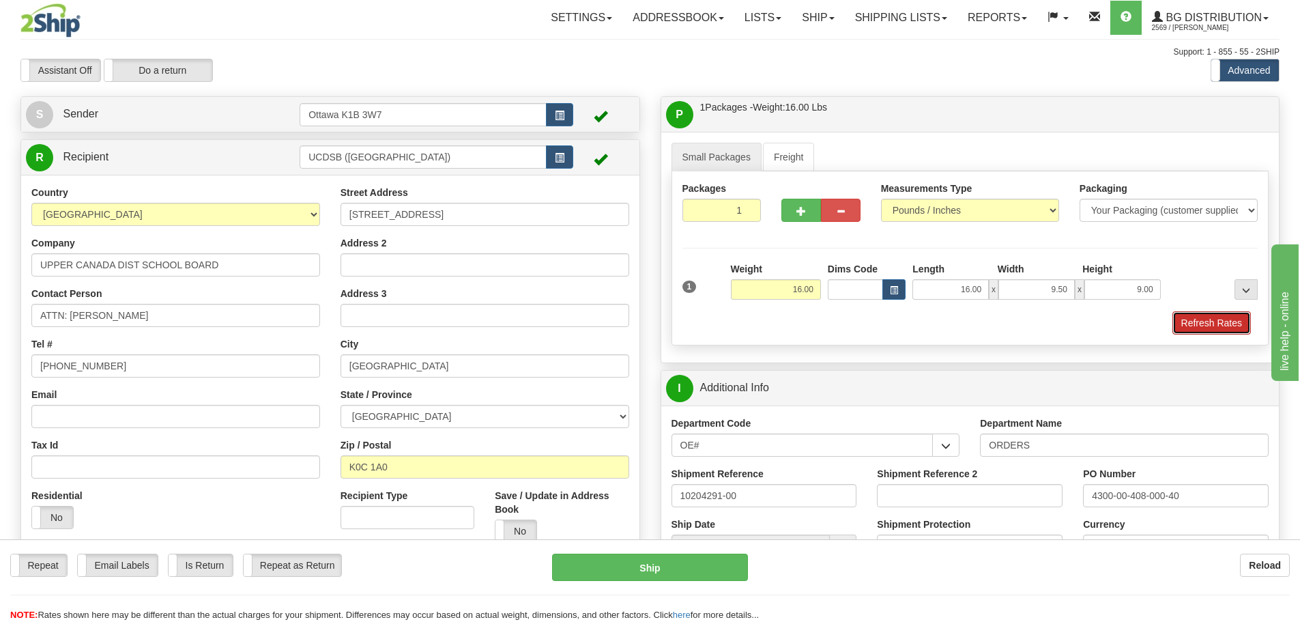
click at [1210, 328] on button "Refresh Rates" at bounding box center [1211, 322] width 78 height 23
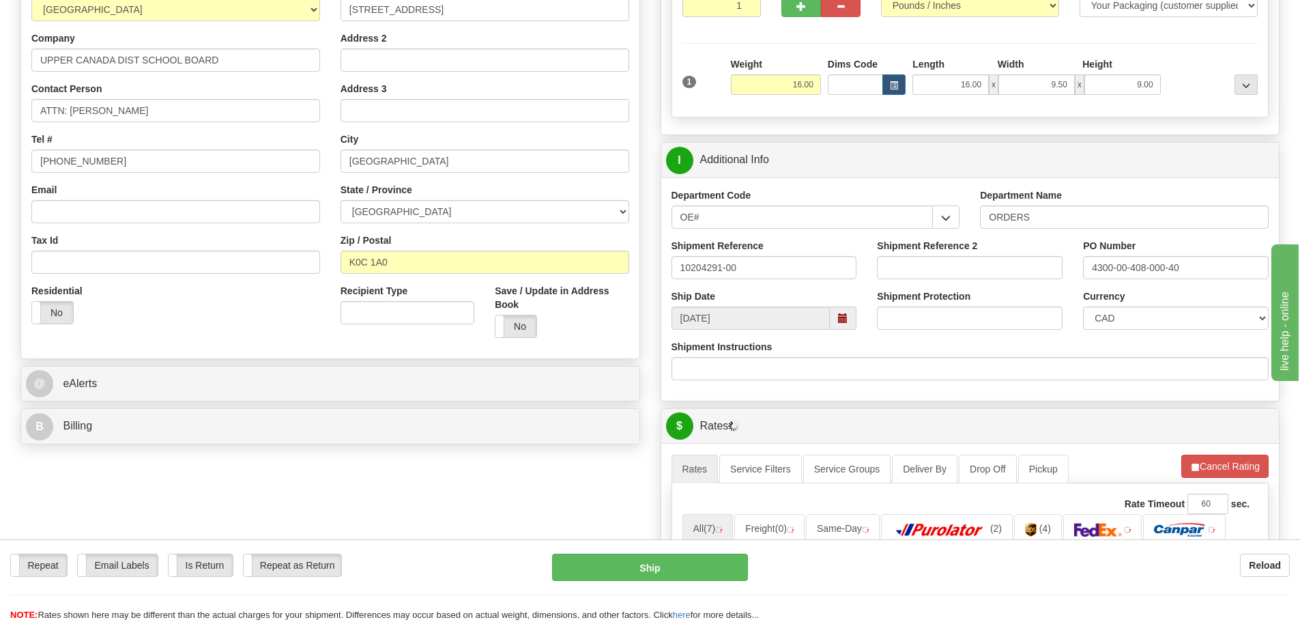
scroll to position [341, 0]
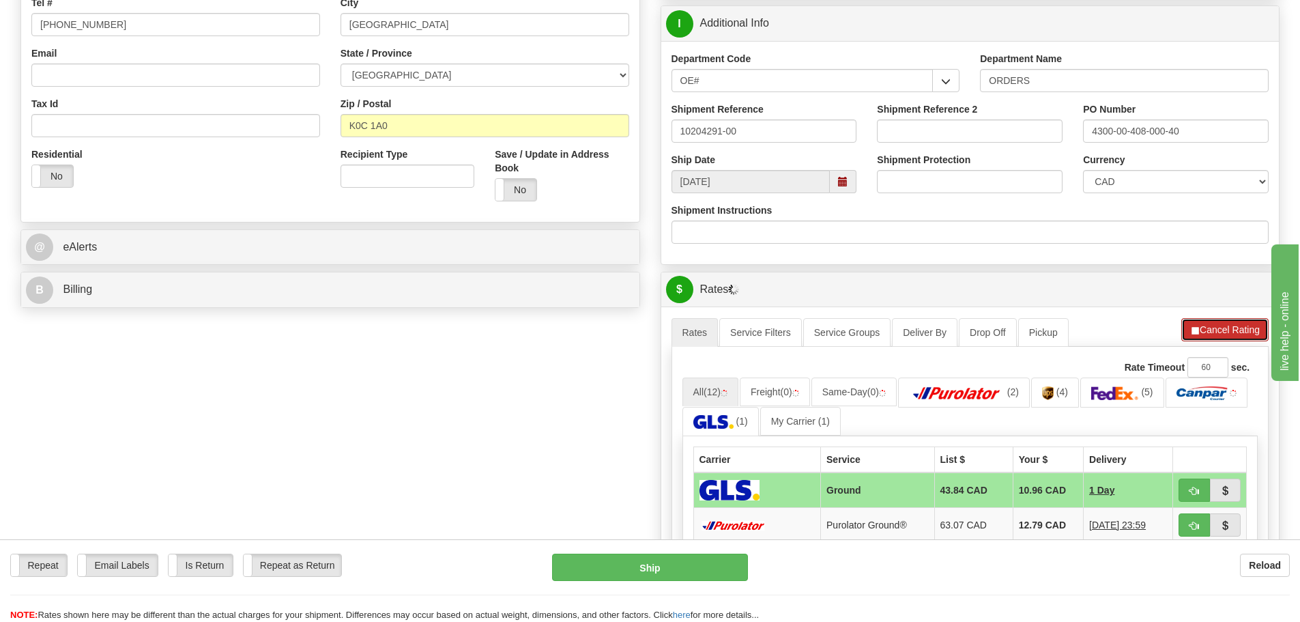
click at [1206, 330] on button "Cancel Rating" at bounding box center [1224, 329] width 87 height 23
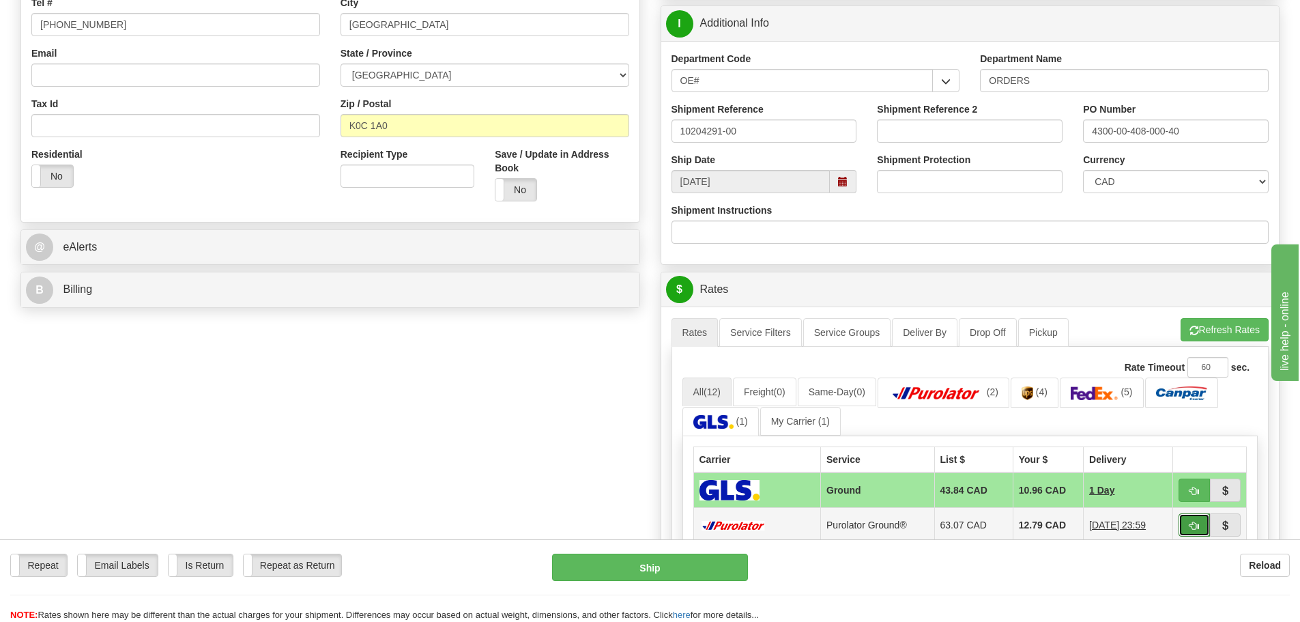
click at [1202, 527] on button "button" at bounding box center [1193, 524] width 31 height 23
type input "260"
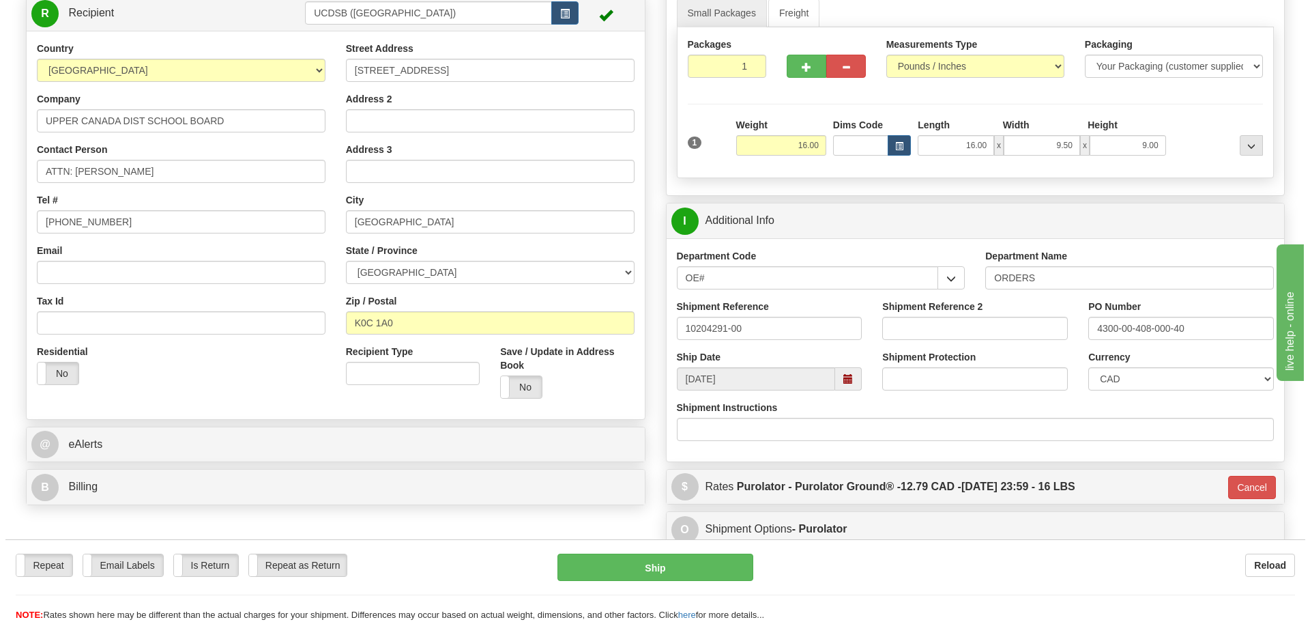
scroll to position [136, 0]
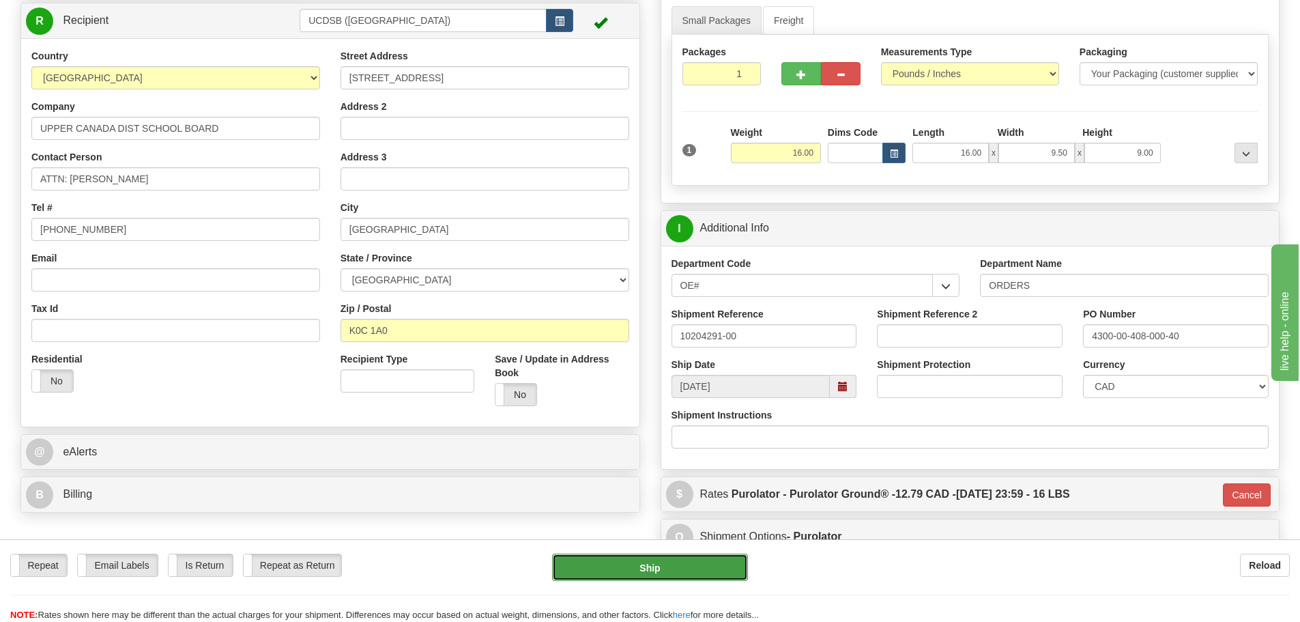
click at [682, 557] on button "Ship" at bounding box center [650, 566] width 196 height 27
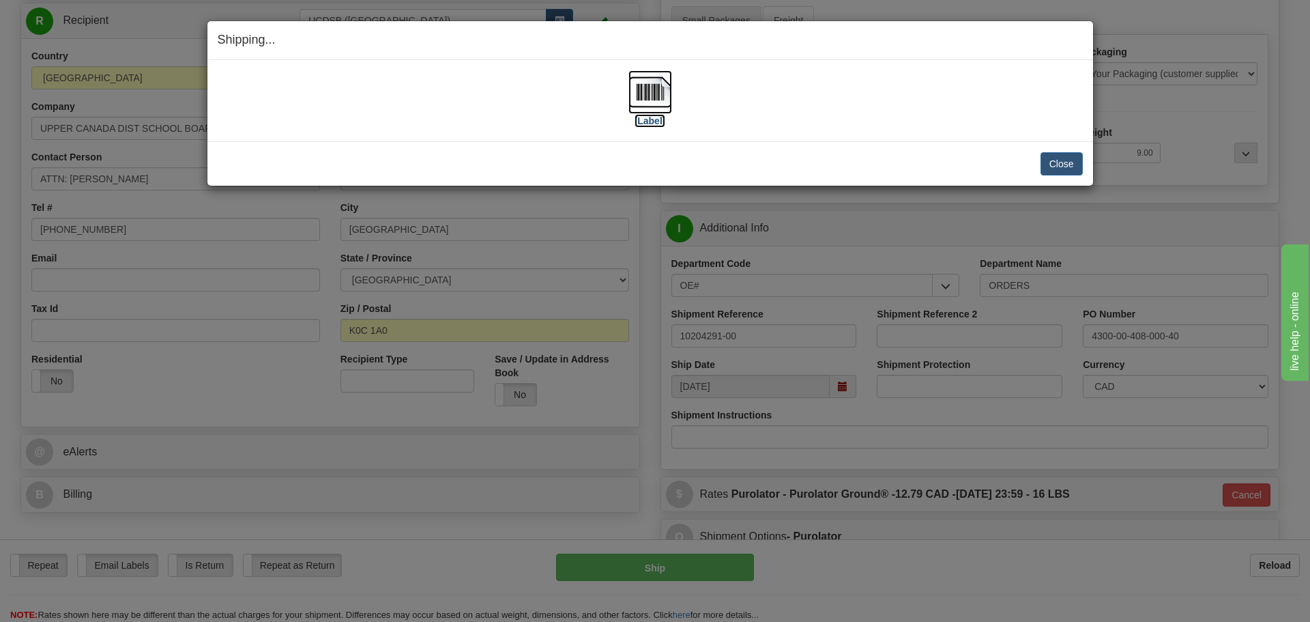
click at [651, 118] on label "[Label]" at bounding box center [650, 121] width 31 height 14
click at [1064, 175] on button "Close" at bounding box center [1062, 163] width 42 height 23
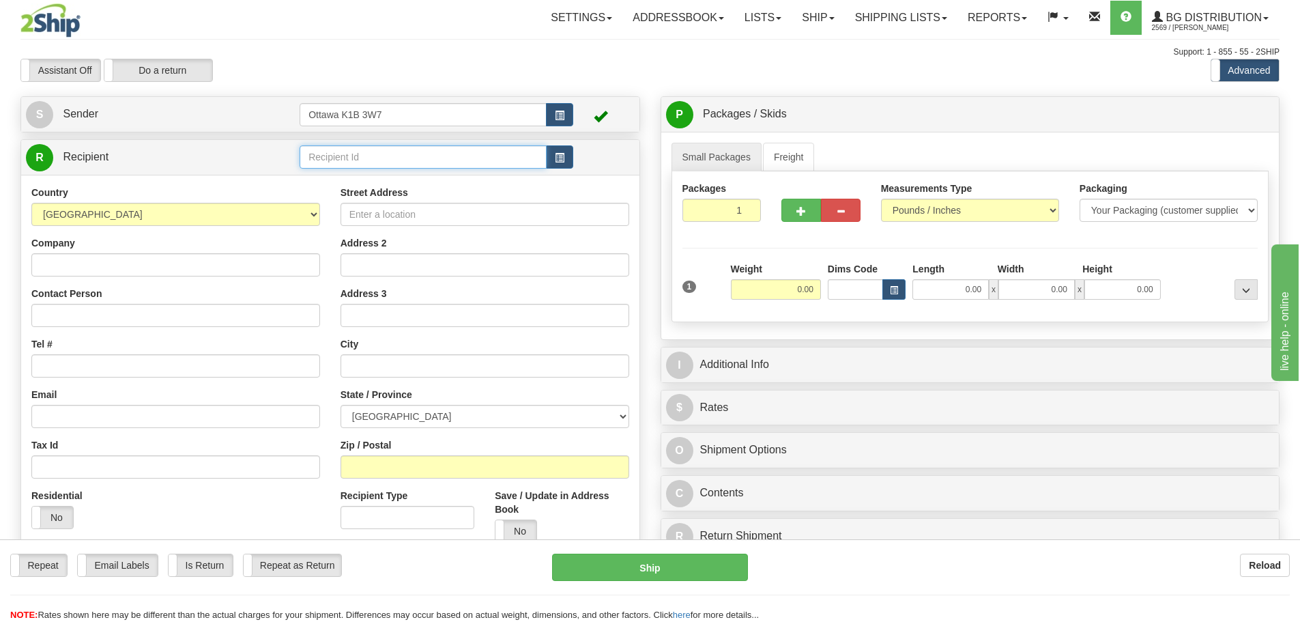
click at [373, 156] on input "text" at bounding box center [423, 156] width 247 height 23
type input "910796"
click at [420, 66] on div "Assistant On Assistant Off Do a return Do a return" at bounding box center [276, 70] width 533 height 23
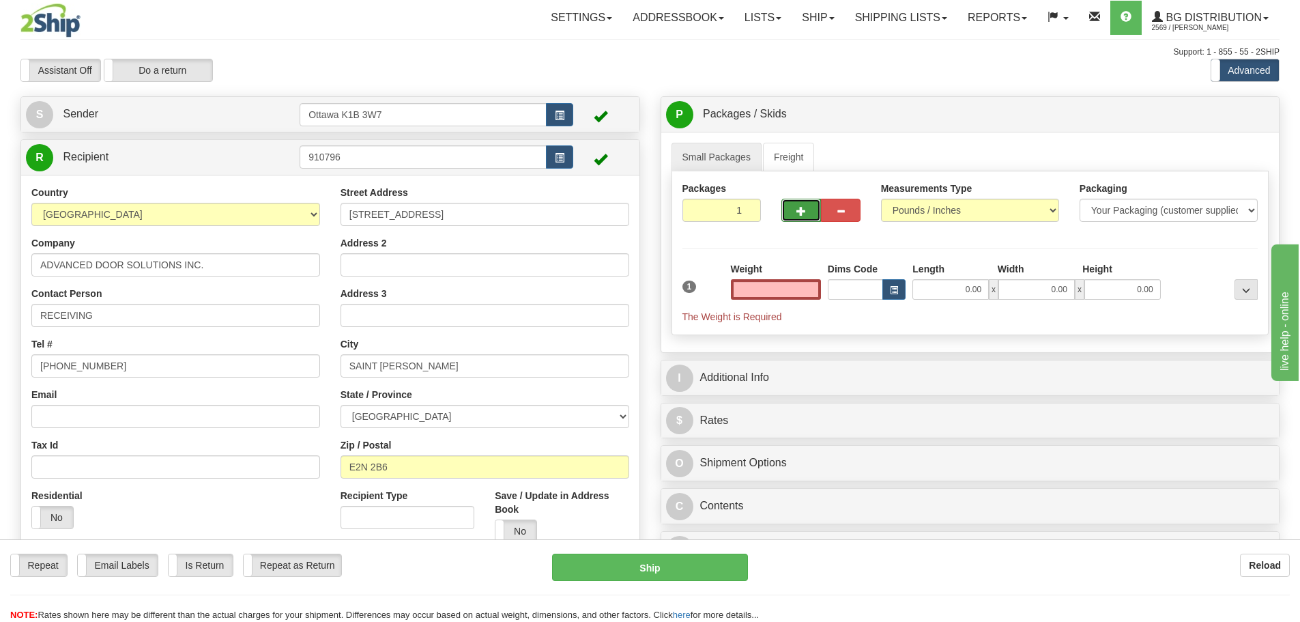
type input "0.00"
click at [793, 220] on button "button" at bounding box center [801, 210] width 40 height 23
type input "2"
click at [1212, 107] on label "Pack / Skid Level Pack.." at bounding box center [1235, 114] width 78 height 20
radio input "true"
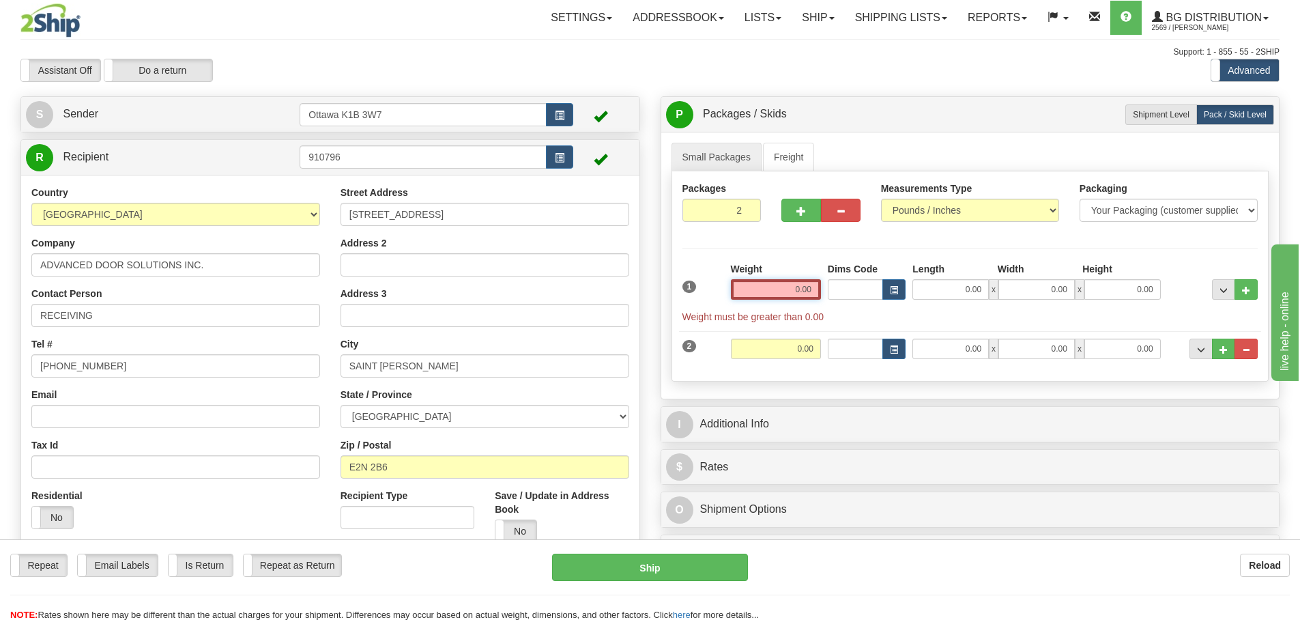
click at [765, 285] on input "0.00" at bounding box center [776, 289] width 90 height 20
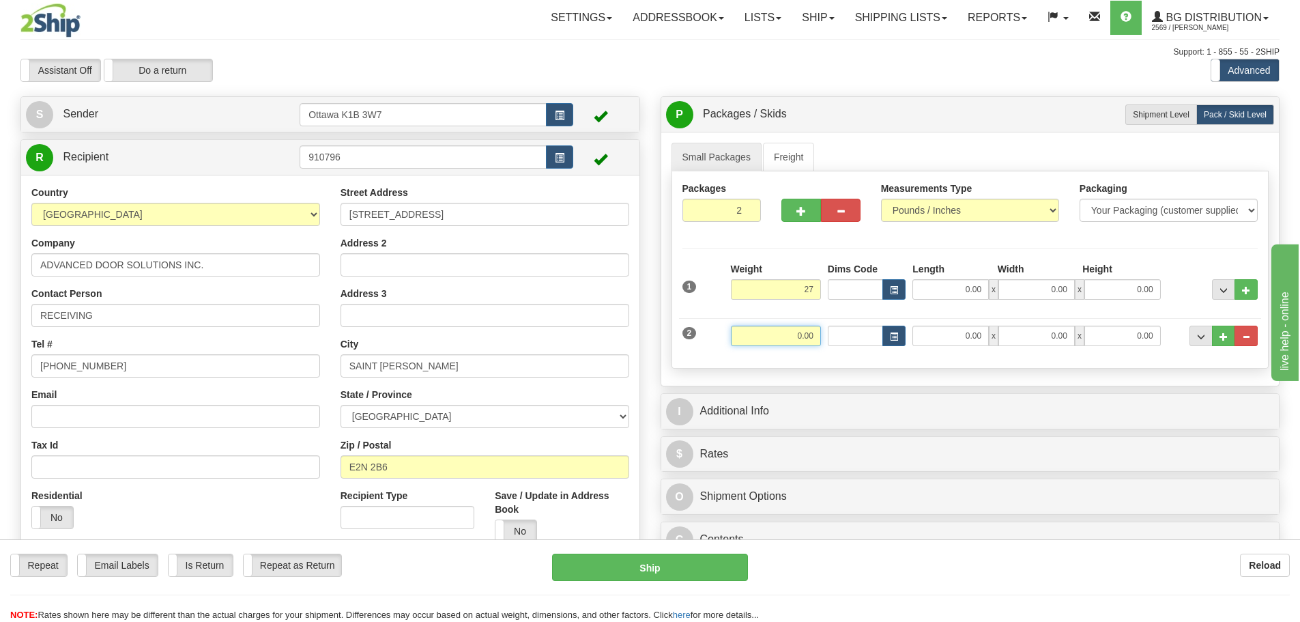
type input "27.00"
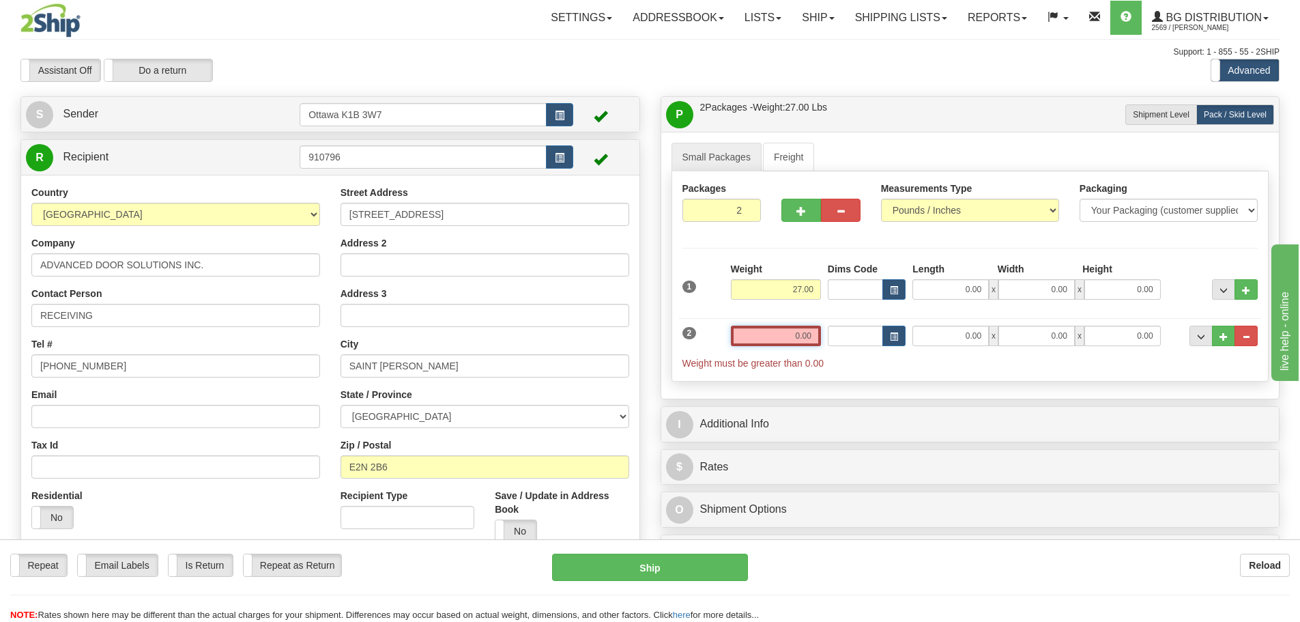
click at [811, 336] on input "0.00" at bounding box center [776, 335] width 90 height 20
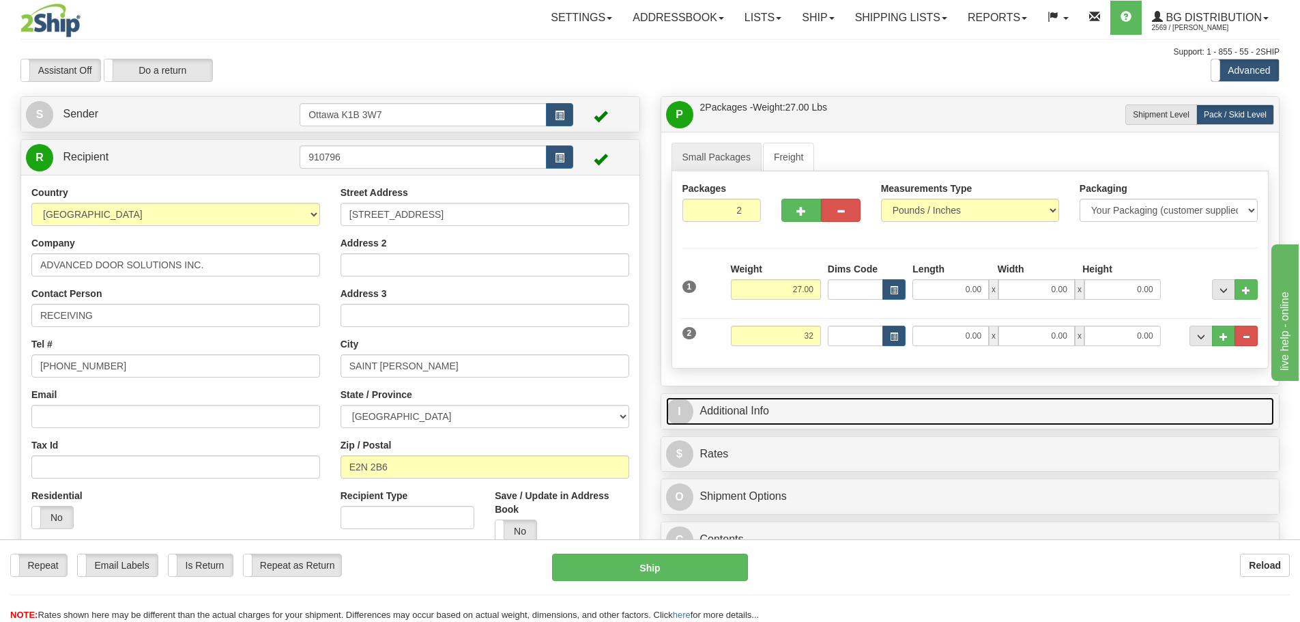
type input "32.00"
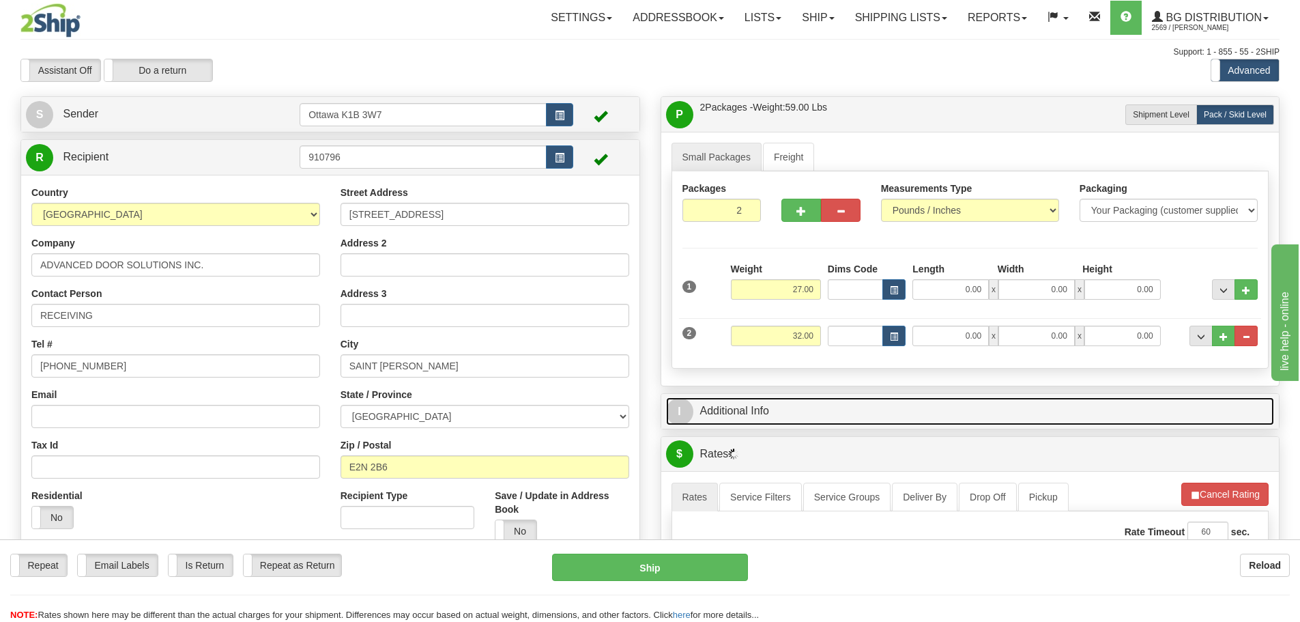
click at [873, 405] on link "I Additional Info" at bounding box center [970, 411] width 609 height 28
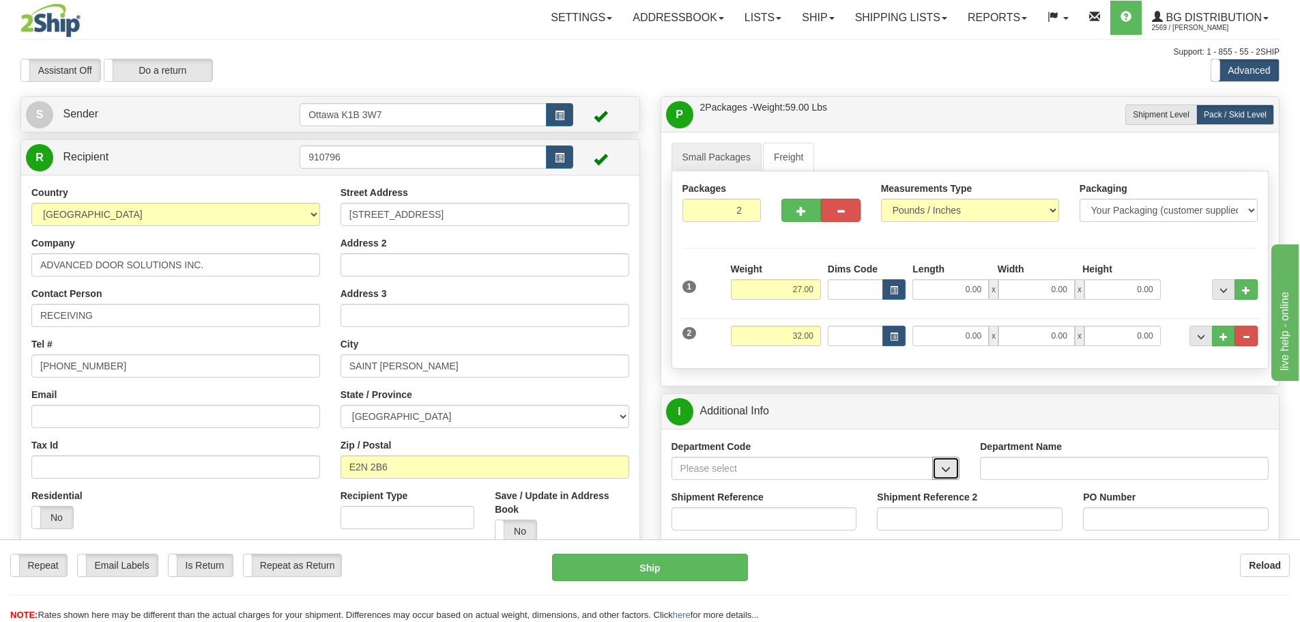
click at [953, 466] on button "button" at bounding box center [945, 467] width 27 height 23
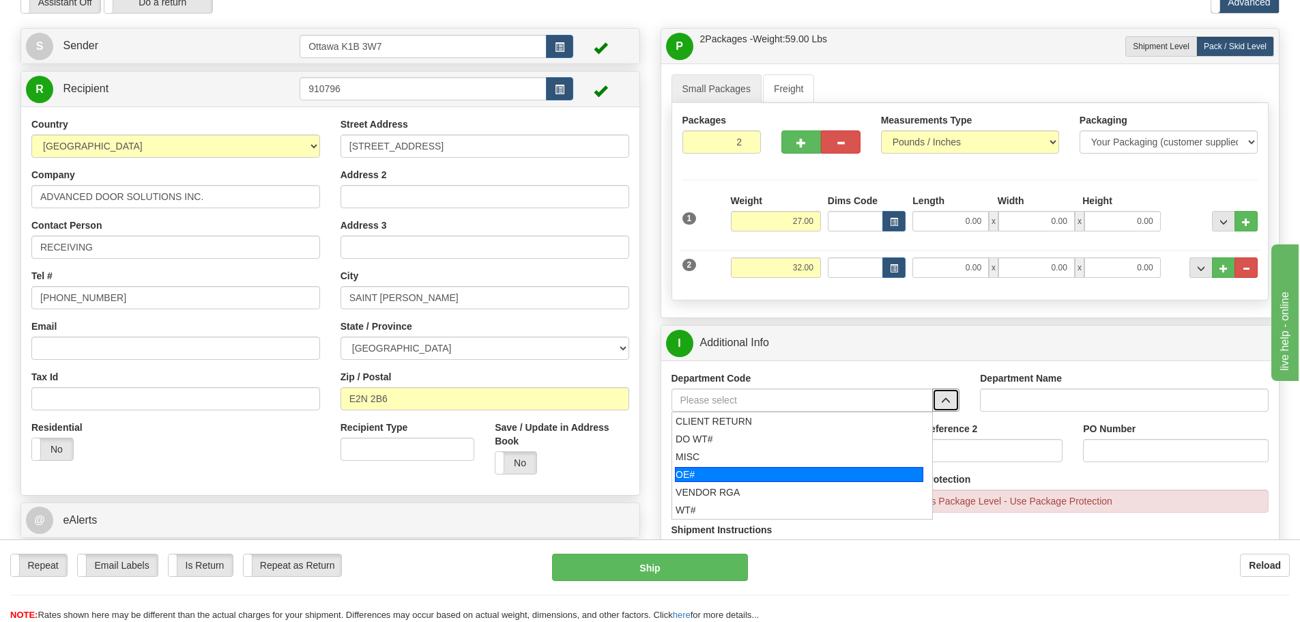
click at [807, 471] on div "OE#" at bounding box center [799, 474] width 248 height 15
type input "OE#"
type input "ORDERS"
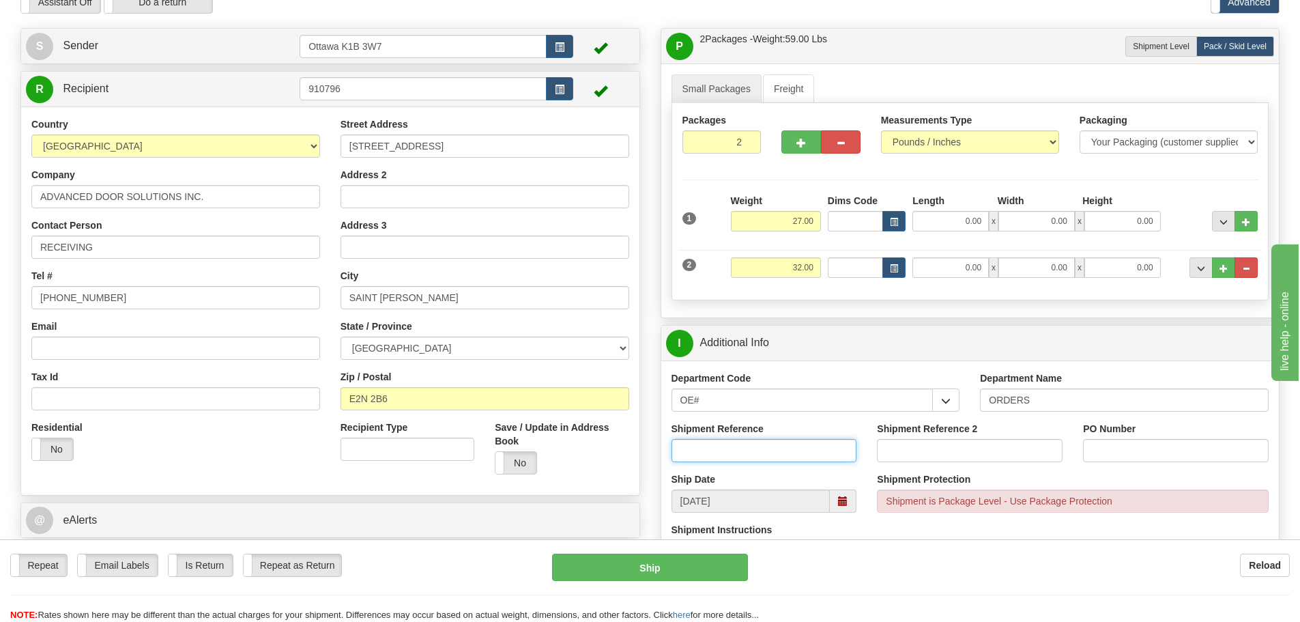
click at [791, 449] on input "Shipment Reference" at bounding box center [764, 450] width 186 height 23
type input "10204528-00"
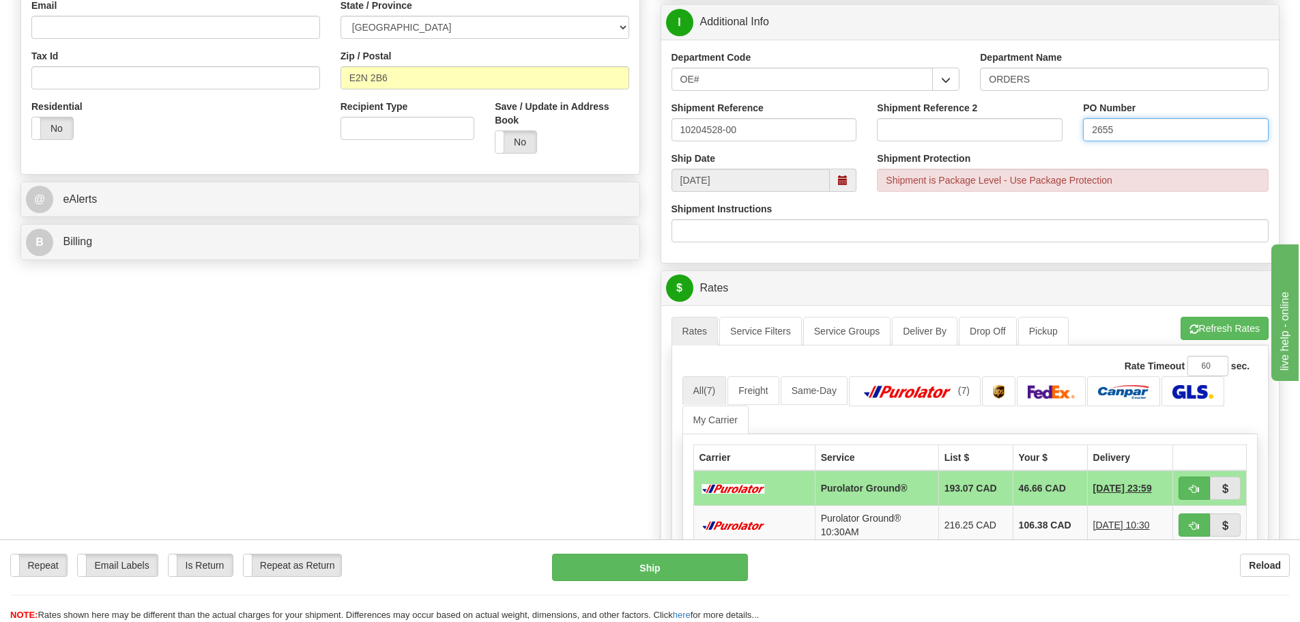
scroll to position [409, 0]
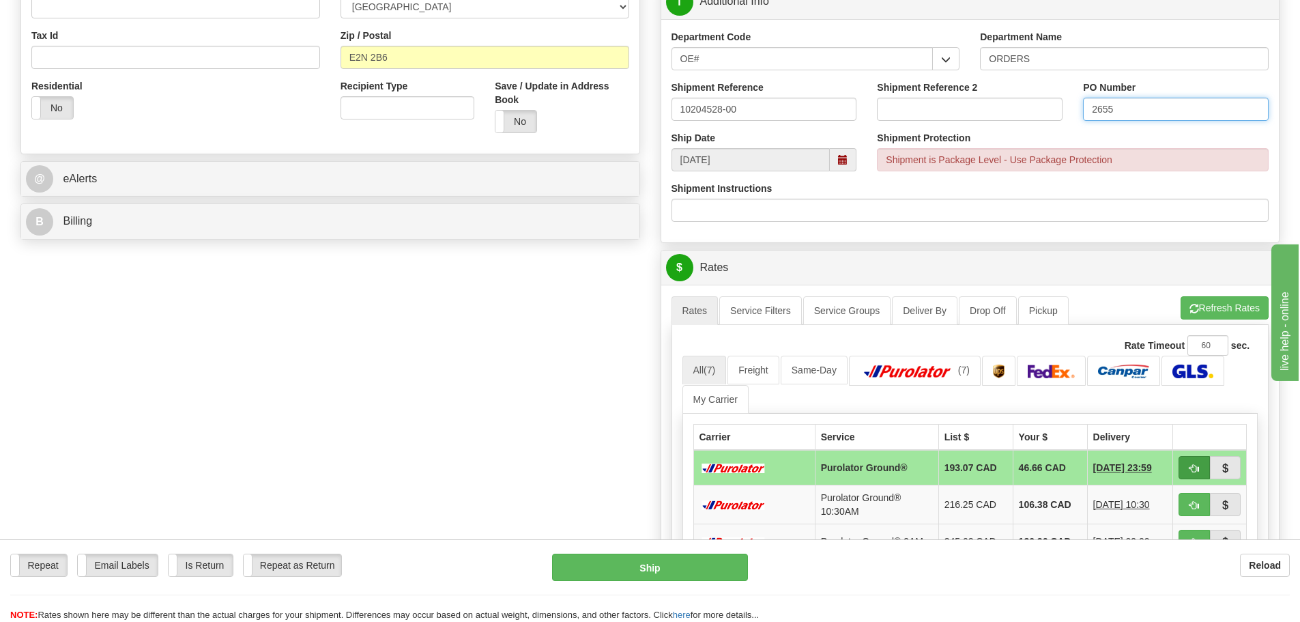
type input "2655"
click at [1201, 465] on button "button" at bounding box center [1193, 467] width 31 height 23
type input "260"
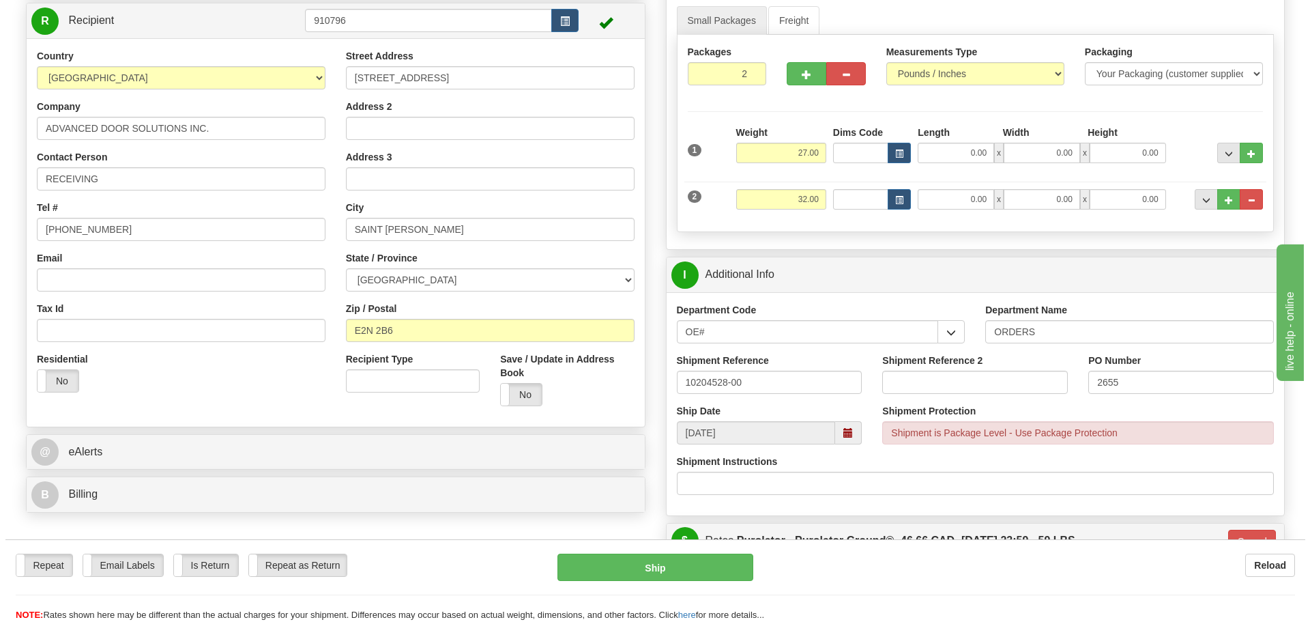
scroll to position [205, 0]
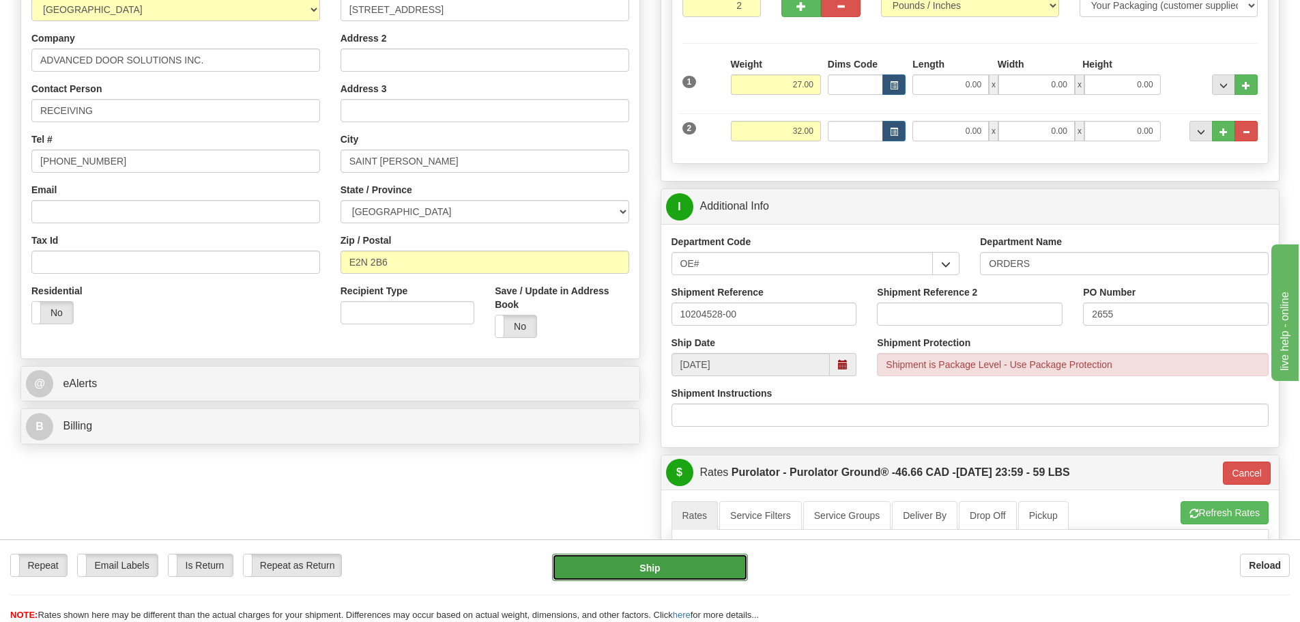
click at [600, 579] on button "Ship" at bounding box center [650, 566] width 196 height 27
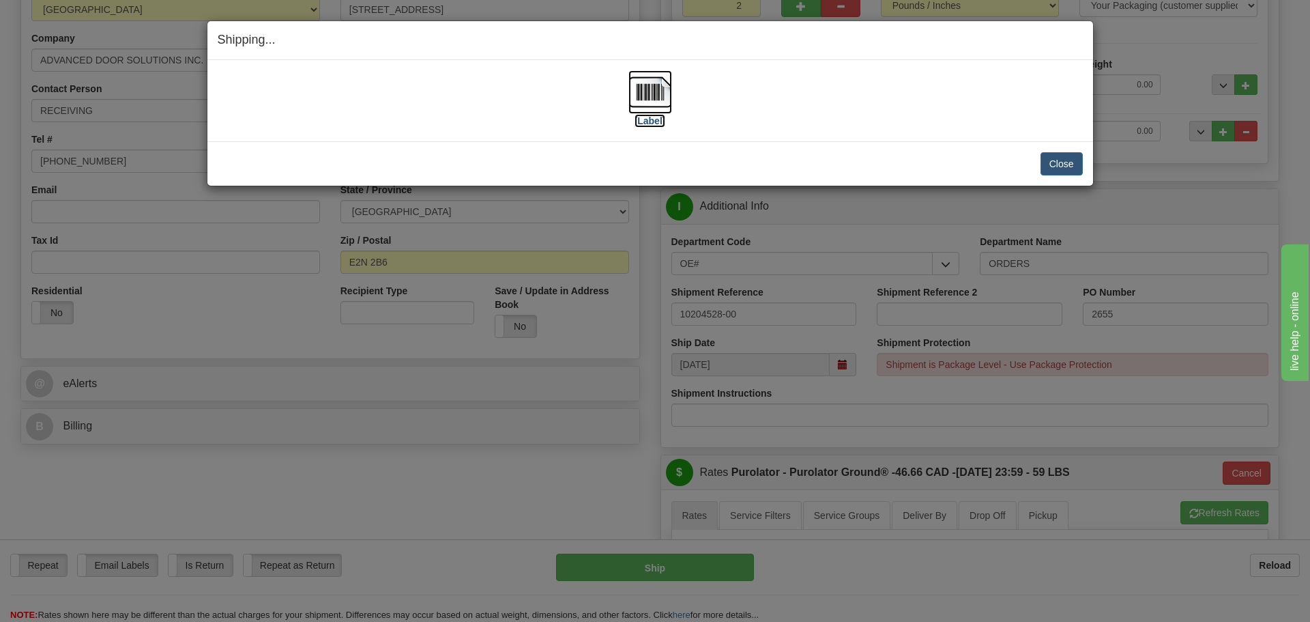
click at [652, 120] on label "[Label]" at bounding box center [650, 121] width 31 height 14
click at [1079, 169] on button "Close" at bounding box center [1062, 163] width 42 height 23
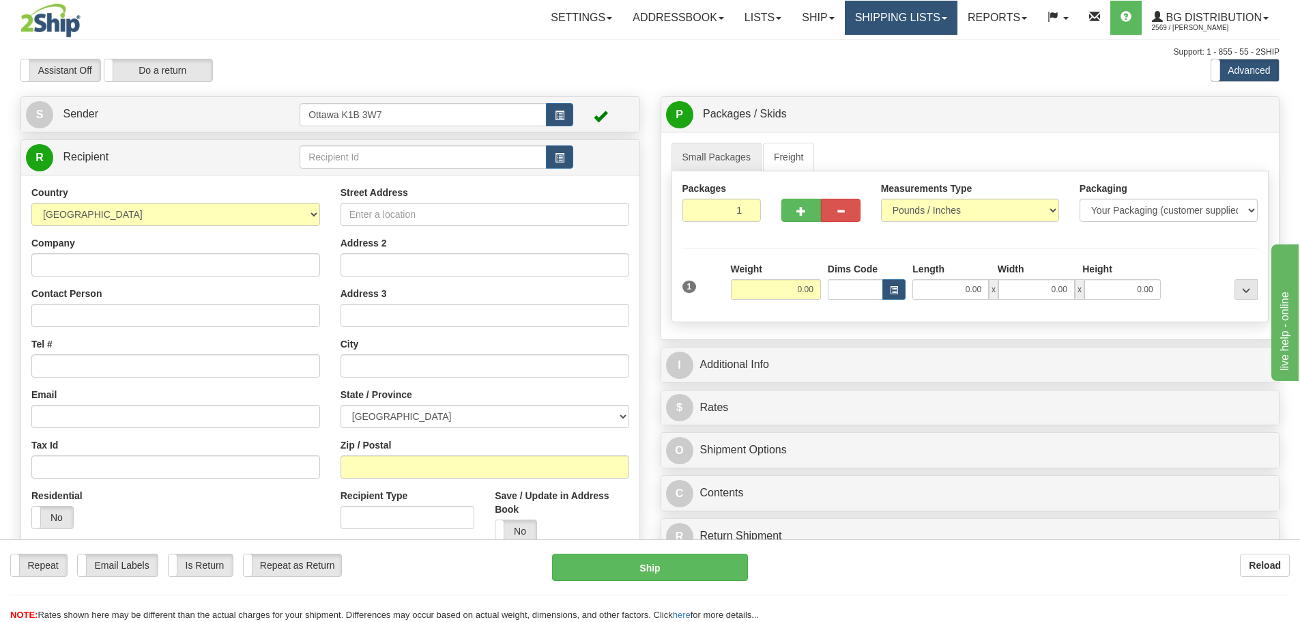
click at [900, 27] on link "Shipping lists" at bounding box center [901, 18] width 113 height 34
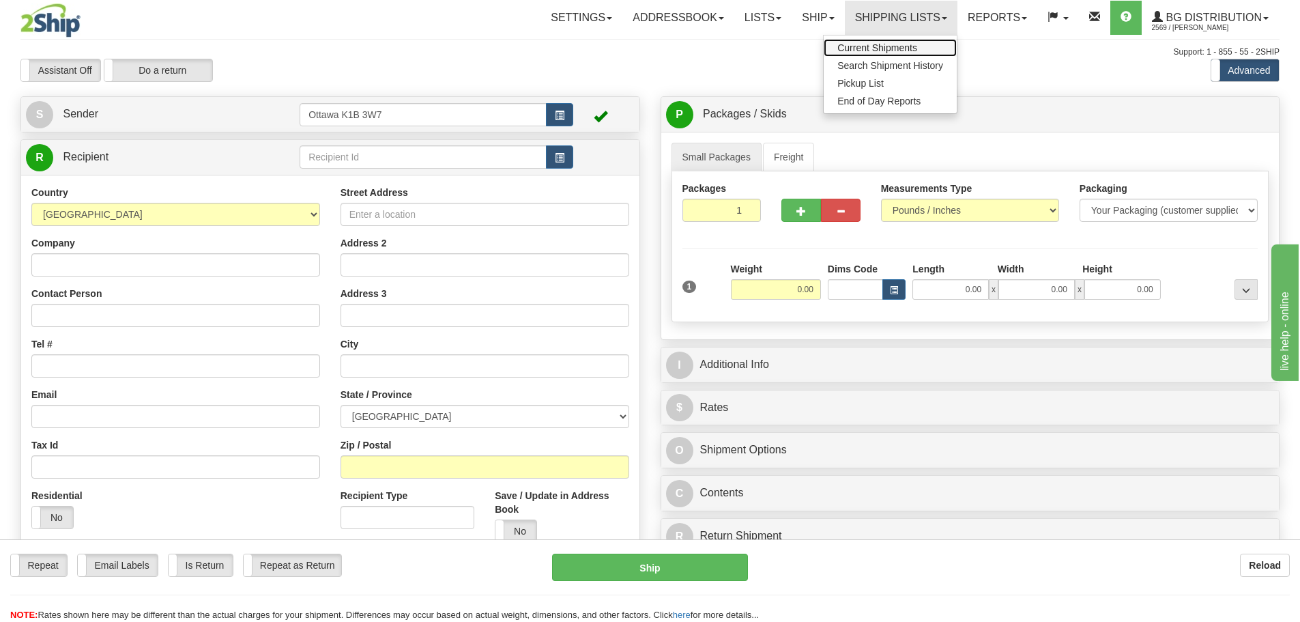
click at [901, 50] on span "Current Shipments" at bounding box center [877, 47] width 80 height 11
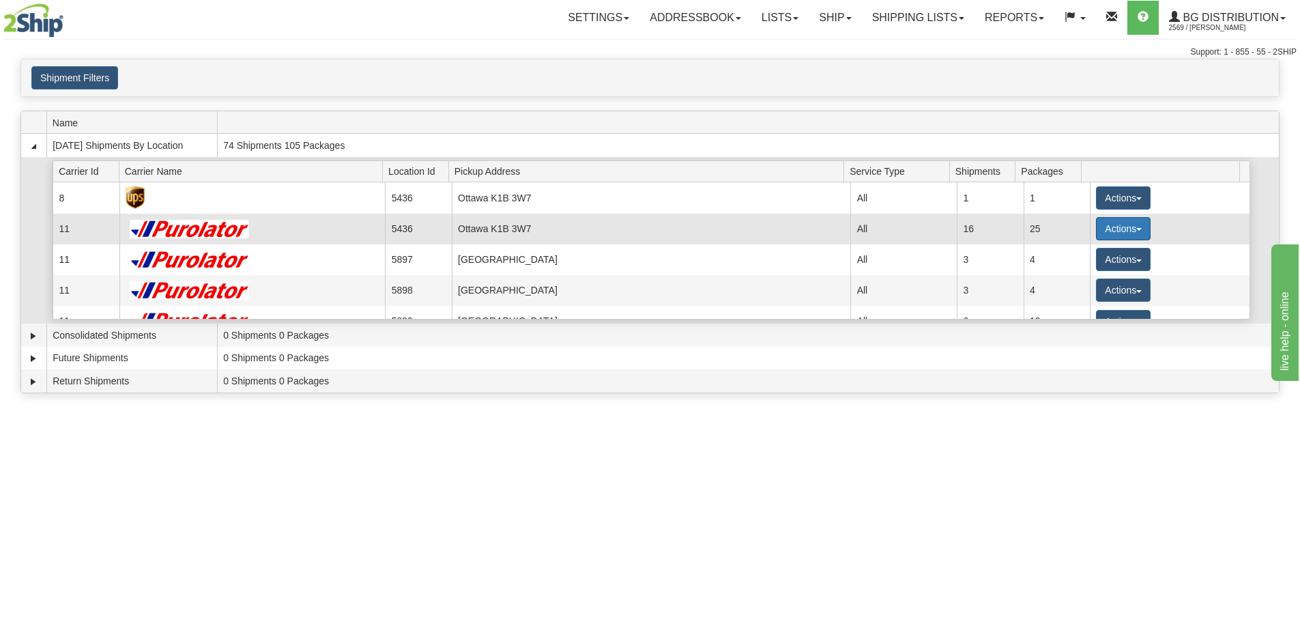
click at [1123, 230] on button "Actions" at bounding box center [1123, 228] width 55 height 23
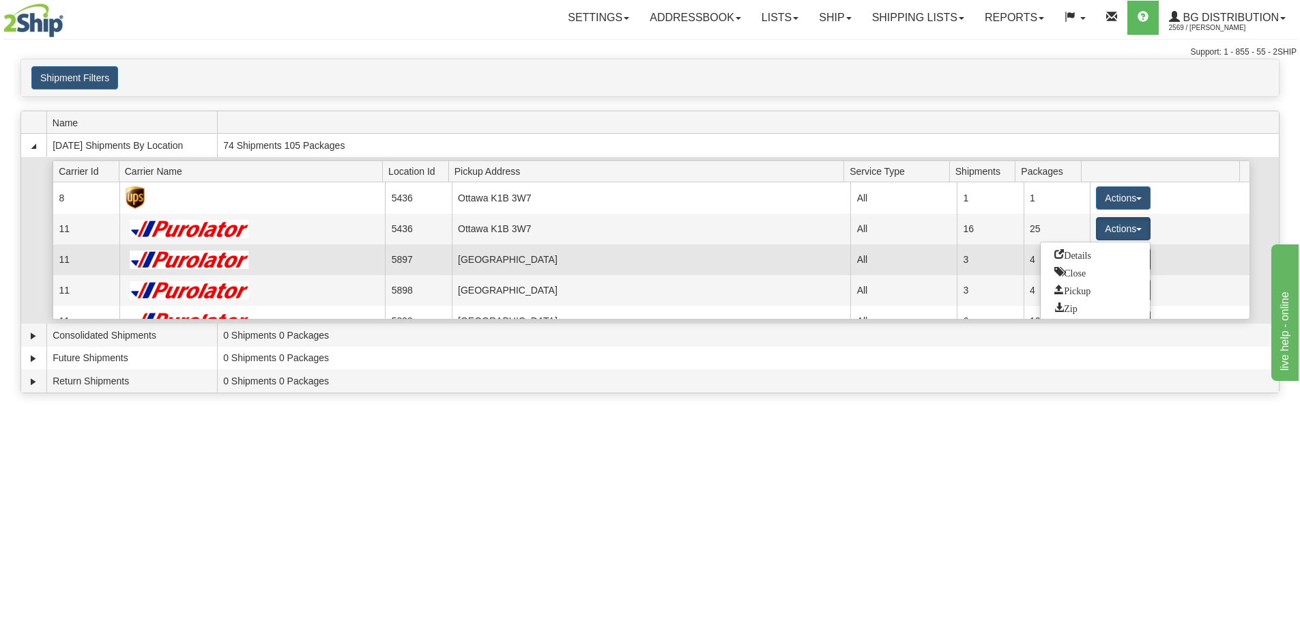
click at [1105, 252] on link "Details" at bounding box center [1095, 255] width 109 height 18
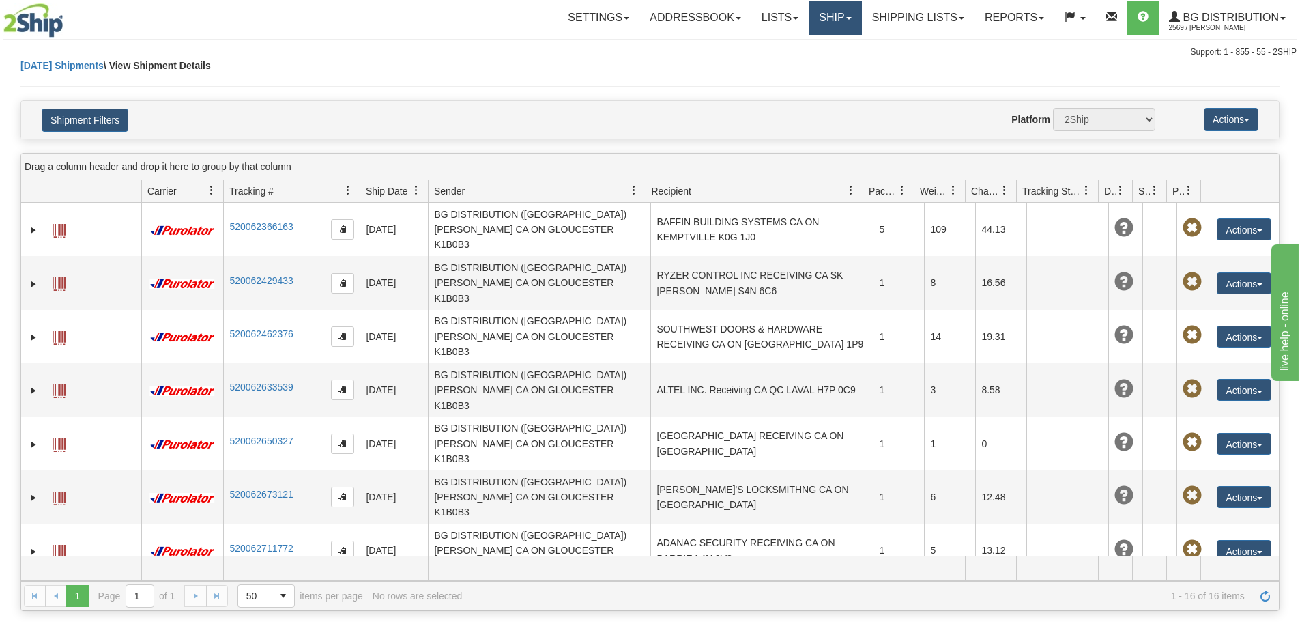
click at [809, 22] on link "Ship" at bounding box center [835, 18] width 53 height 34
click at [816, 43] on link "Ship Screen" at bounding box center [807, 48] width 108 height 18
